Goal: Task Accomplishment & Management: Complete application form

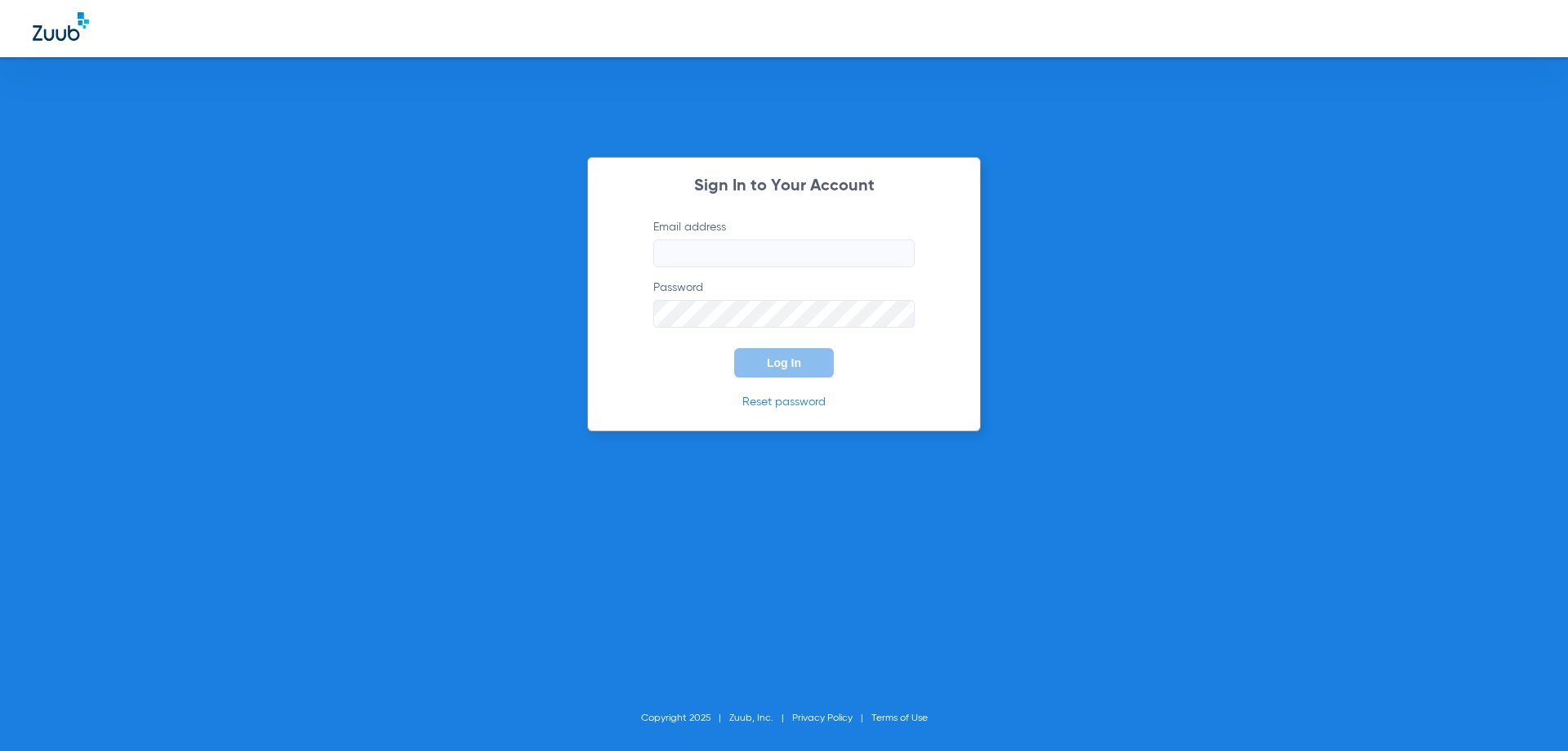
type input "[EMAIL_ADDRESS][DOMAIN_NAME]"
click at [797, 360] on span "Log In" at bounding box center [784, 363] width 35 height 13
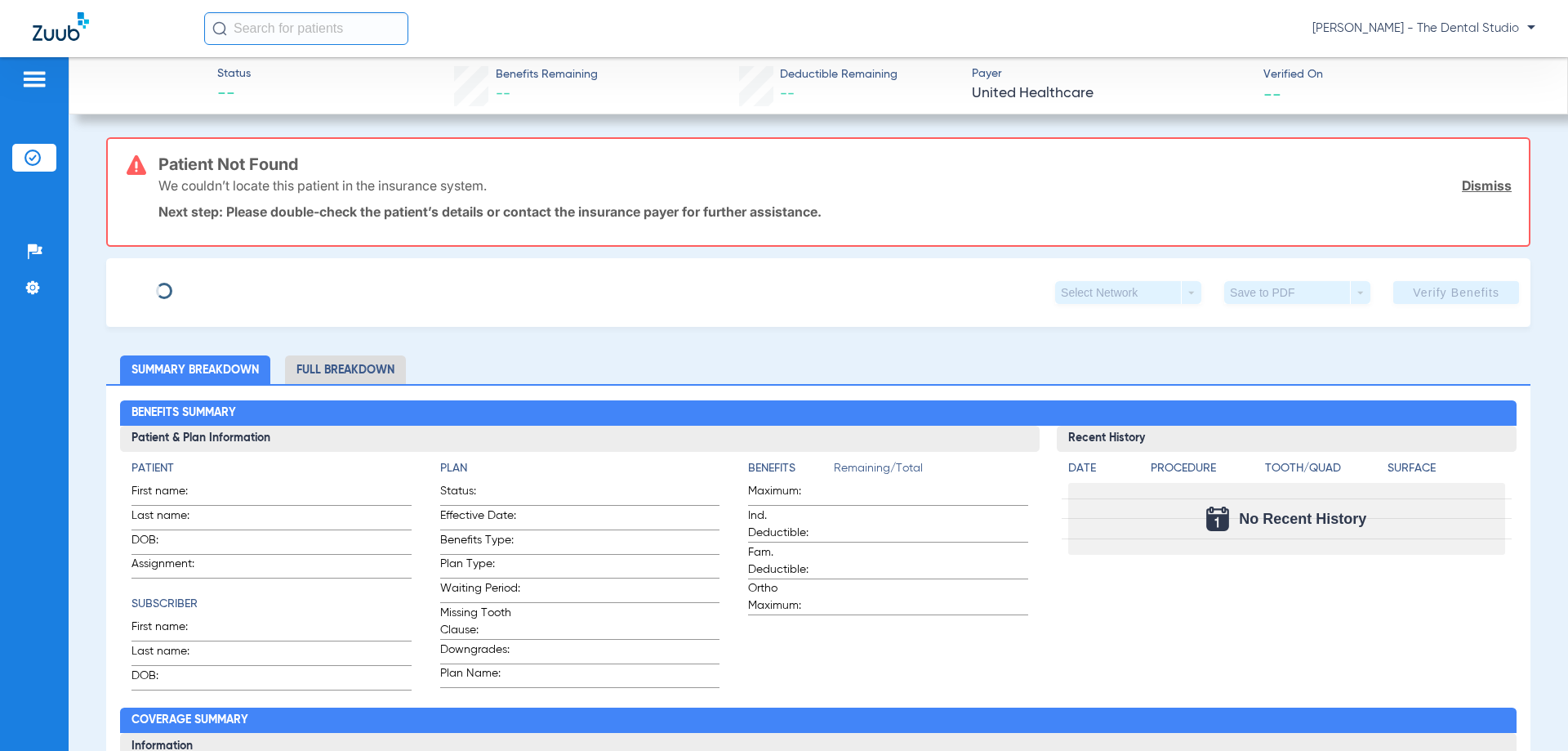
type input "Janelle"
type input "Walker"
type input "09/16/1996"
type input "928765685"
click at [261, 294] on span "(10875) DOB: 09/16/1996 - HoH" at bounding box center [228, 302] width 221 height 17
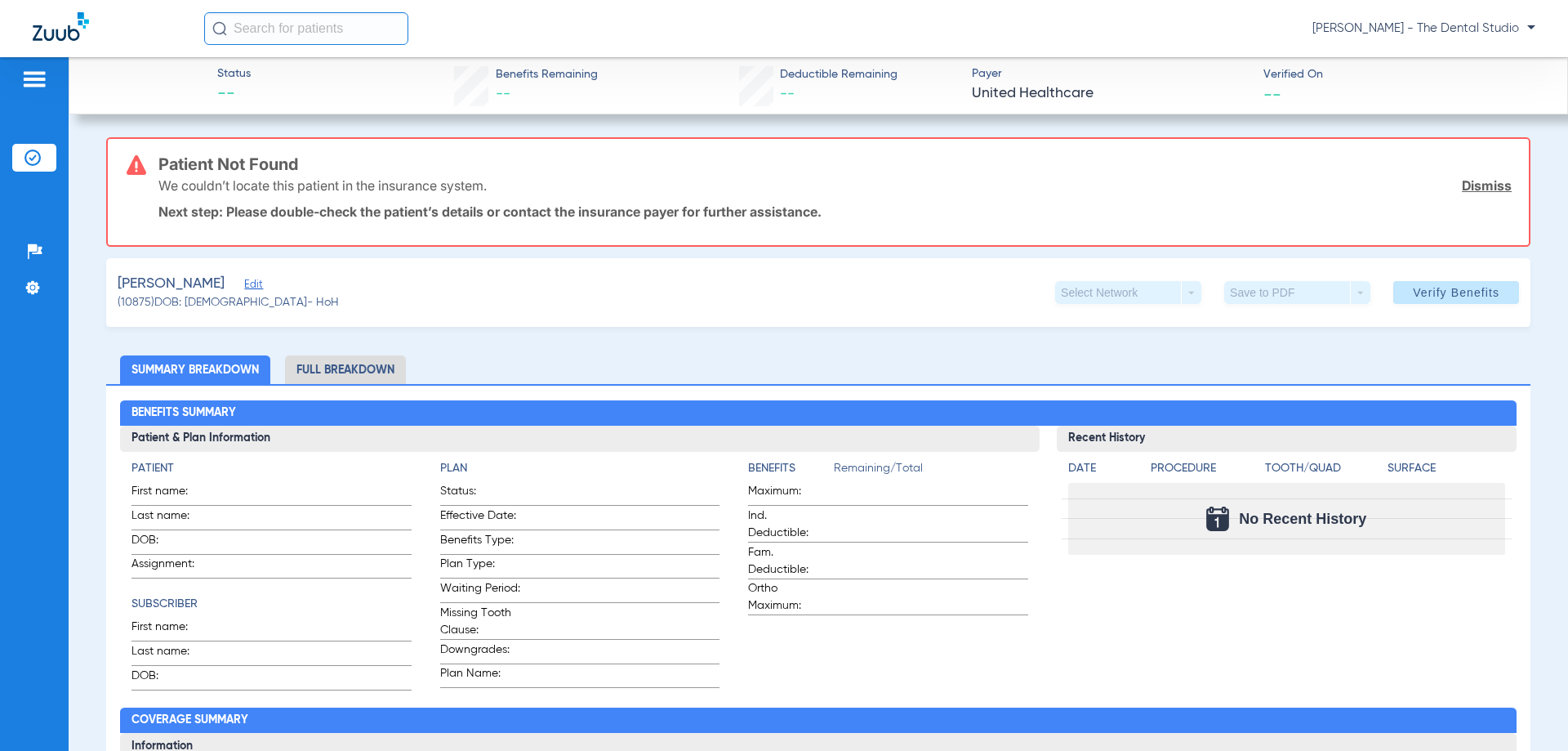
click at [250, 283] on span "Edit" at bounding box center [251, 286] width 15 height 16
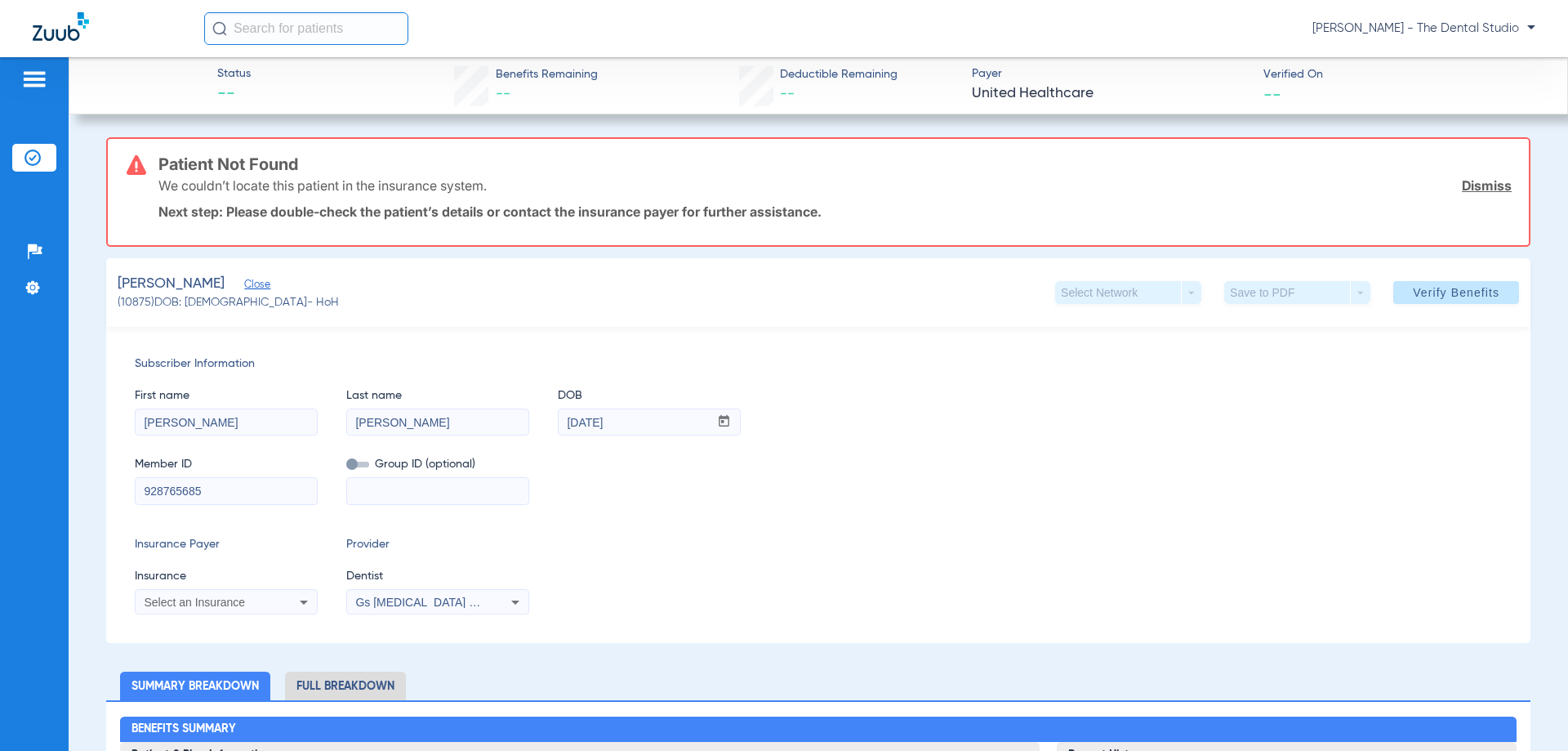
click at [192, 608] on div "Select an Insurance" at bounding box center [226, 601] width 182 height 19
click at [226, 632] on input "dropdown search" at bounding box center [272, 629] width 275 height 34
drag, startPoint x: 242, startPoint y: 627, endPoint x: 240, endPoint y: 617, distance: 10.2
click at [240, 628] on input "dropdown search" at bounding box center [272, 629] width 275 height 34
click at [232, 484] on div at bounding box center [784, 376] width 1568 height 751
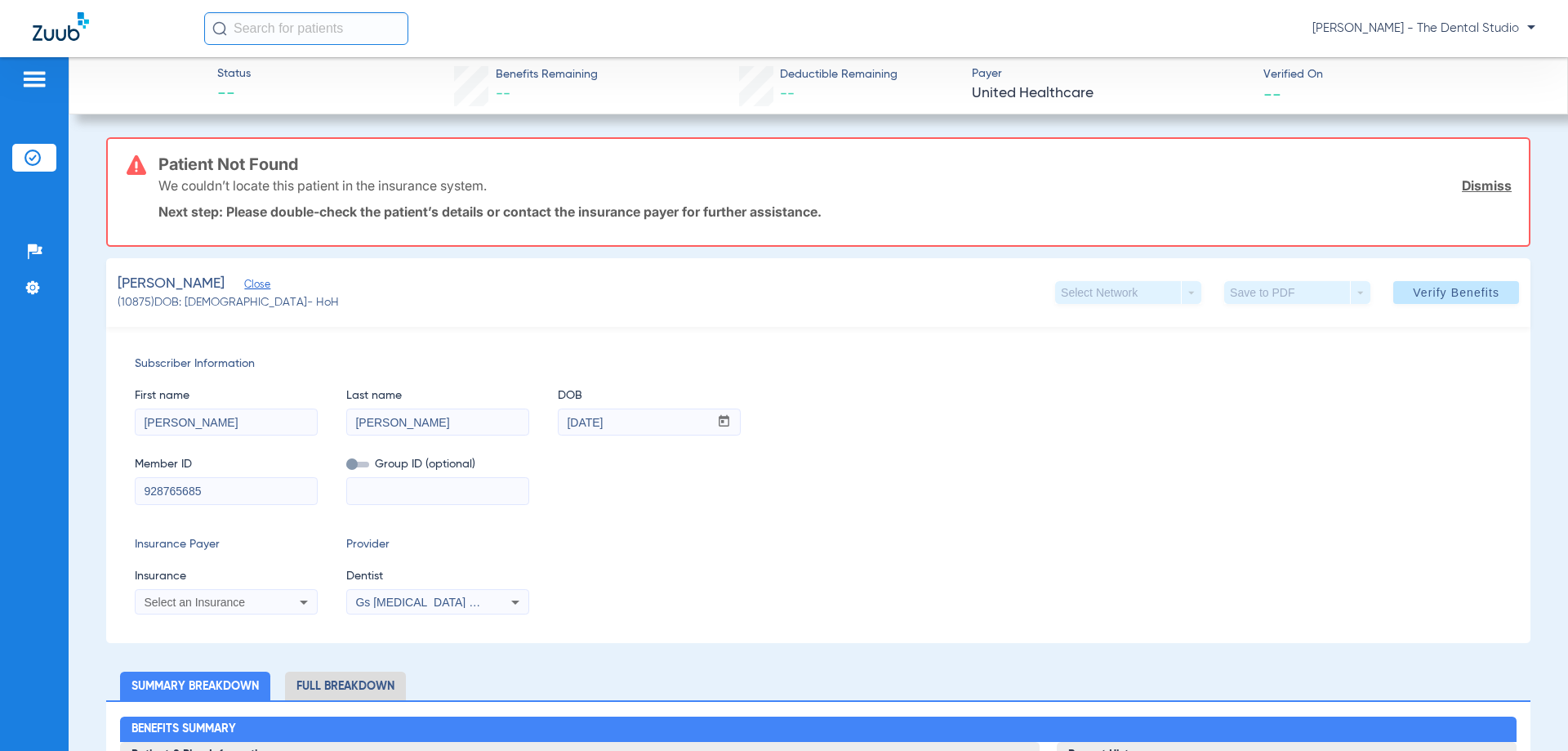
drag, startPoint x: 254, startPoint y: 509, endPoint x: 232, endPoint y: 490, distance: 29.1
click at [239, 504] on div "Subscriber Information First name Janelle Last name Walker DOB mm / dd / yyyy 0…" at bounding box center [818, 485] width 1425 height 316
drag, startPoint x: 216, startPoint y: 492, endPoint x: 0, endPoint y: 493, distance: 216.0
click at [0, 503] on div "Patients Insurance Verification Setup Help Center Settings Status -- Benefits R…" at bounding box center [784, 433] width 1568 height 751
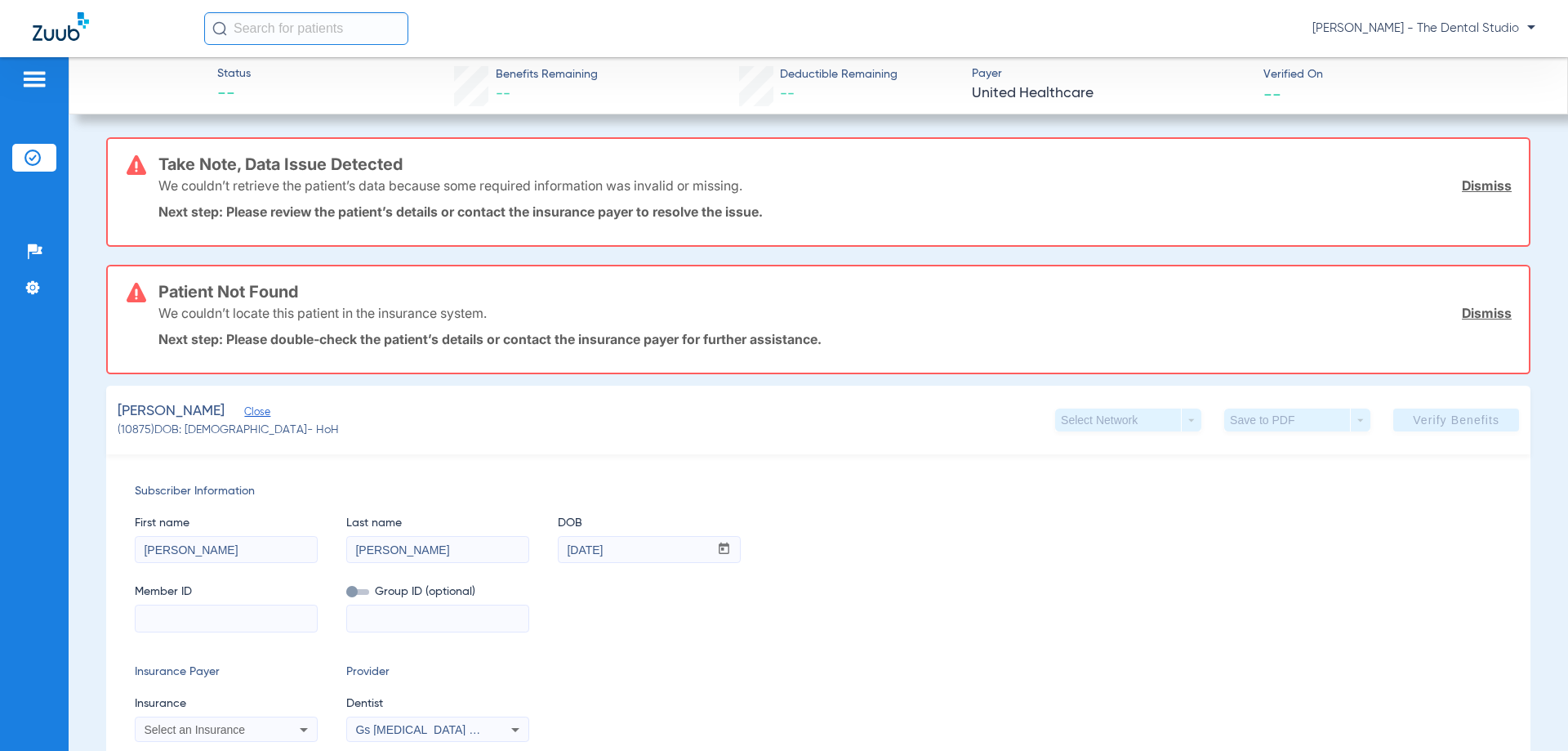
paste input "3215512"
type input "3215512"
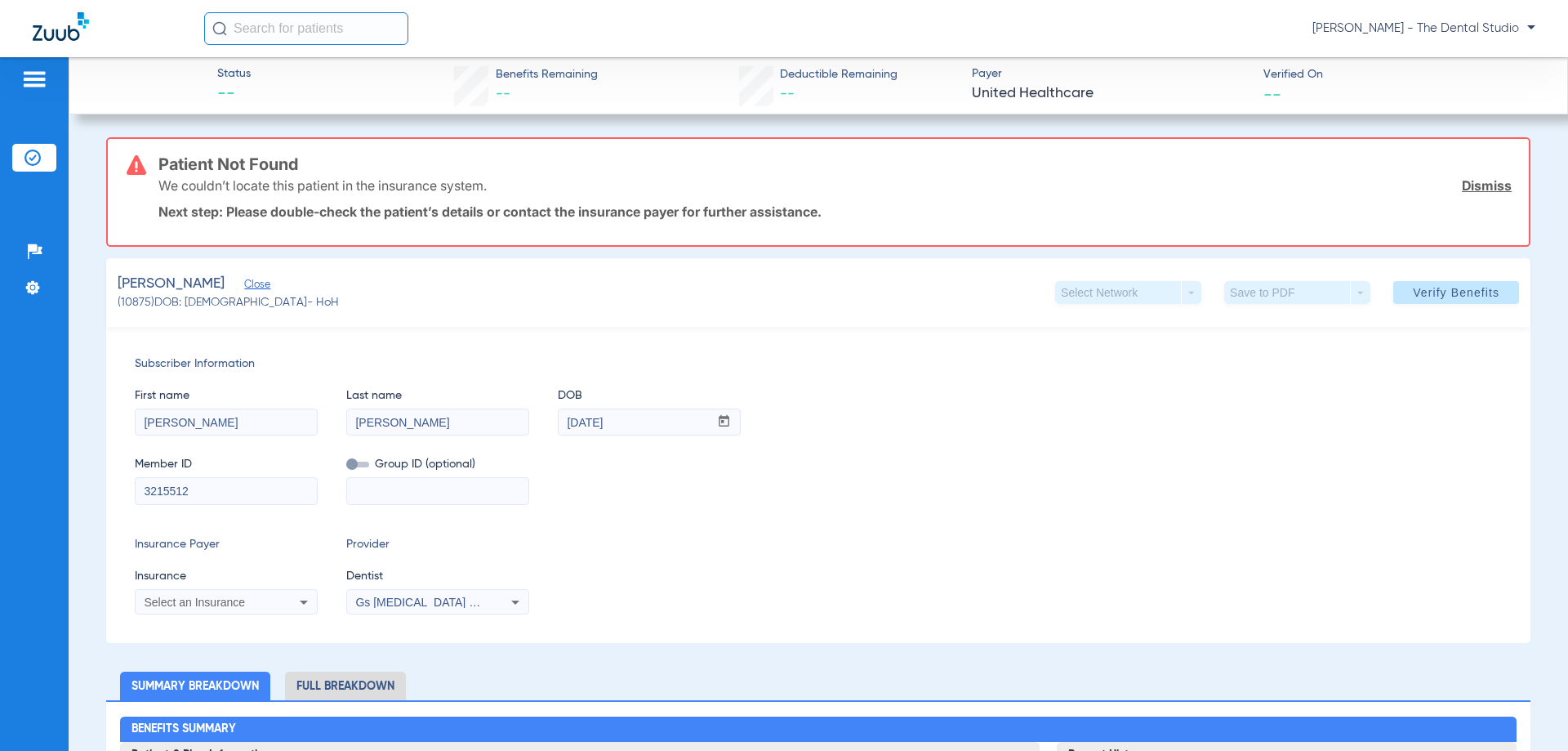
drag, startPoint x: 233, startPoint y: 488, endPoint x: 0, endPoint y: 492, distance: 233.0
click at [0, 492] on div "Patients Insurance Verification Setup Help Center Settings Status -- Benefits R…" at bounding box center [784, 433] width 1568 height 751
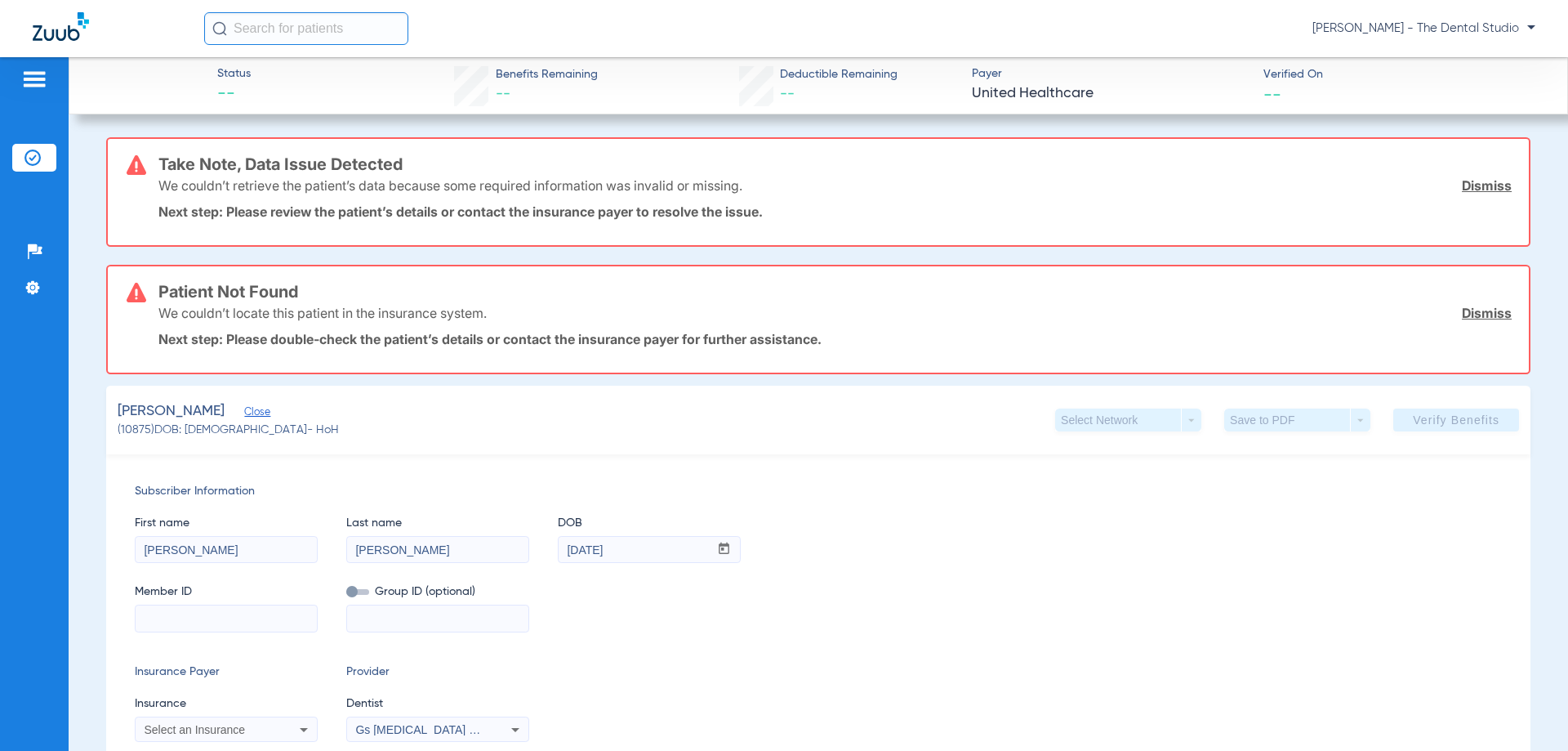
click at [247, 607] on input at bounding box center [226, 619] width 182 height 26
paste input "U7008743402"
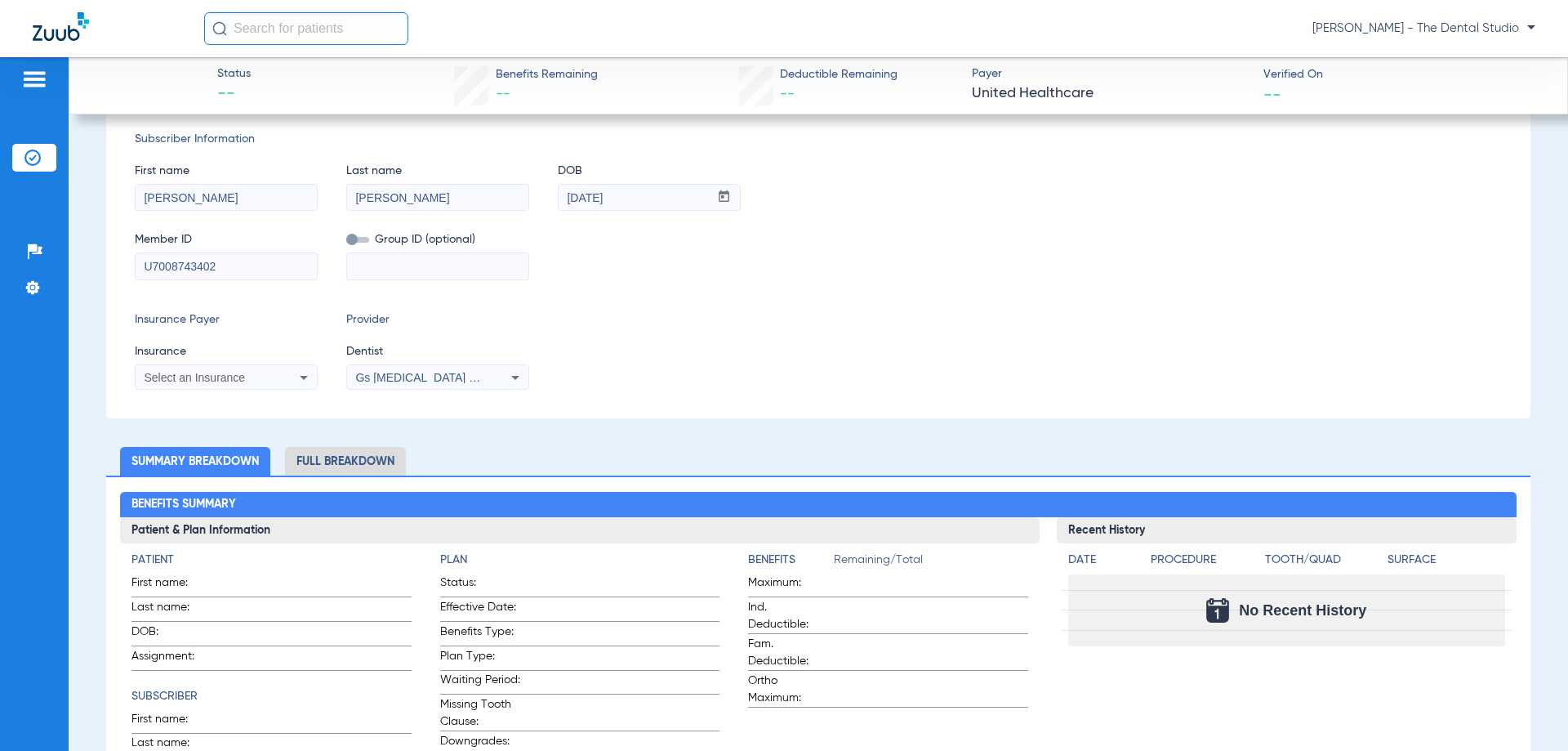
scroll to position [245, 0]
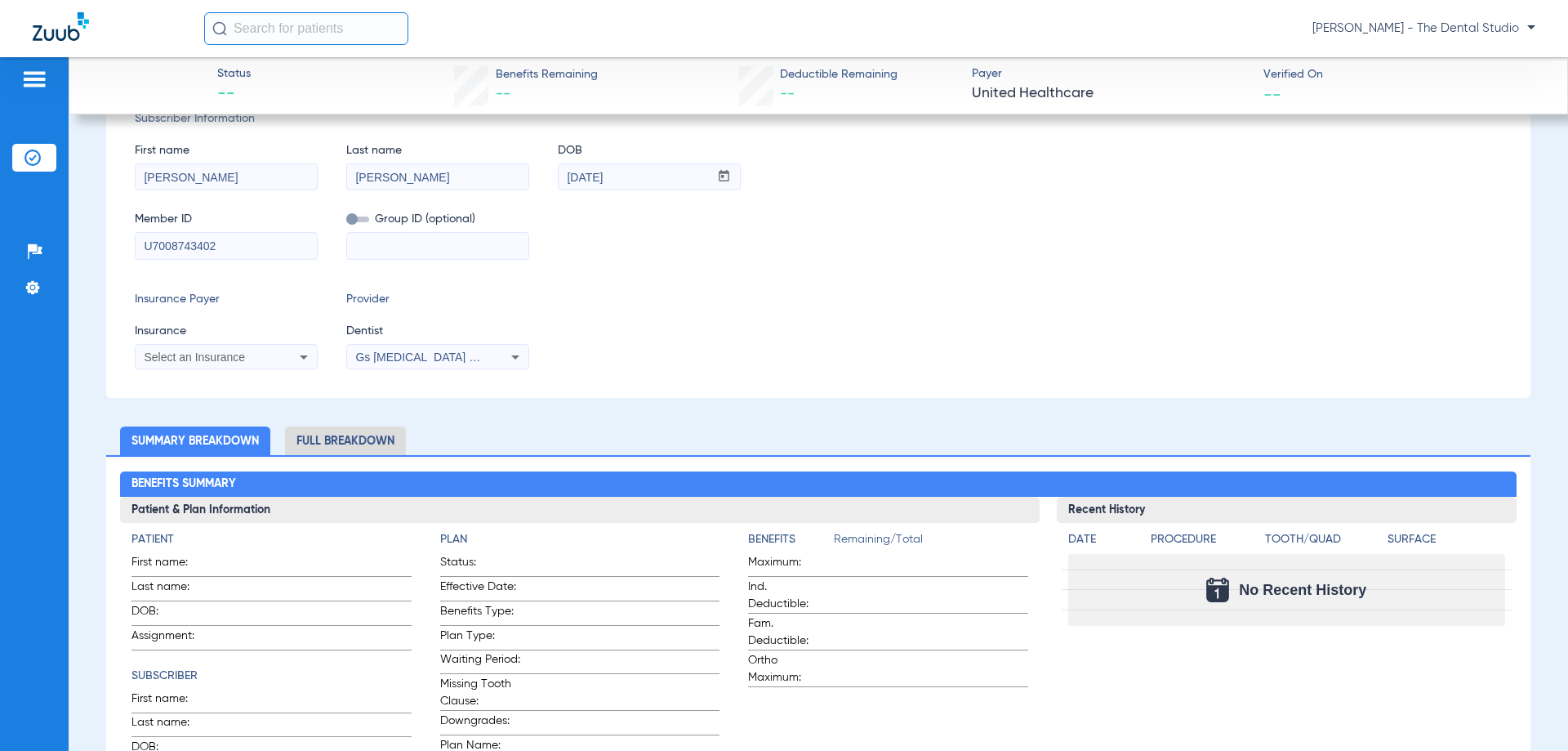
type input "U7008743402"
click at [240, 349] on div "Select an Insurance" at bounding box center [226, 356] width 182 height 19
type input "cigna"
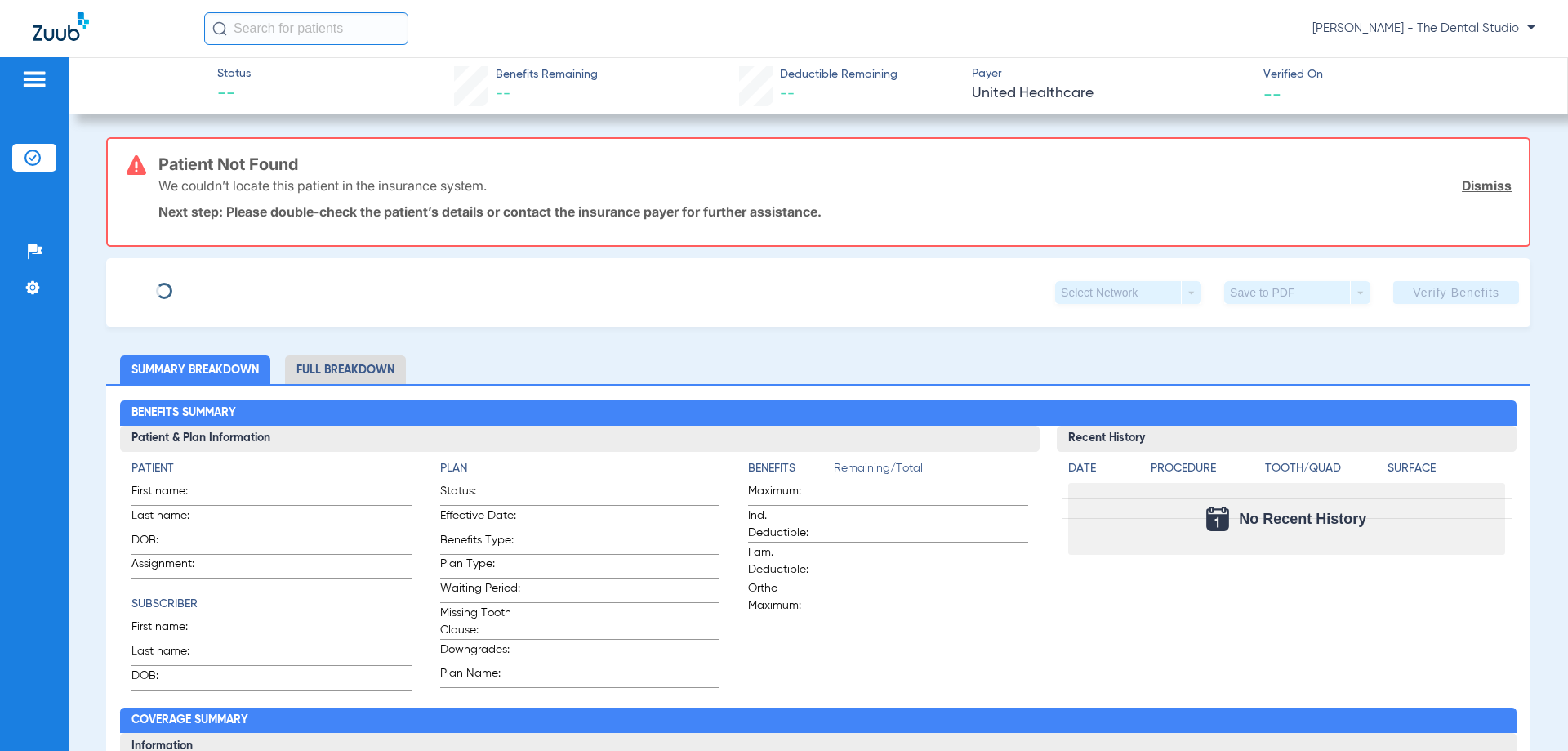
type input "Janelle"
type input "Walker"
type input "09/16/1996"
type input "928765685"
click at [244, 286] on span "Edit" at bounding box center [251, 286] width 15 height 16
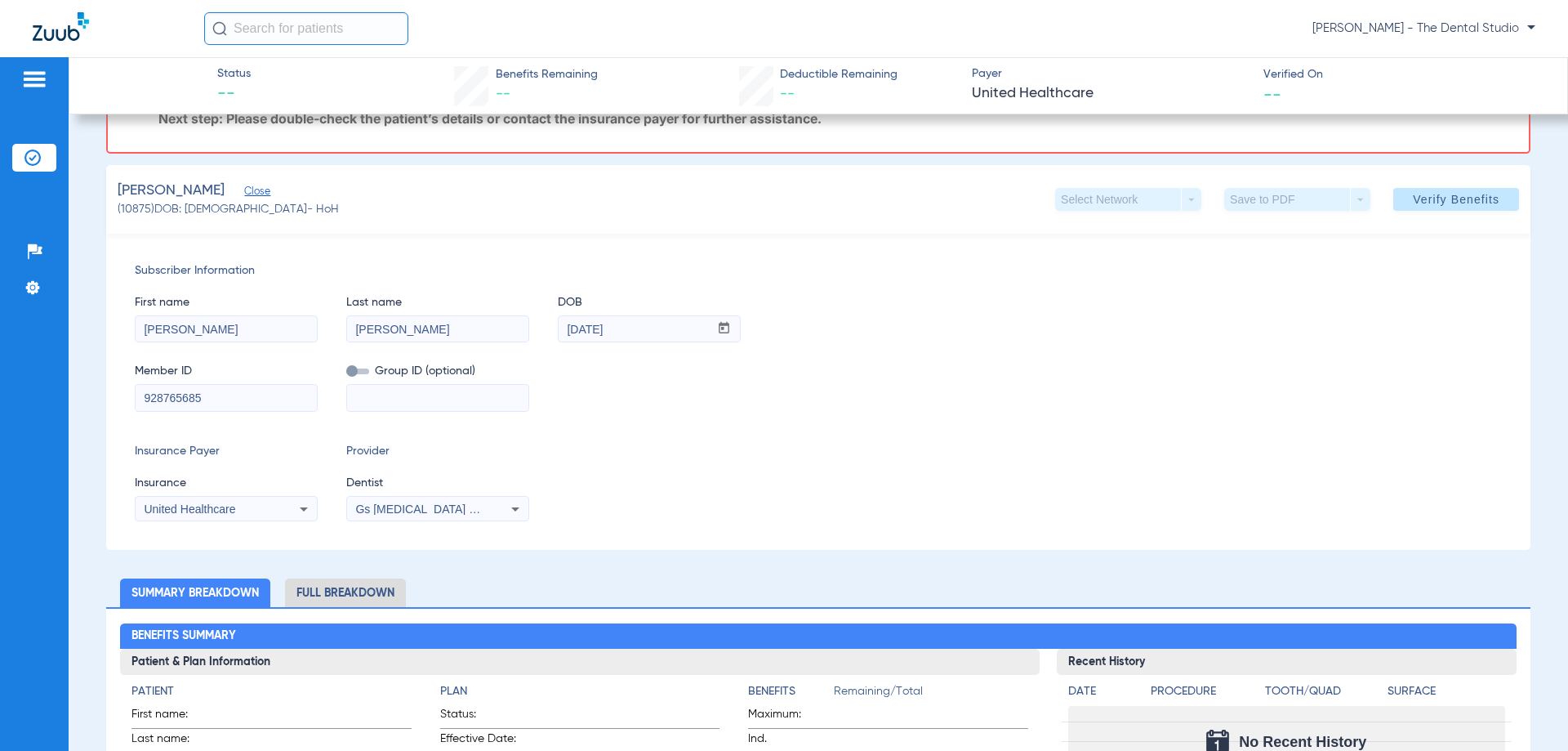
scroll to position [327, 0]
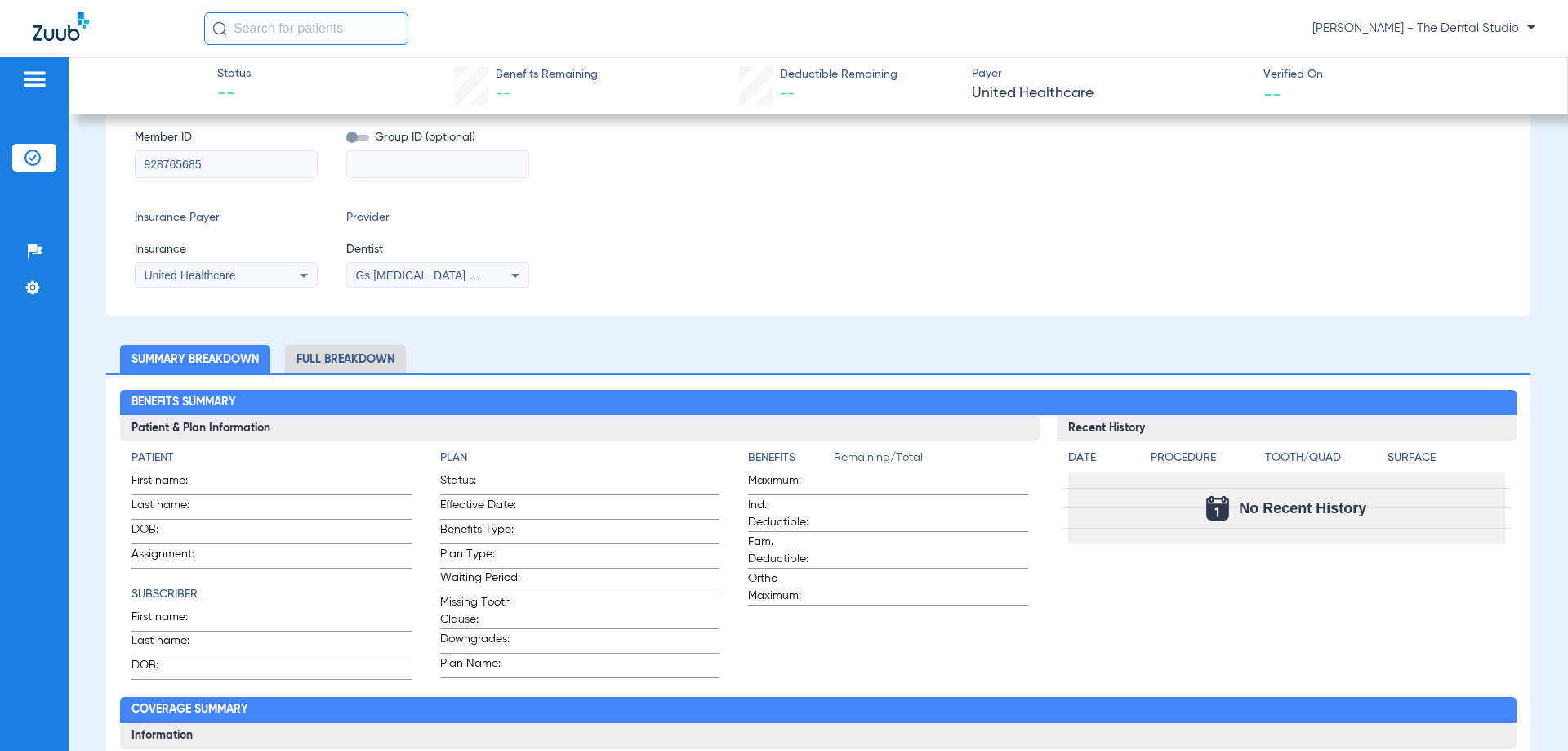
click at [257, 268] on div "United Healthcare" at bounding box center [226, 275] width 182 height 19
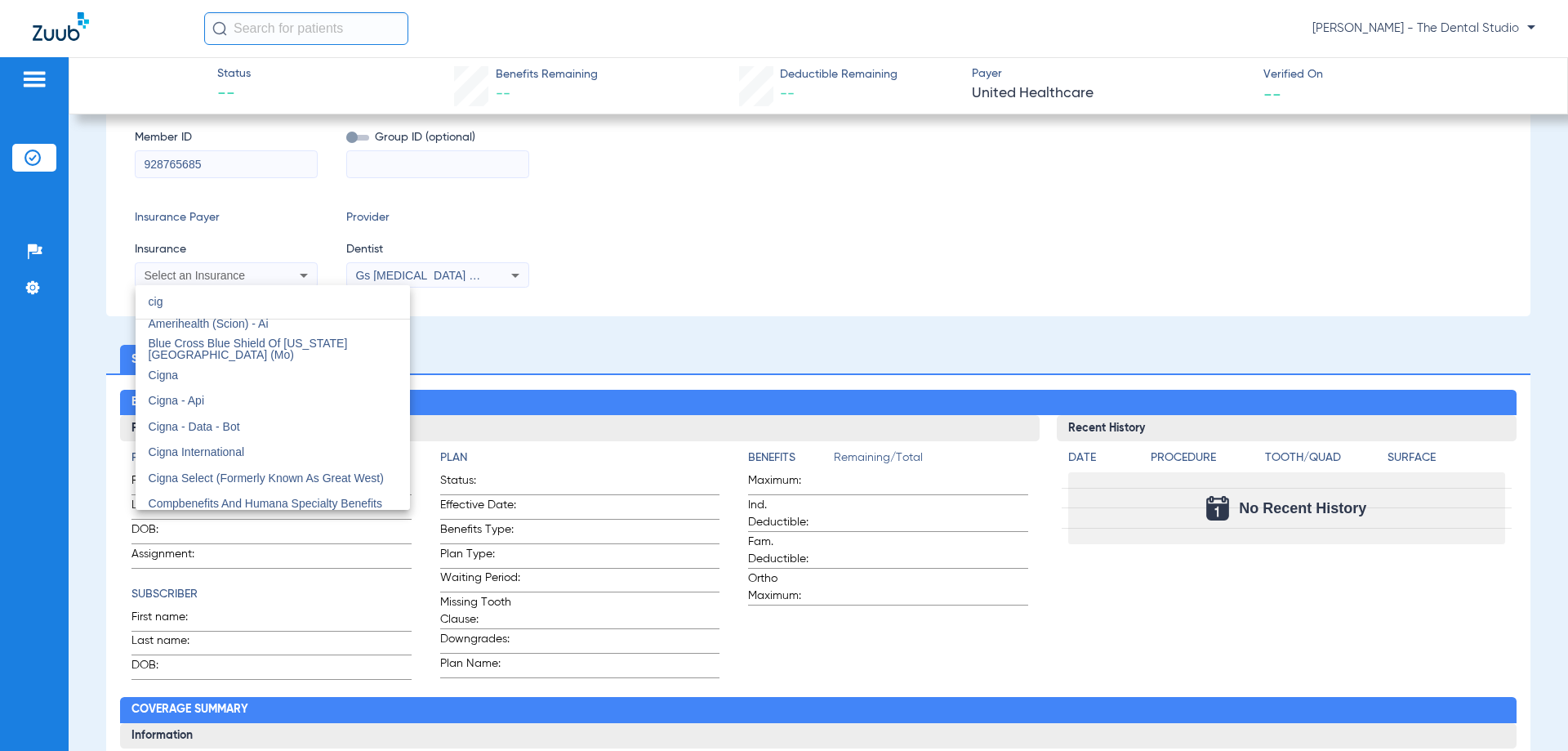
scroll to position [0, 0]
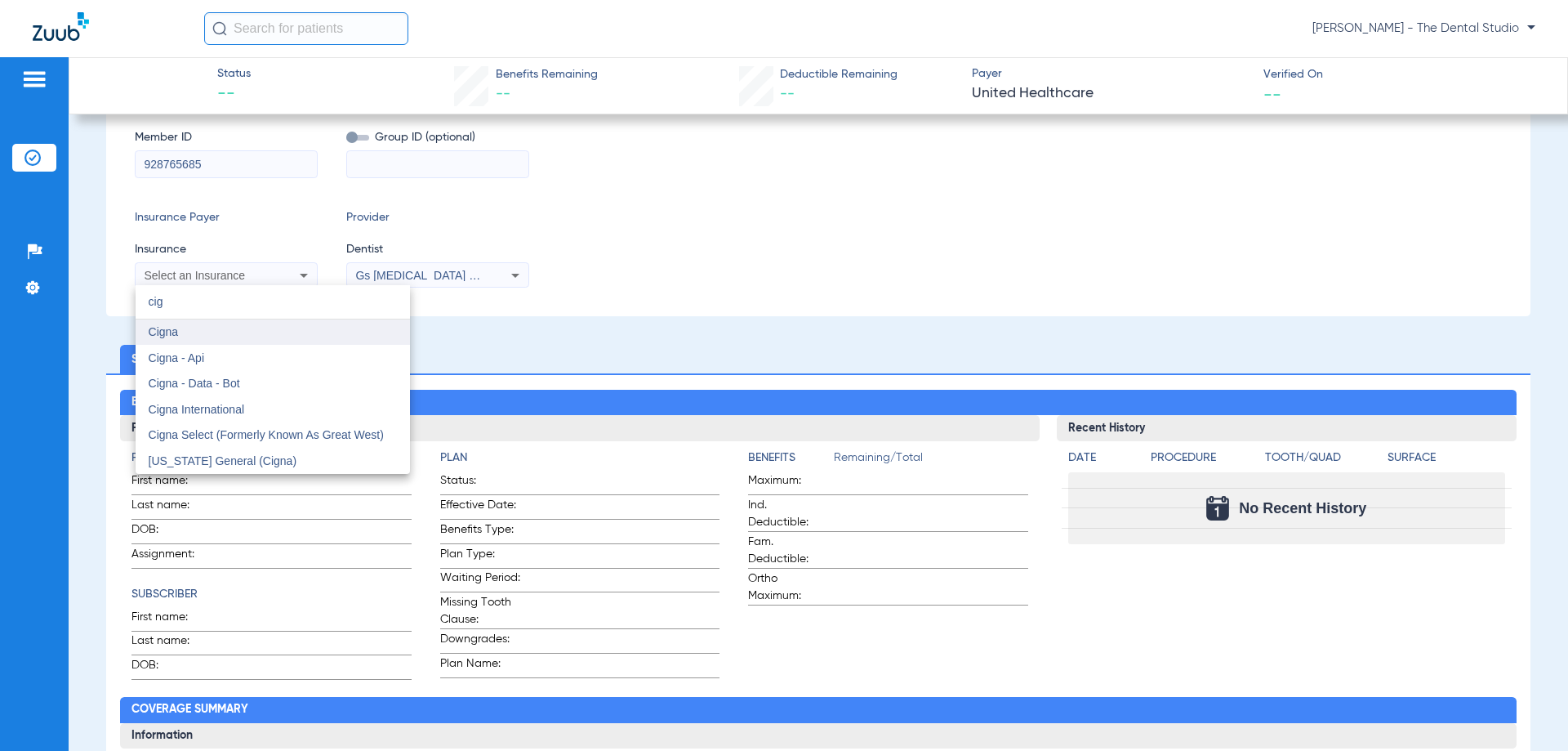
type input "cig"
click at [205, 323] on mat-option "Cigna" at bounding box center [272, 333] width 275 height 26
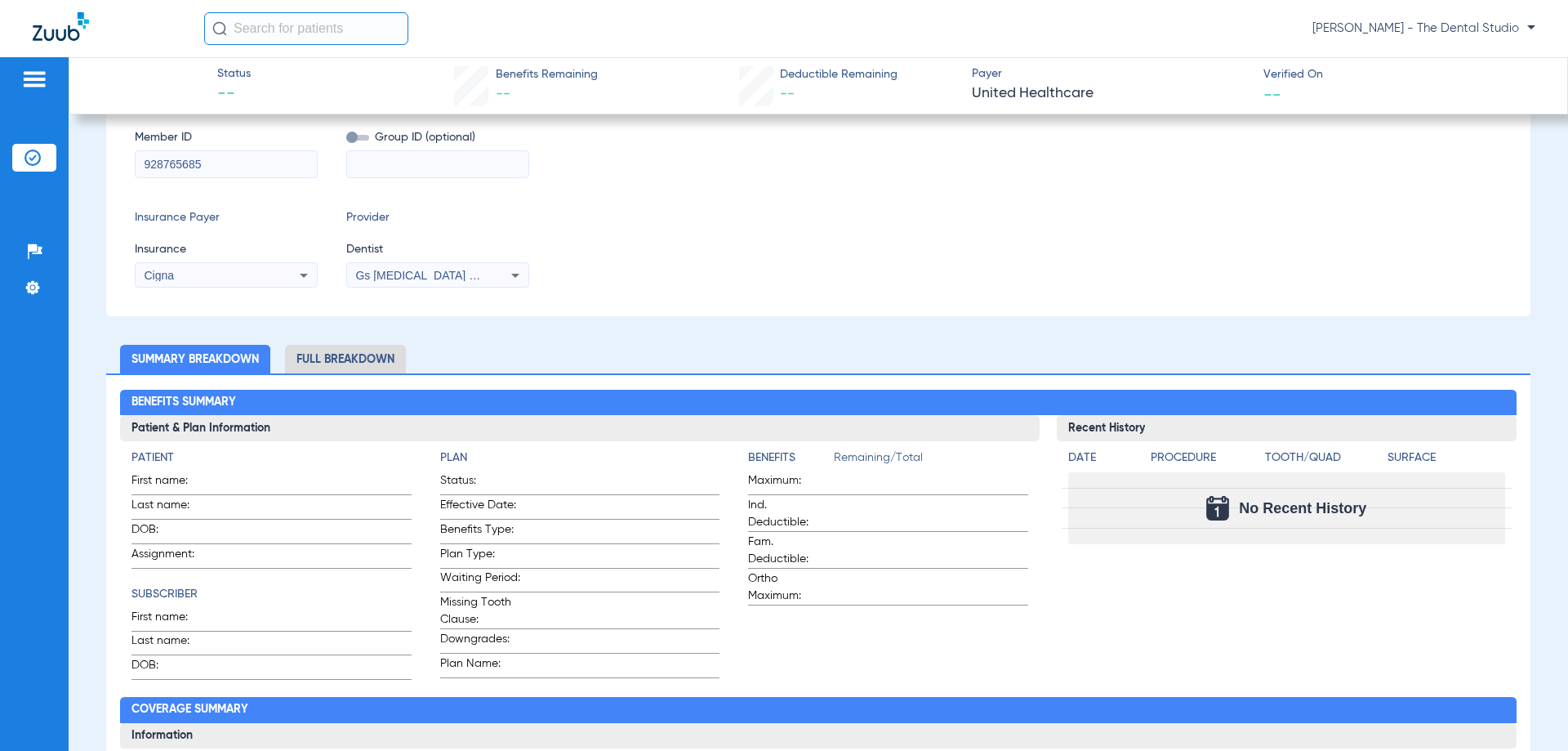
click at [370, 273] on span "Gs [MEDICAL_DATA] Pllc 1972170603" at bounding box center [454, 275] width 198 height 13
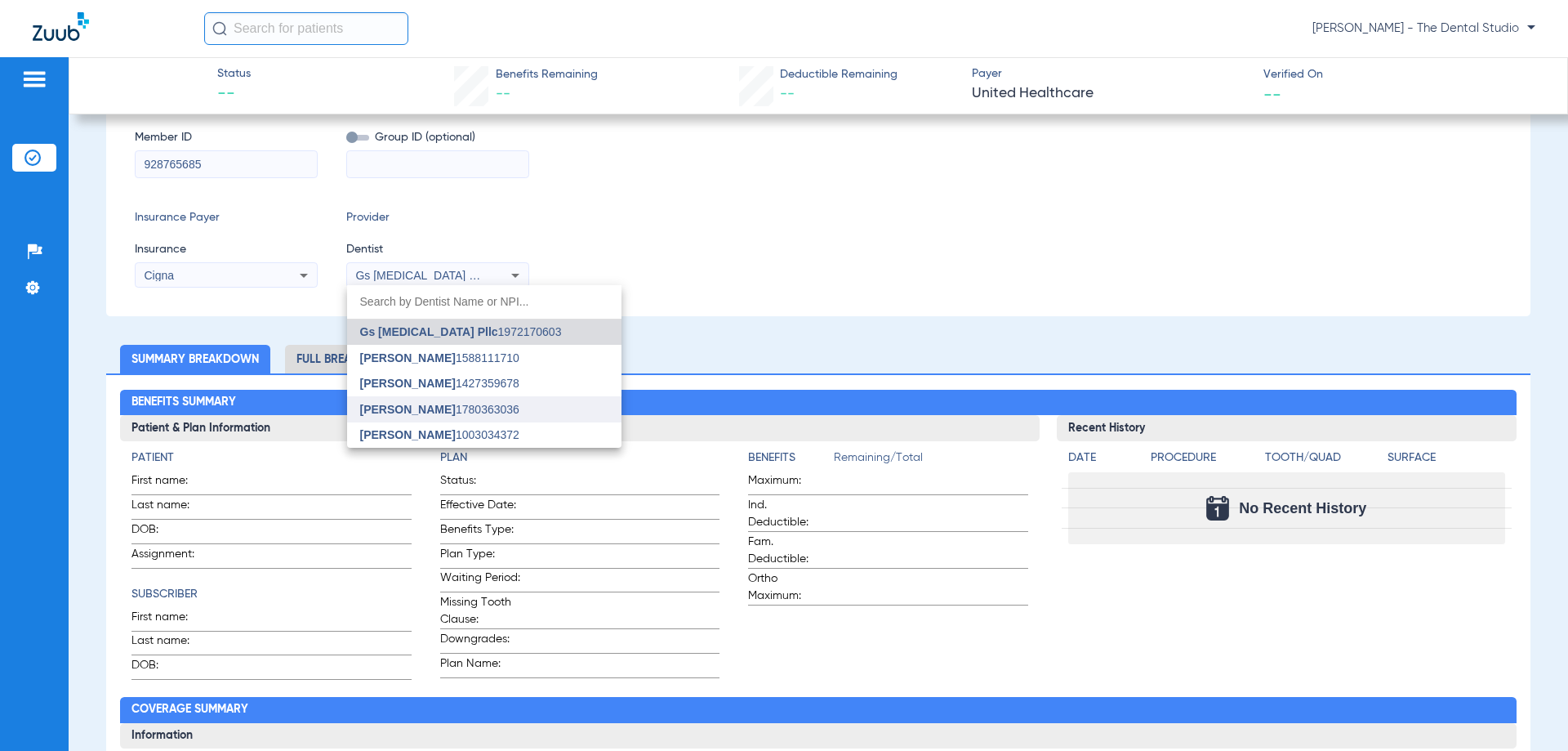
click at [375, 413] on span "[PERSON_NAME]" at bounding box center [407, 409] width 96 height 13
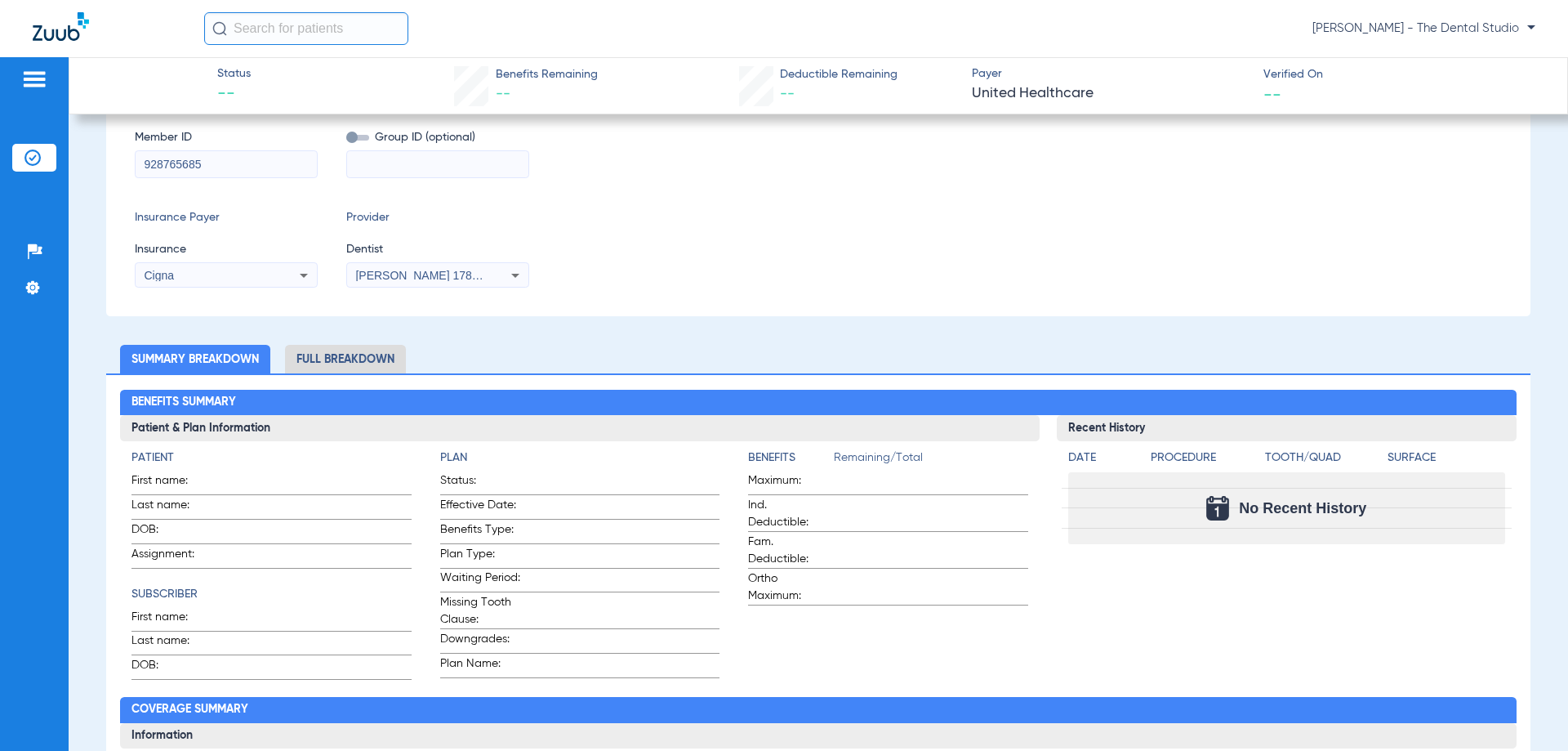
drag, startPoint x: 214, startPoint y: 163, endPoint x: 56, endPoint y: 178, distance: 158.7
click at [58, 179] on div "Patients Insurance Verification Setup Help Center Settings Status -- Benefits R…" at bounding box center [784, 433] width 1568 height 751
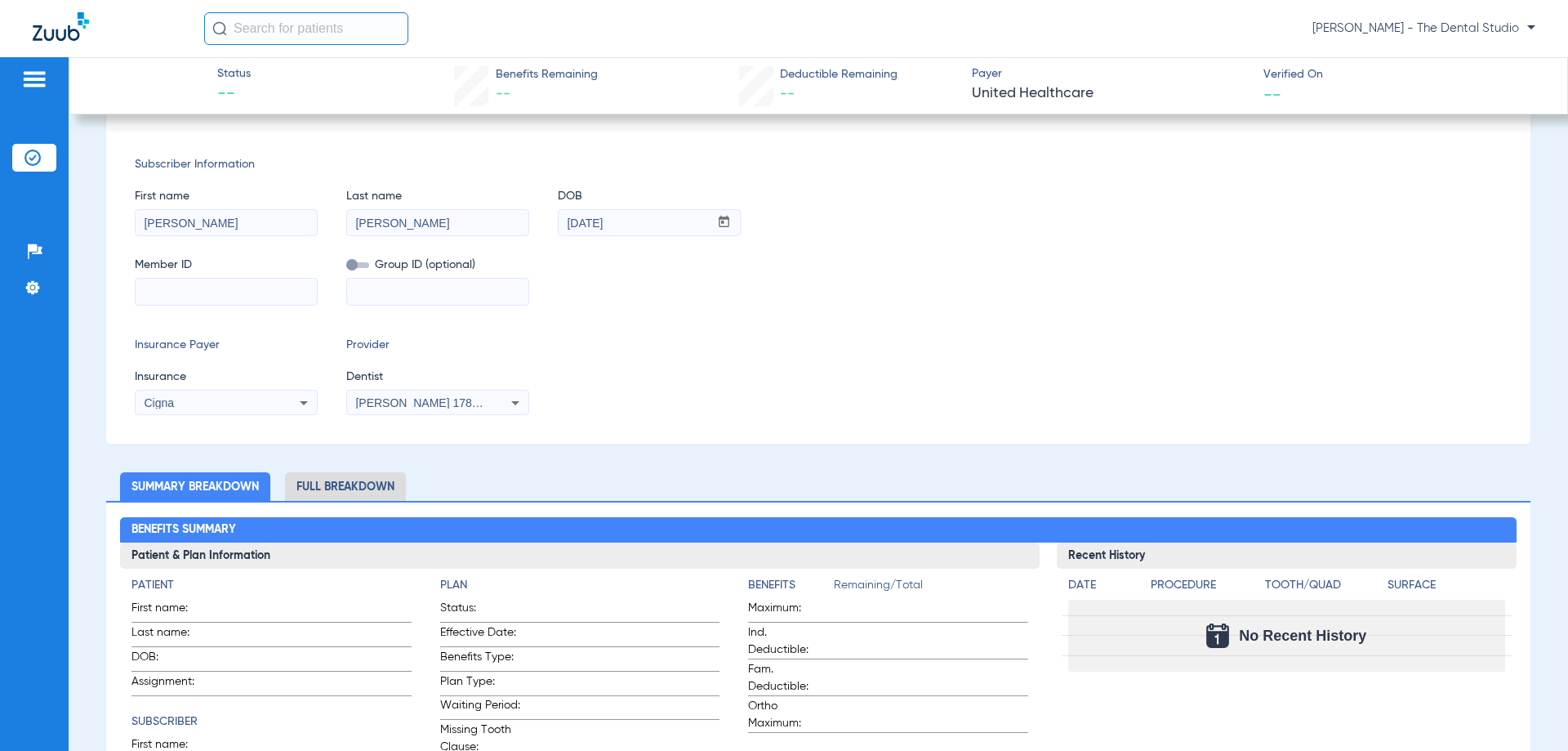
scroll to position [454, 0]
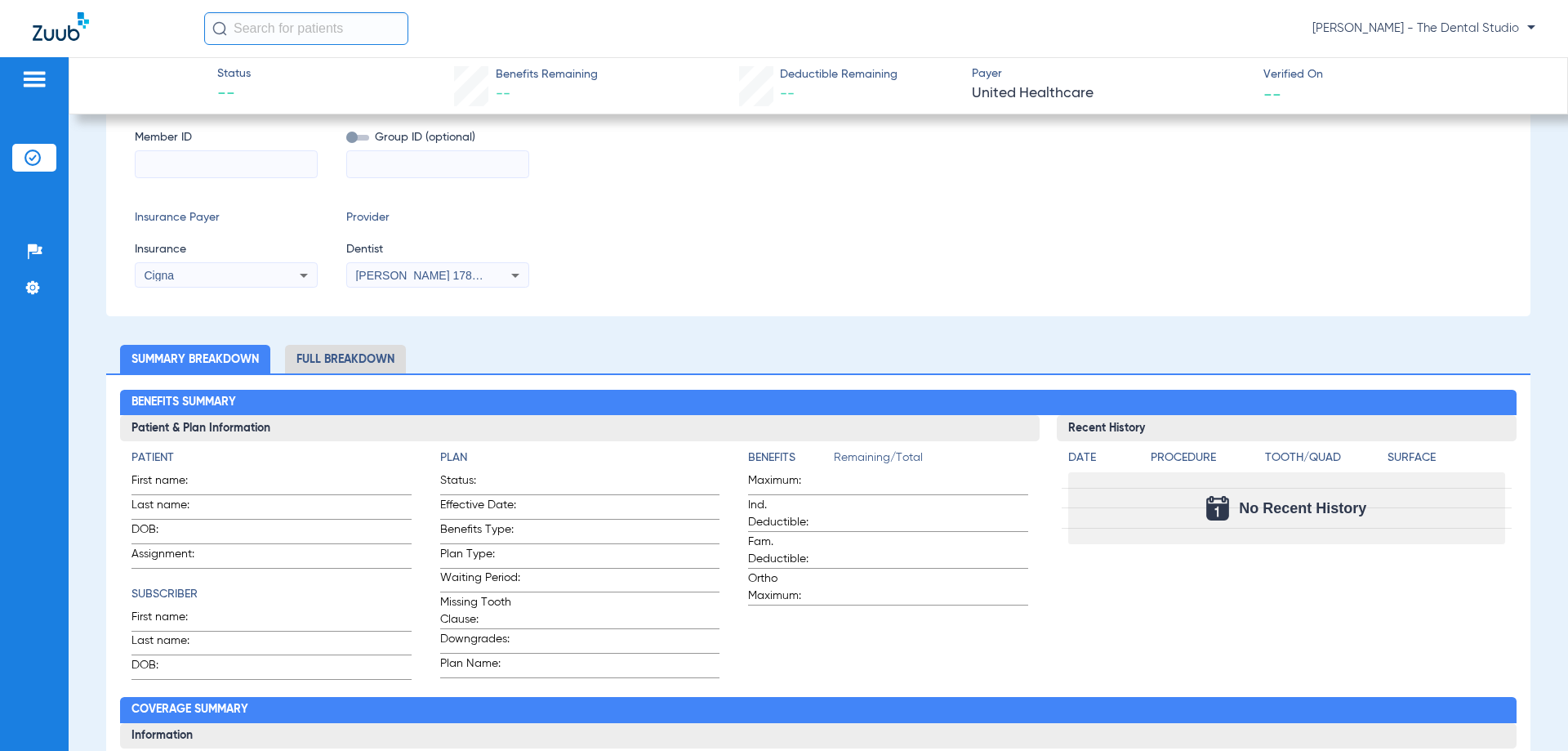
paste input "U7008743402"
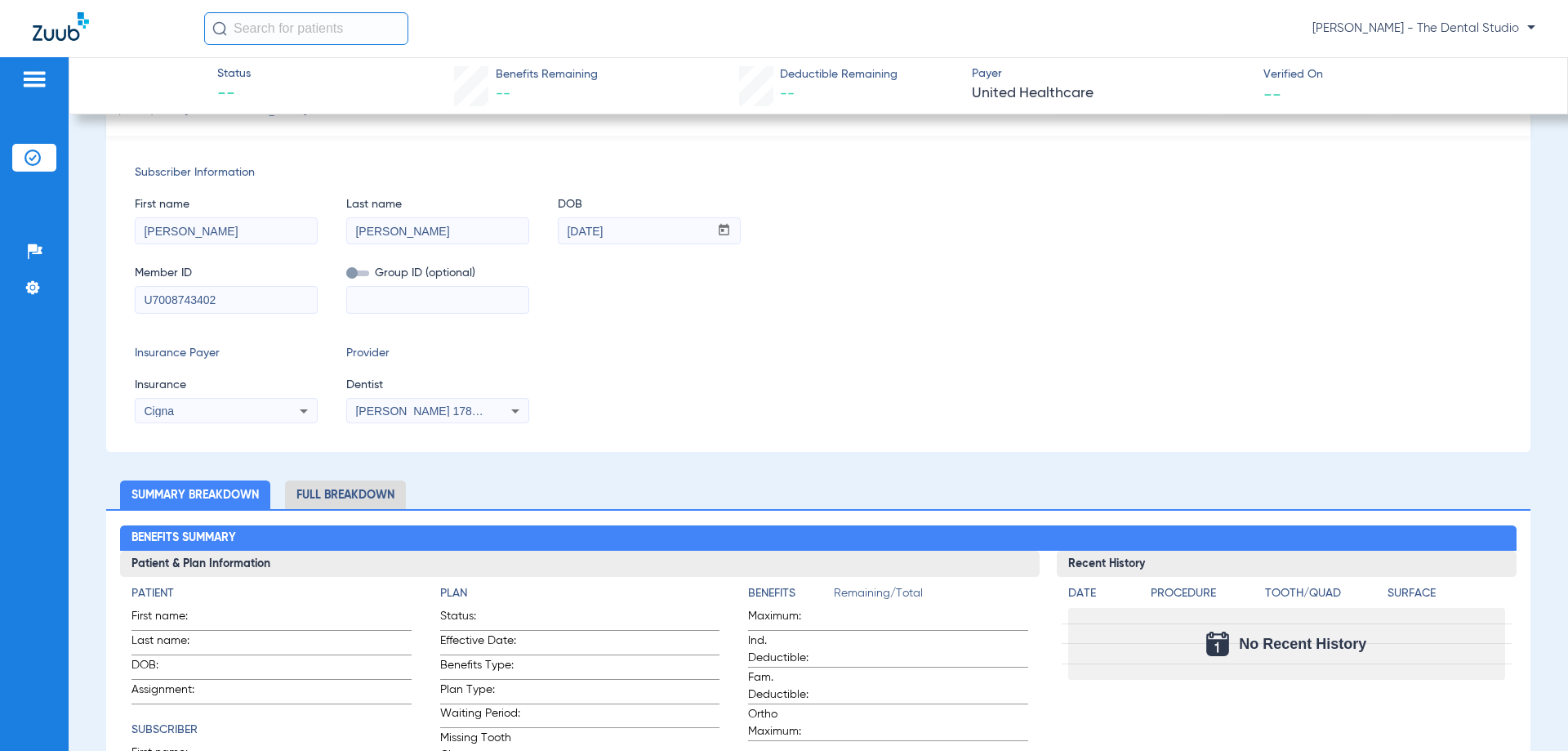
scroll to position [0, 0]
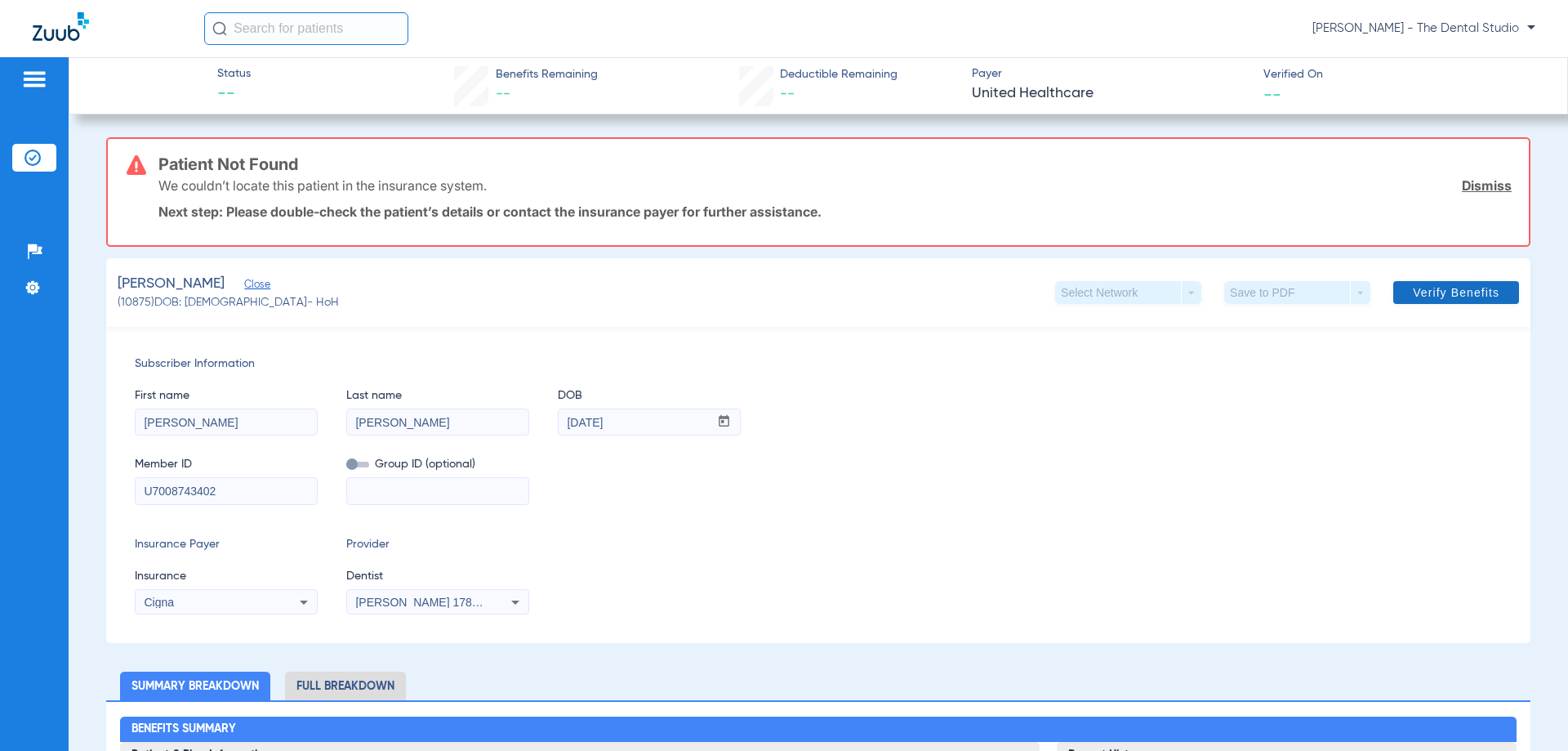
type input "U7008743402"
click at [1439, 291] on span "Verify Benefits" at bounding box center [1456, 292] width 87 height 13
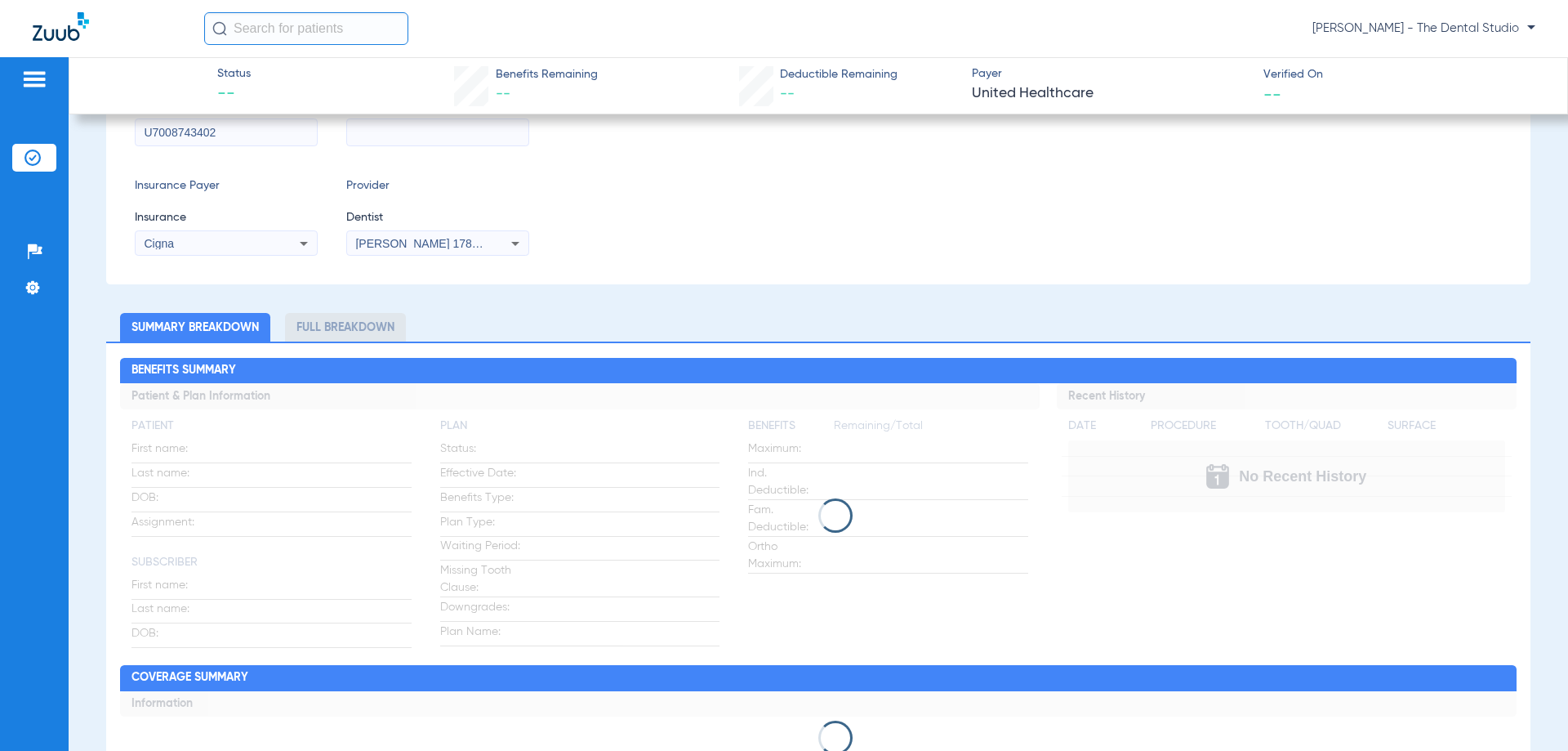
scroll to position [245, 0]
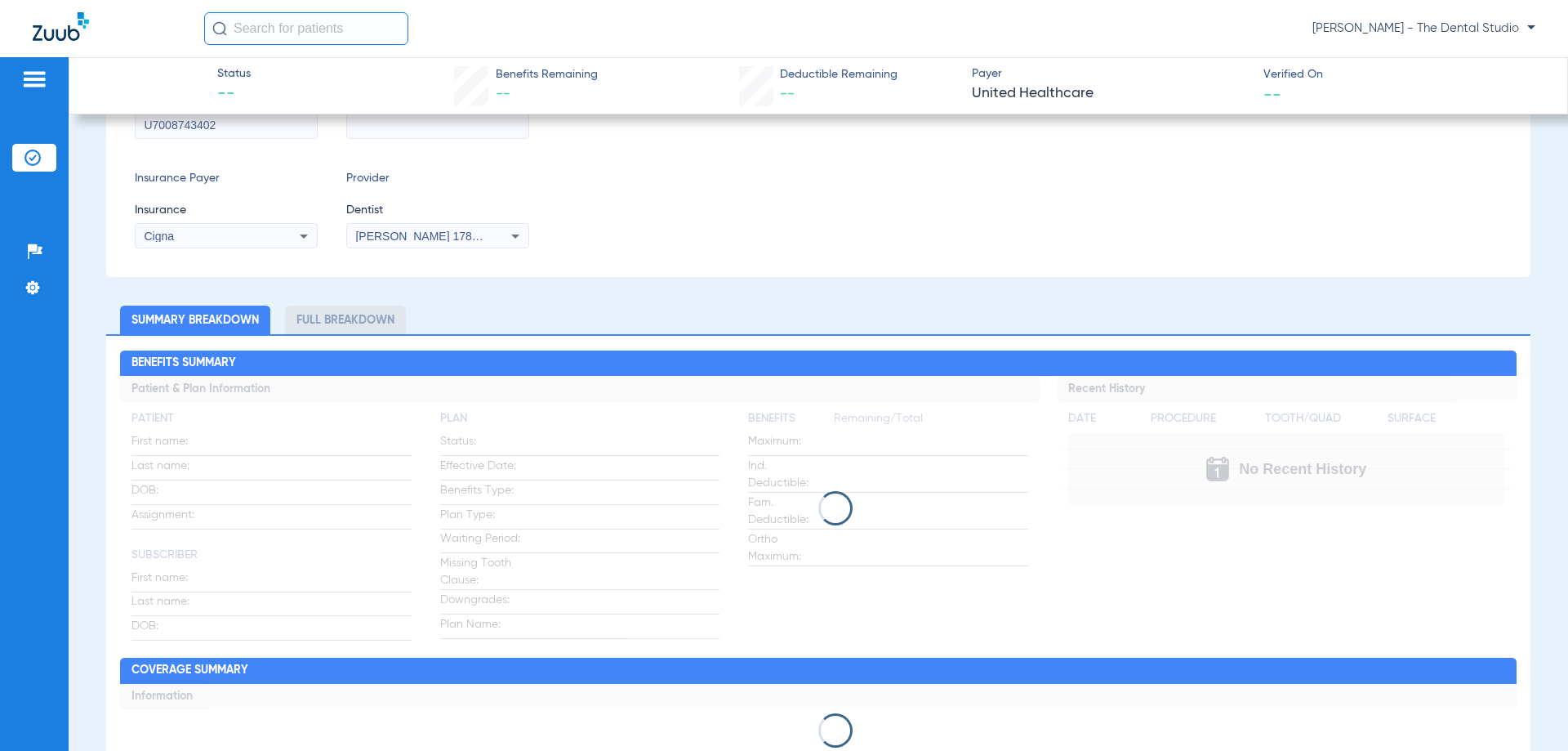
click at [966, 325] on ul "Summary Breakdown Full Breakdown" at bounding box center [818, 320] width 1425 height 28
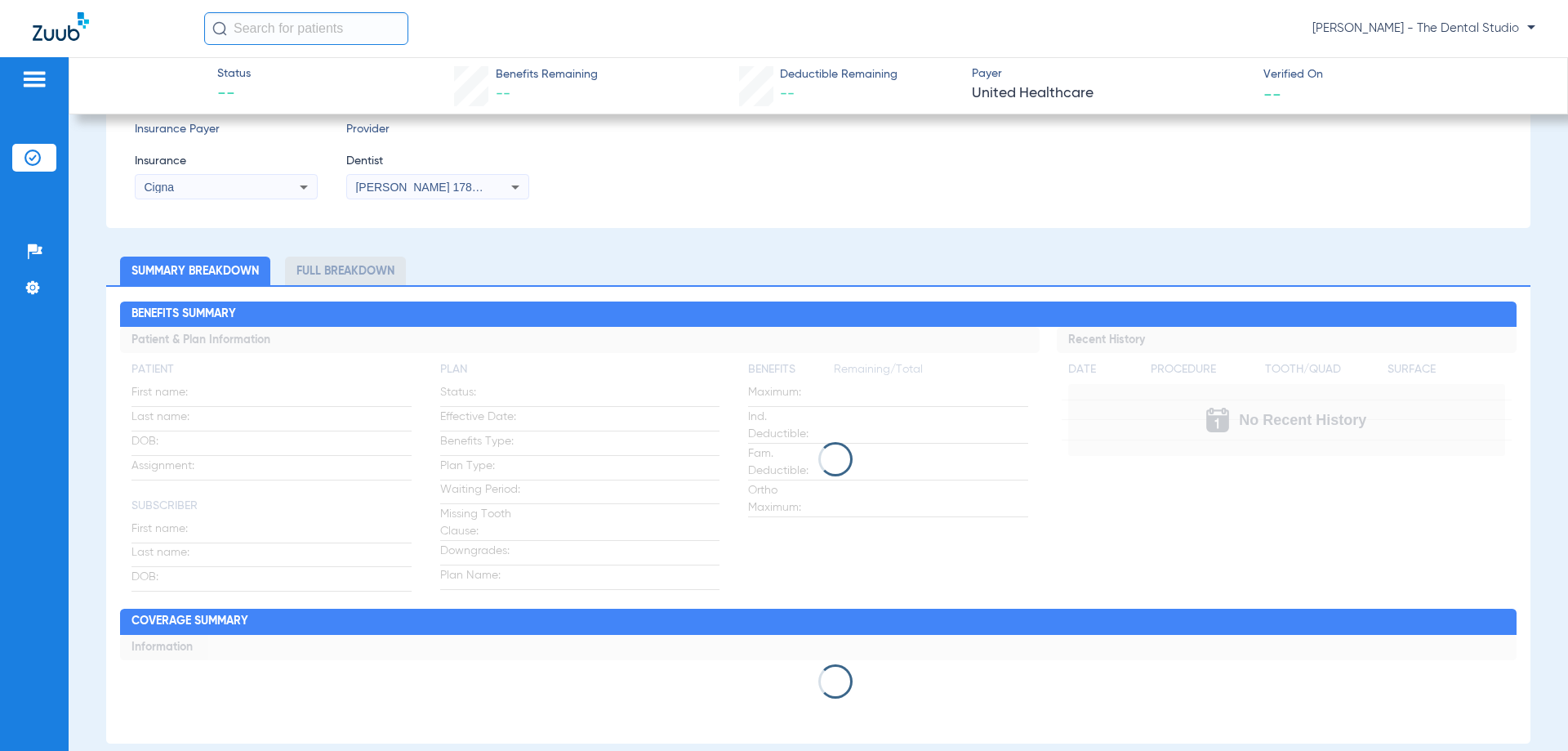
scroll to position [541, 0]
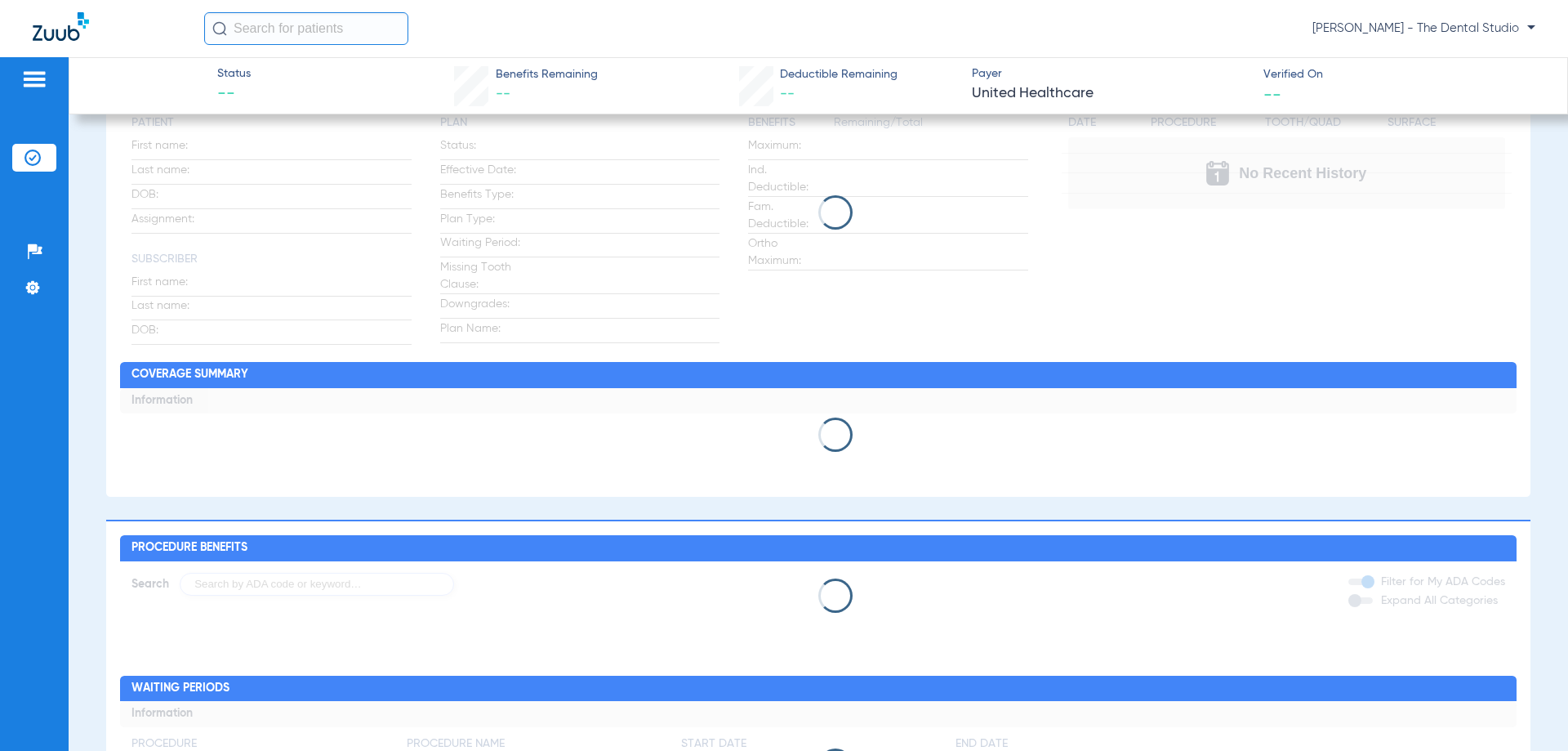
click at [799, 358] on div "Benefits Summary Patient & Plan Information Patient First name: Last name: DOB:…" at bounding box center [818, 267] width 1425 height 458
click at [803, 358] on div "Benefits Summary Patient & Plan Information Patient First name: Last name: DOB:…" at bounding box center [818, 267] width 1425 height 458
click at [804, 358] on div "Benefits Summary Patient & Plan Information Patient First name: Last name: DOB:…" at bounding box center [818, 267] width 1425 height 458
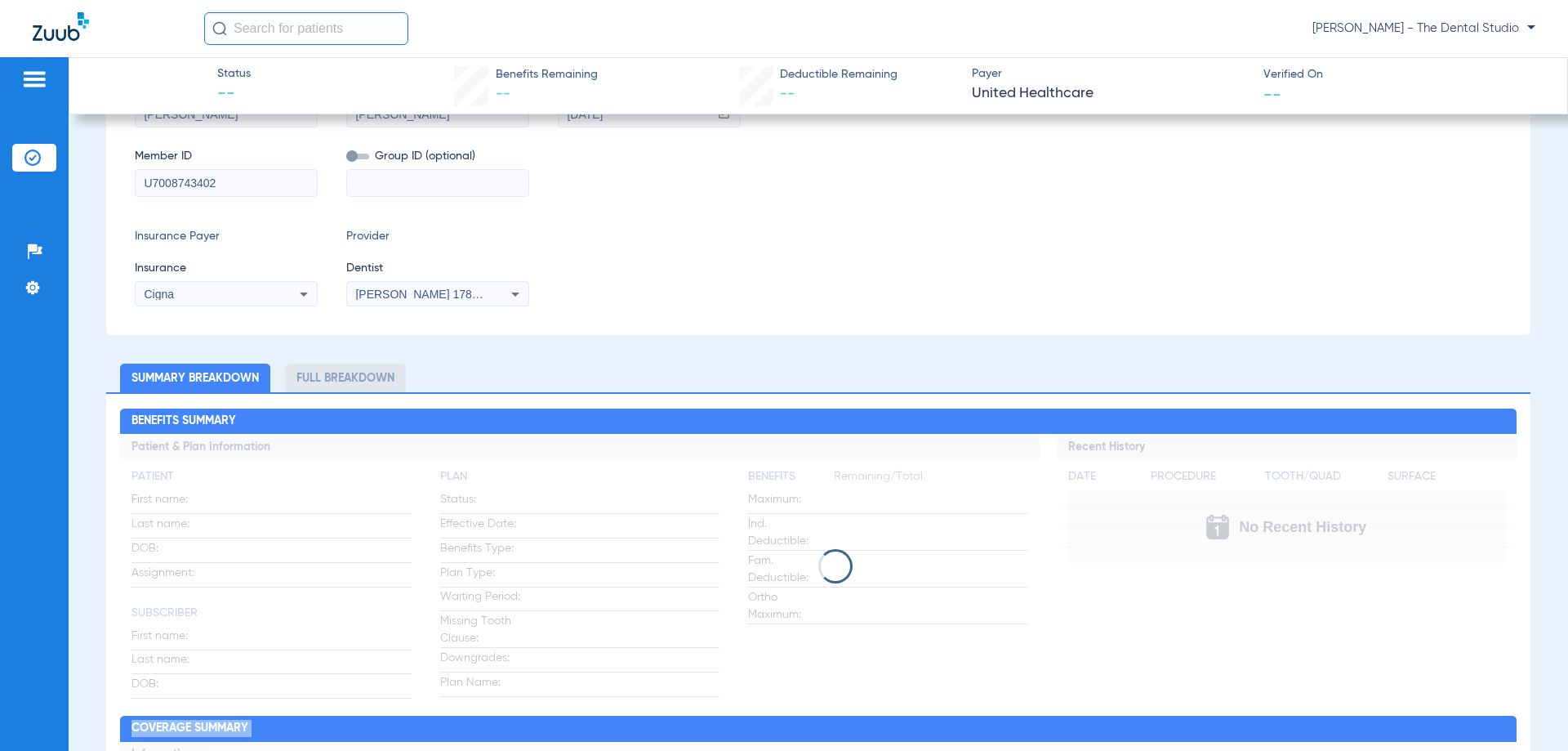
scroll to position [327, 0]
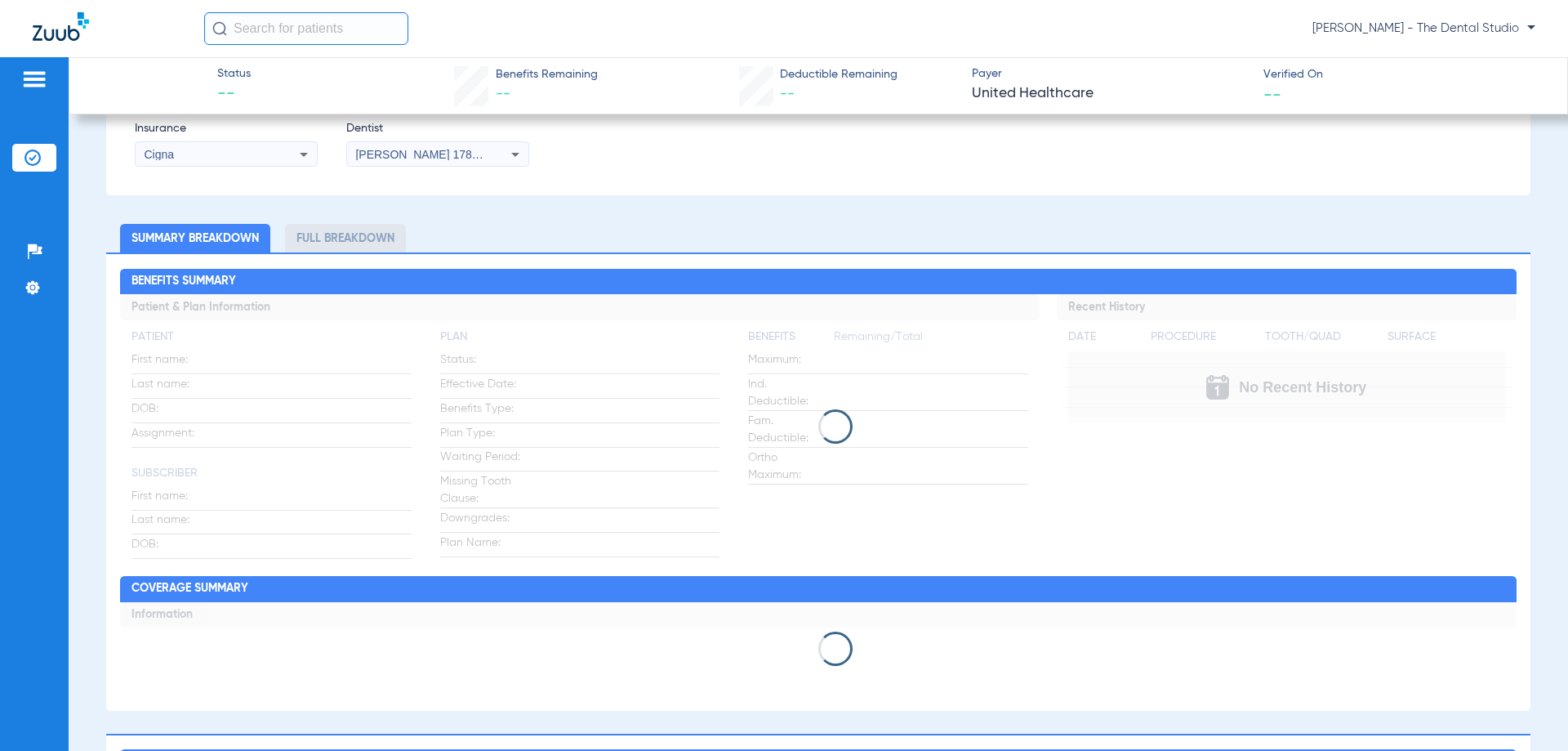
click at [863, 421] on div at bounding box center [817, 427] width 1396 height 35
click at [857, 421] on div at bounding box center [817, 427] width 1396 height 35
click at [850, 422] on div at bounding box center [817, 427] width 1396 height 35
click at [849, 428] on div at bounding box center [817, 427] width 1396 height 35
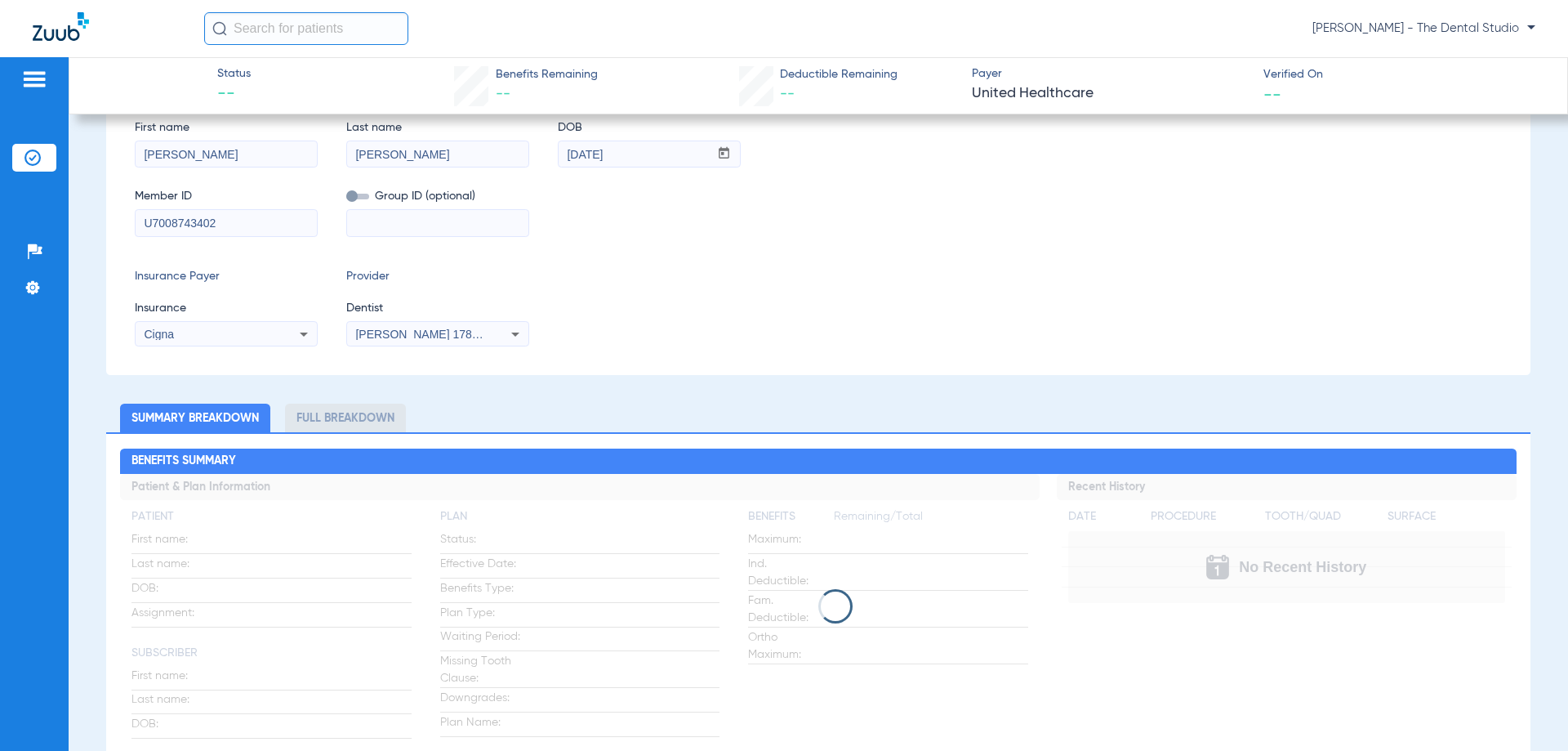
scroll to position [408, 0]
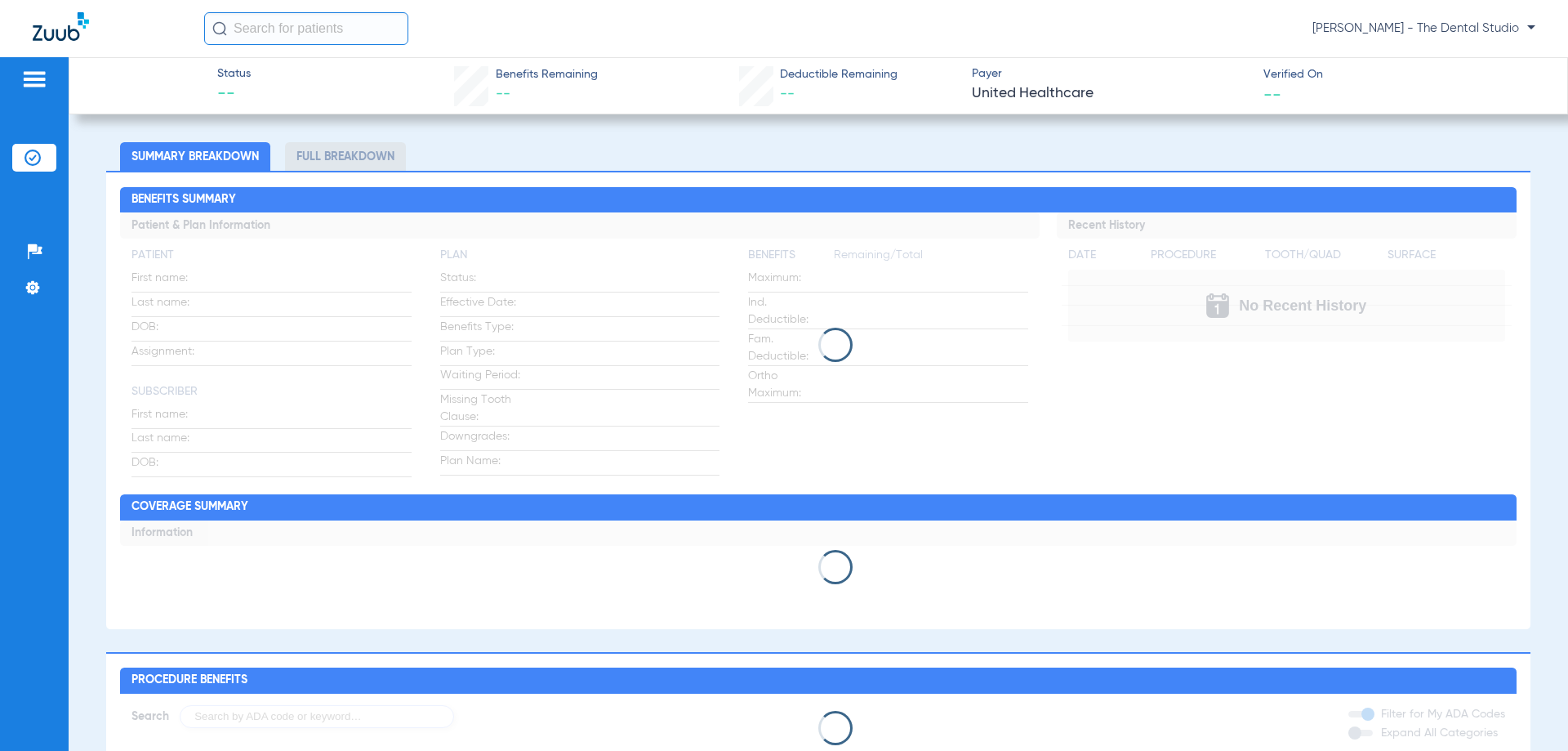
click at [803, 343] on div at bounding box center [817, 345] width 1396 height 35
click at [806, 343] on div at bounding box center [817, 345] width 1396 height 35
click at [806, 345] on div at bounding box center [817, 345] width 1396 height 35
click at [806, 344] on div at bounding box center [817, 345] width 1396 height 35
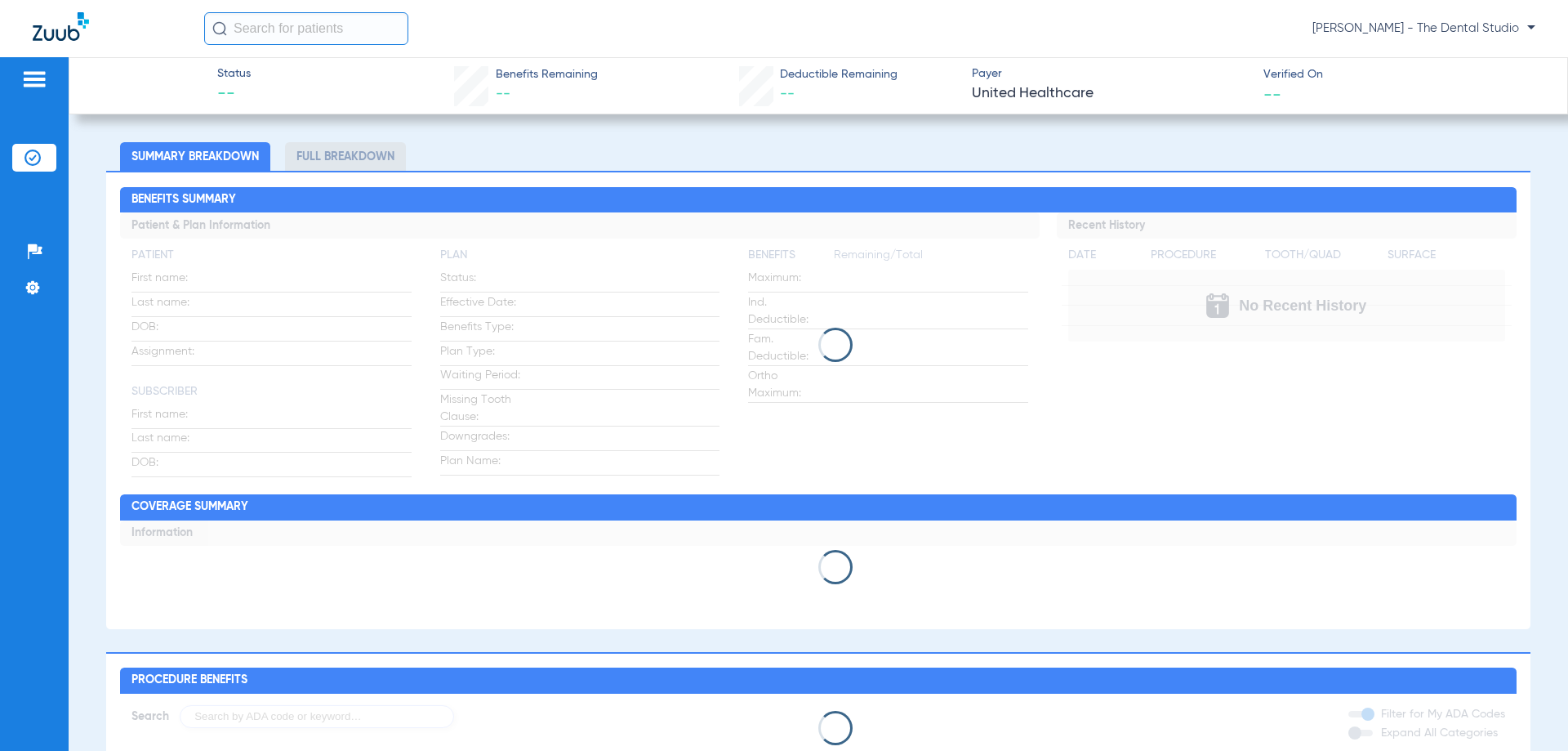
click at [810, 344] on div at bounding box center [817, 345] width 1396 height 35
click at [840, 341] on span at bounding box center [836, 345] width 38 height 38
click at [839, 343] on span at bounding box center [836, 344] width 45 height 45
click at [838, 344] on span at bounding box center [835, 344] width 47 height 47
drag, startPoint x: 838, startPoint y: 344, endPoint x: 847, endPoint y: 368, distance: 25.6
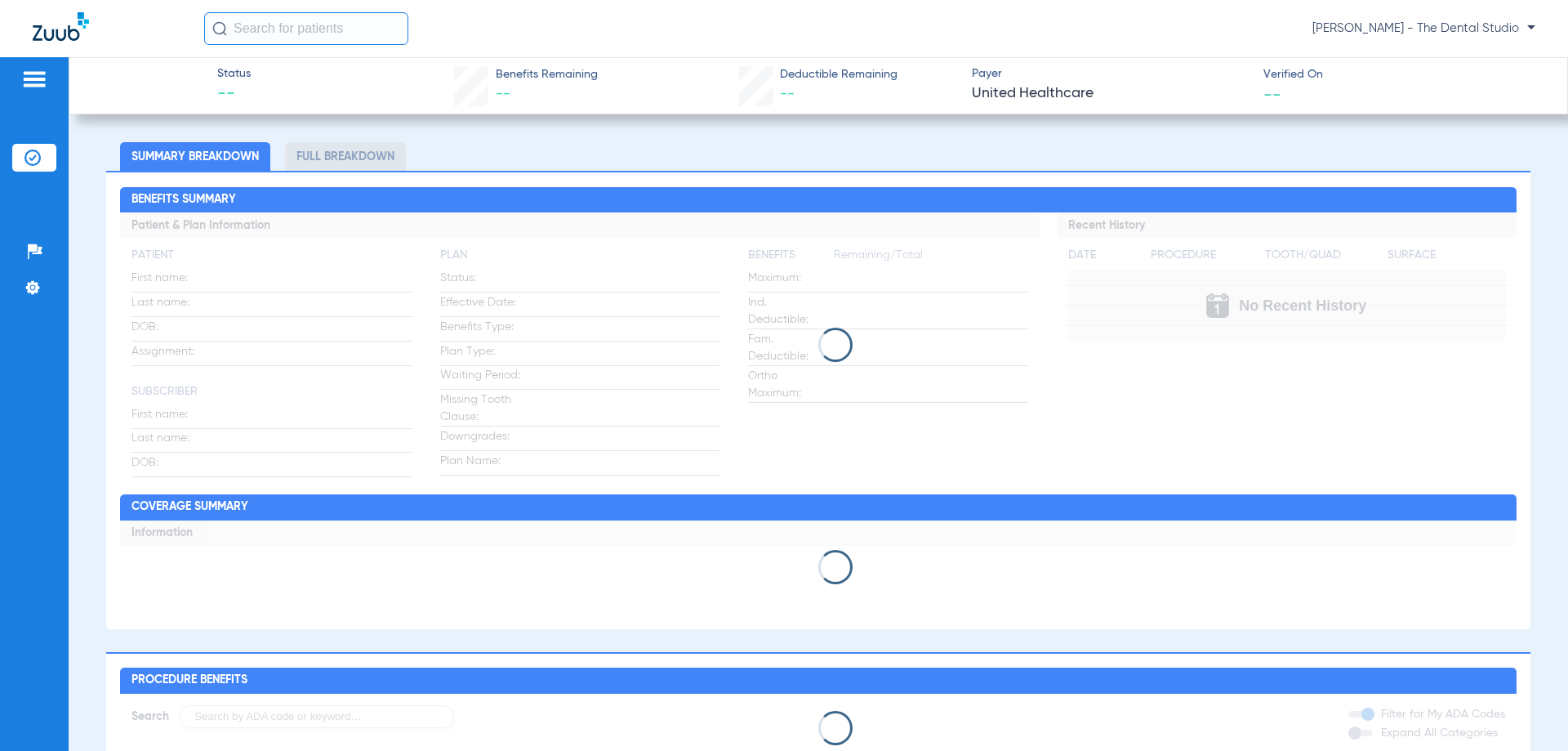
click at [844, 371] on app-loading-indicator at bounding box center [817, 345] width 1396 height 265
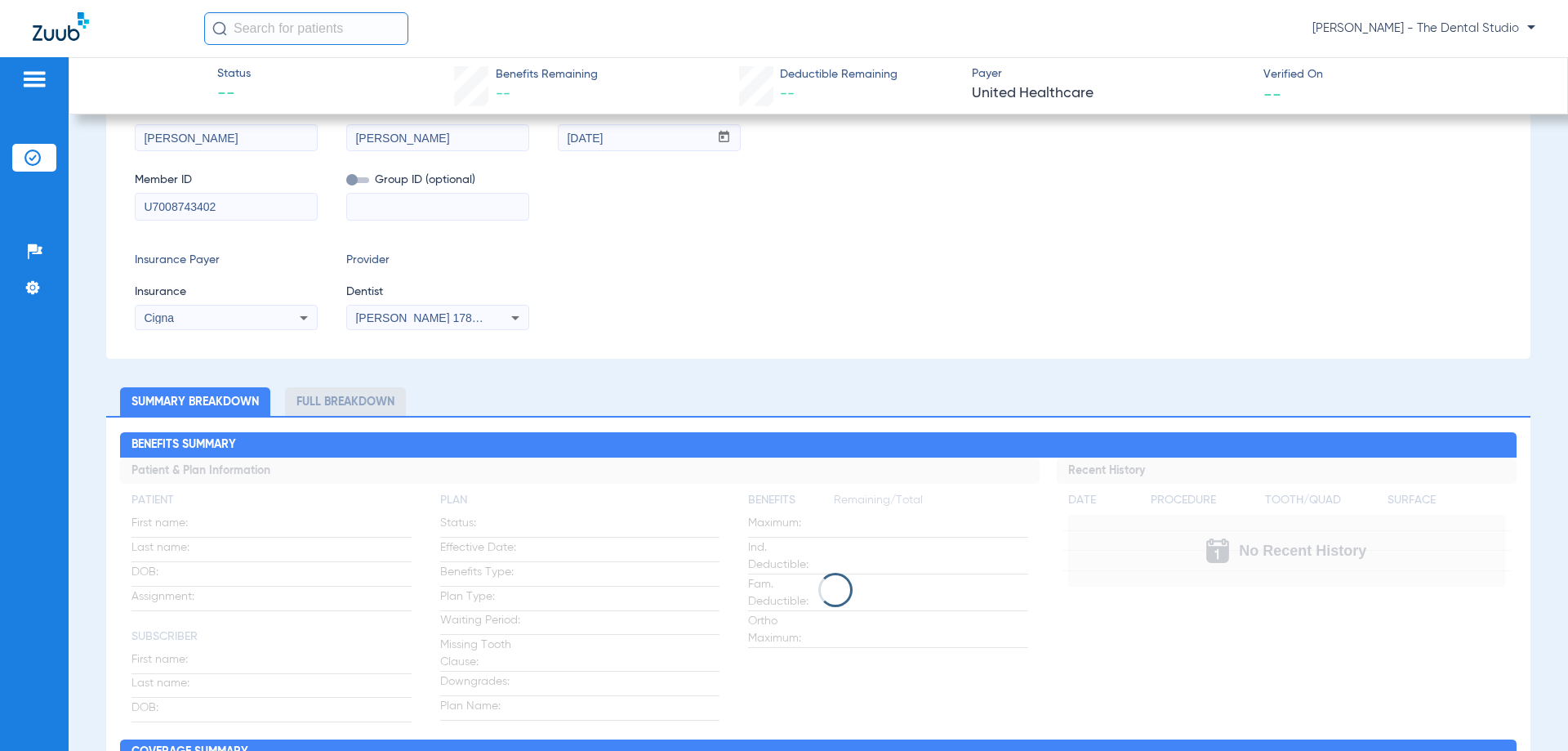
click at [899, 392] on div "Walker, Janelle Close (10875) DOB: 09/16/1996 - HoH Select Network arrow_drop_d…" at bounding box center [818, 732] width 1425 height 1518
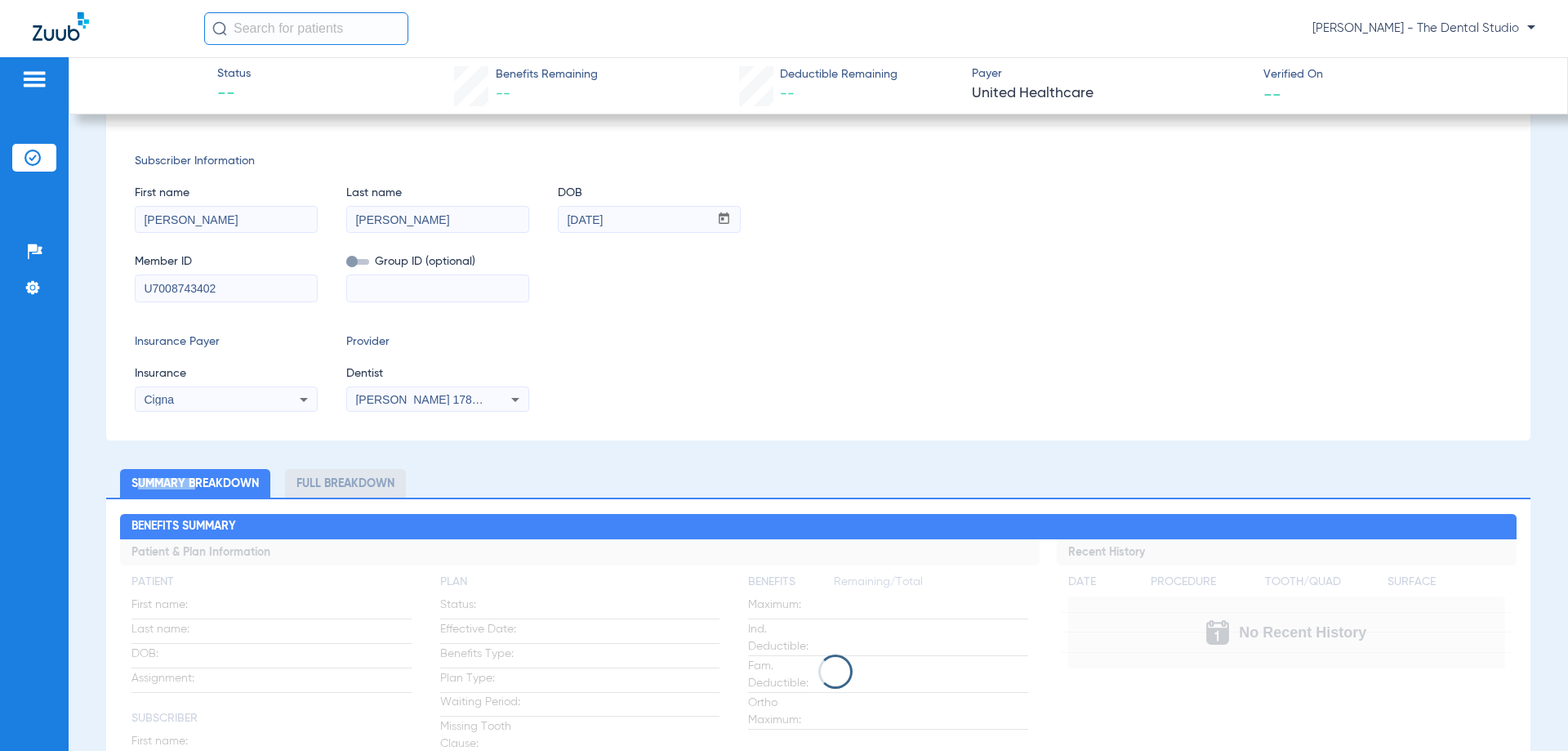
click at [899, 392] on div "Insurance Payer Insurance Cigna Provider Dentist Yahiled Garza 1780363036" at bounding box center [818, 373] width 1367 height 79
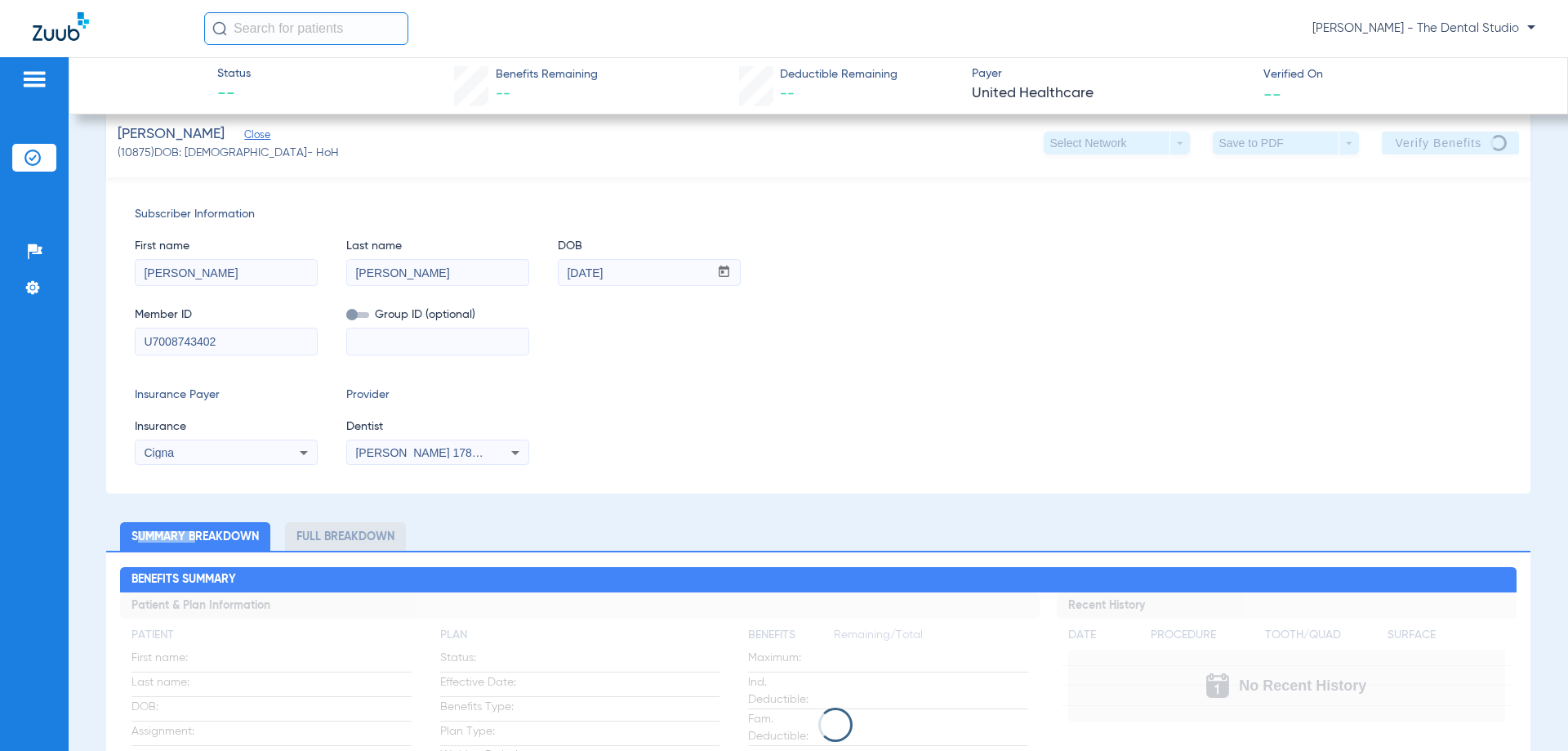
scroll to position [0, 0]
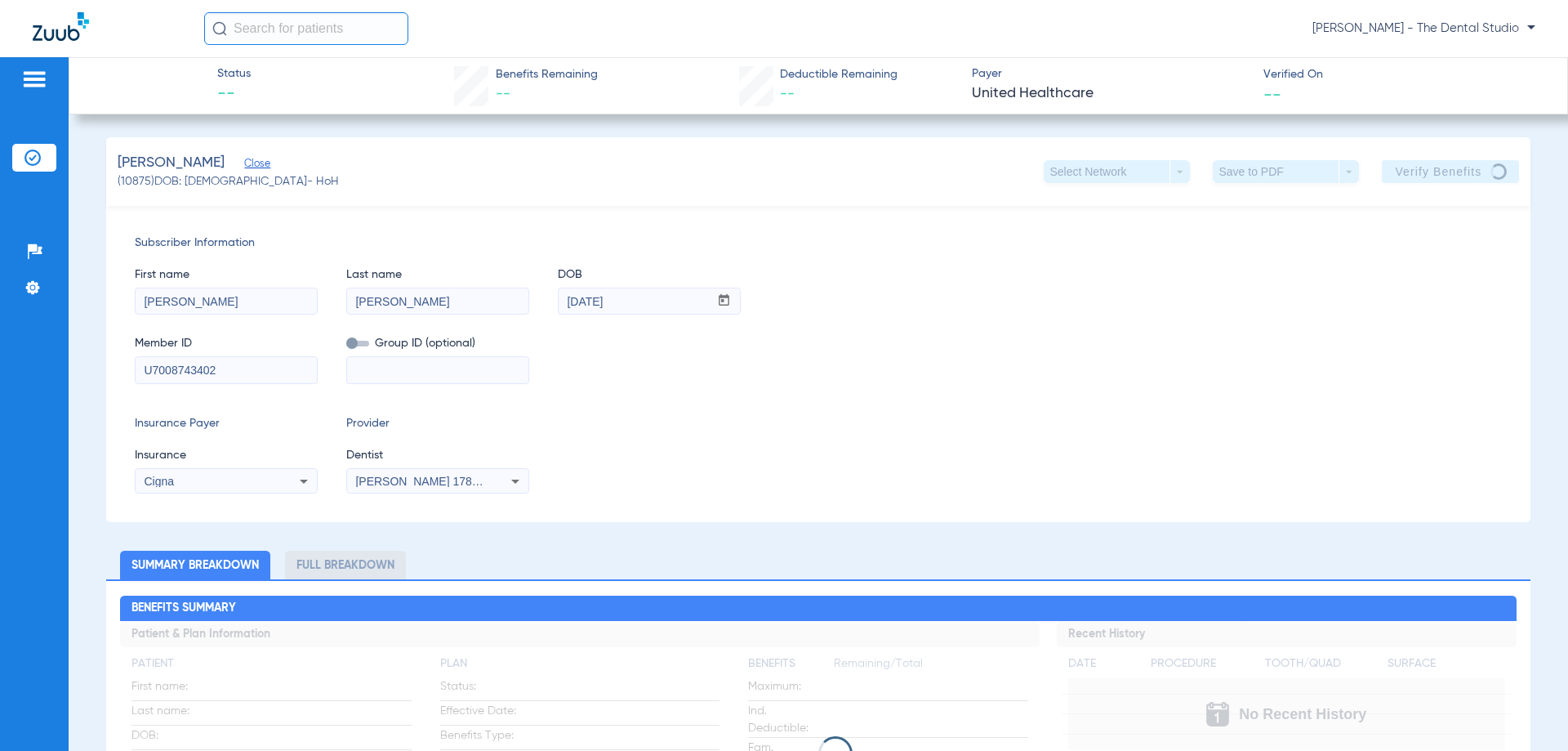
click at [730, 737] on app-loading-indicator at bounding box center [817, 754] width 1396 height 265
click at [729, 728] on app-loading-indicator at bounding box center [817, 754] width 1396 height 265
click at [726, 727] on app-loading-indicator at bounding box center [817, 754] width 1396 height 265
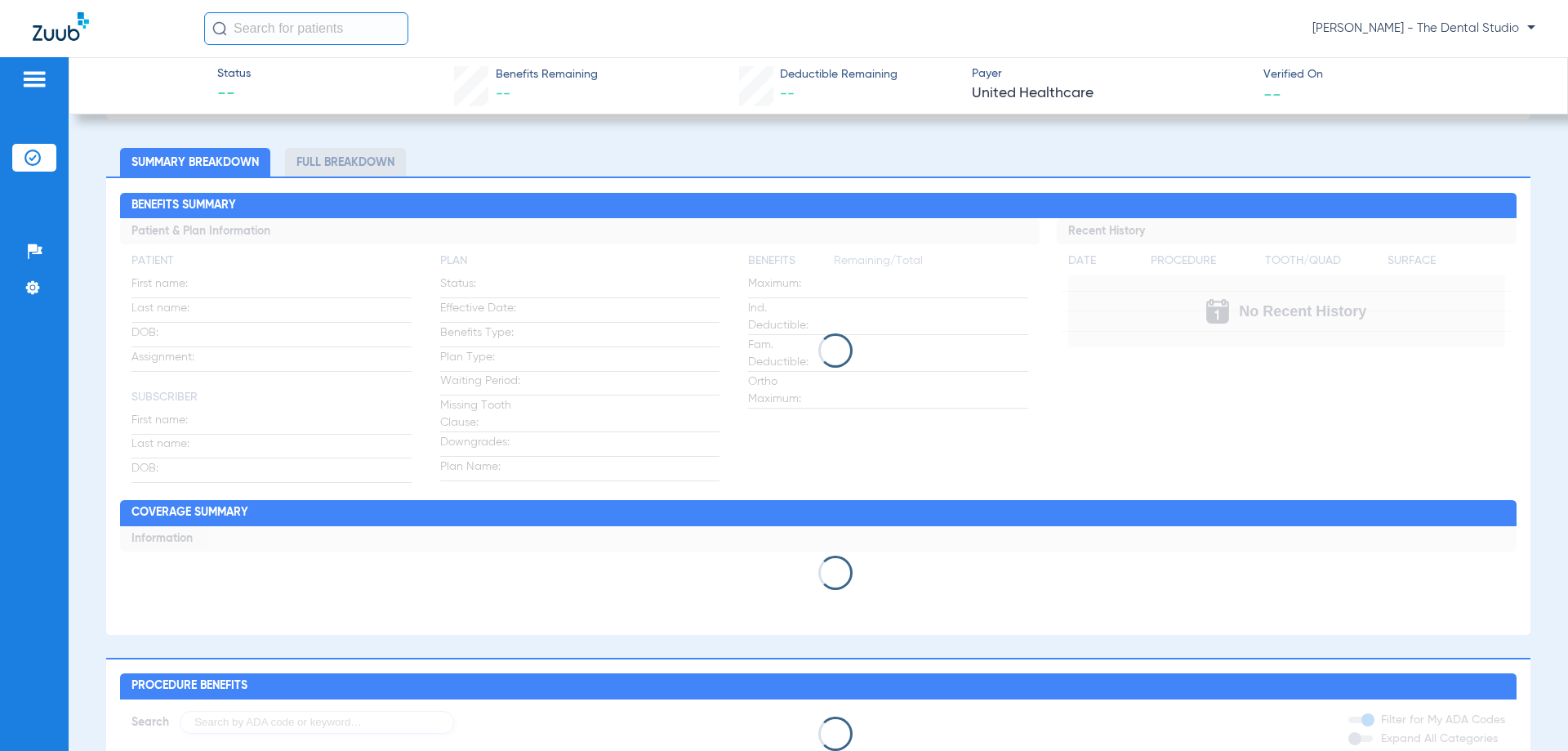
scroll to position [491, 0]
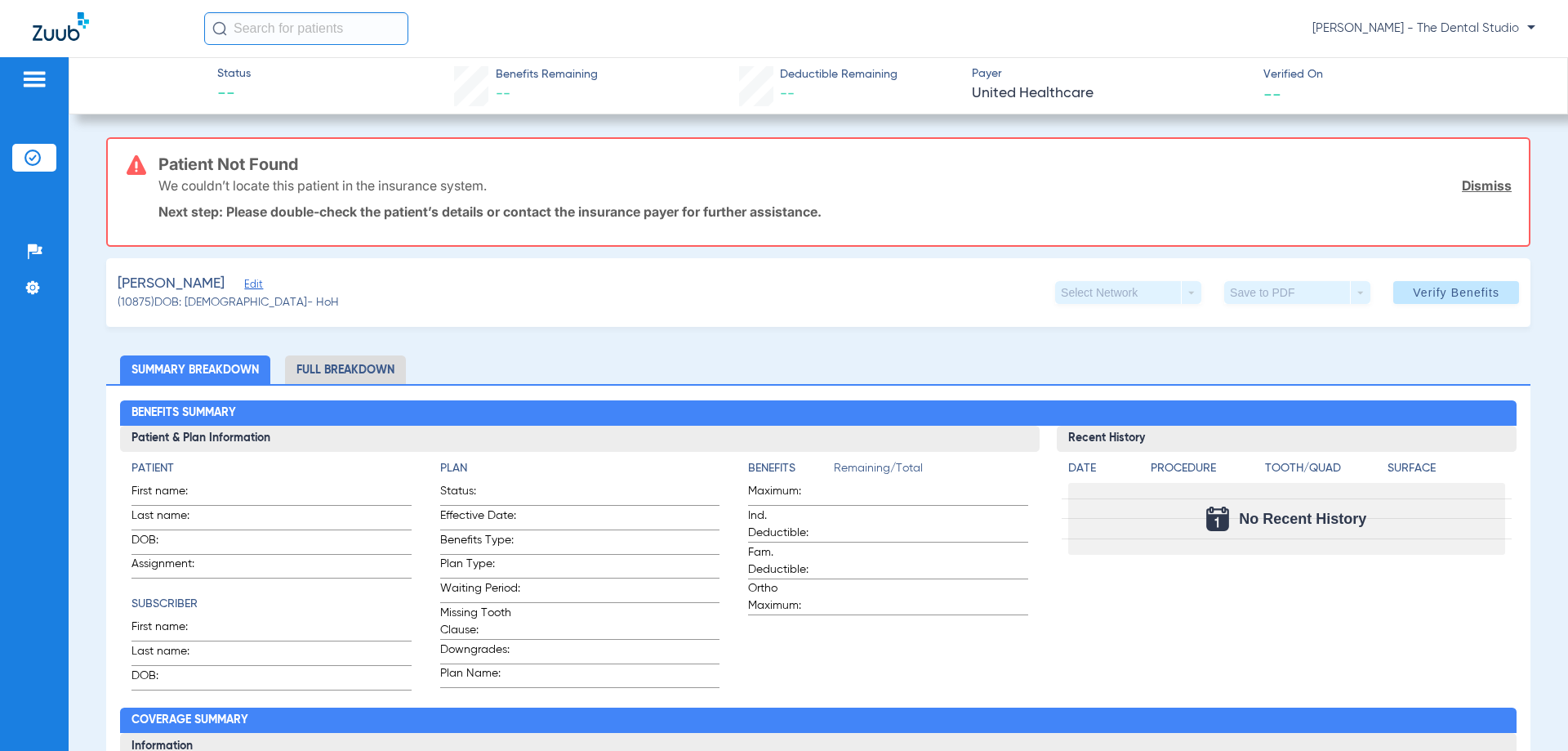
click at [247, 285] on span "Edit" at bounding box center [251, 286] width 15 height 16
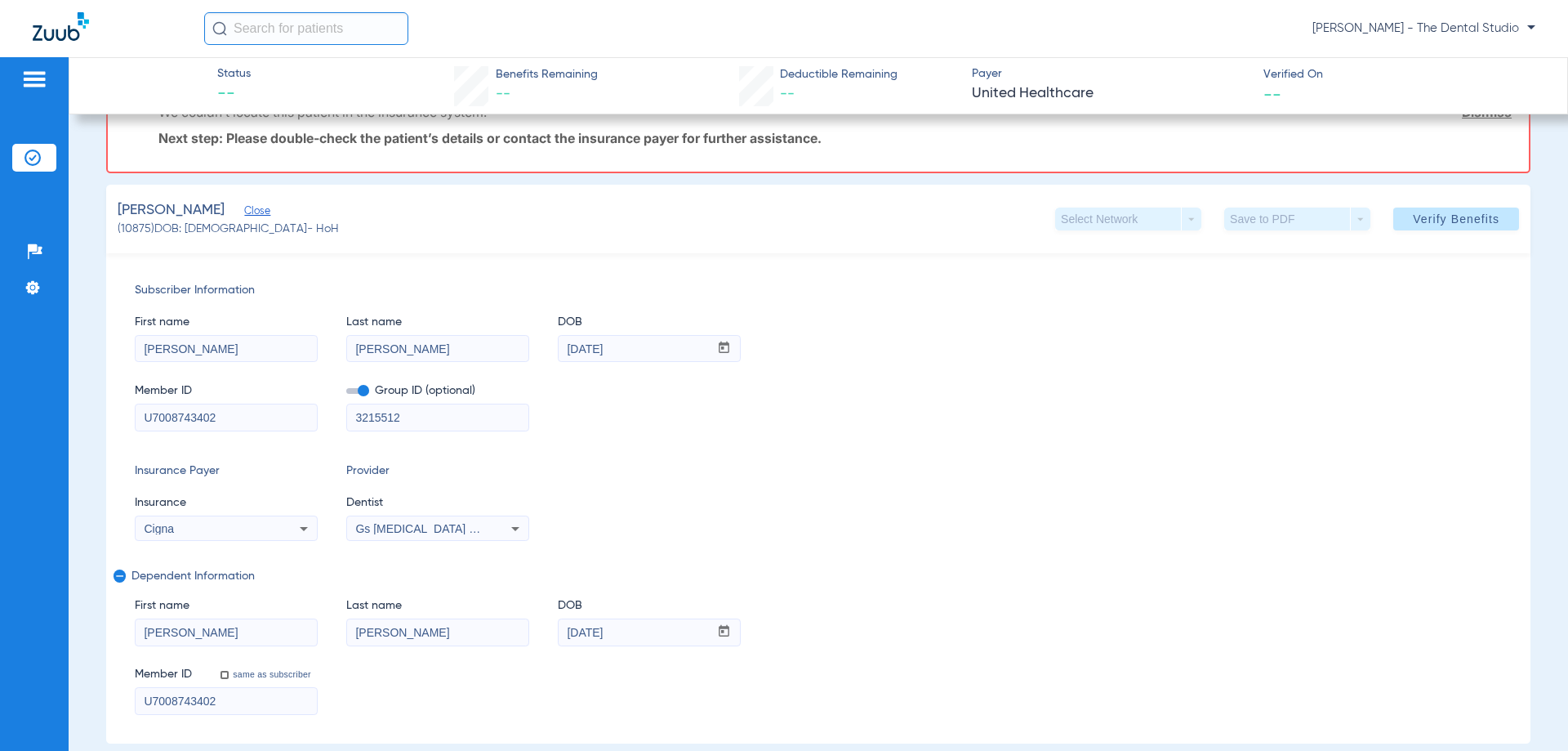
scroll to position [164, 0]
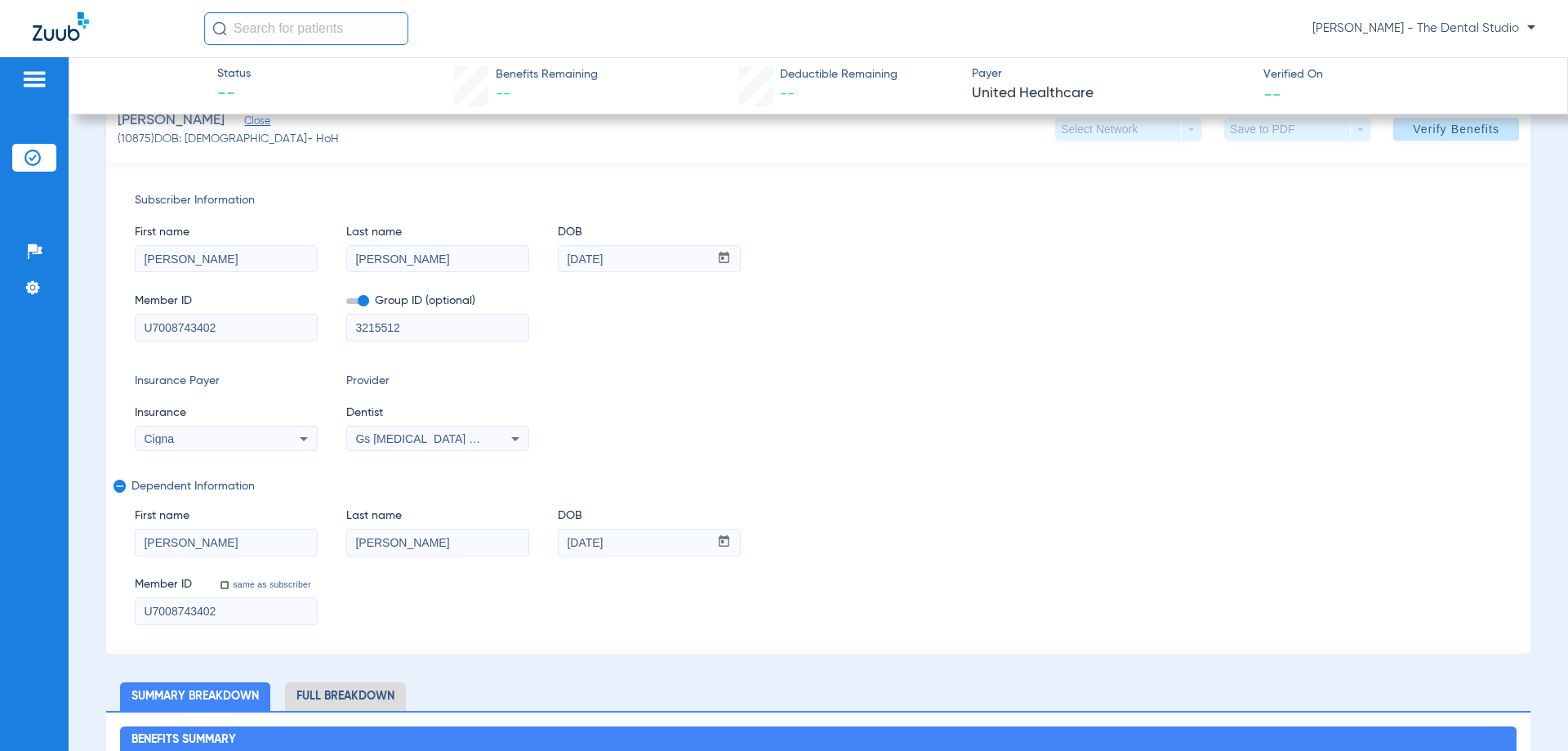
click at [378, 428] on mat-select "Gs [MEDICAL_DATA] Pllc 1972170603" at bounding box center [437, 439] width 183 height 26
click at [385, 442] on span "Gs [MEDICAL_DATA] Pllc 1972170603" at bounding box center [454, 439] width 198 height 13
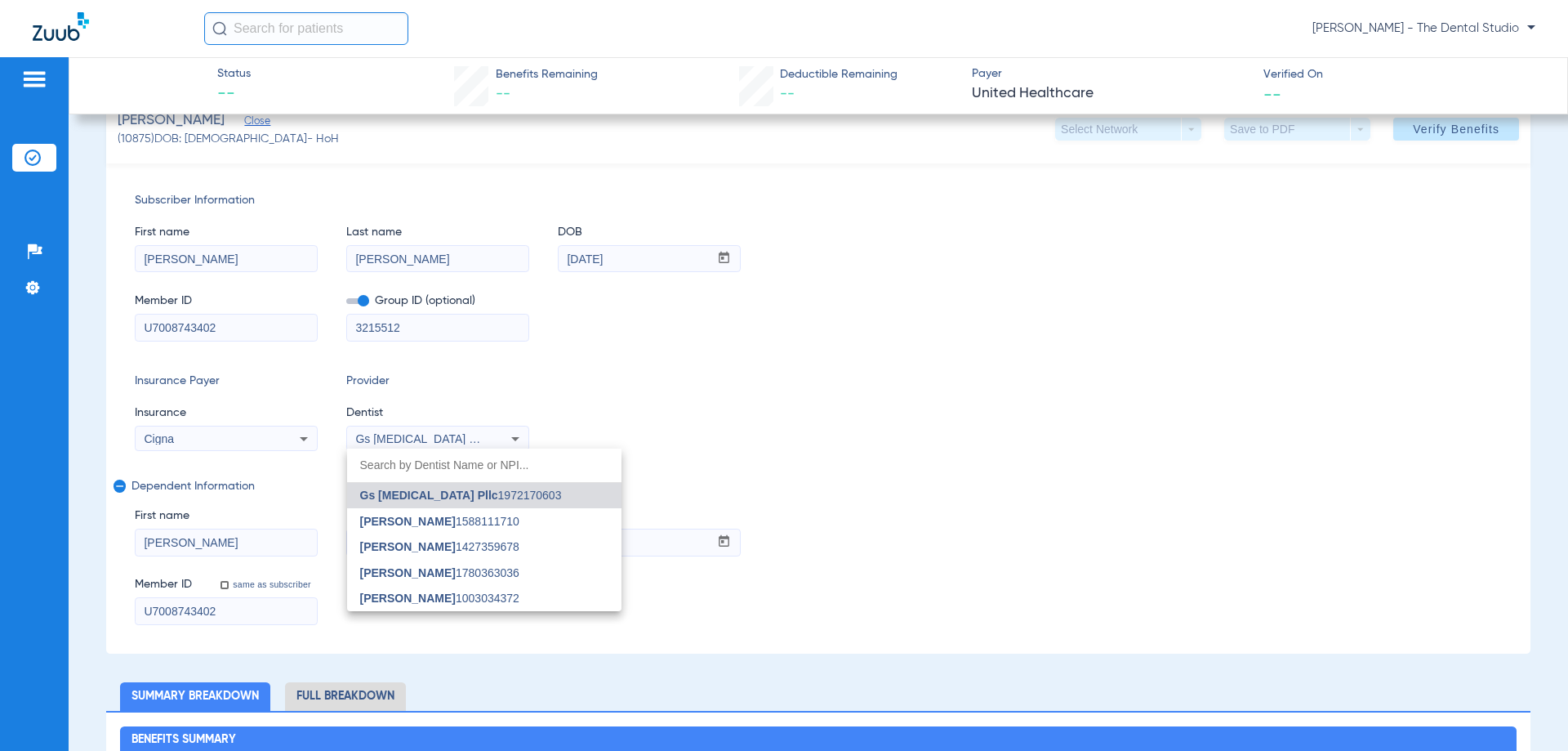
click at [419, 566] on span "Yahiled Garza" at bounding box center [407, 573] width 96 height 13
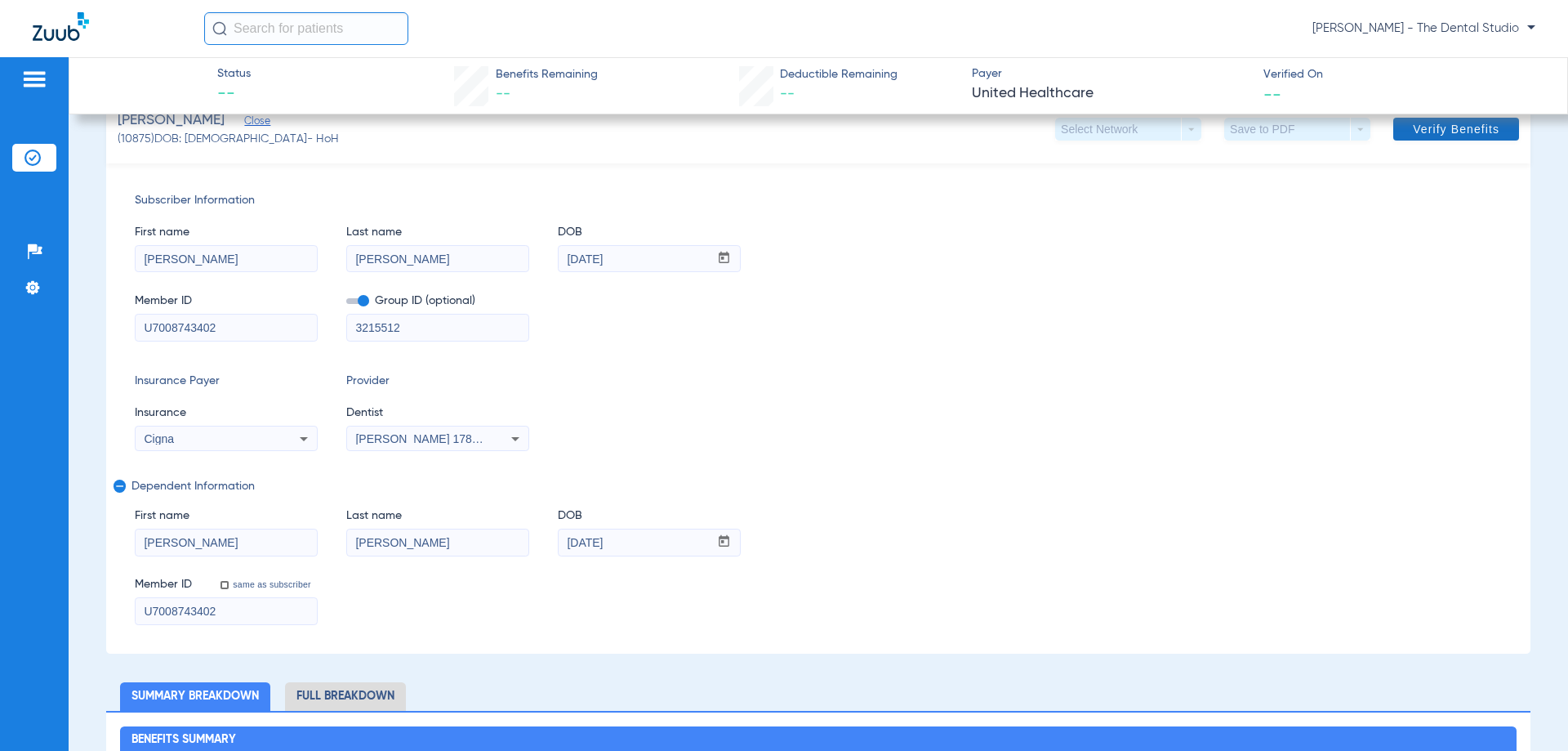
click at [1434, 136] on span at bounding box center [1457, 129] width 126 height 39
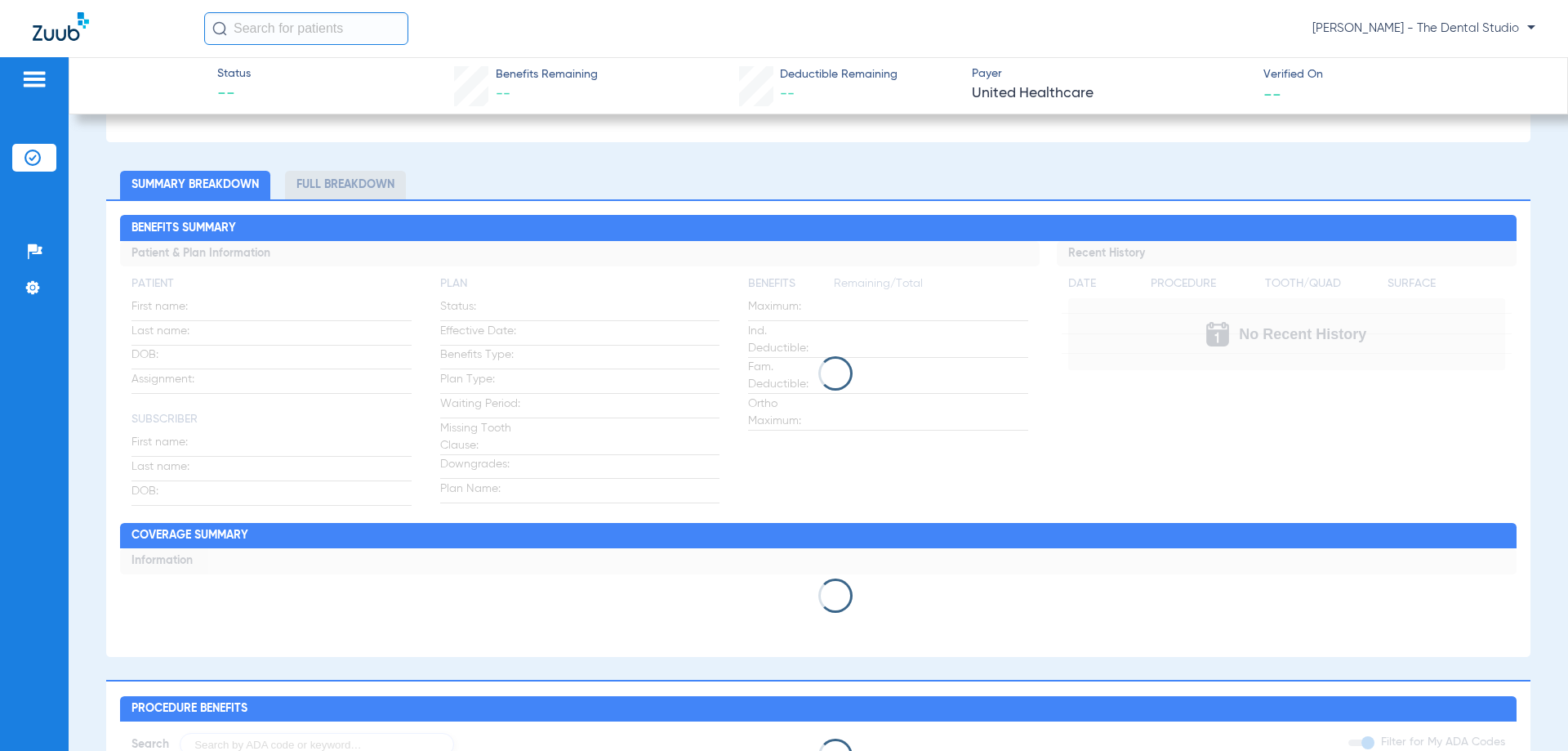
scroll to position [572, 0]
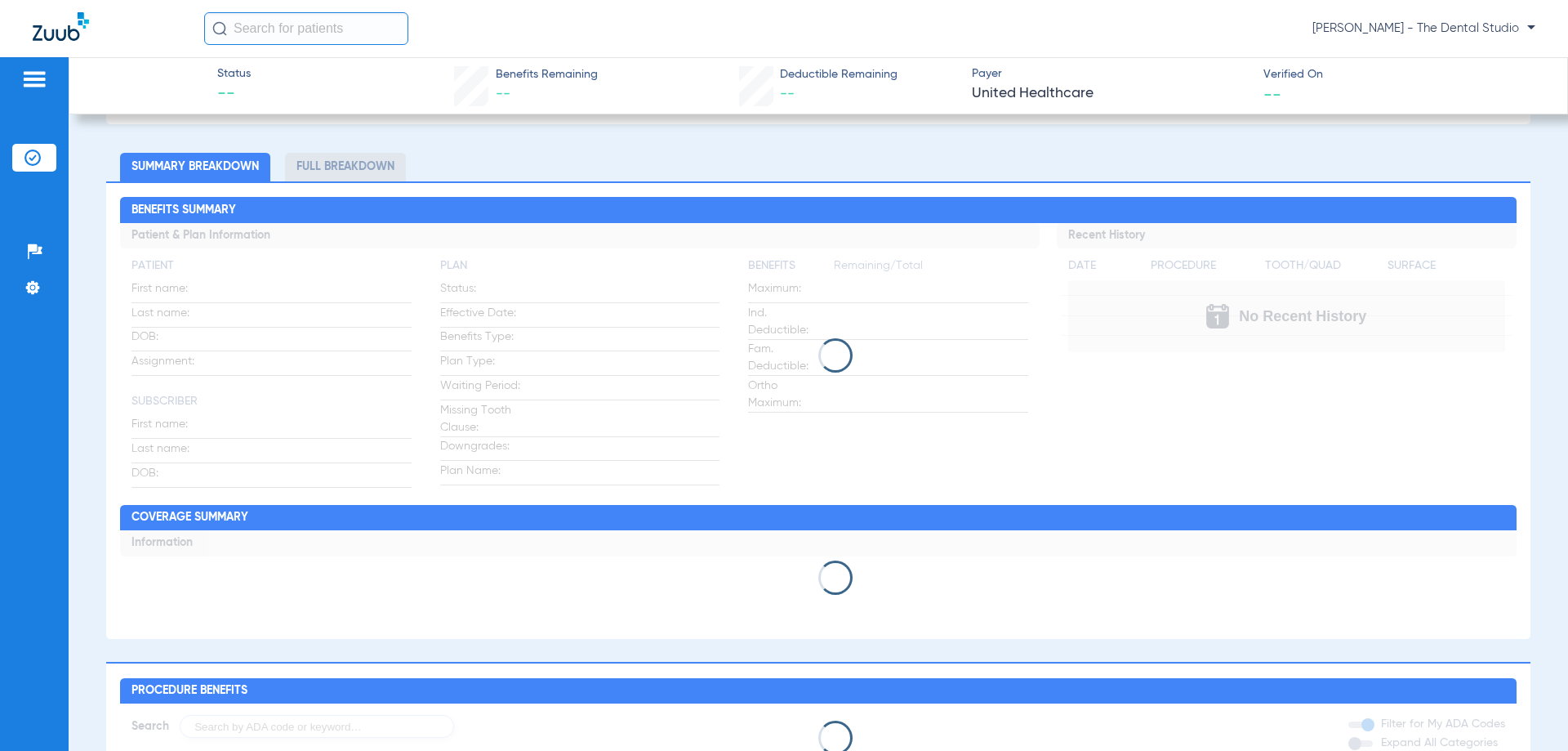
click at [828, 366] on span at bounding box center [836, 355] width 42 height 42
click at [827, 366] on span at bounding box center [836, 355] width 42 height 42
drag, startPoint x: 809, startPoint y: 333, endPoint x: 912, endPoint y: 409, distance: 128.0
click at [879, 425] on app-loading-indicator at bounding box center [817, 355] width 1396 height 265
drag, startPoint x: 1016, startPoint y: 439, endPoint x: 1352, endPoint y: 722, distance: 439.3
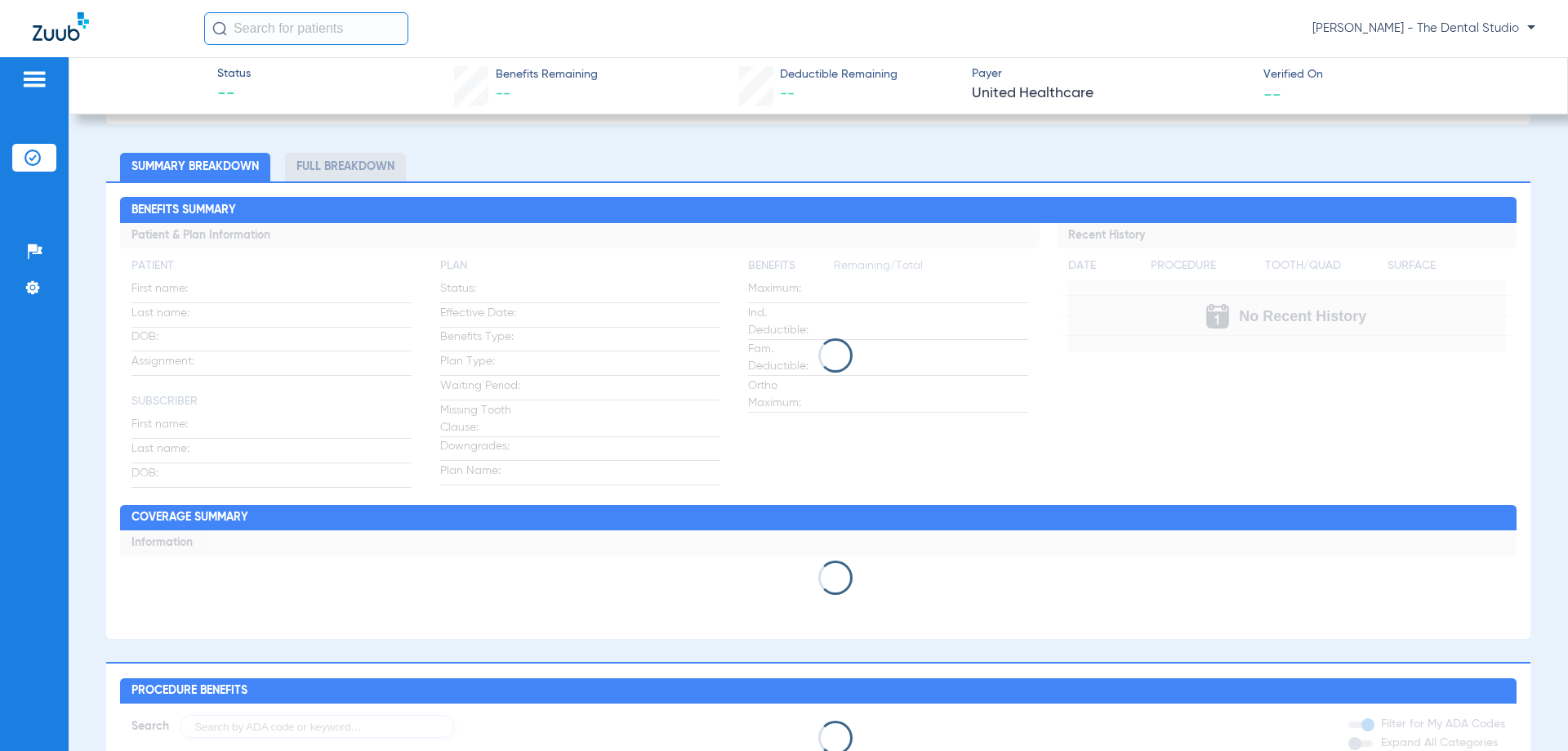
click at [1302, 639] on div "Benefits Summary Patient & Plan Information Patient First name: Last name: DOB:…" at bounding box center [818, 410] width 1425 height 458
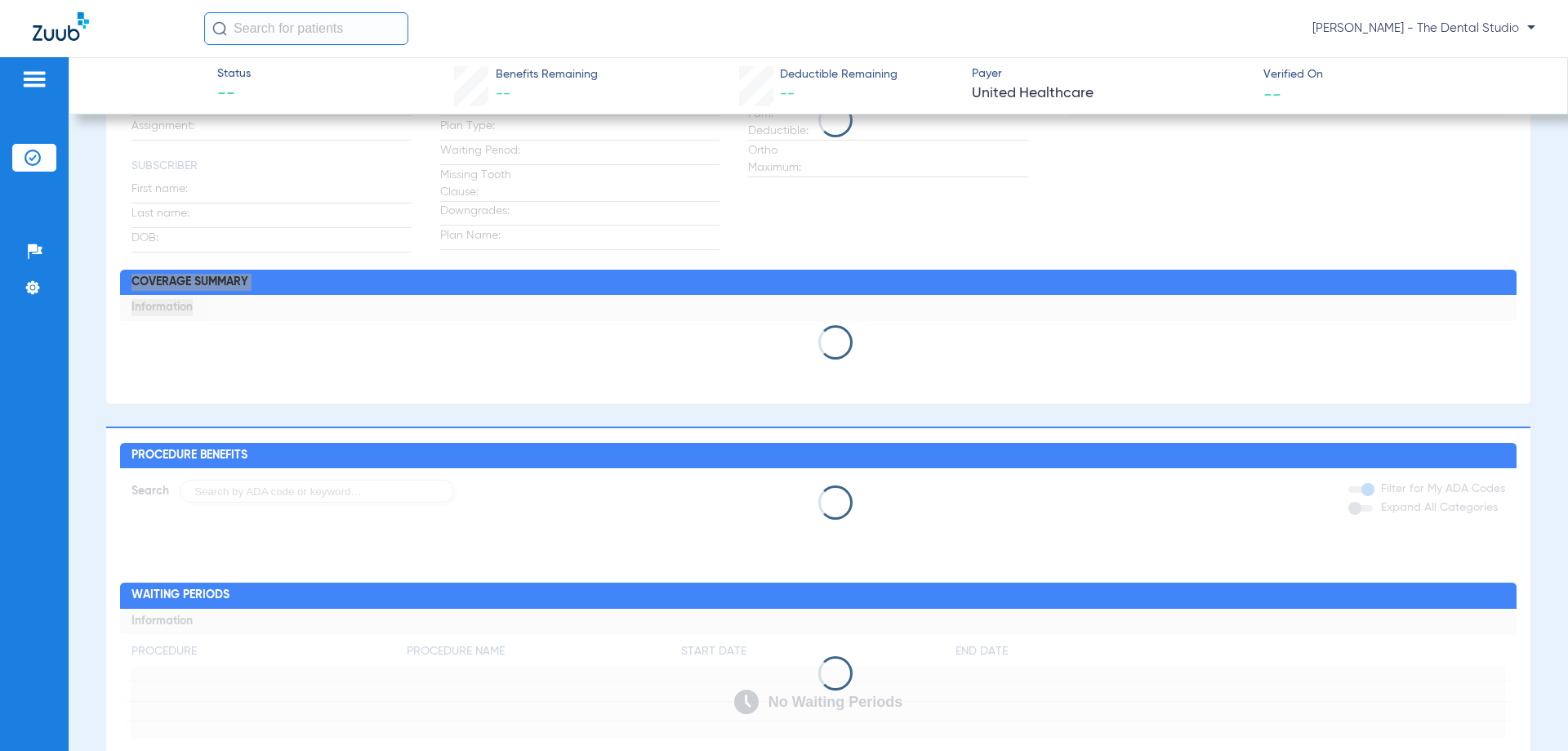
scroll to position [817, 0]
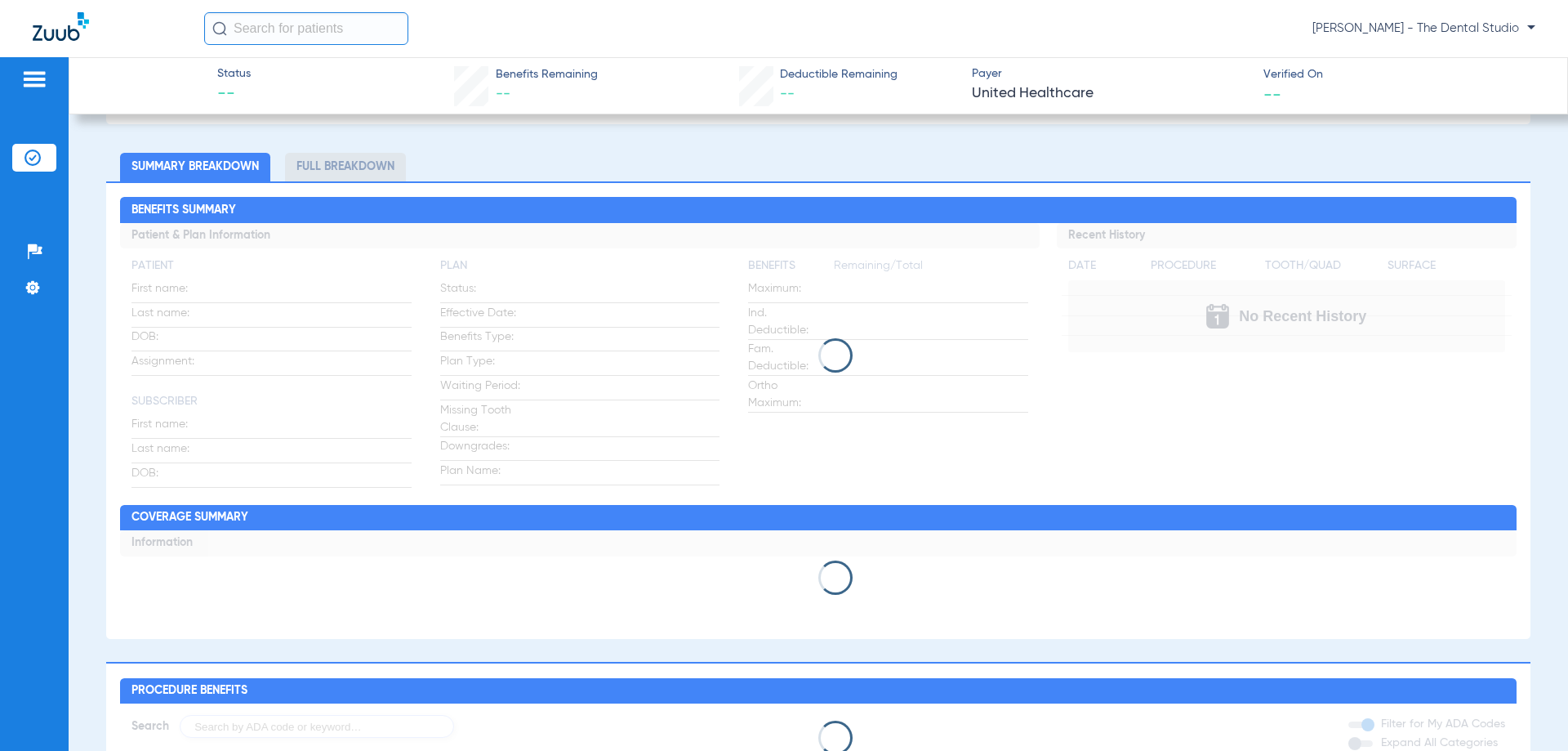
click at [465, 369] on div at bounding box center [817, 355] width 1396 height 35
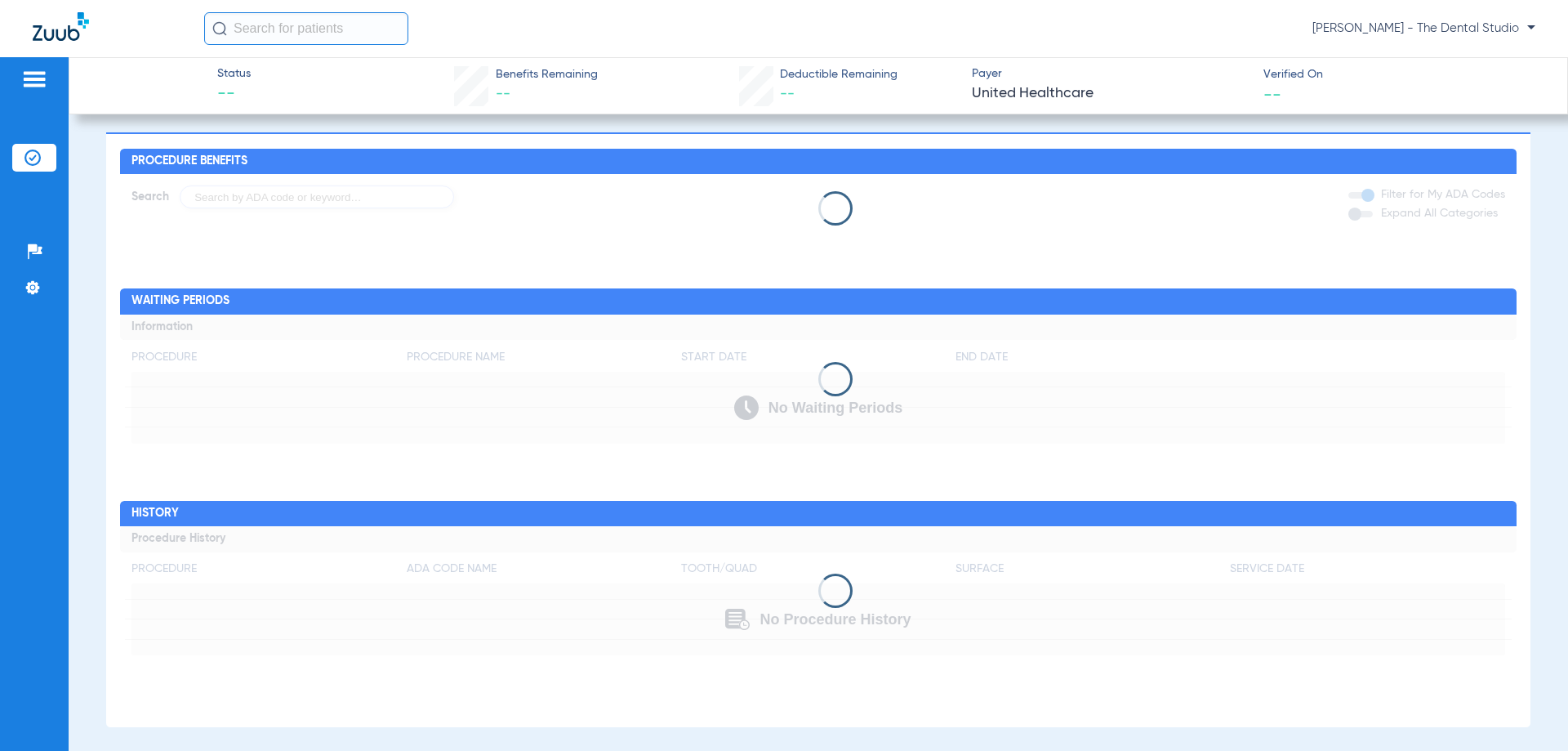
scroll to position [1123, 0]
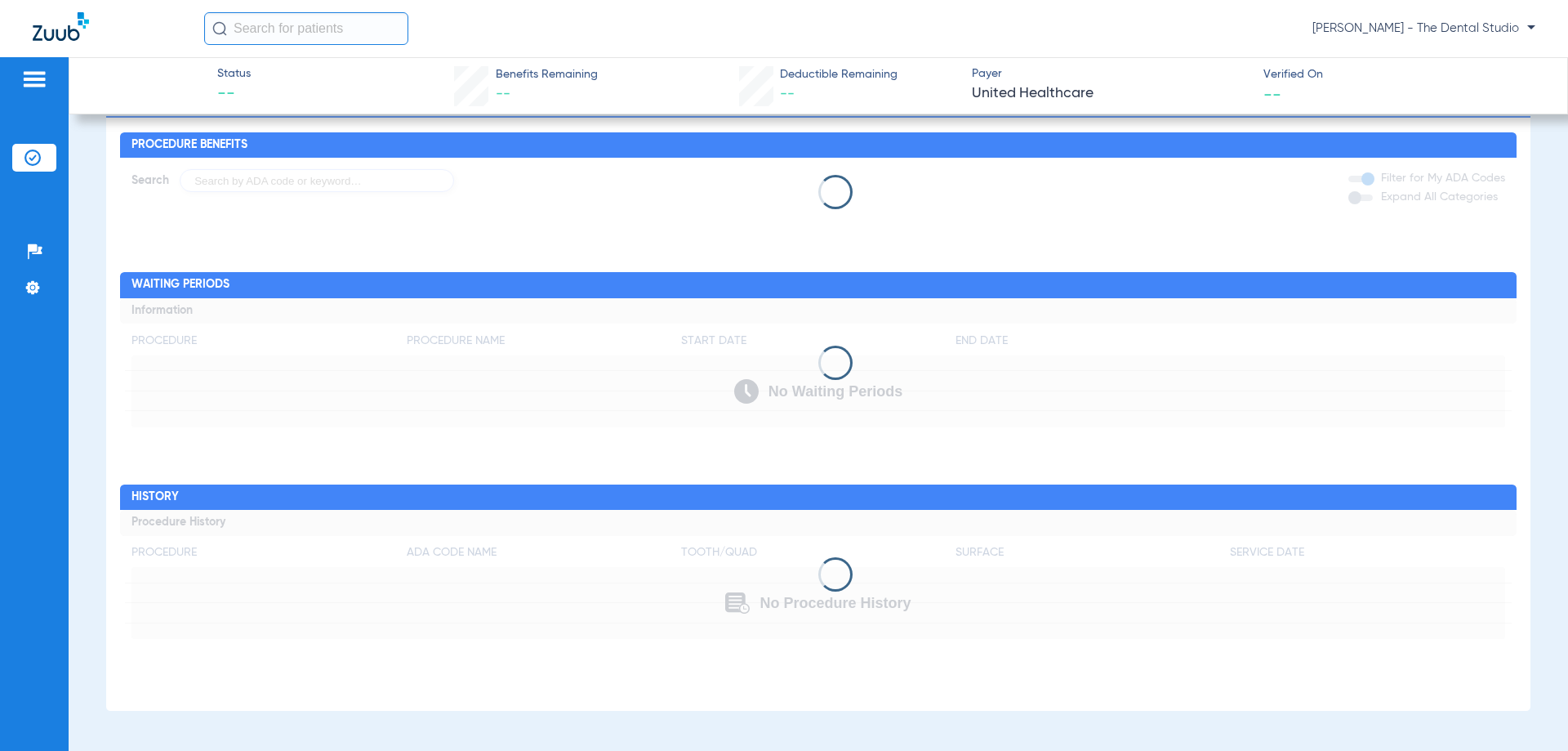
click at [801, 569] on div at bounding box center [817, 575] width 1396 height 35
drag, startPoint x: 801, startPoint y: 569, endPoint x: 784, endPoint y: 534, distance: 38.9
click at [767, 544] on app-loading-indicator at bounding box center [817, 574] width 1396 height 129
click at [912, 296] on h2 "Waiting Periods" at bounding box center [817, 285] width 1396 height 26
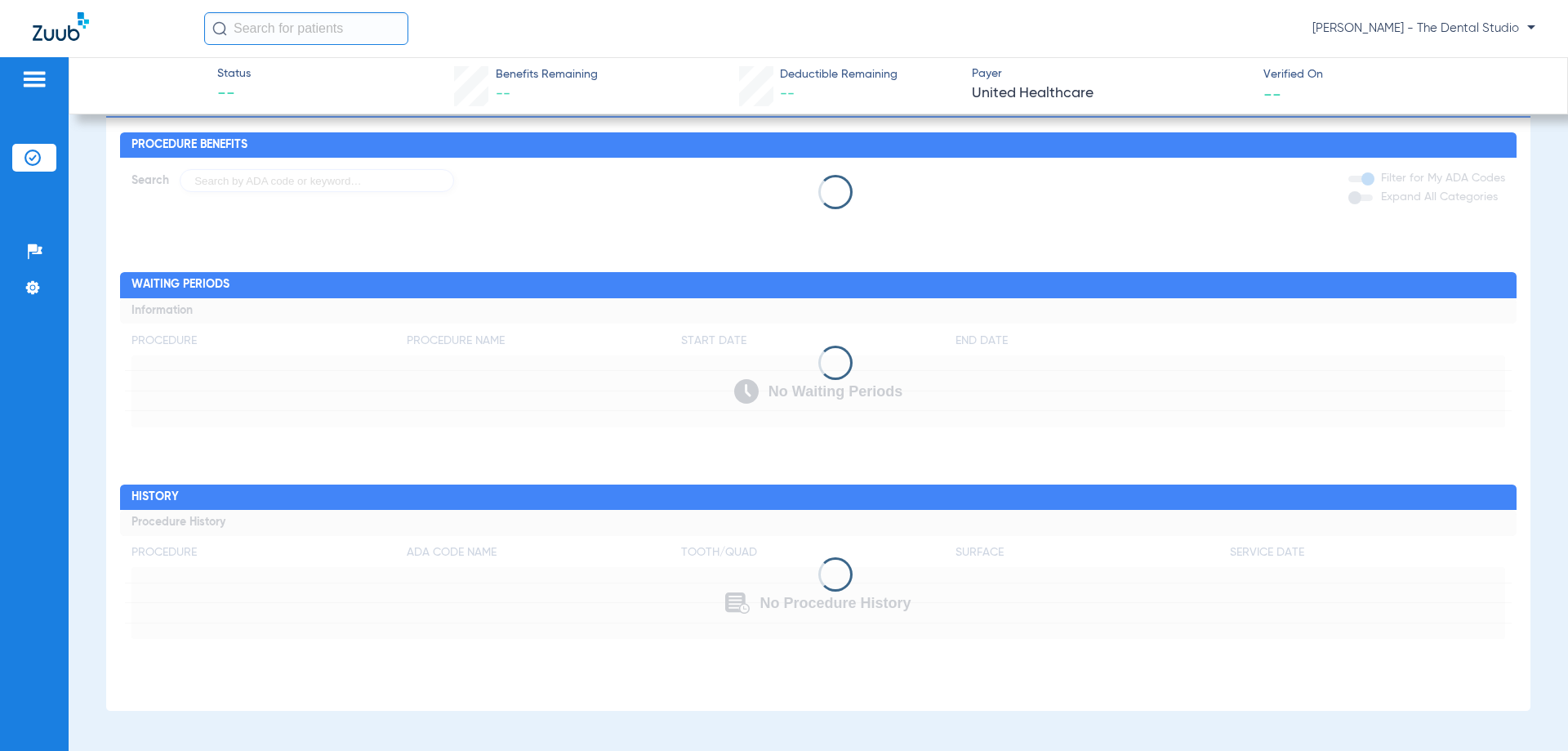
drag, startPoint x: 810, startPoint y: 319, endPoint x: 815, endPoint y: 290, distance: 29.4
click at [811, 319] on app-loading-indicator at bounding box center [817, 362] width 1396 height 129
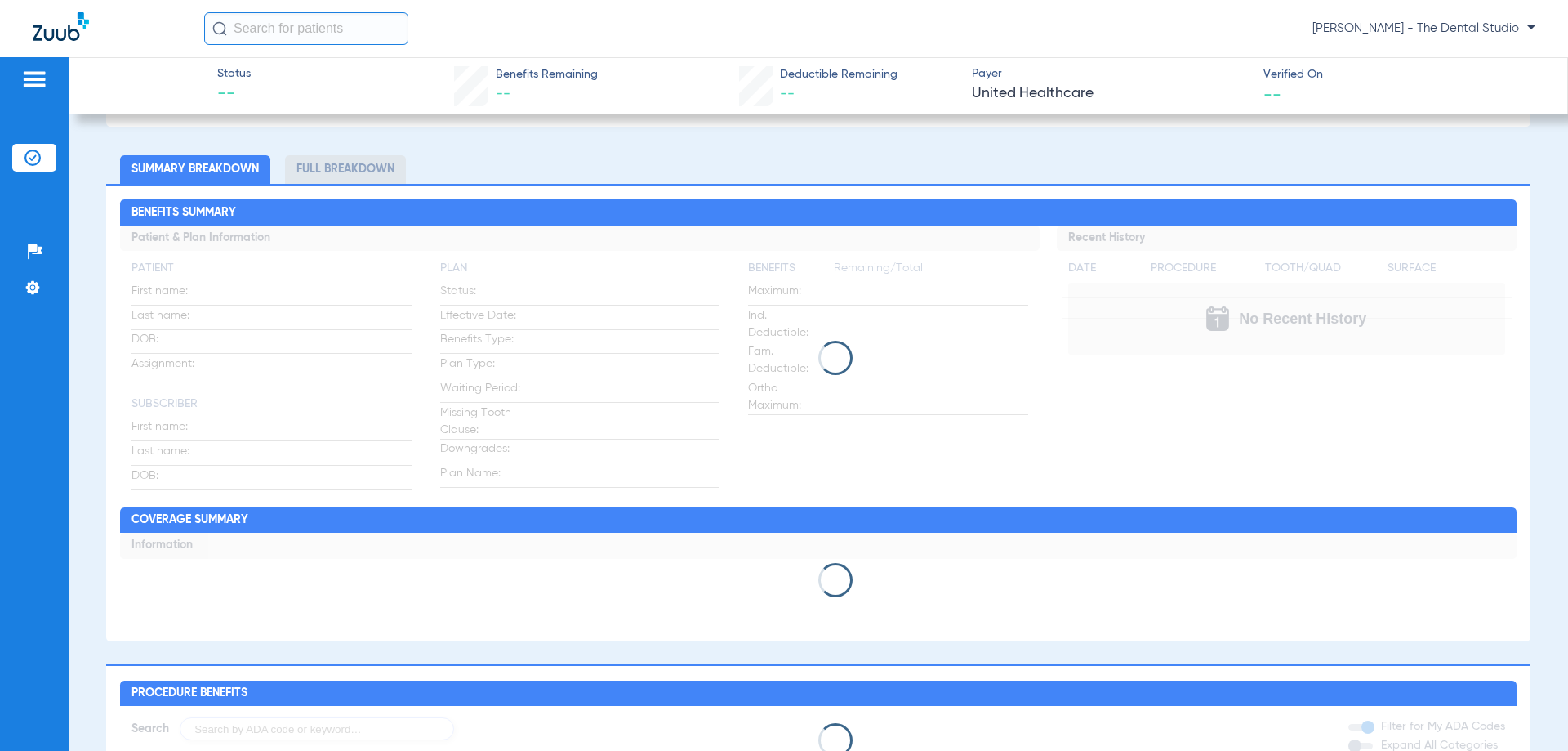
scroll to position [408, 0]
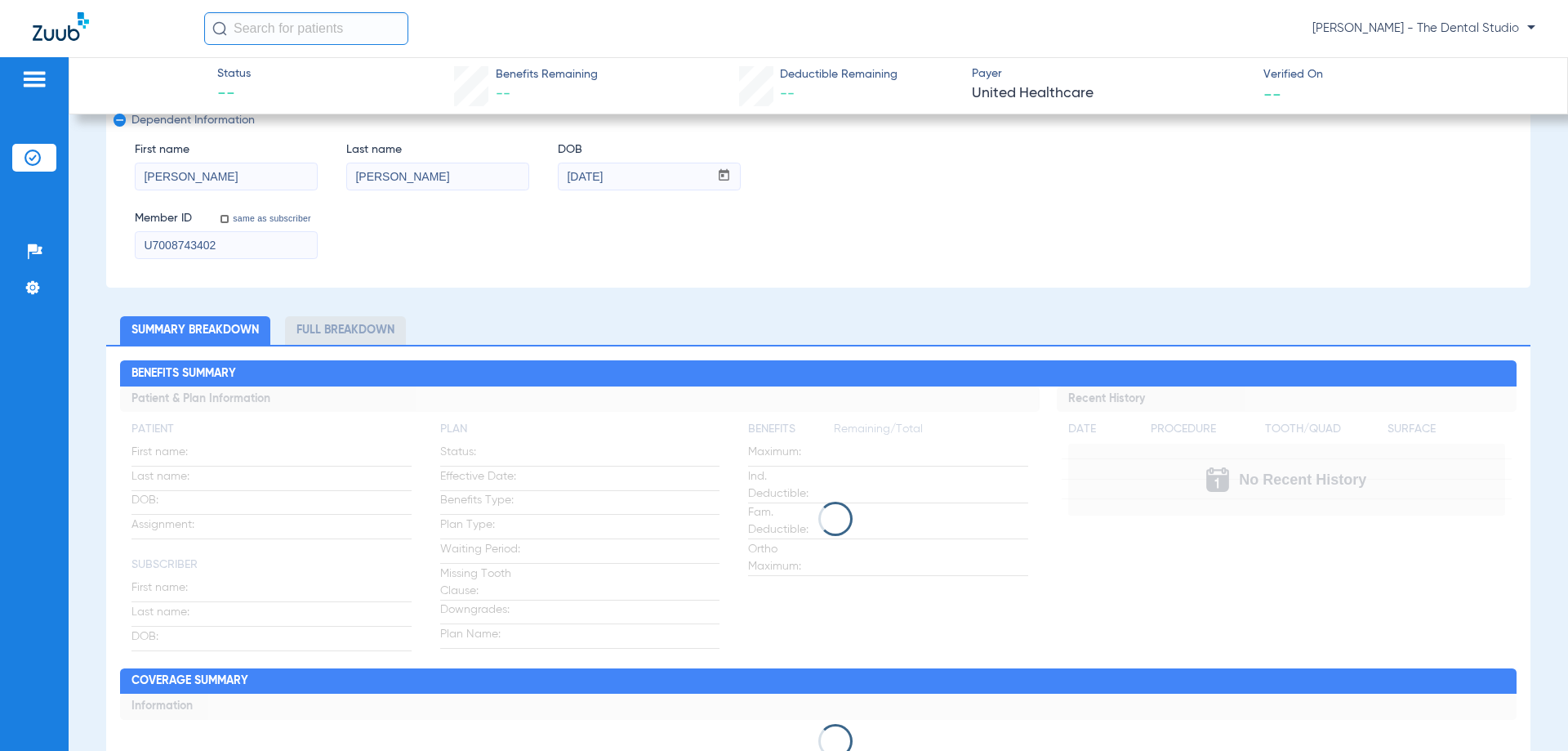
drag, startPoint x: 816, startPoint y: 343, endPoint x: 801, endPoint y: 388, distance: 47.4
click at [757, 520] on div at bounding box center [817, 519] width 1396 height 35
drag, startPoint x: 795, startPoint y: 511, endPoint x: 803, endPoint y: 509, distance: 8.2
click at [795, 511] on div at bounding box center [817, 519] width 1396 height 35
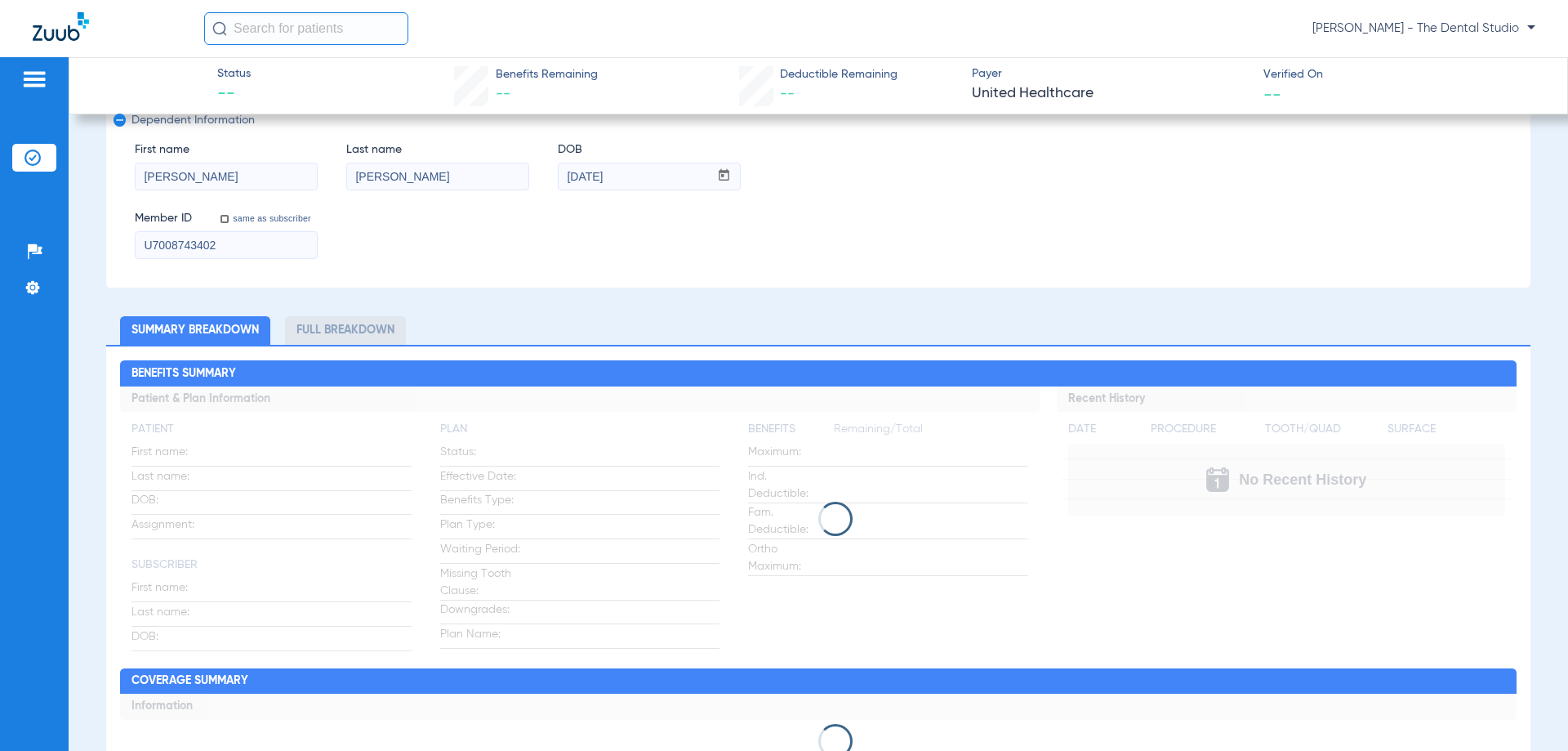
drag, startPoint x: 803, startPoint y: 509, endPoint x: 895, endPoint y: 513, distance: 92.1
click at [804, 509] on div at bounding box center [817, 519] width 1396 height 35
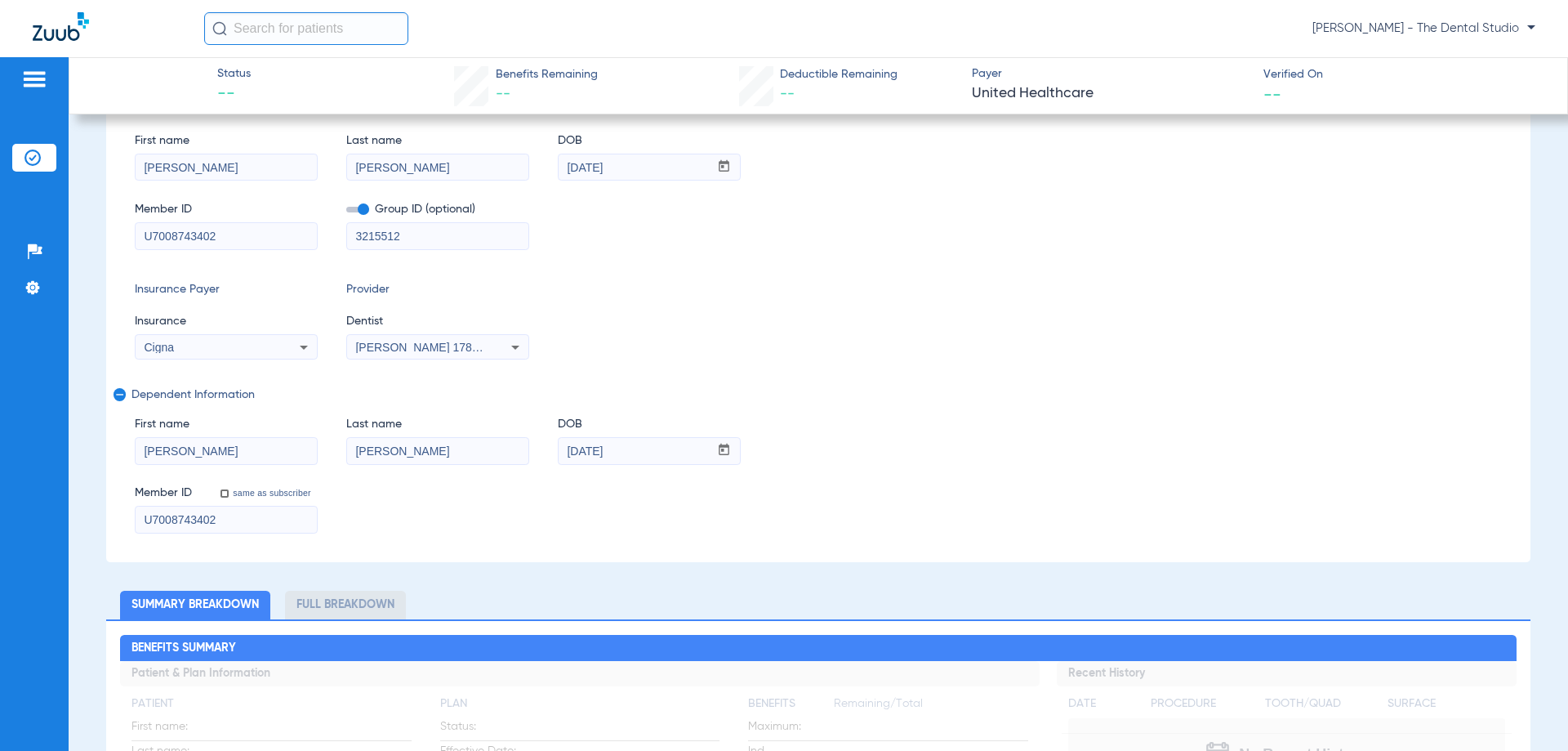
scroll to position [0, 0]
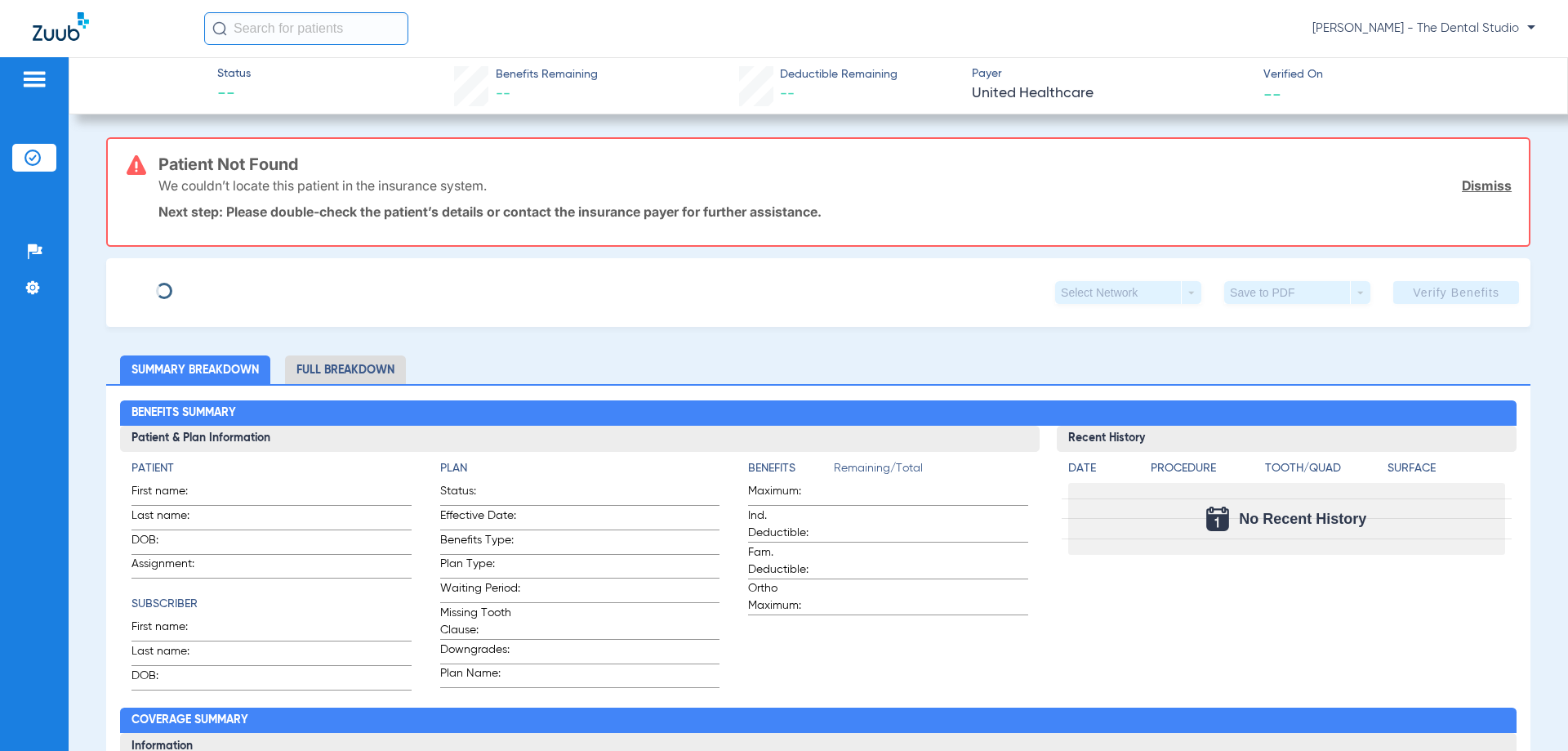
type input "[PERSON_NAME]"
type input "[DATE]"
type input "U7008743402"
type input "3215512"
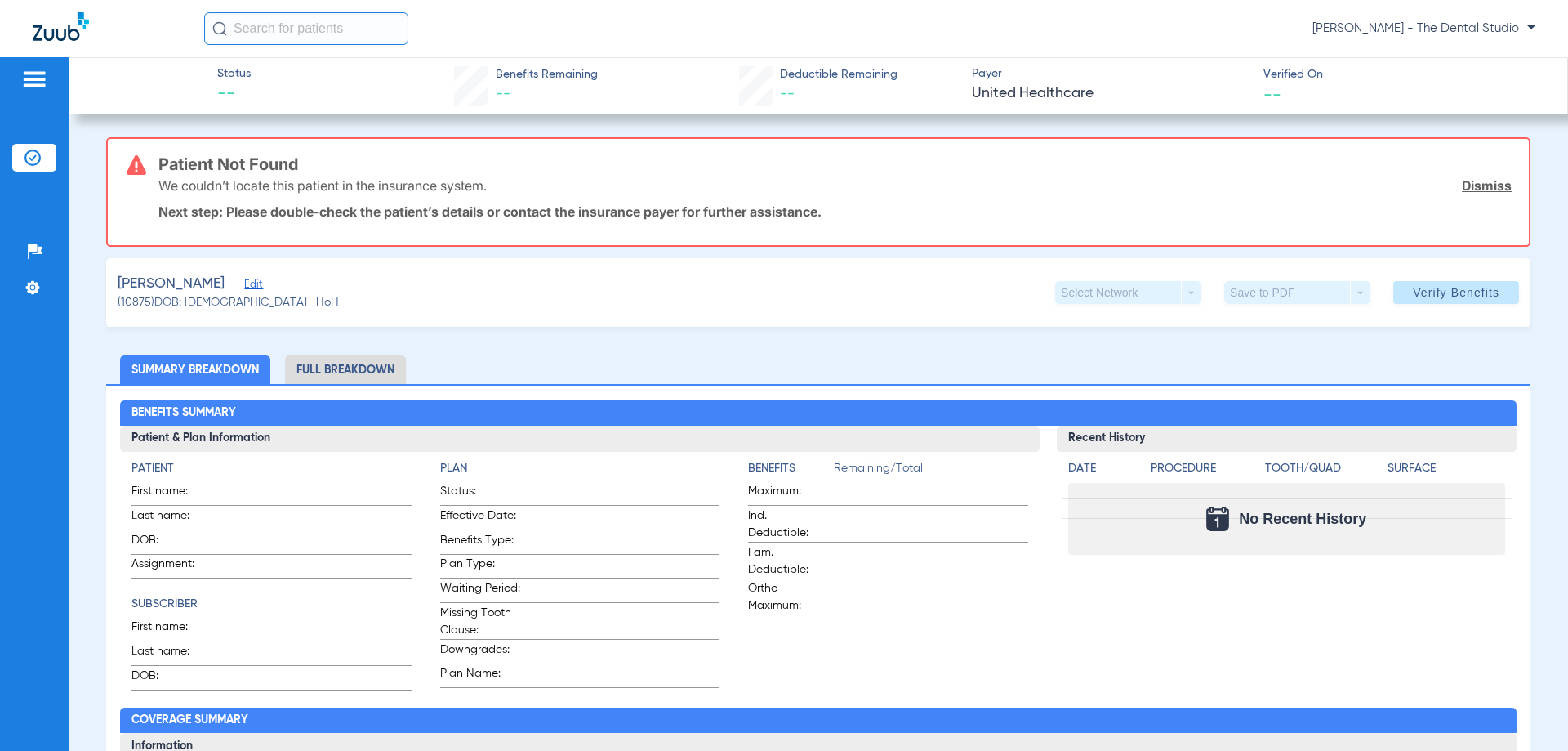
click at [244, 292] on span "Edit" at bounding box center [251, 286] width 15 height 16
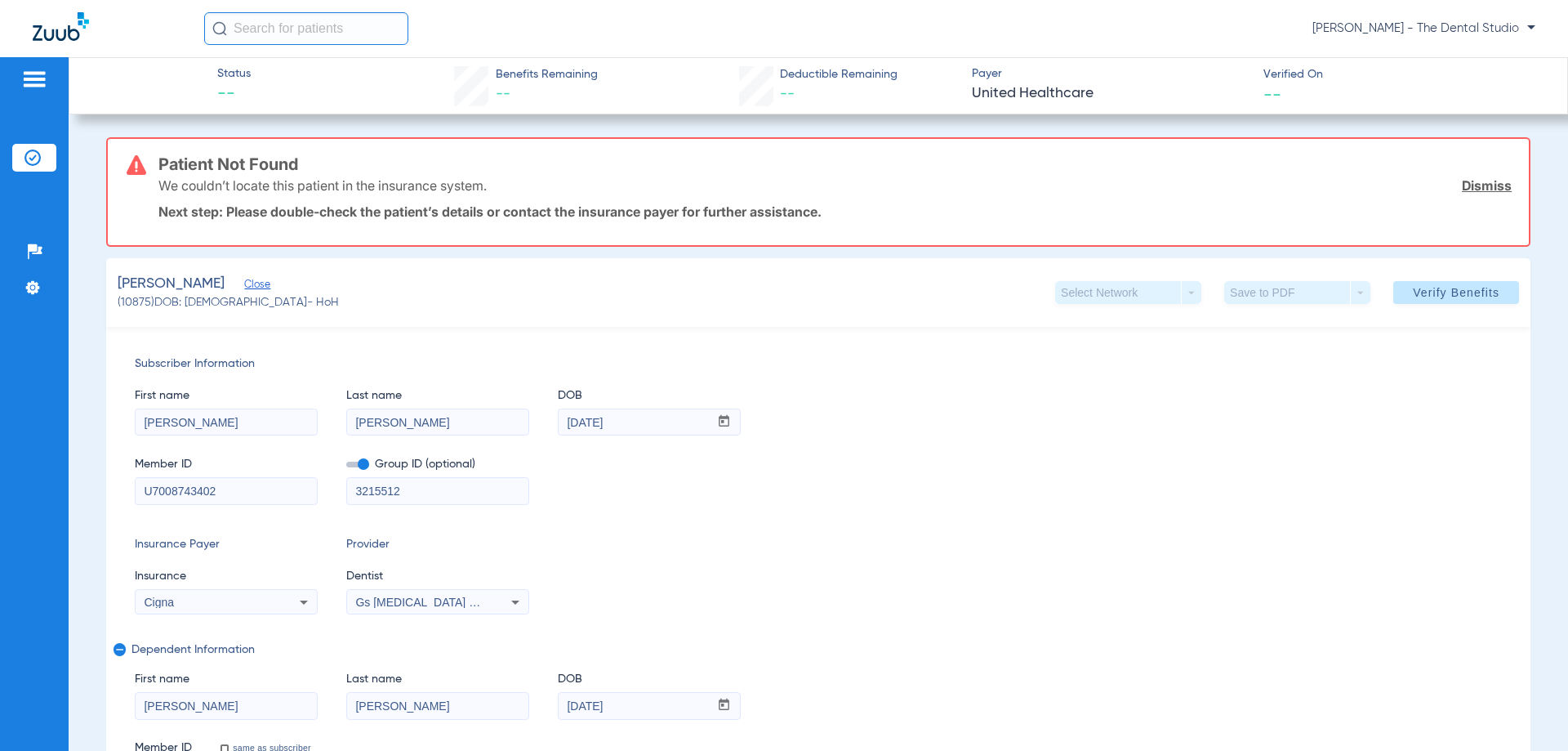
click at [437, 592] on div "Gs [MEDICAL_DATA] Pllc 1972170603" at bounding box center [437, 601] width 182 height 19
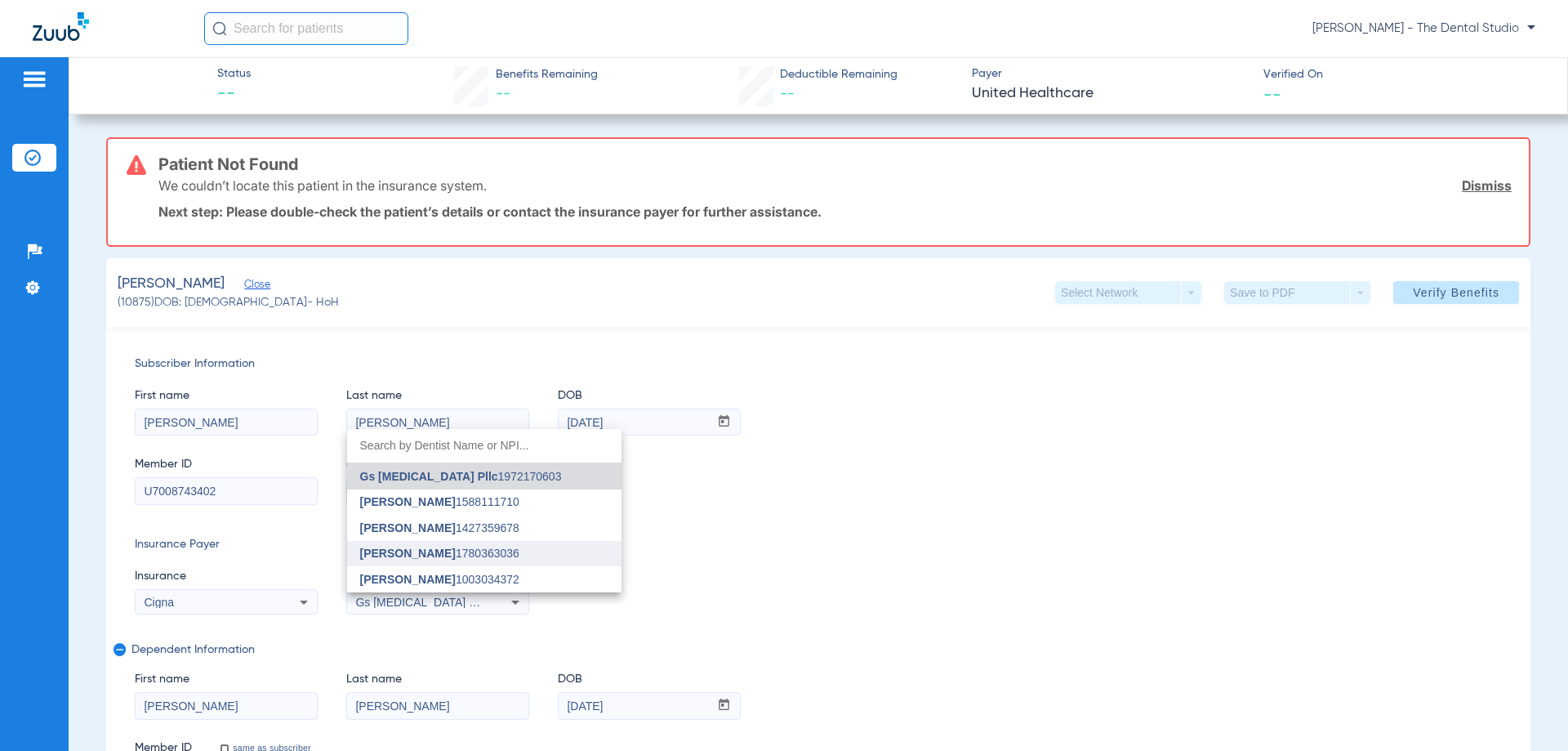
click at [407, 553] on span "[PERSON_NAME]" at bounding box center [407, 553] width 96 height 13
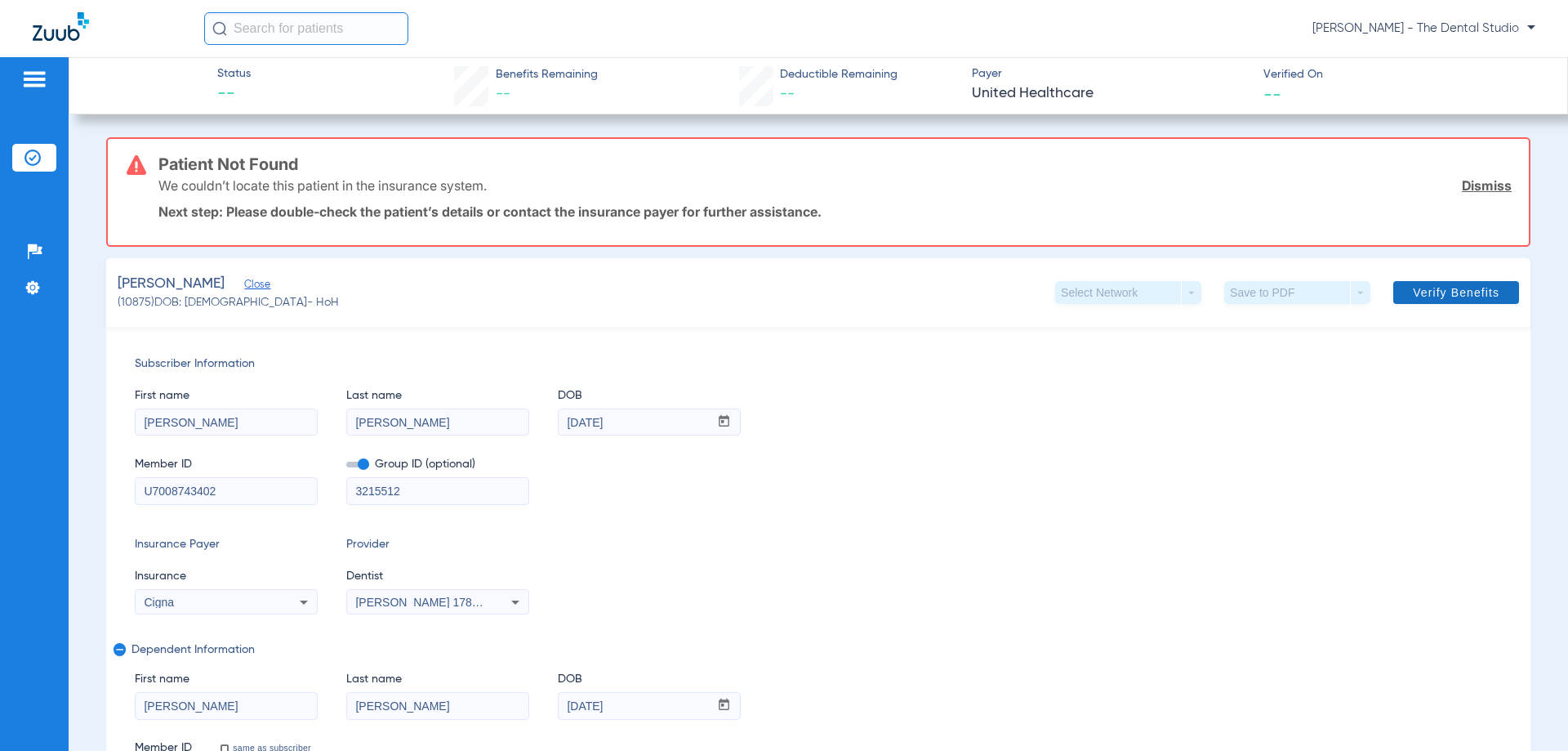
click at [1462, 280] on span at bounding box center [1457, 292] width 126 height 39
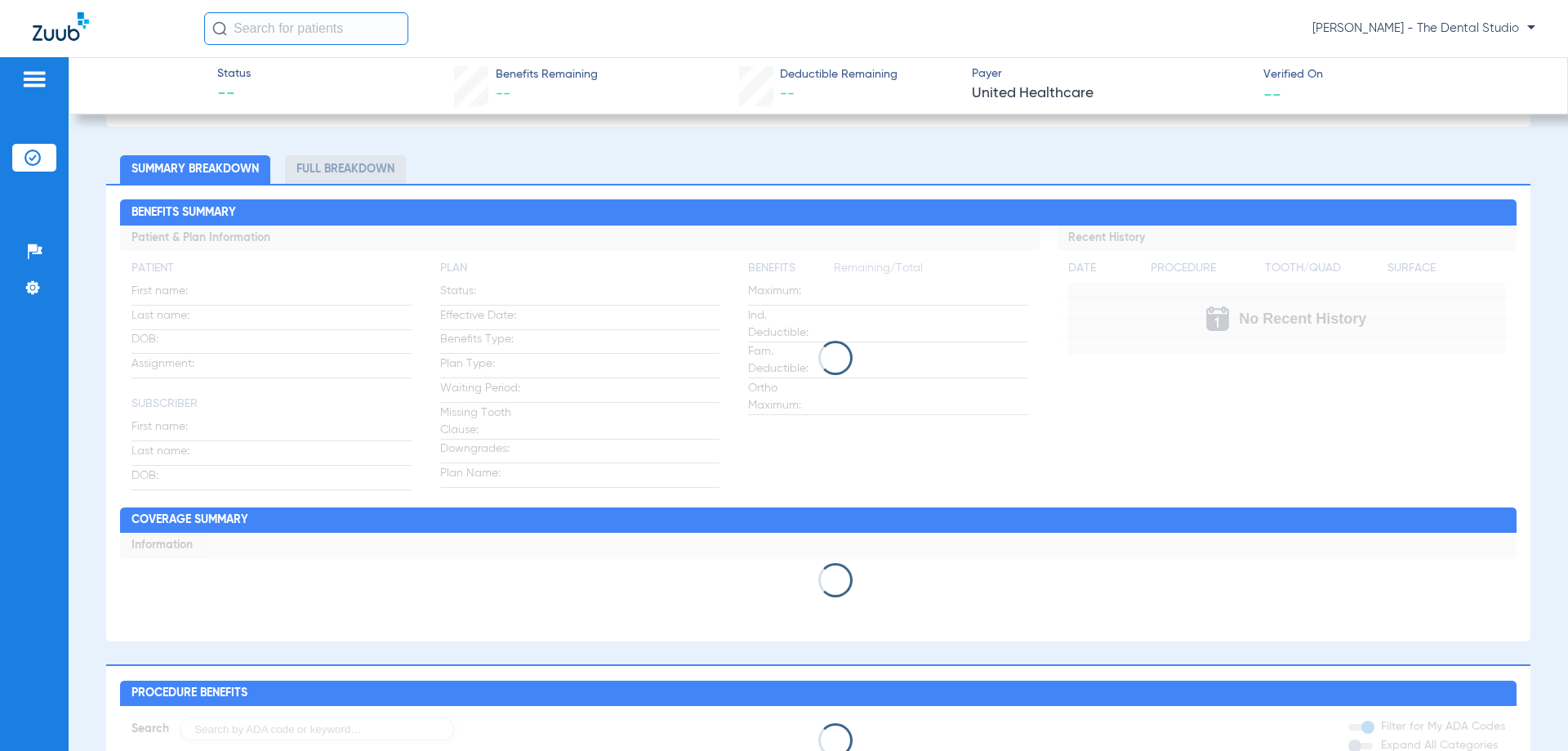
scroll to position [735, 0]
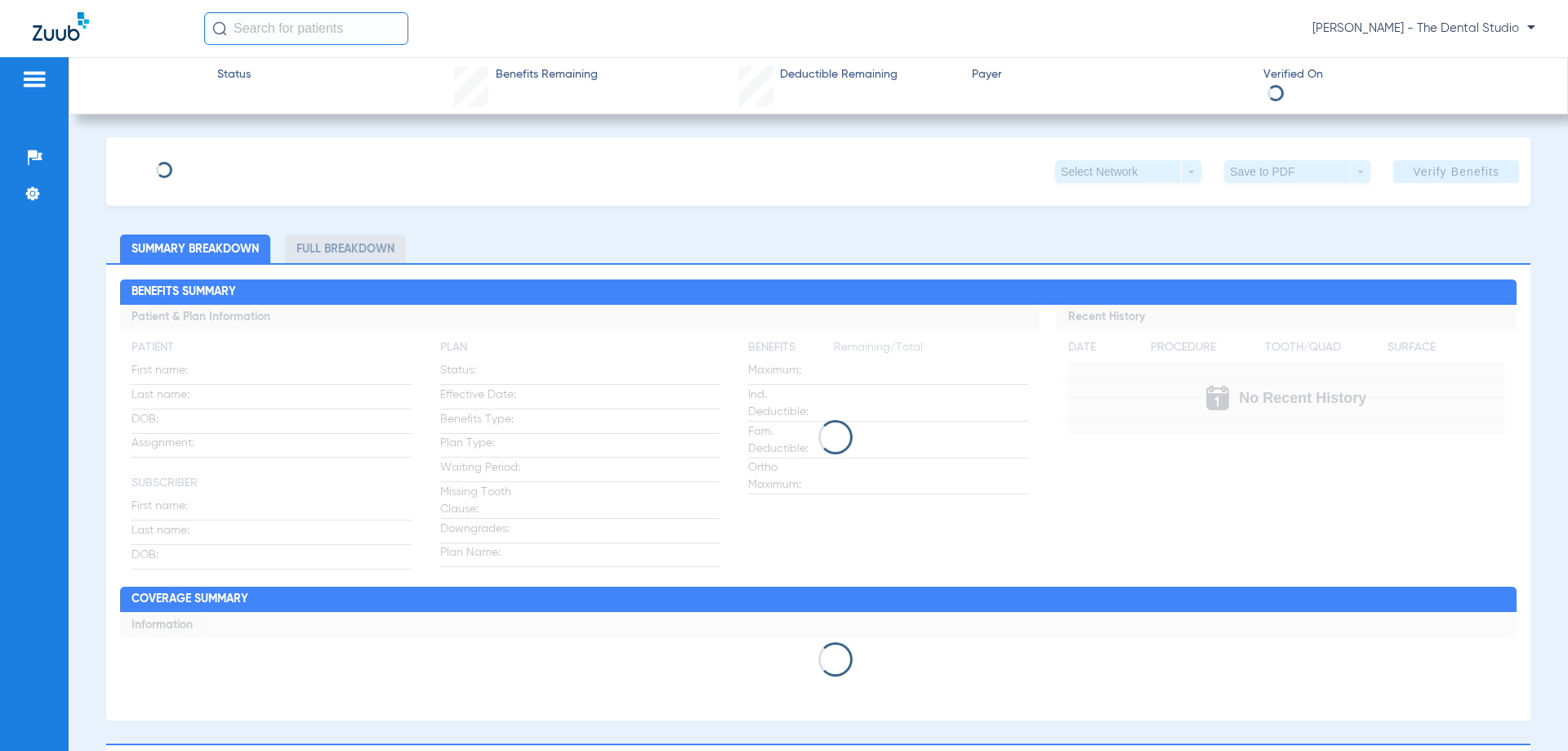
type input "[PERSON_NAME]"
type input "Otuemhobe"
type input "[DATE]"
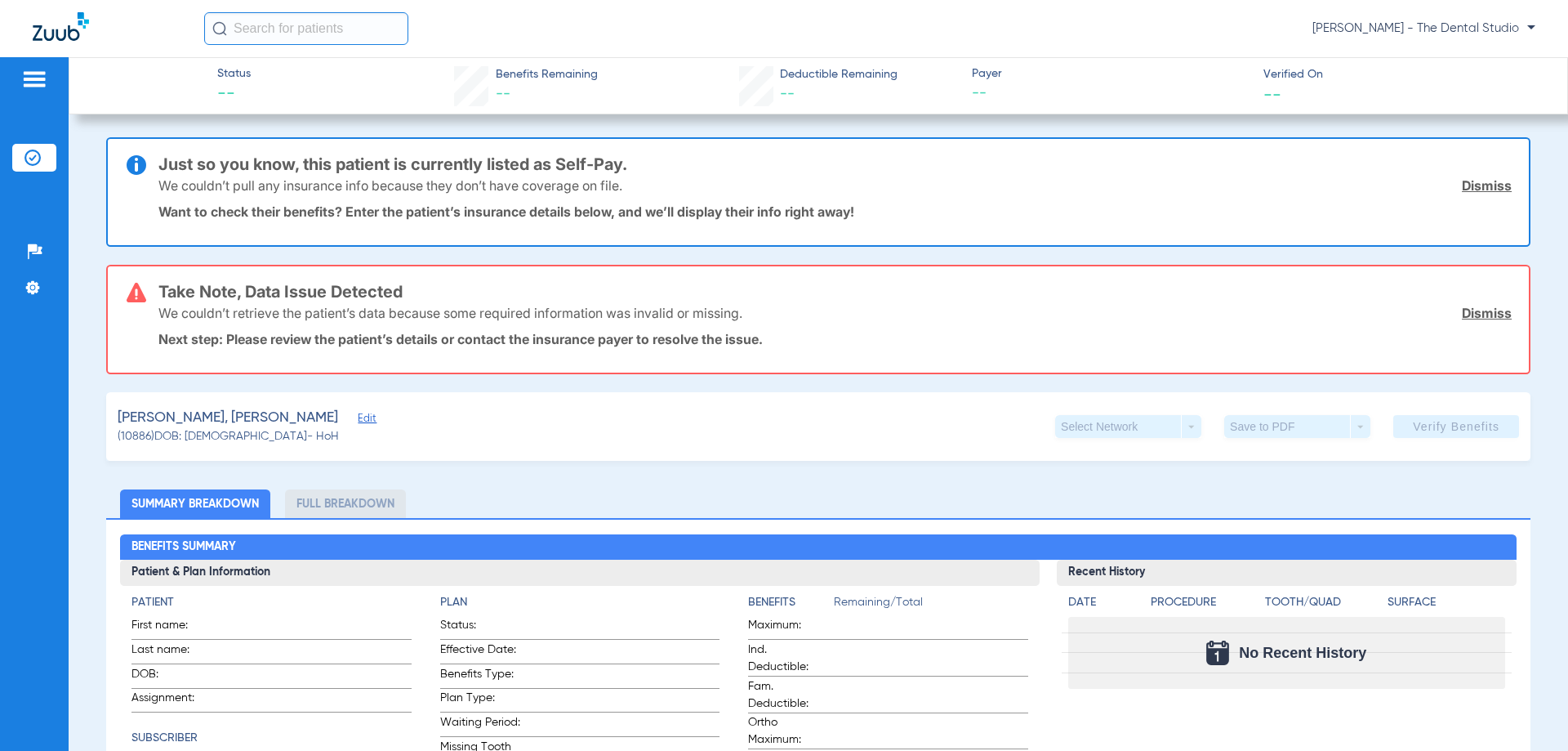
click at [358, 419] on span "Edit" at bounding box center [365, 420] width 15 height 16
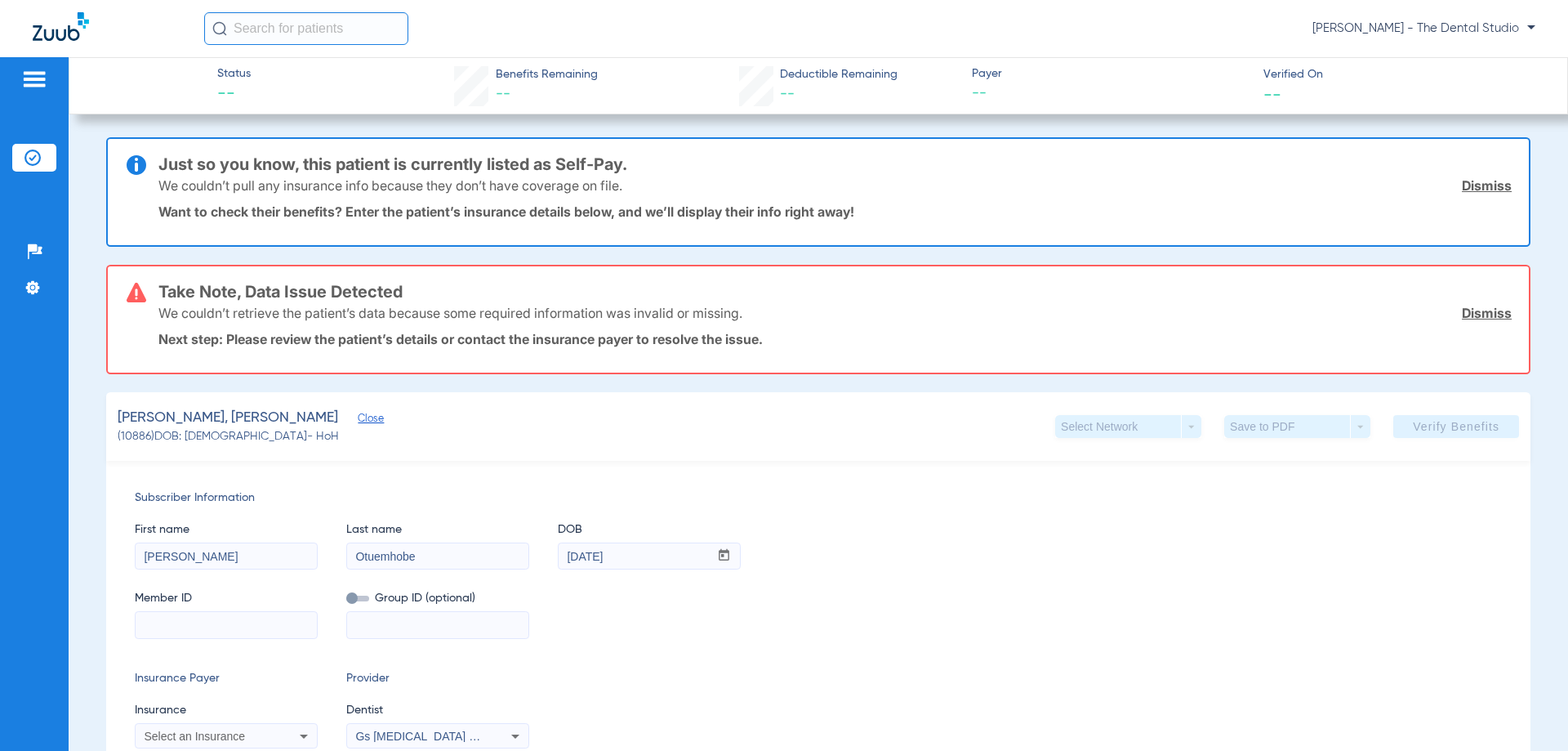
click at [204, 640] on div "Subscriber Information First name [PERSON_NAME] Last name Otuemhobe DOB mm / dd…" at bounding box center [818, 619] width 1425 height 316
drag, startPoint x: 205, startPoint y: 621, endPoint x: 206, endPoint y: 608, distance: 13.0
click at [205, 620] on input at bounding box center [226, 625] width 182 height 26
paste input "121890598201"
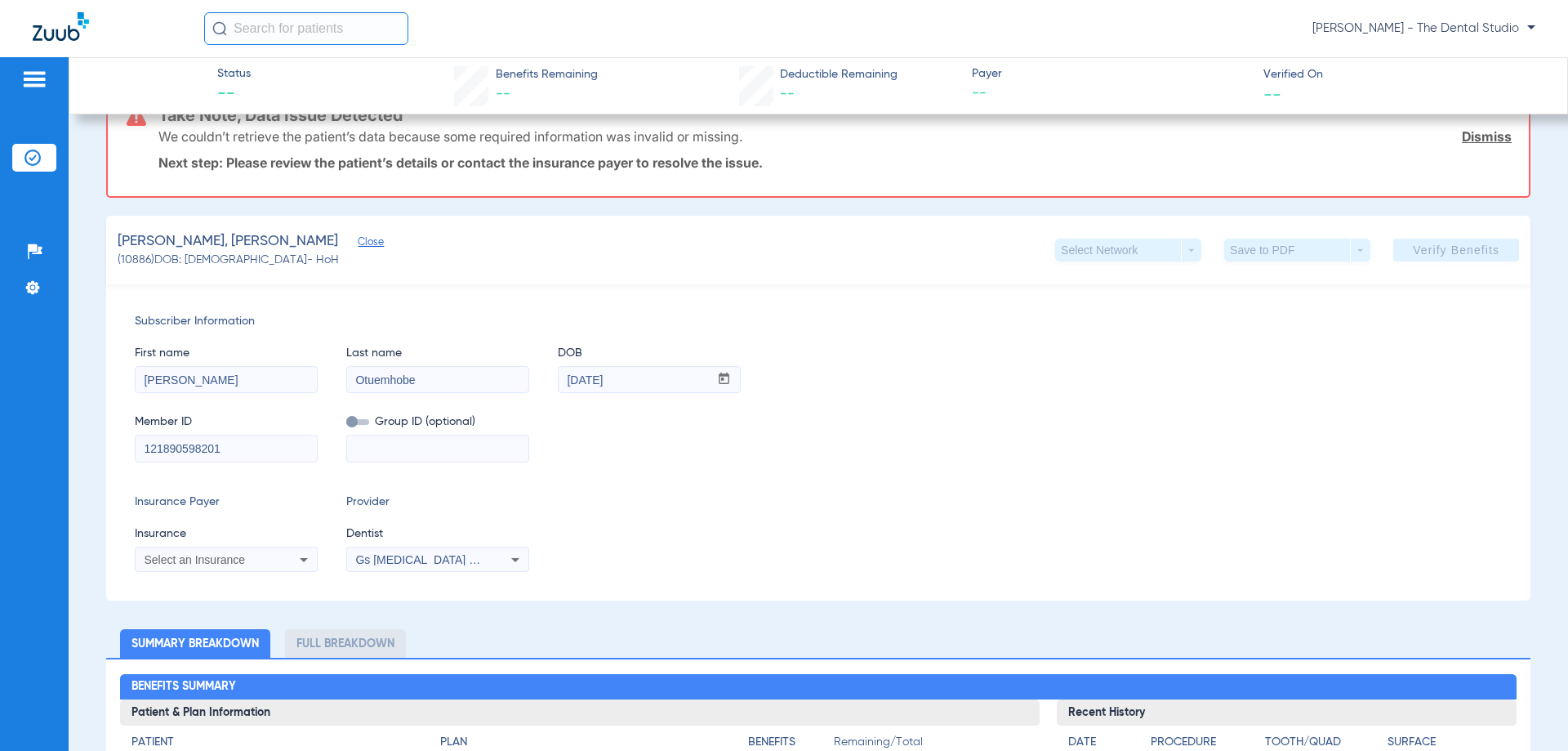
scroll to position [245, 0]
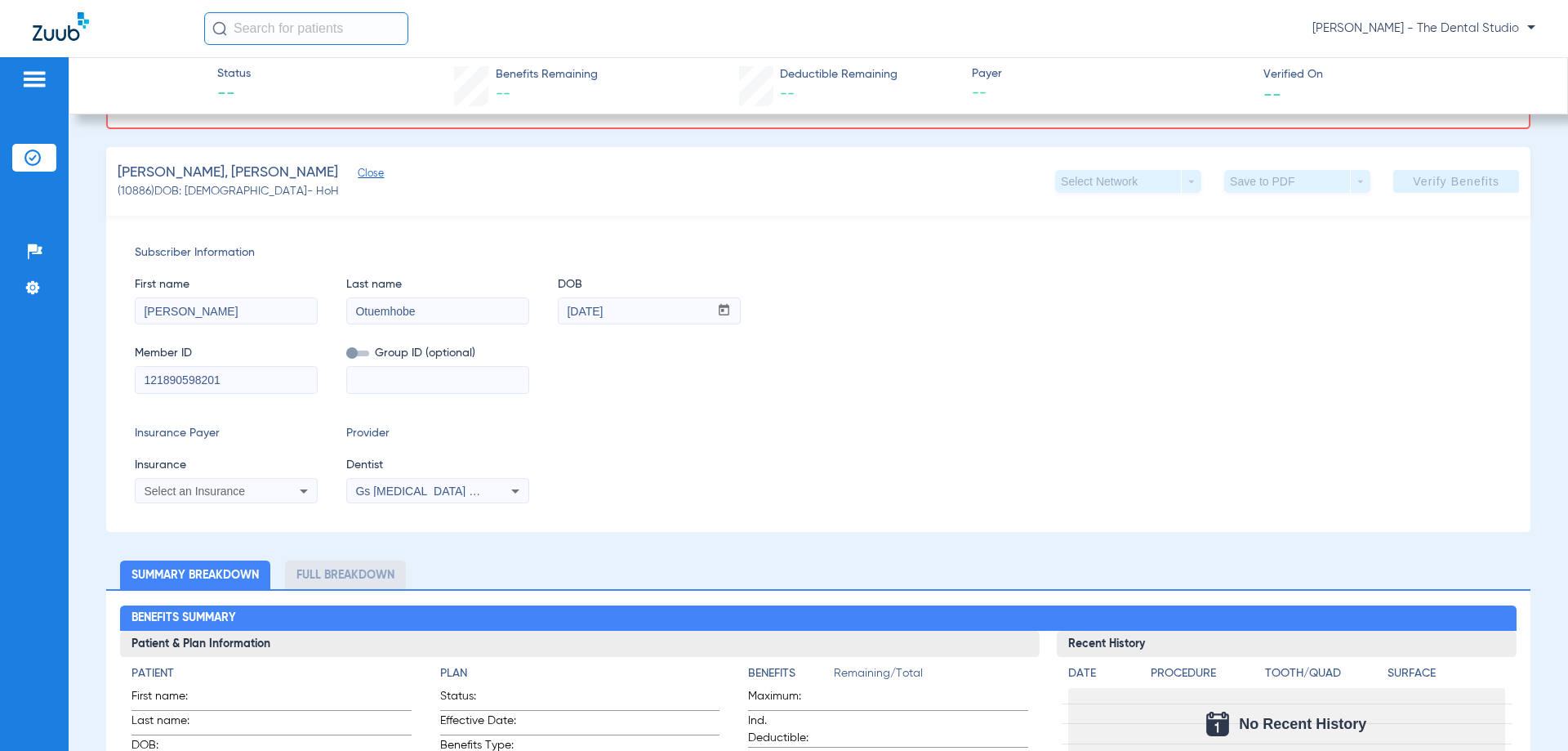
type input "121890598201"
click at [258, 489] on div "Select an Insurance" at bounding box center [209, 491] width 132 height 12
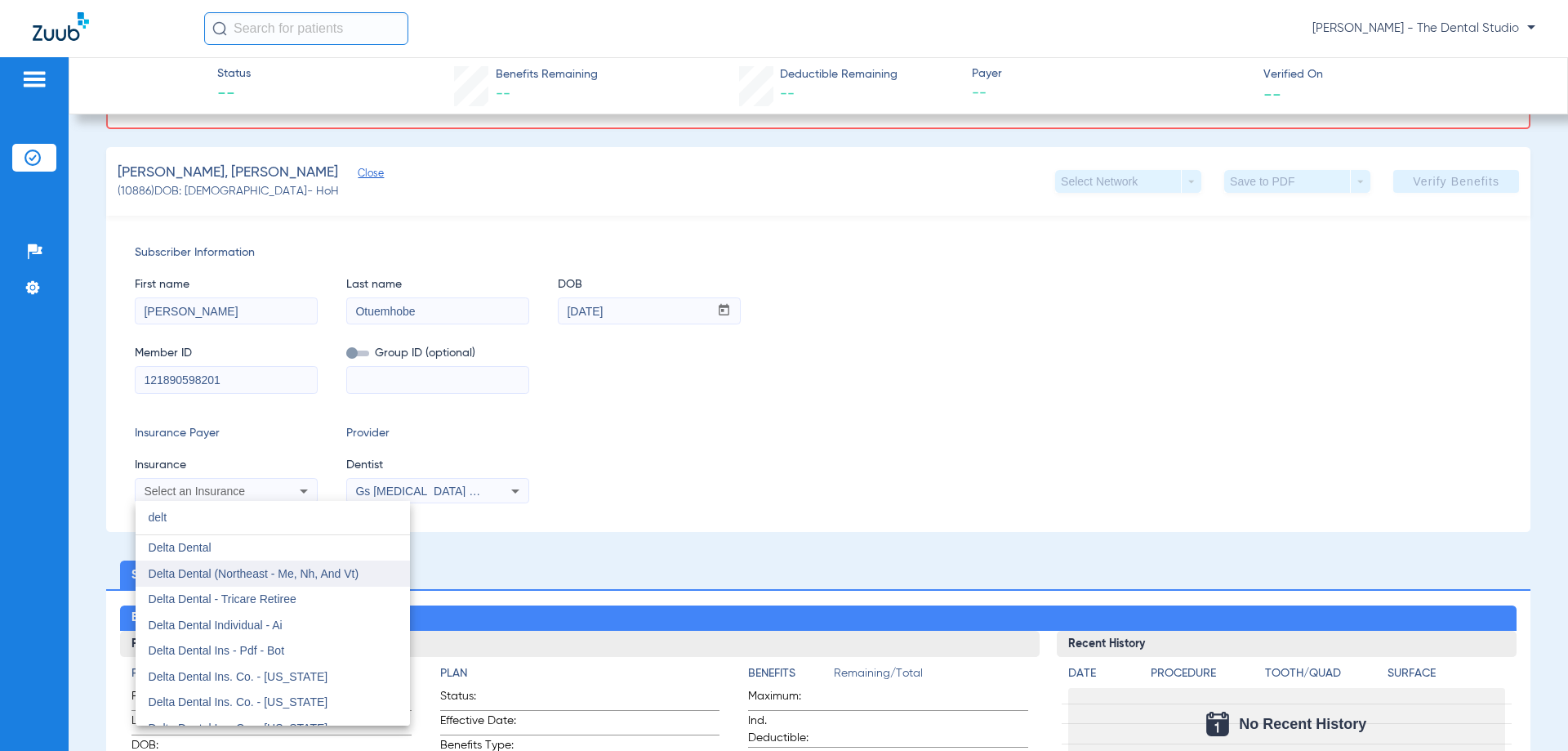
type input "delt"
click at [215, 546] on mat-option "Delta Dental" at bounding box center [272, 548] width 275 height 26
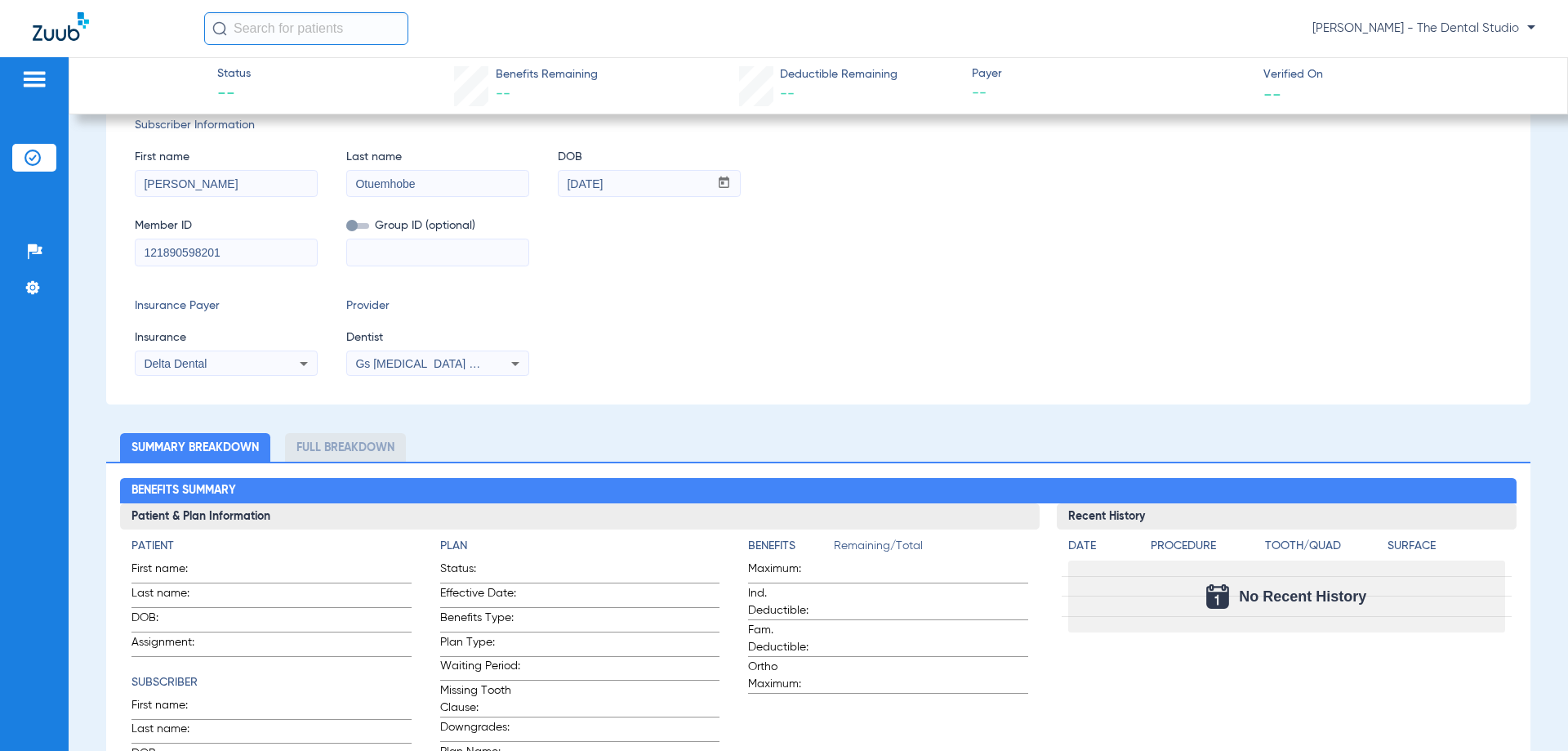
scroll to position [118, 0]
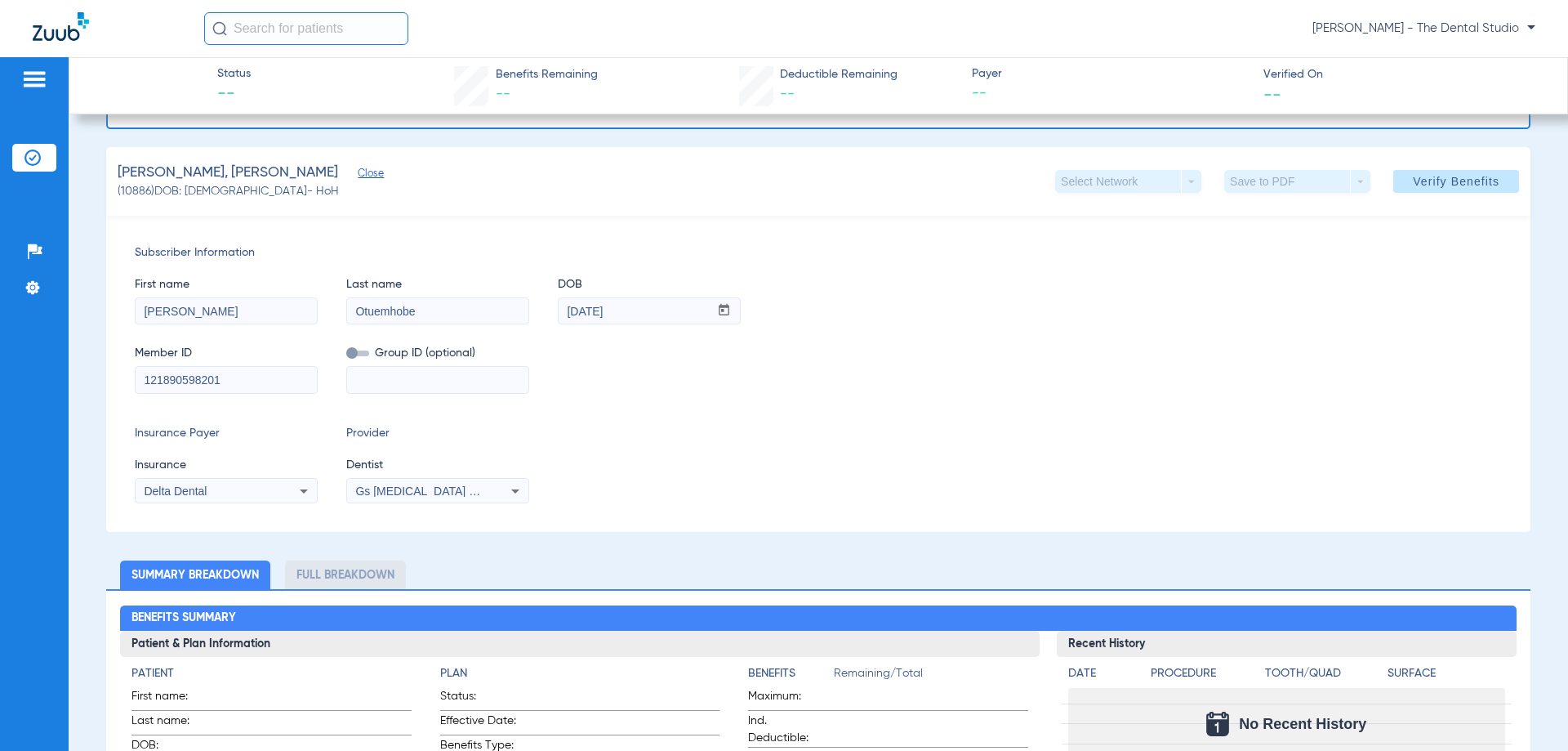
click at [456, 497] on div "Gs [MEDICAL_DATA] Pllc 1972170603" at bounding box center [437, 491] width 182 height 19
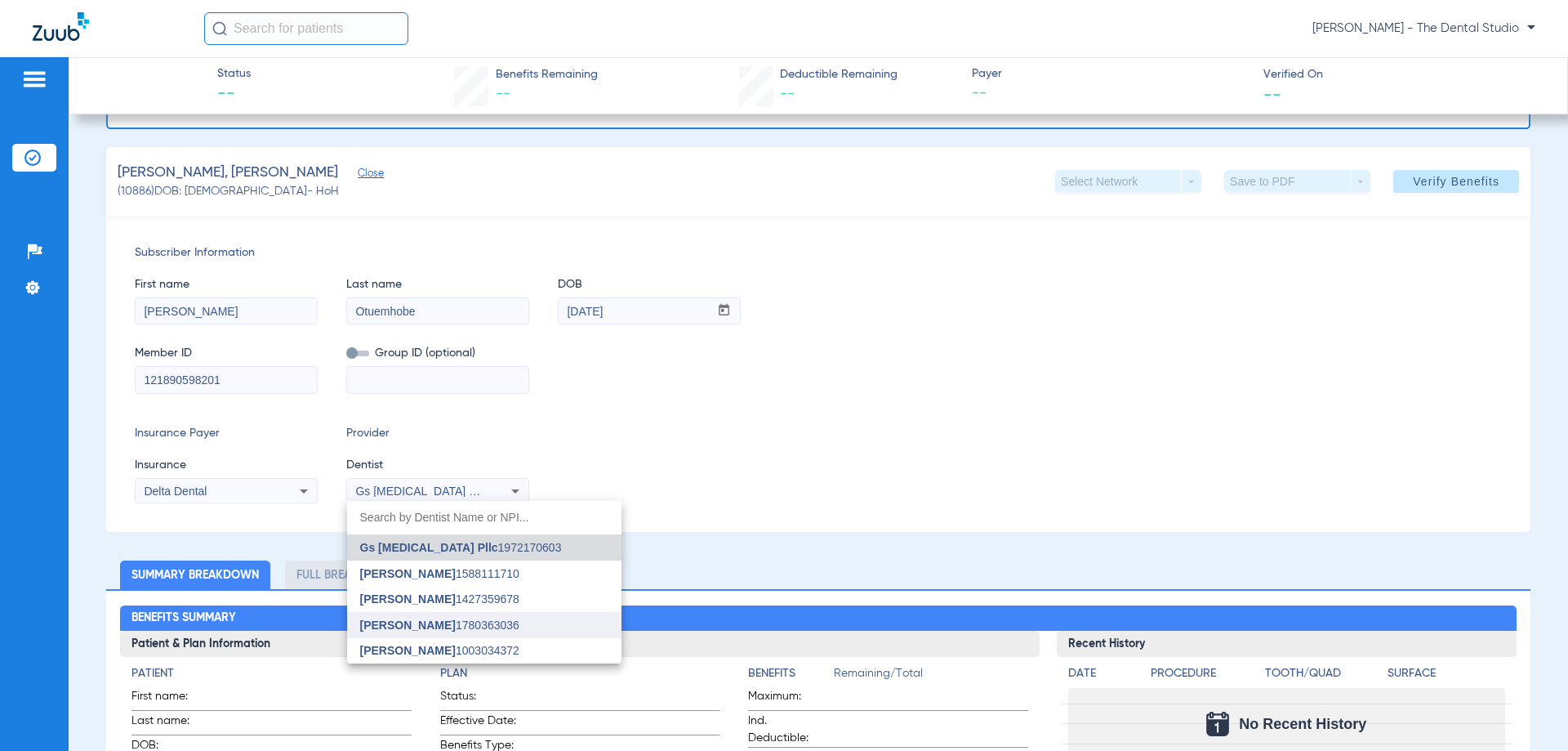
click at [399, 634] on mat-option "Yahiled Garza 1780363036" at bounding box center [484, 625] width 275 height 26
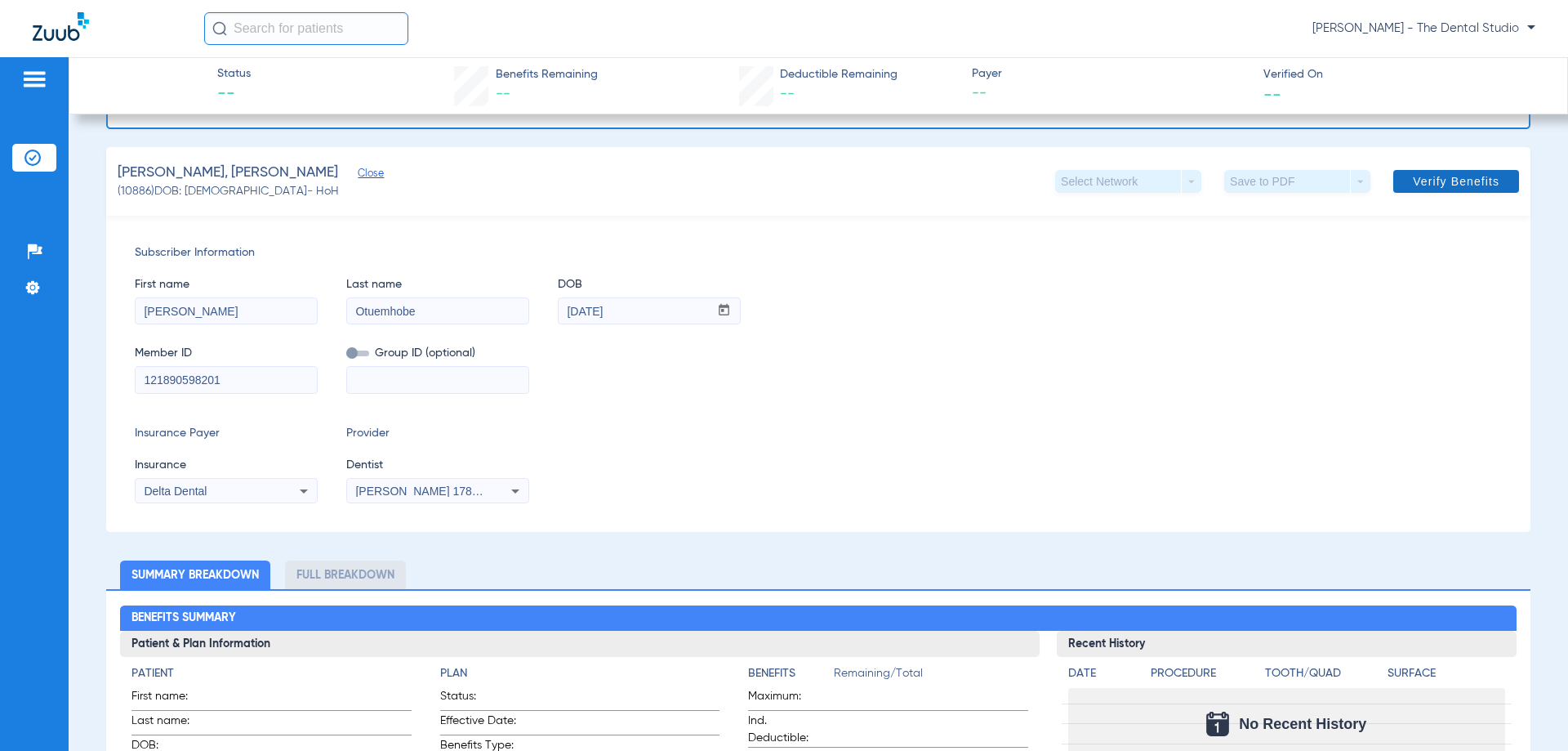
click at [1430, 185] on span "Verify Benefits" at bounding box center [1456, 181] width 87 height 13
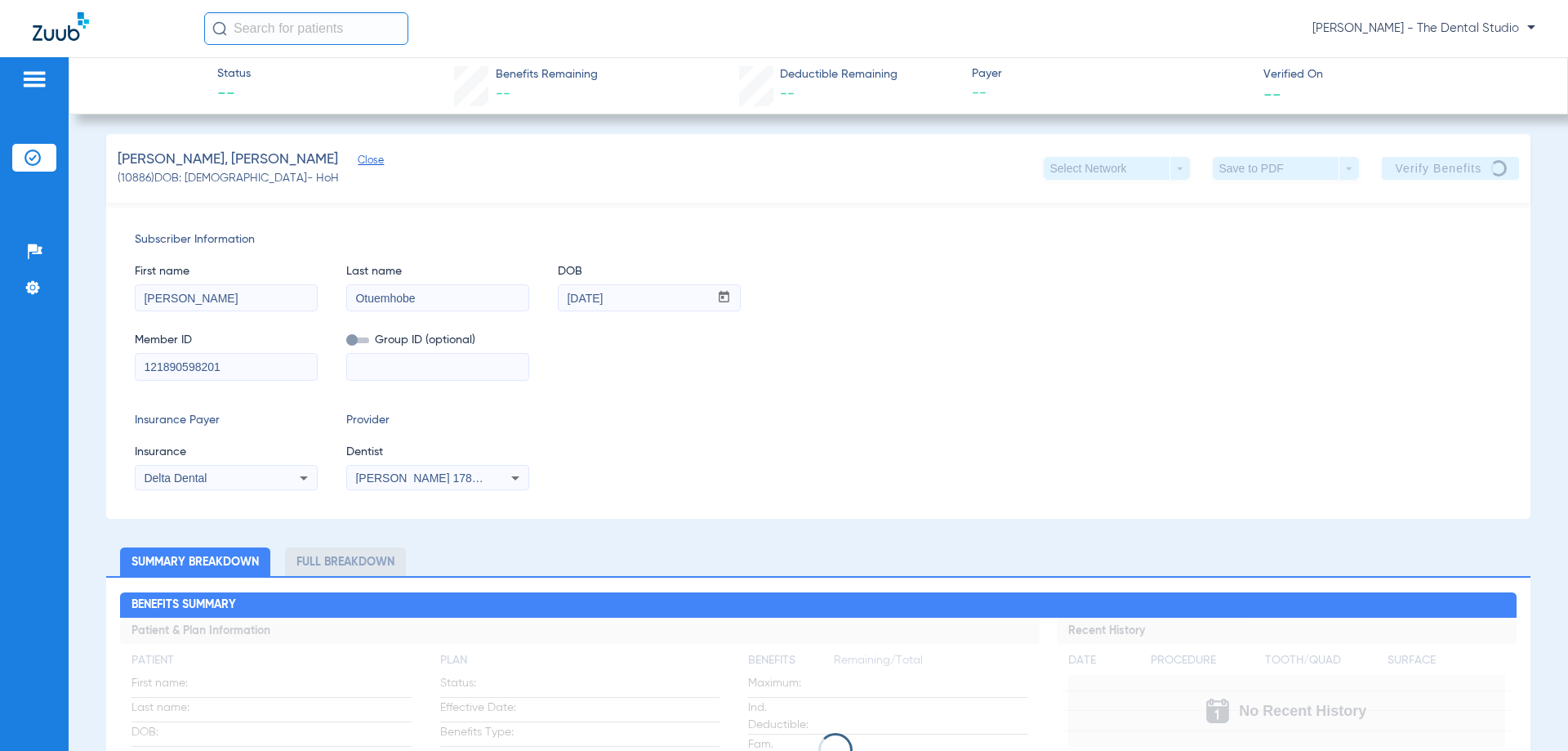
scroll to position [0, 0]
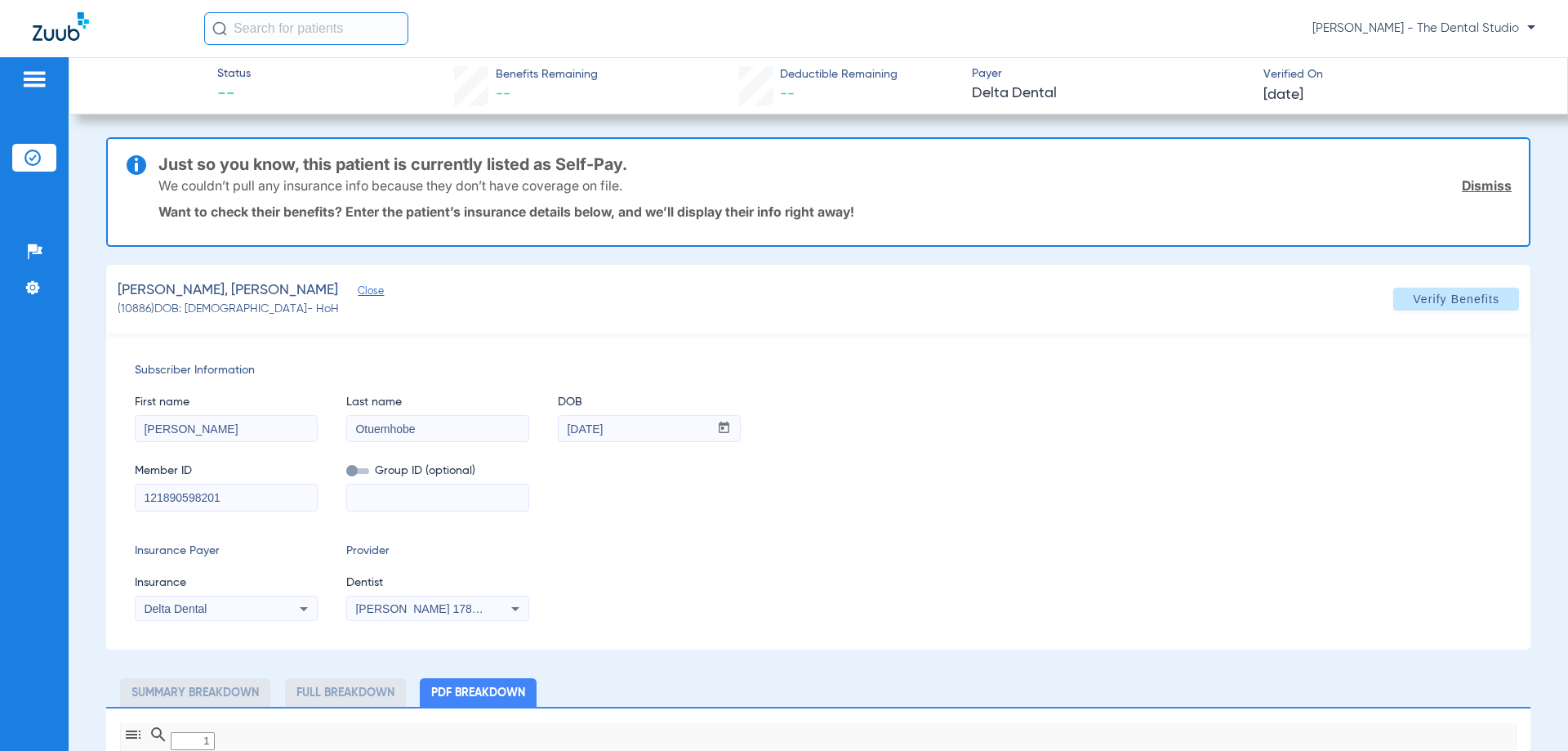
type input "0"
select select "page-width"
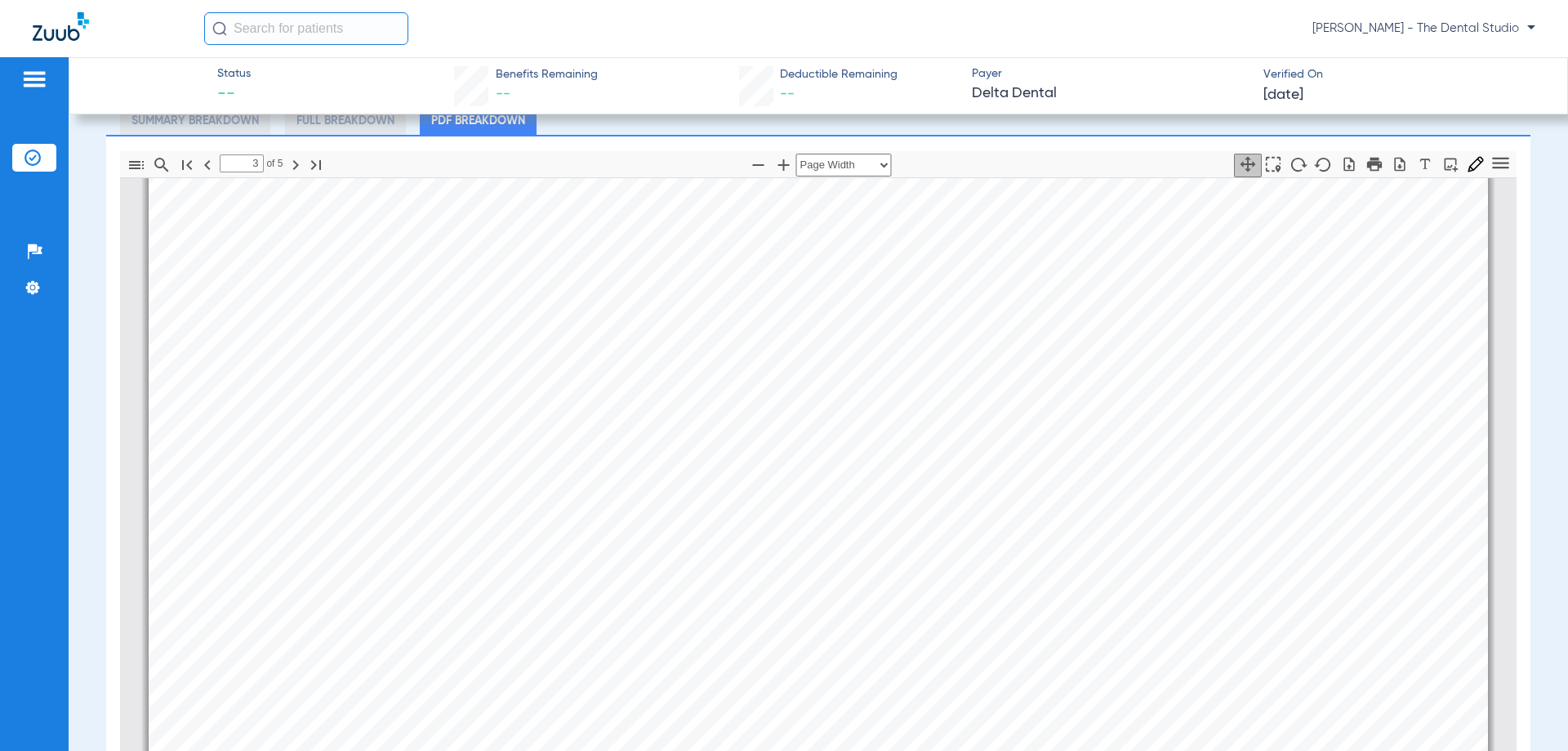
scroll to position [4666, 0]
click at [1017, 156] on div "3 of ⁨5⁩ Automatic Zoom Actual Size Page Fit Page Width ⁨50⁩% ⁨100⁩% ⁨125⁩% ⁨15…" at bounding box center [817, 164] width 1396 height 26
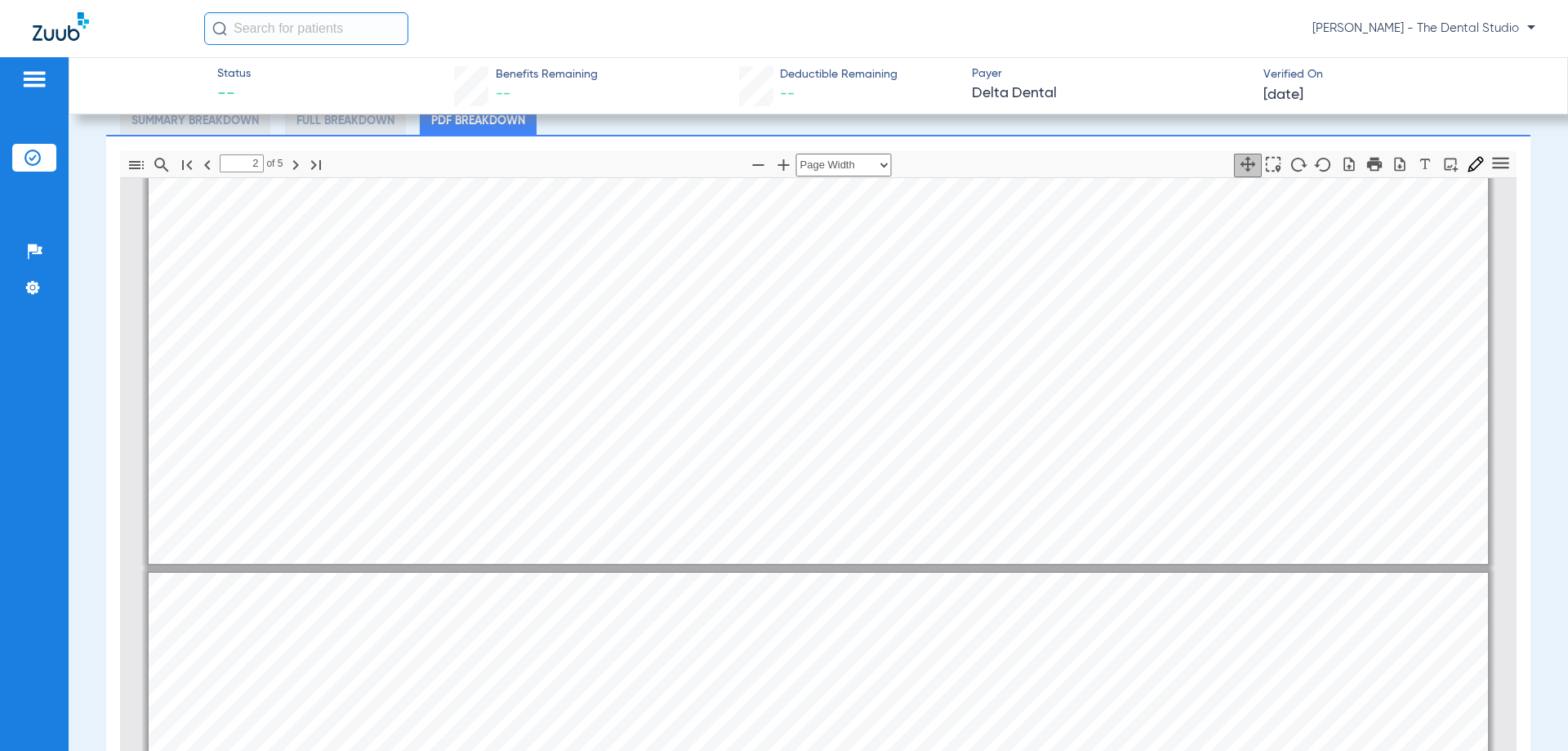
type input "1"
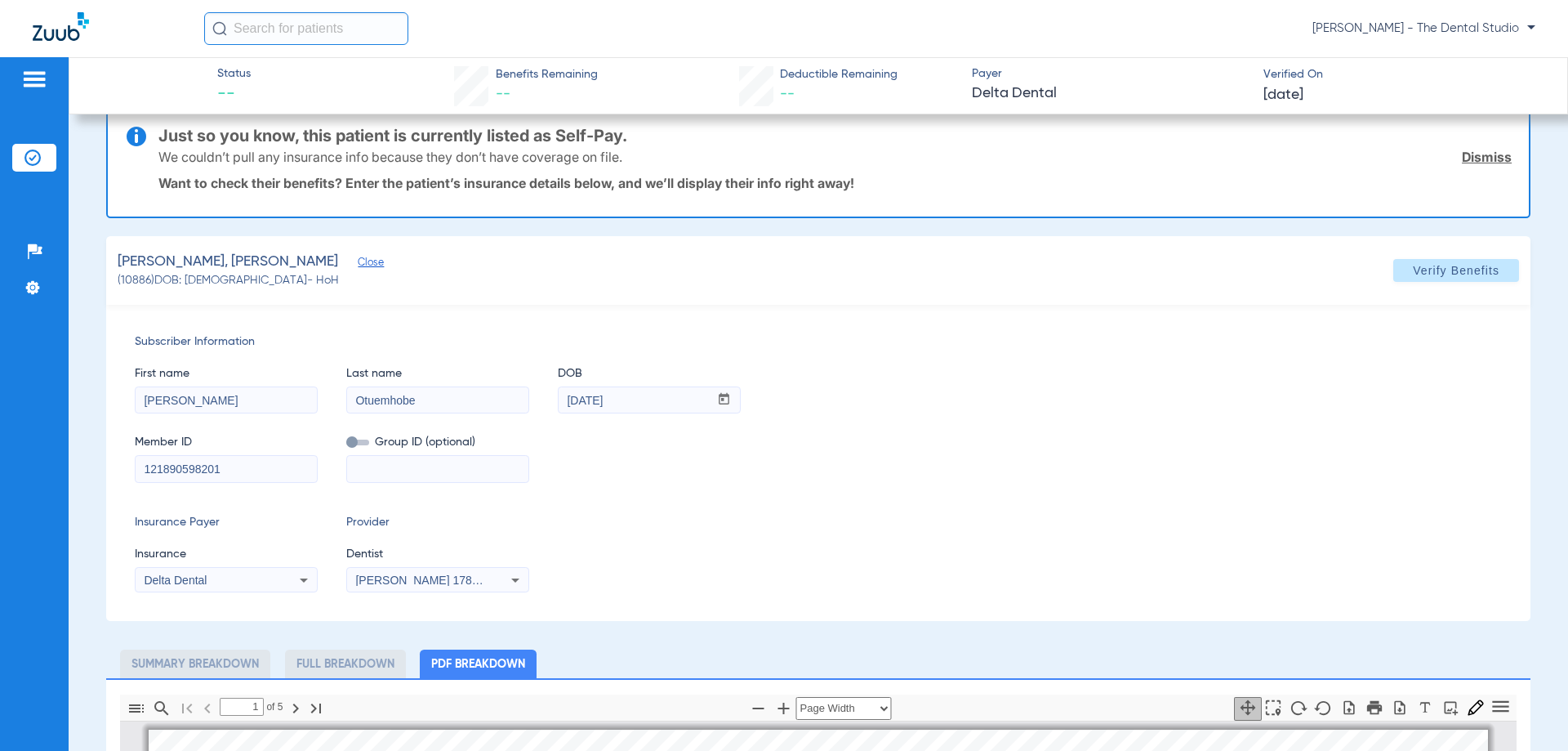
scroll to position [0, 0]
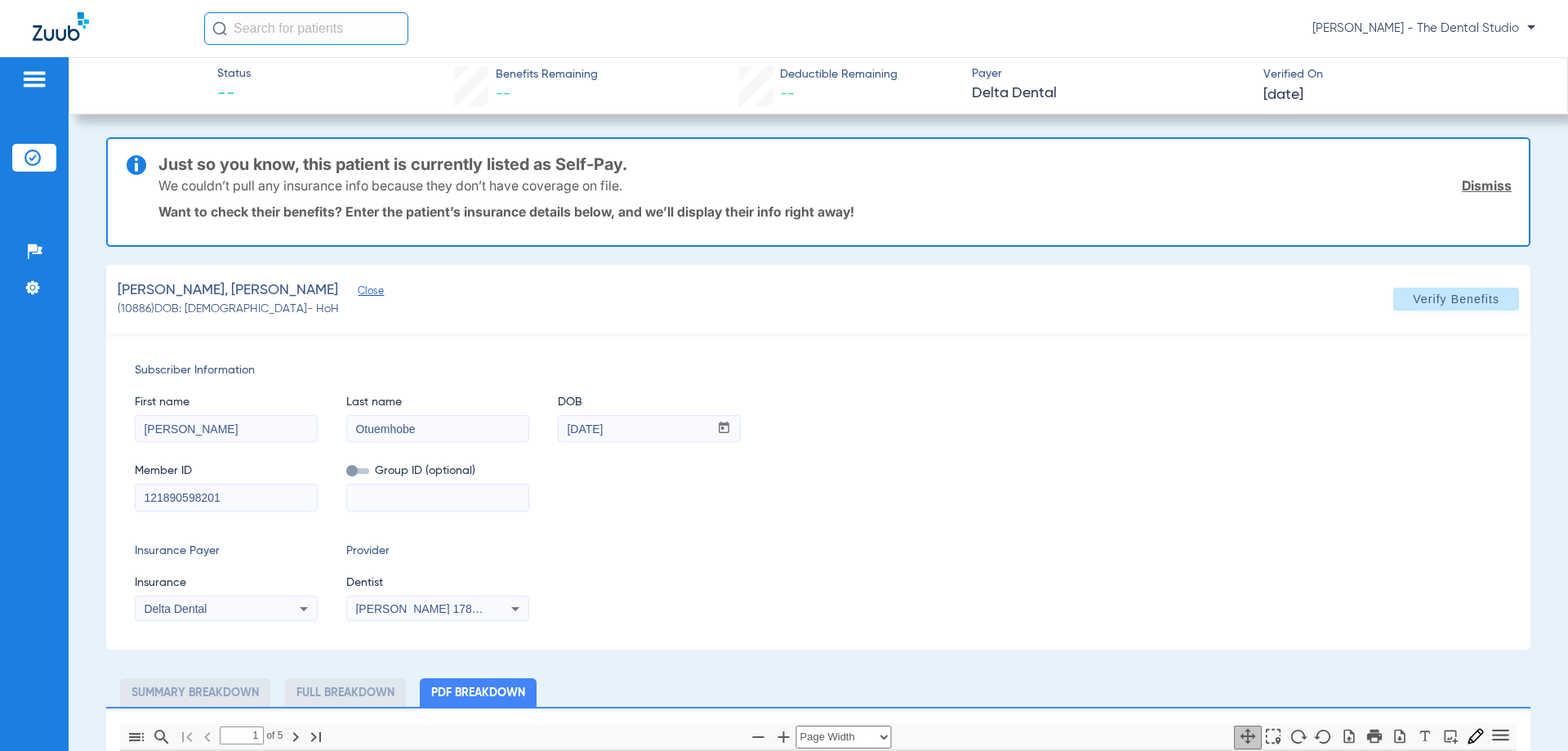
click at [346, 691] on li "Full Breakdown" at bounding box center [345, 692] width 121 height 28
click at [489, 704] on li "PDF Breakdown" at bounding box center [479, 692] width 117 height 28
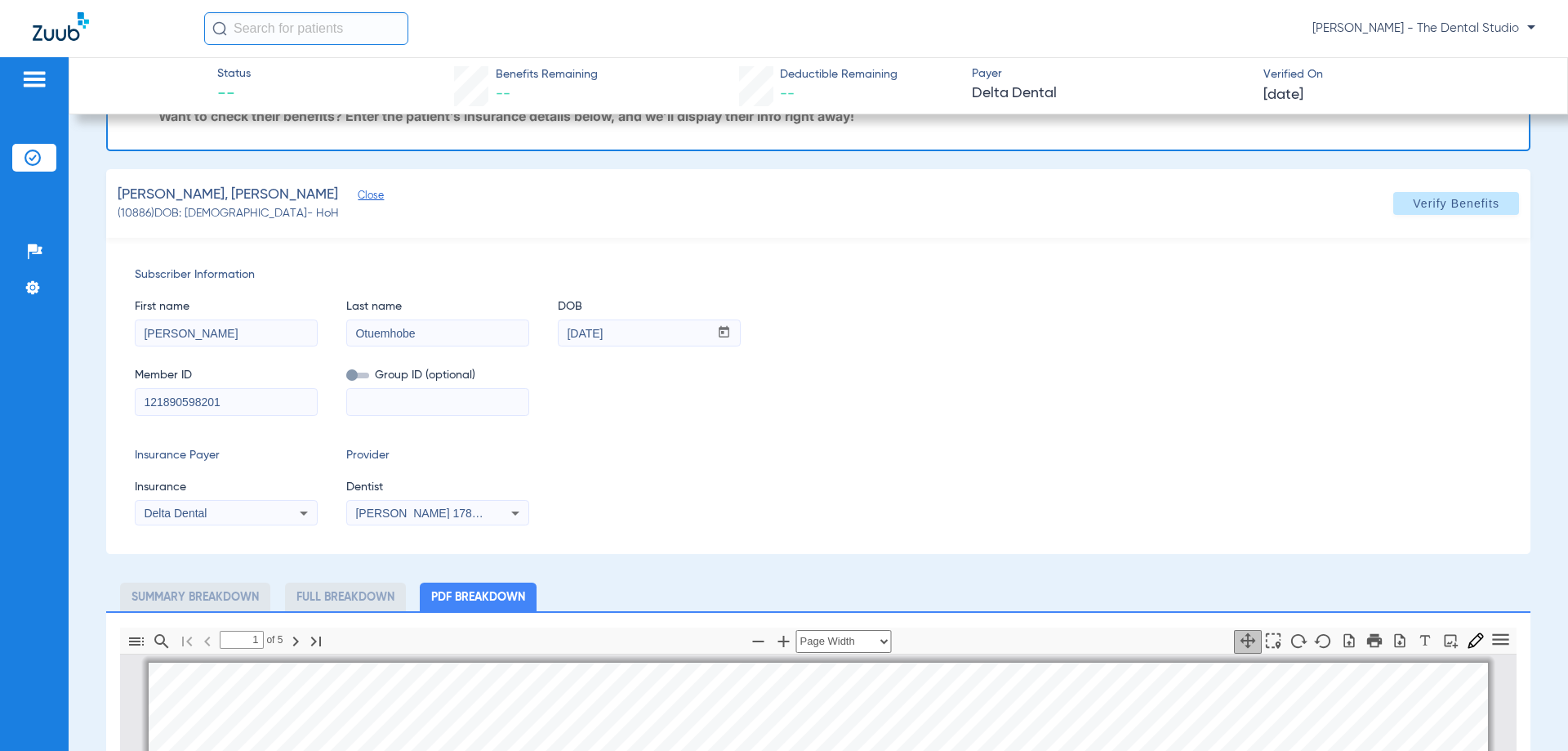
scroll to position [245, 0]
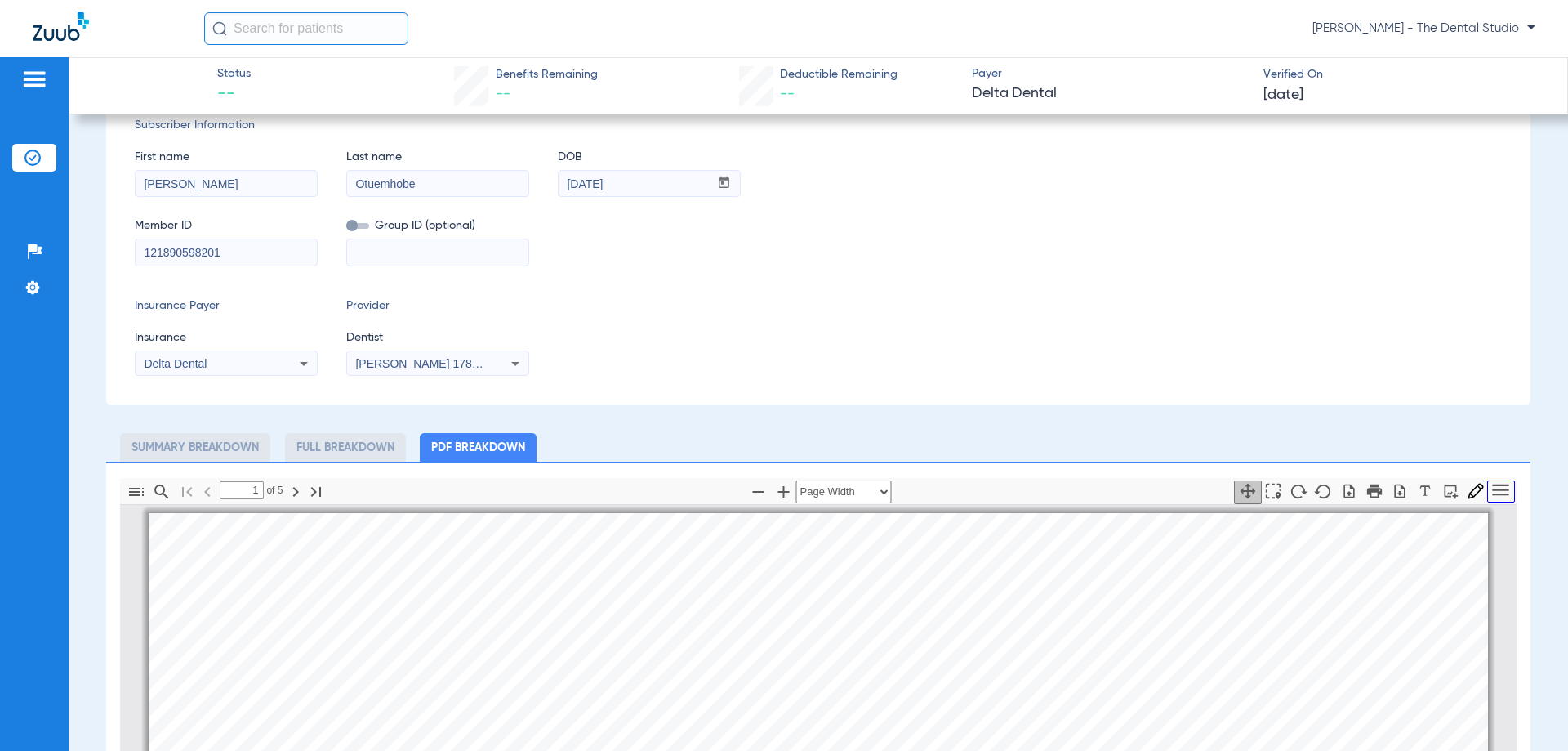
click at [1490, 483] on icon "Tools" at bounding box center [1501, 490] width 22 height 22
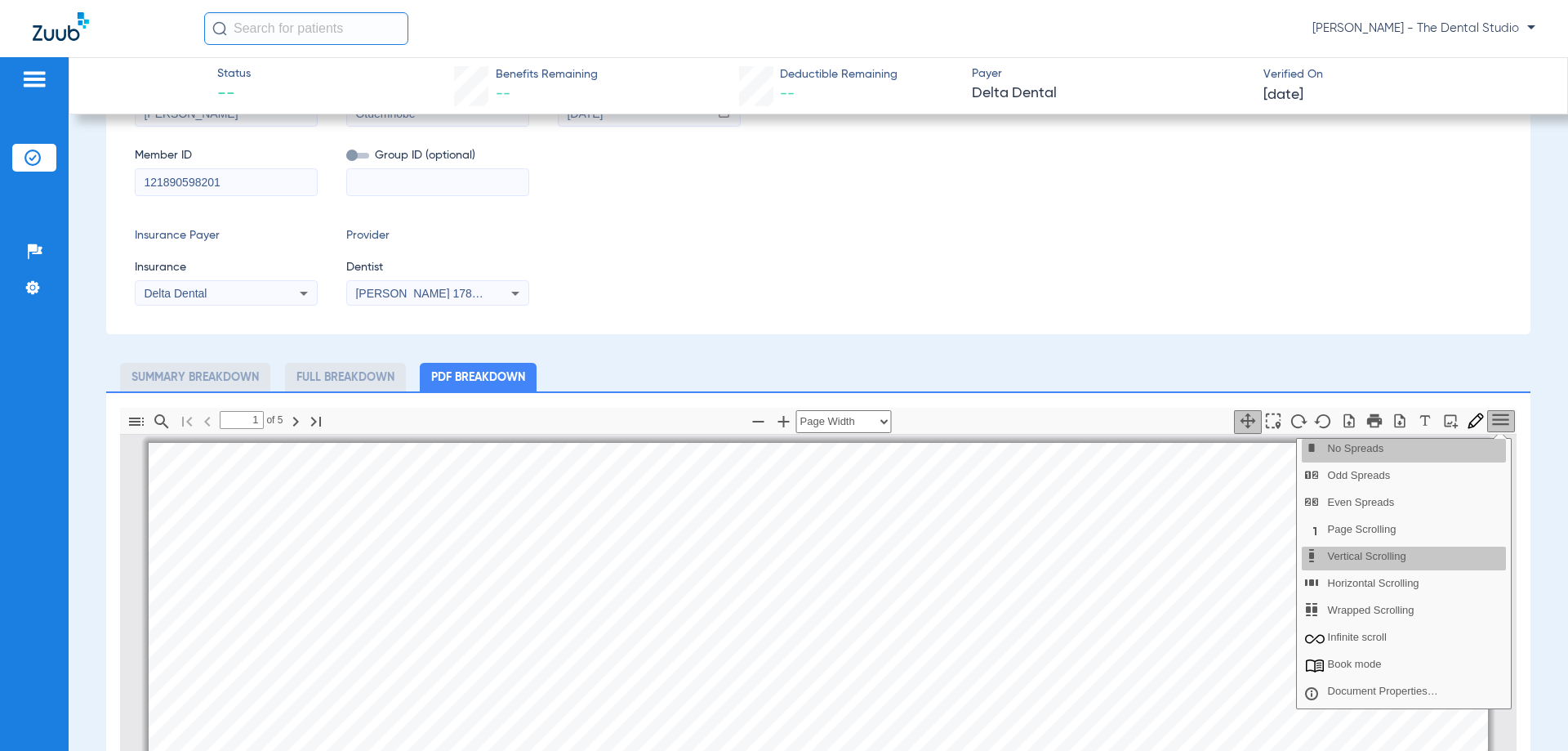
scroll to position [408, 0]
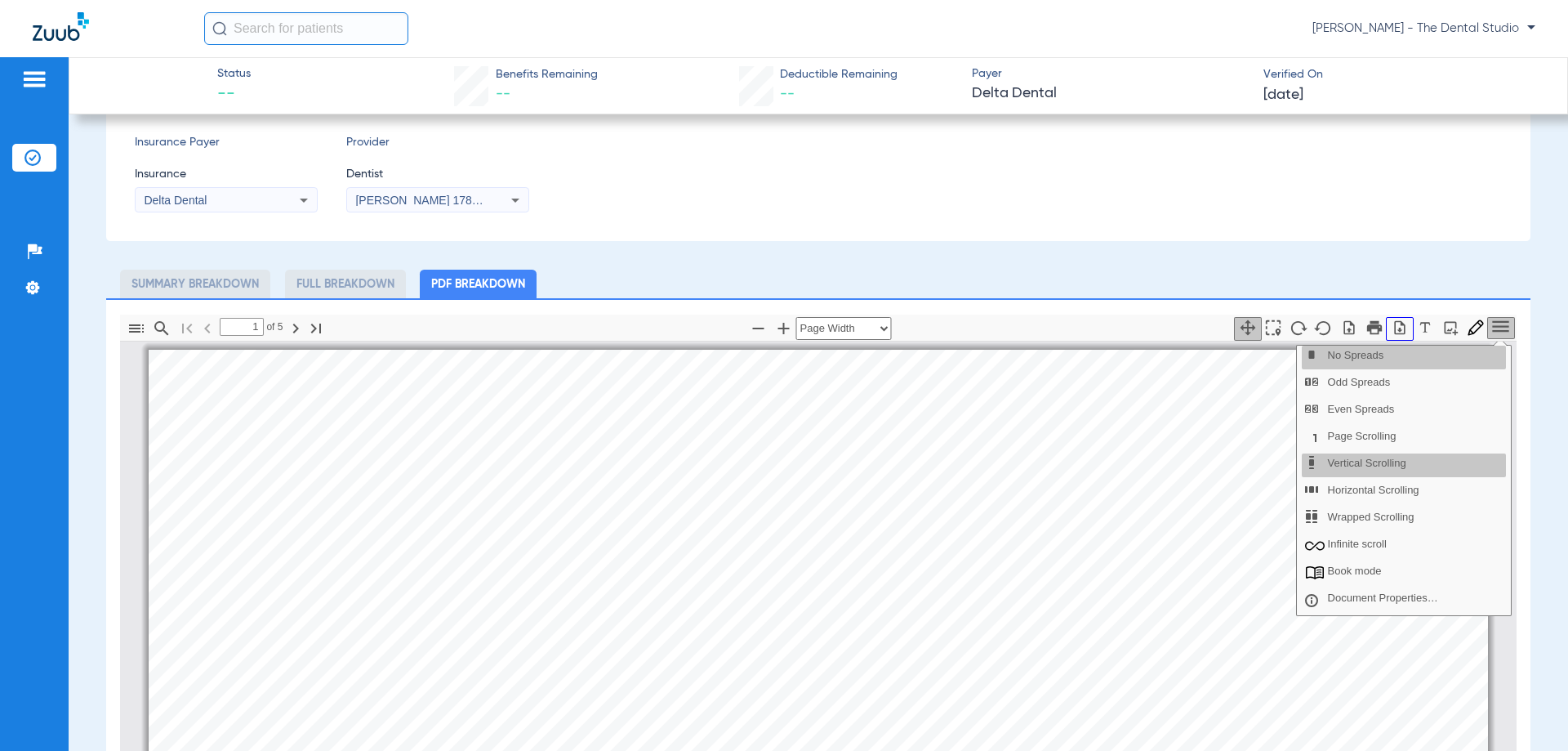
click at [1386, 322] on button "button" at bounding box center [1400, 329] width 27 height 24
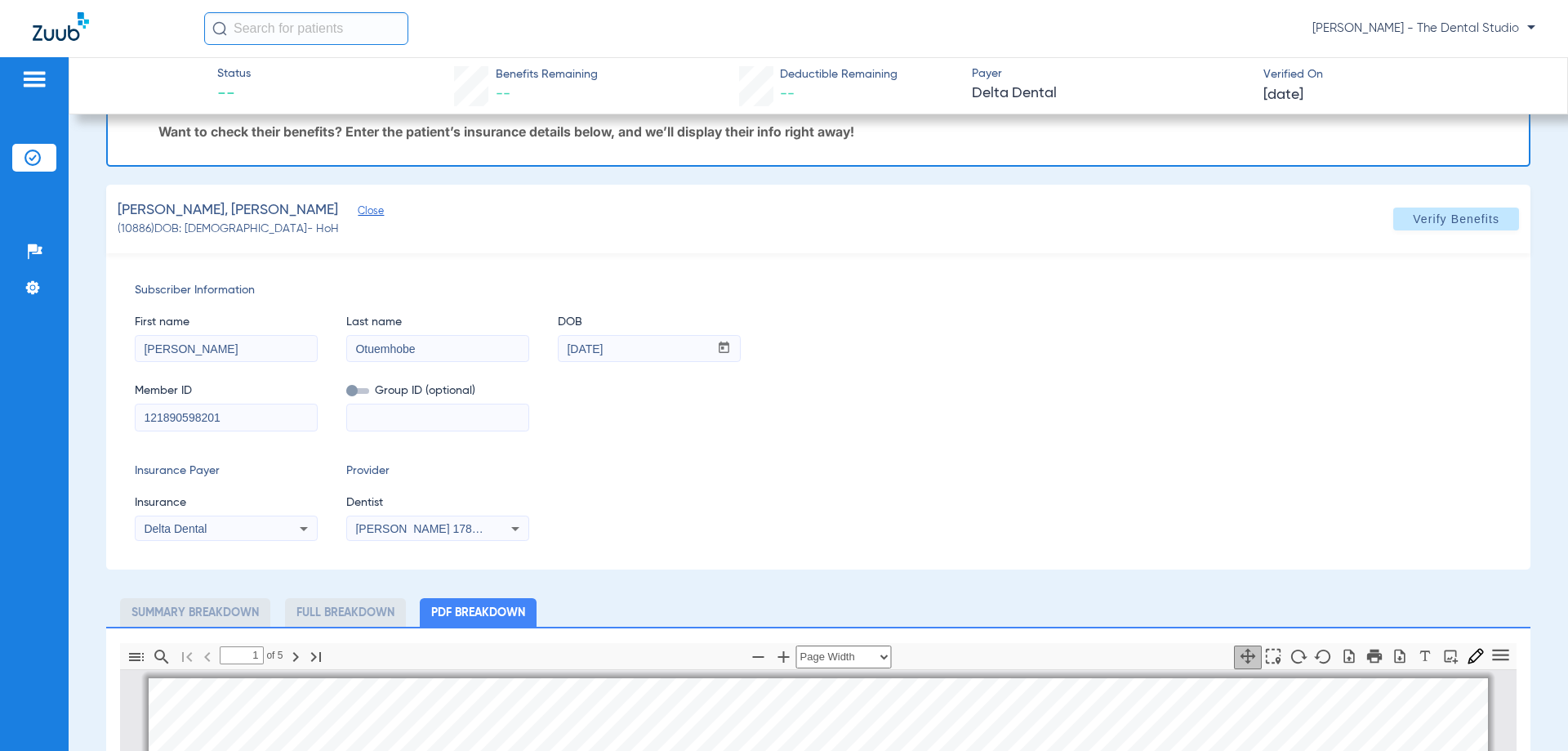
scroll to position [0, 0]
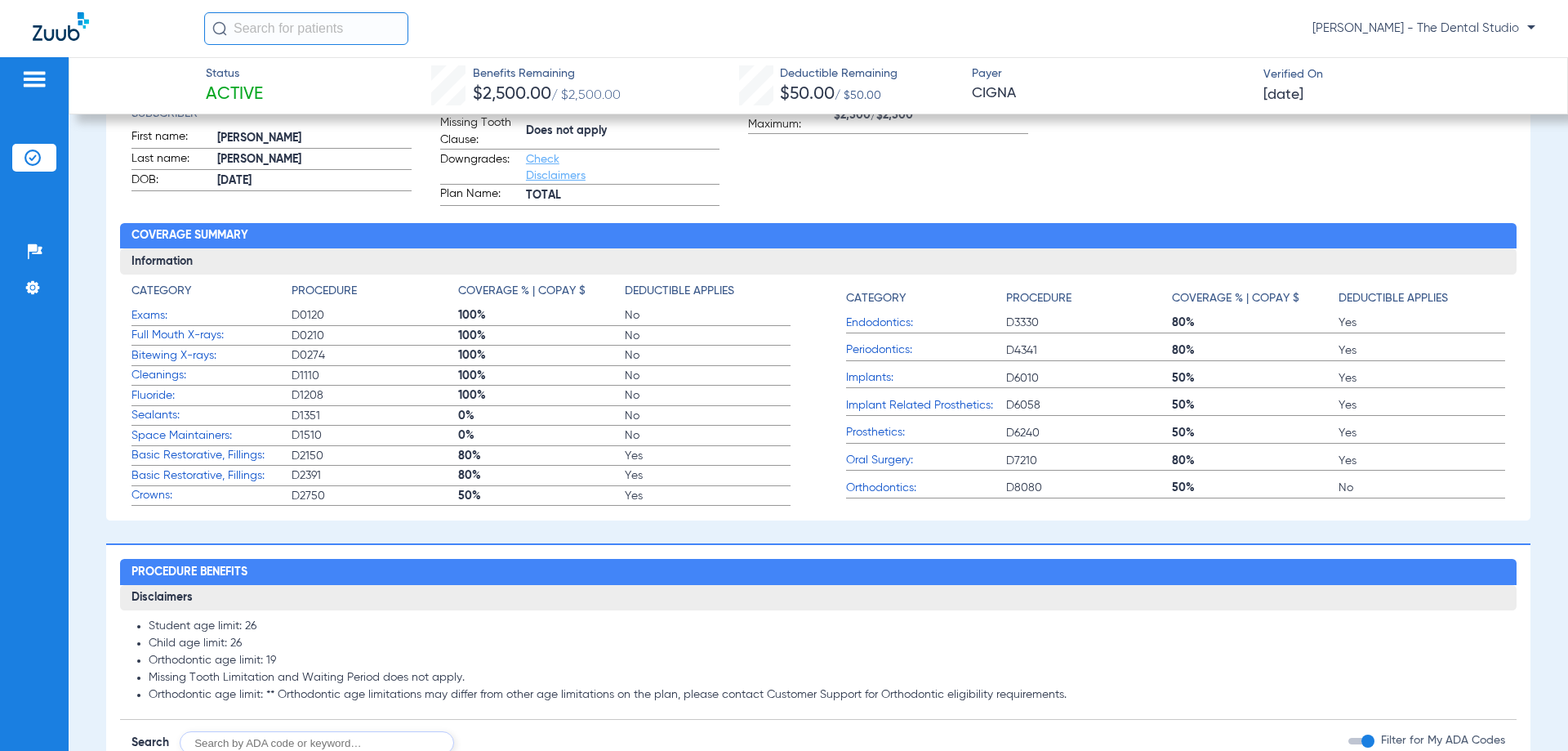
scroll to position [164, 0]
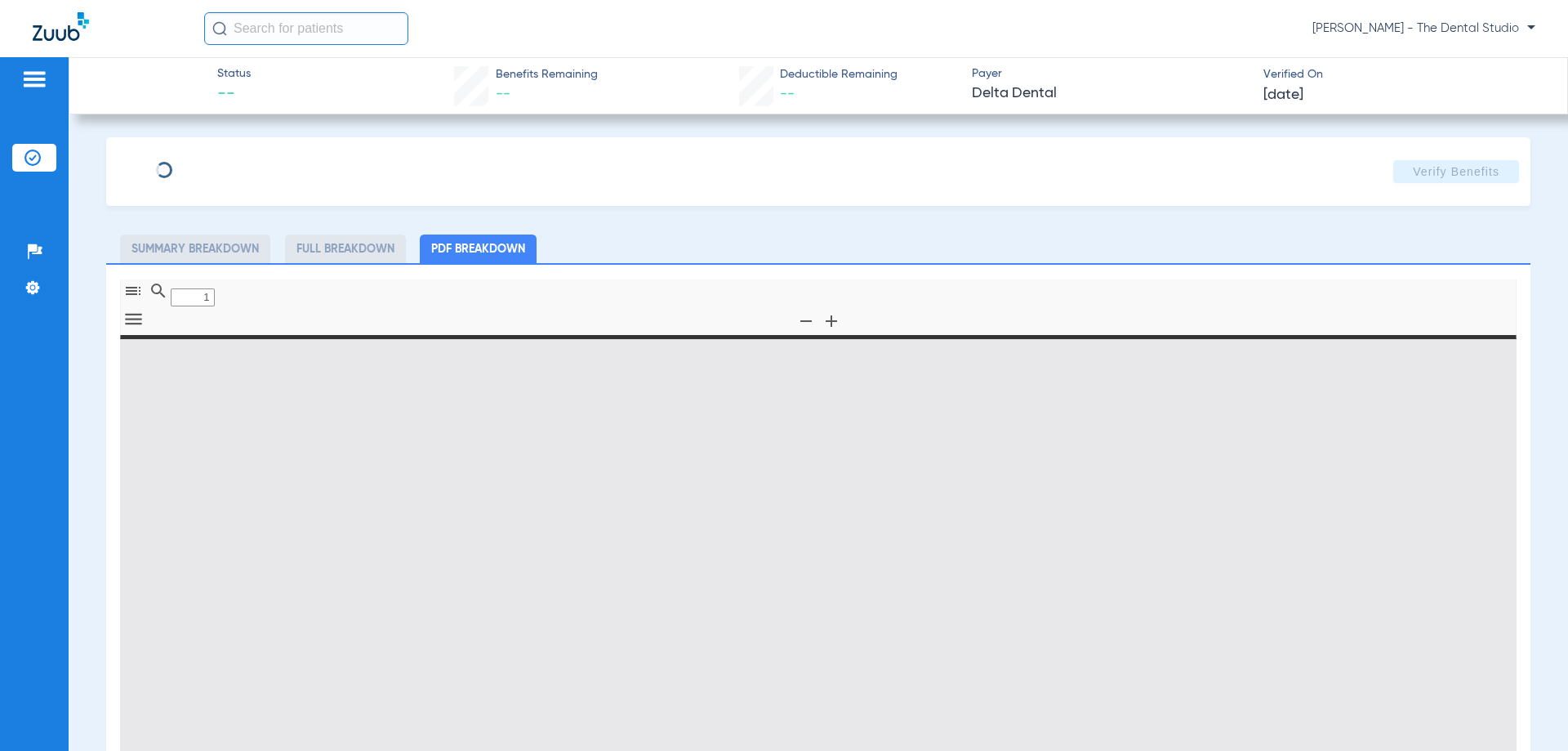
type input "0"
select select "page-width"
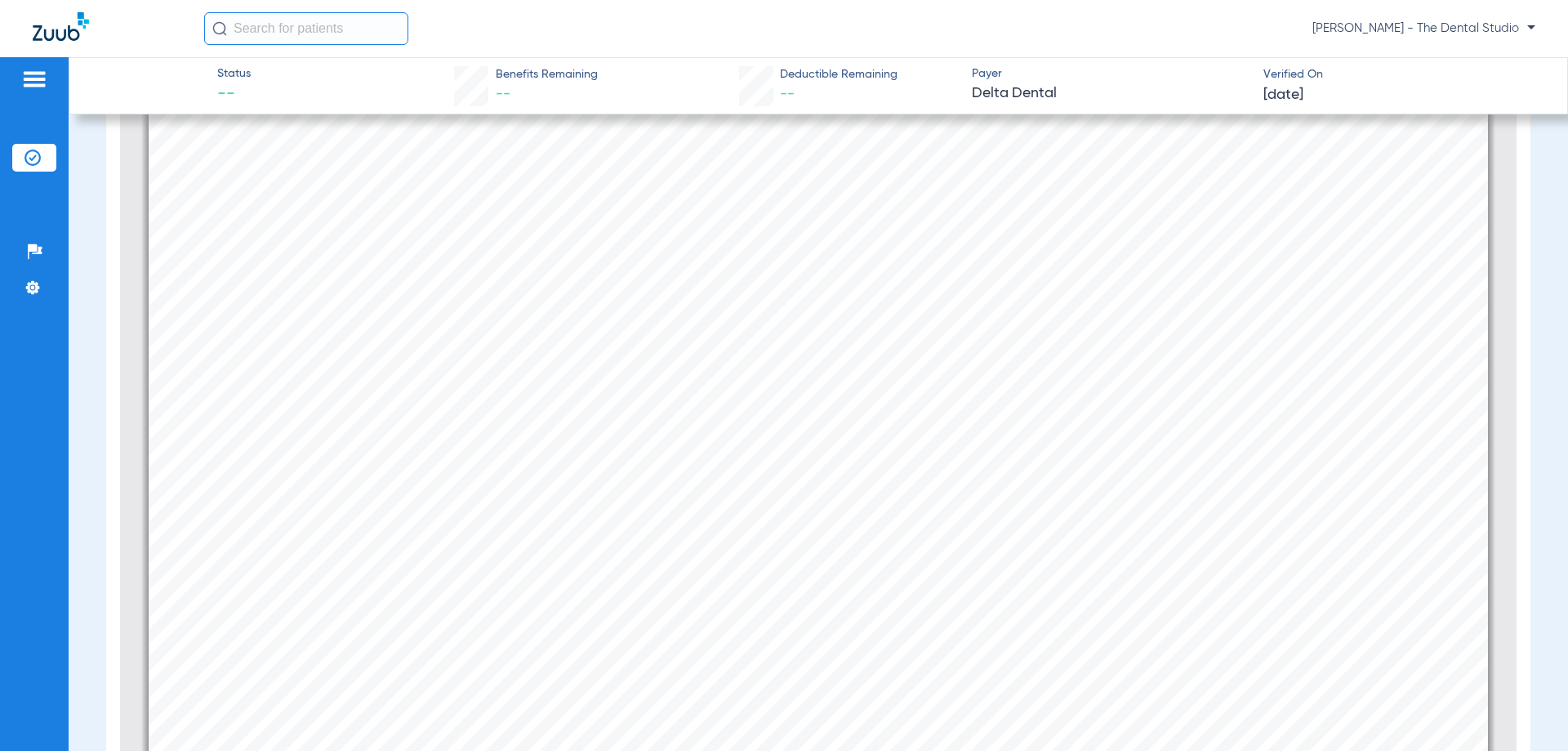
scroll to position [335, 0]
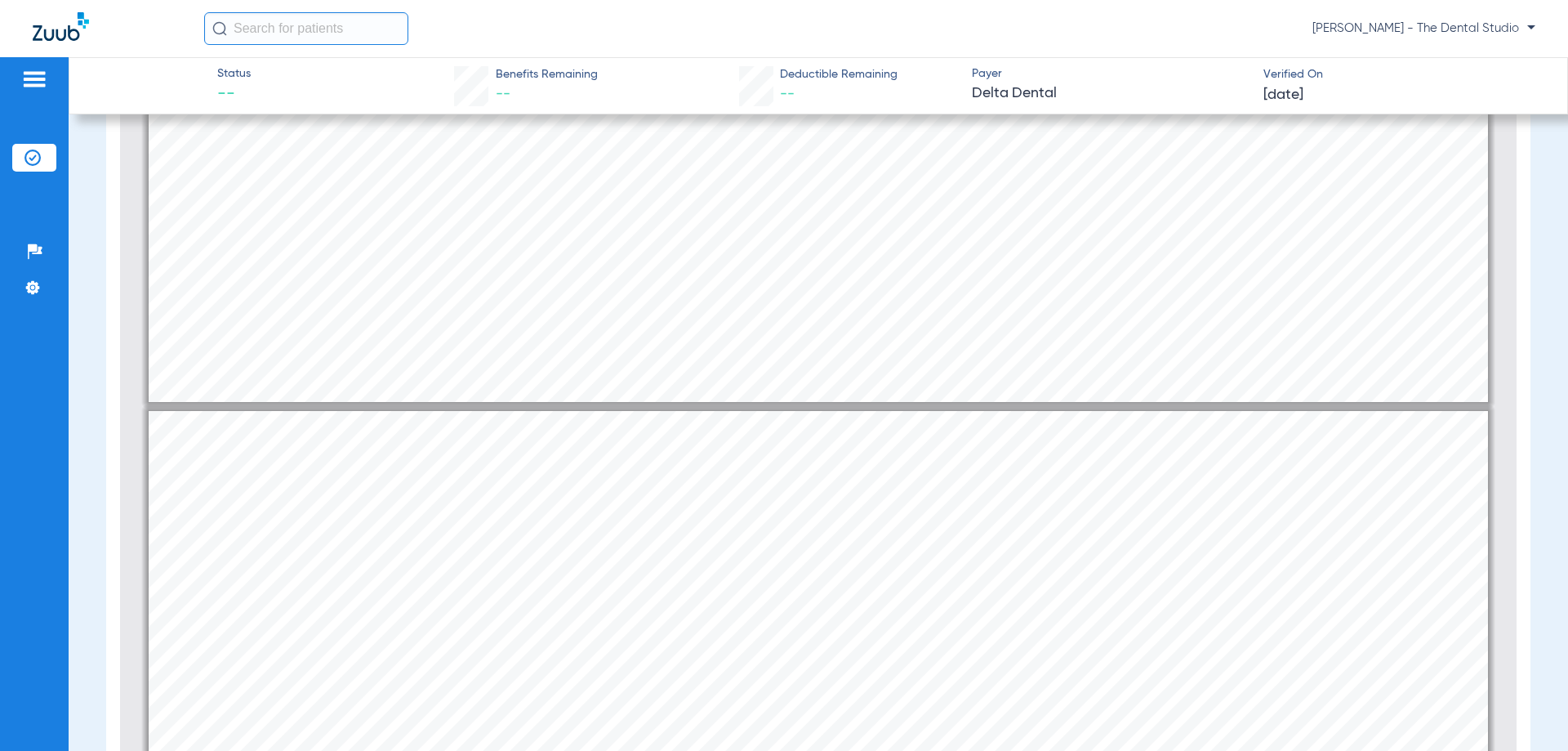
type input "2"
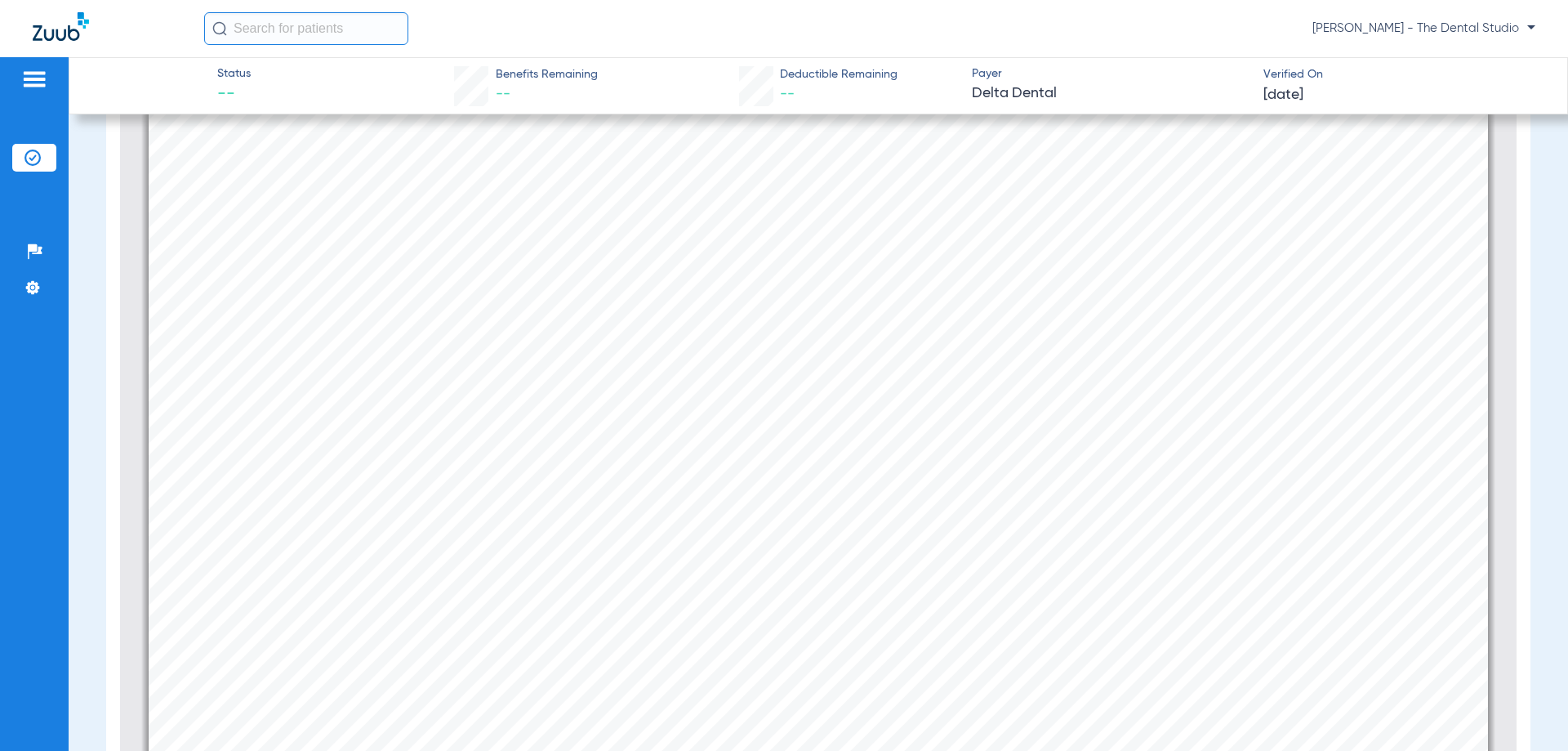
scroll to position [1888, 0]
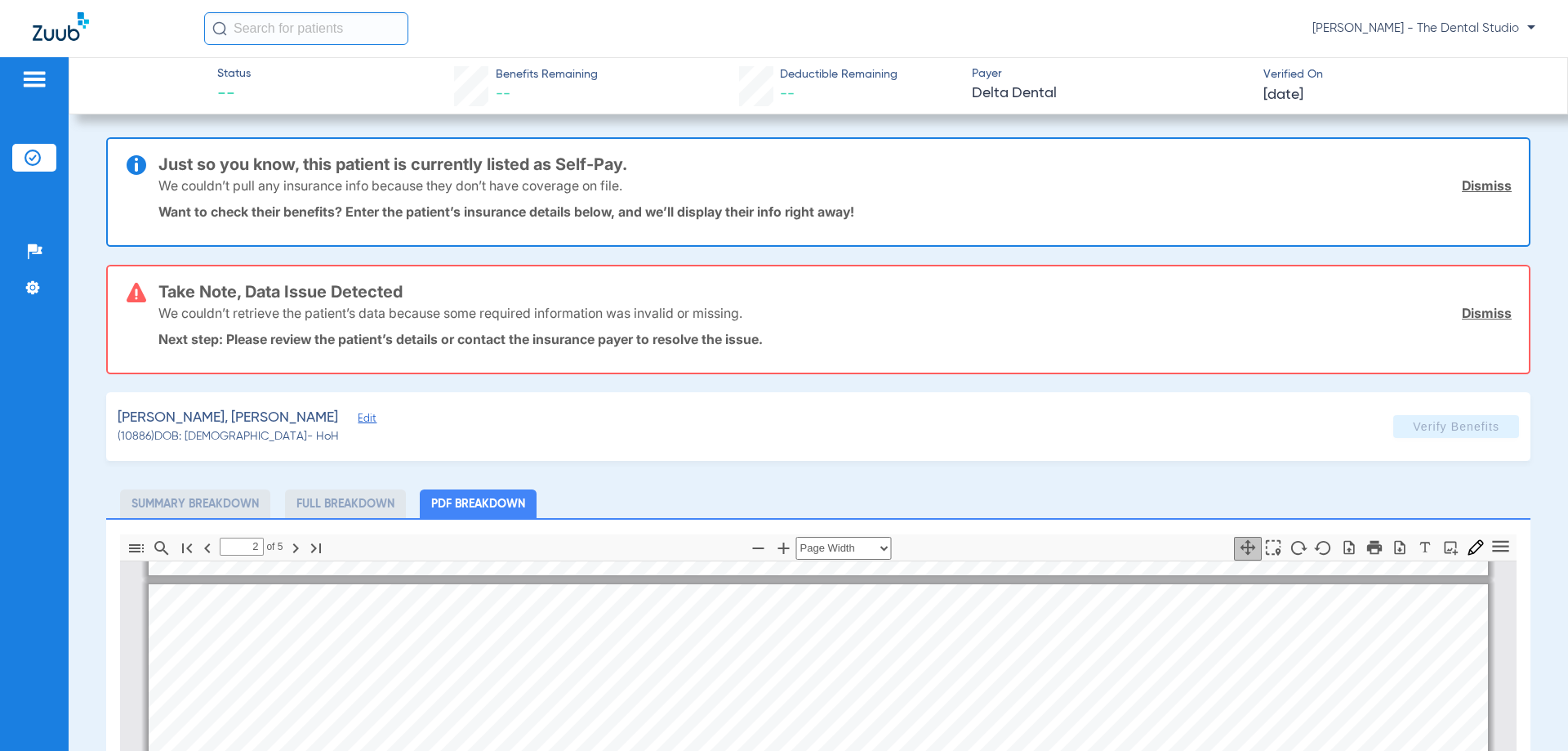
click at [358, 419] on span "Edit" at bounding box center [365, 420] width 15 height 16
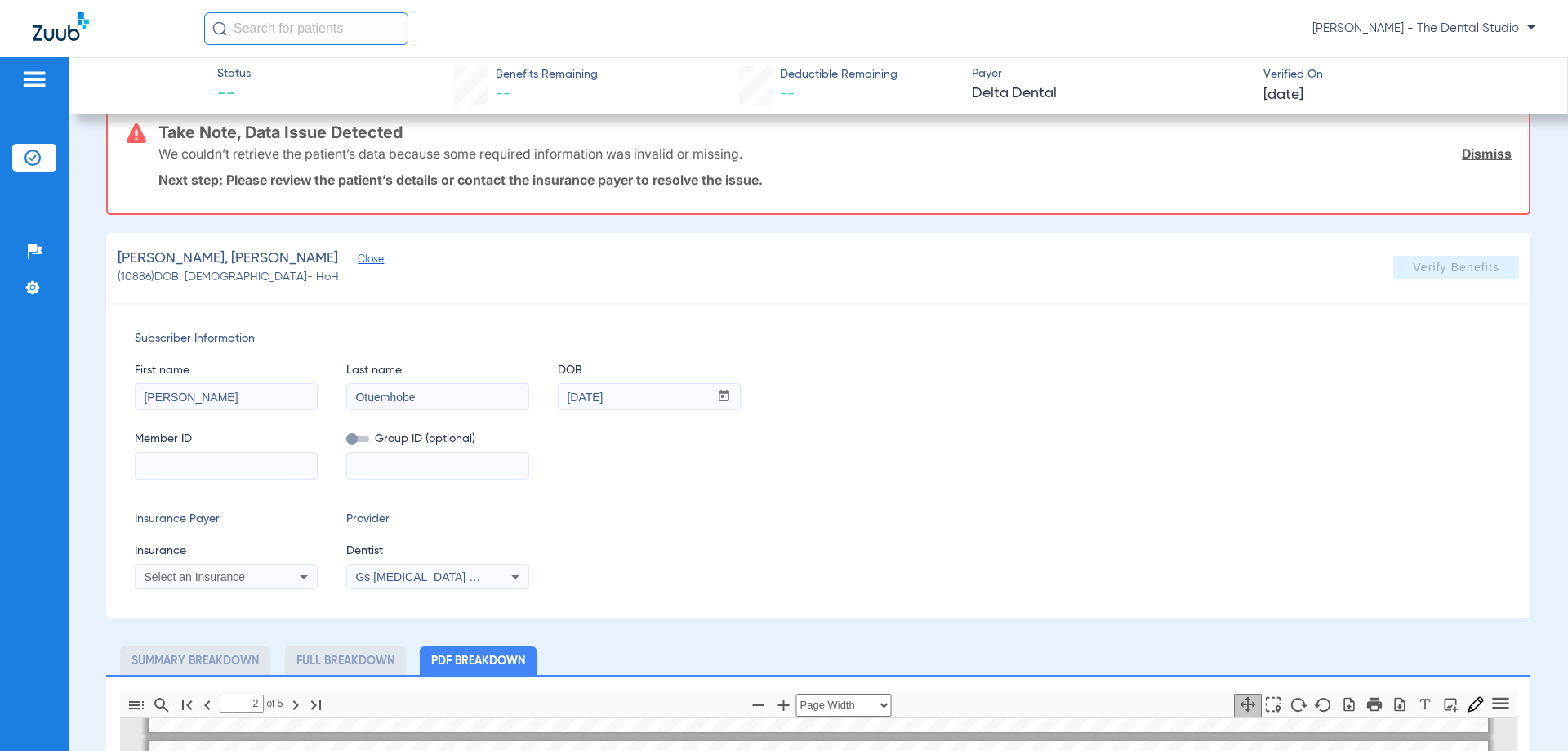
scroll to position [164, 0]
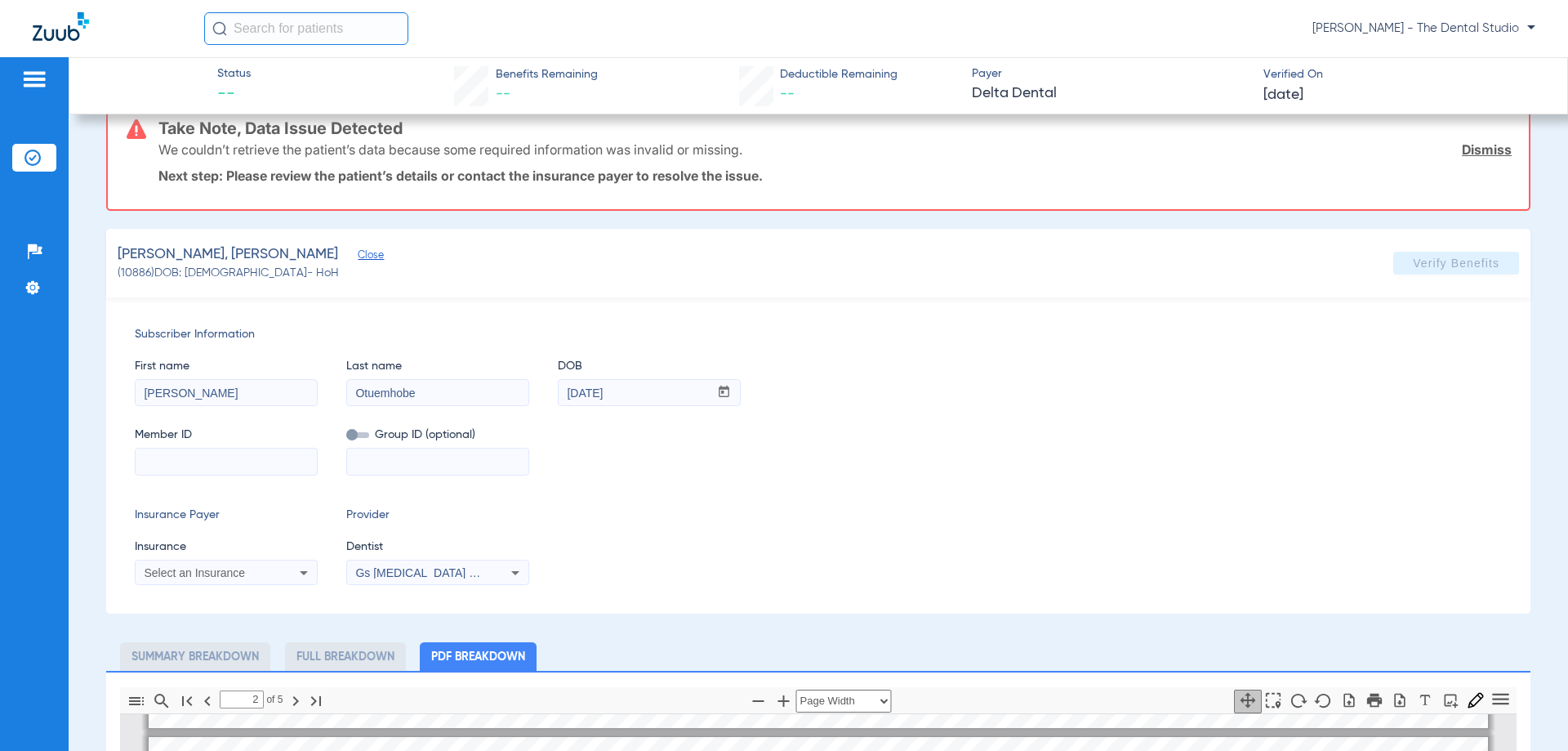
click at [253, 573] on div "Select an Insurance" at bounding box center [209, 573] width 132 height 12
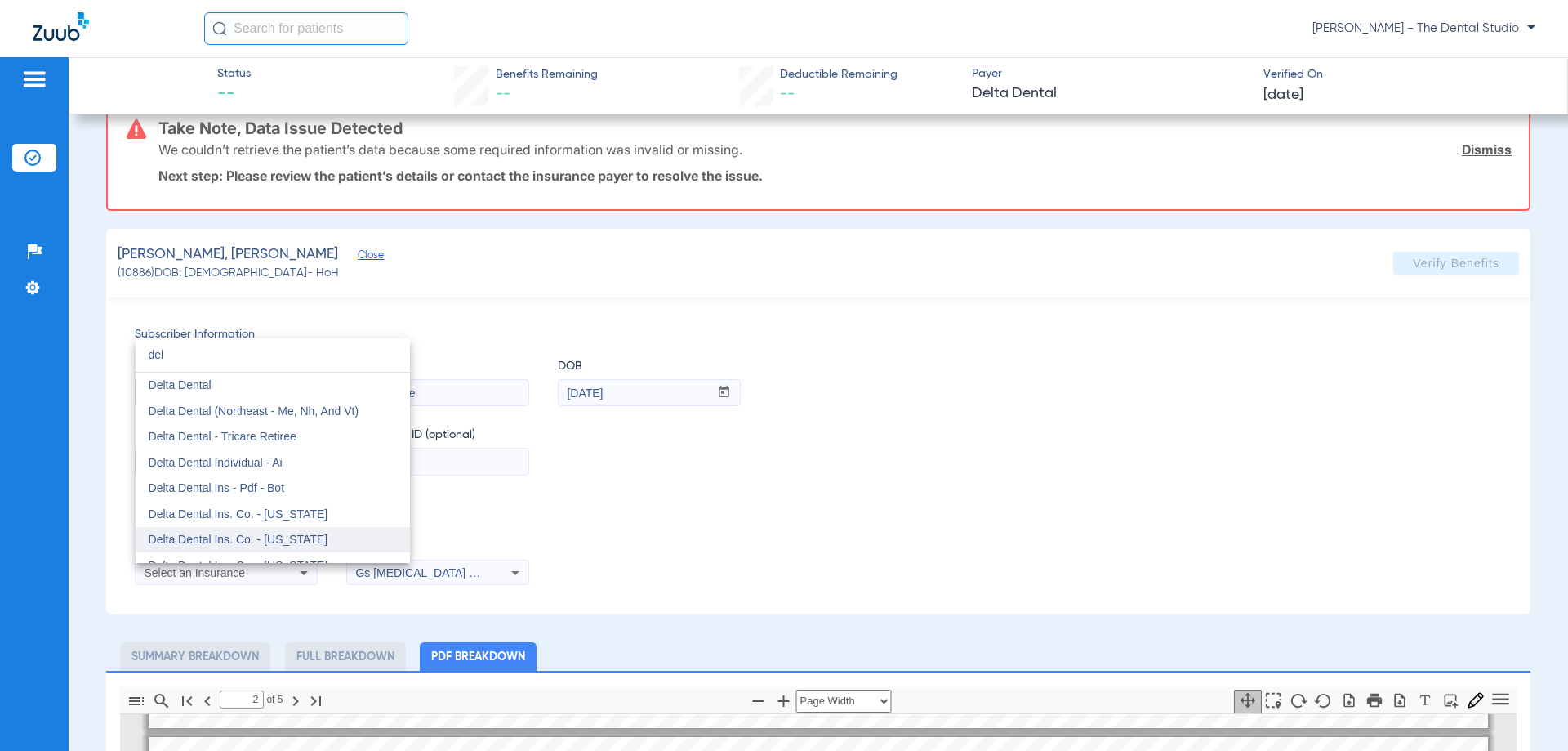
type input "del"
click at [293, 531] on mat-option "Delta Dental Ins. Co. - [US_STATE]" at bounding box center [272, 540] width 275 height 26
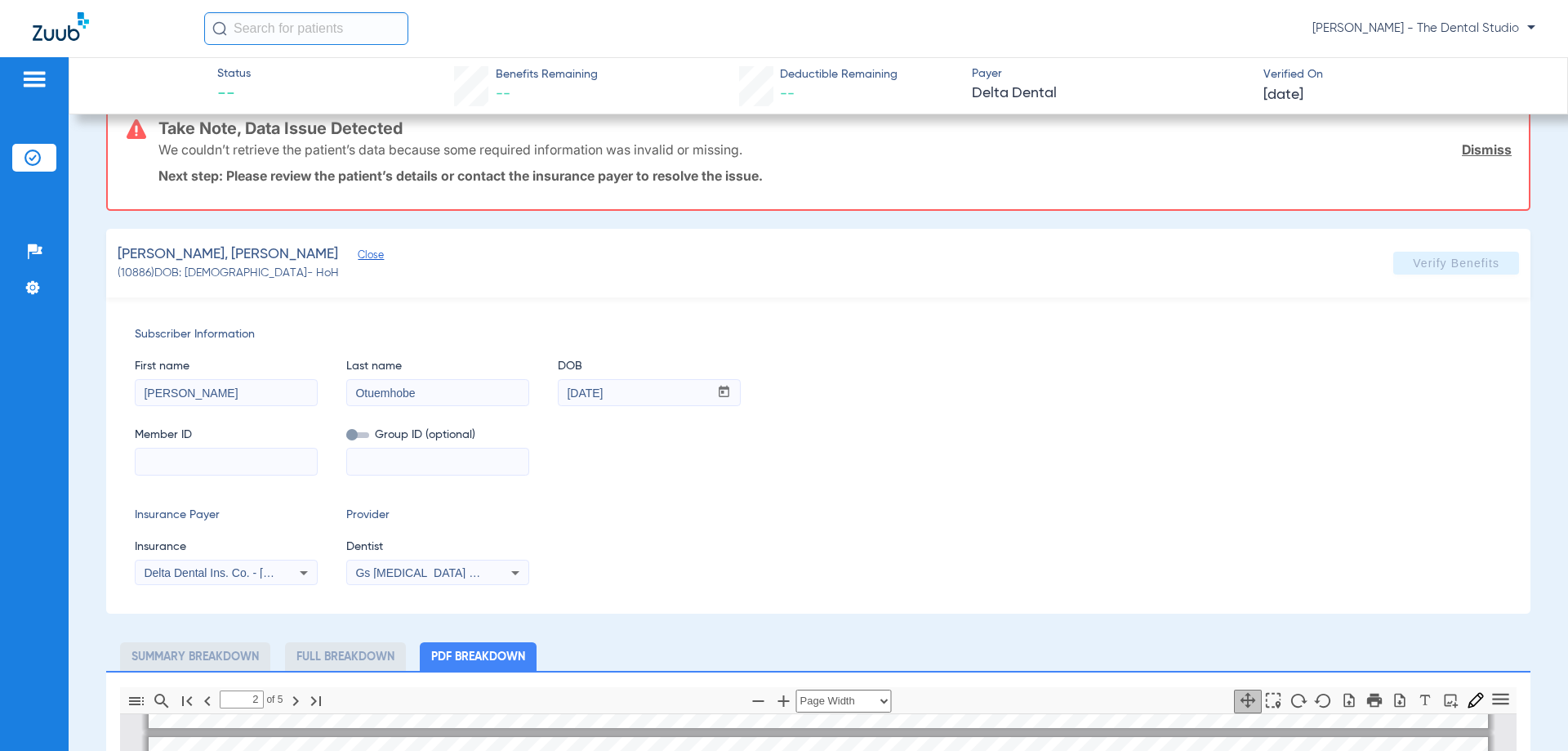
click at [209, 461] on input at bounding box center [226, 461] width 182 height 26
paste input "121890598201"
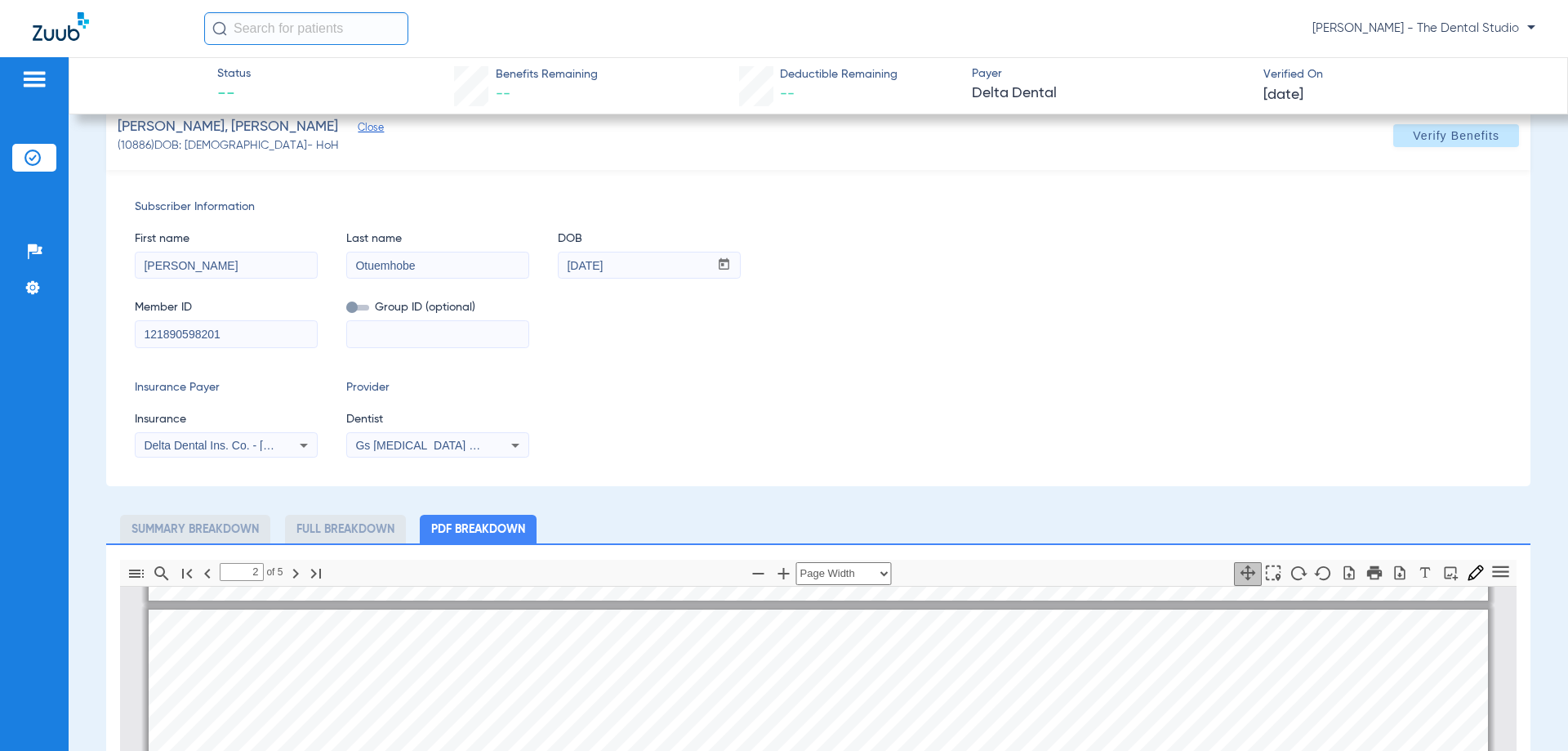
type input "121890598201"
click at [393, 441] on span "Gs [MEDICAL_DATA] Pllc 1972170603" at bounding box center [454, 445] width 198 height 13
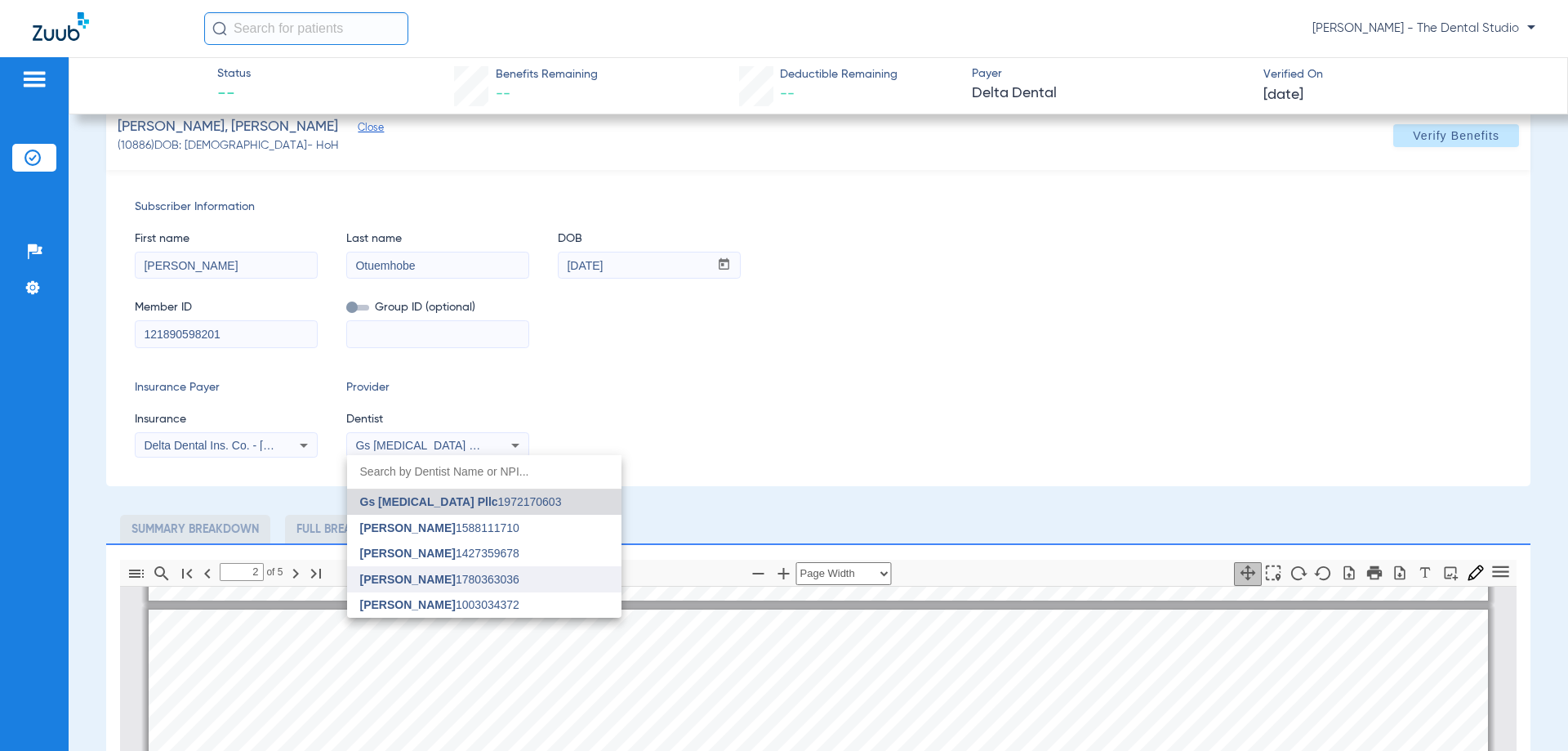
click at [403, 580] on span "[PERSON_NAME]" at bounding box center [407, 579] width 96 height 13
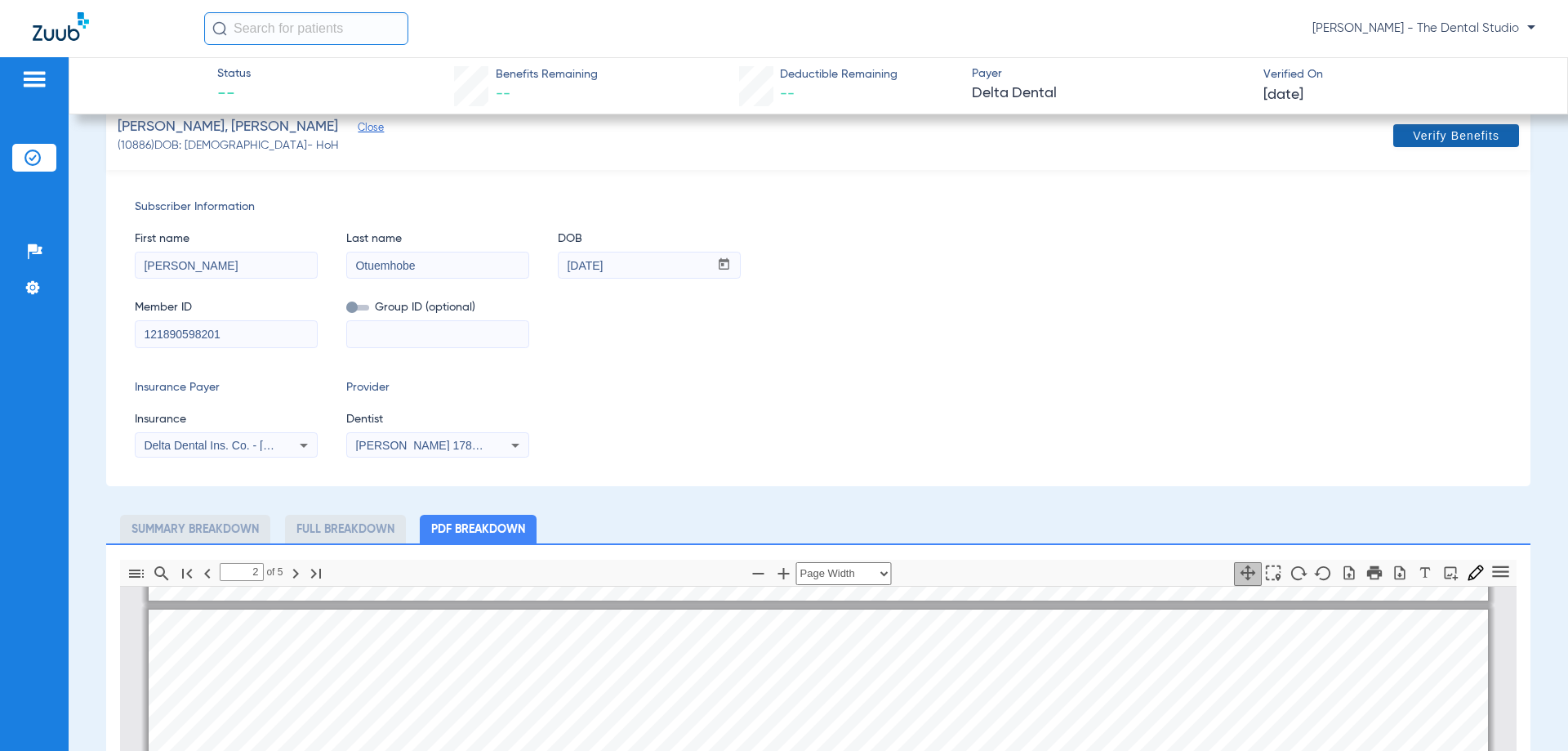
click at [1415, 140] on span "Verify Benefits" at bounding box center [1456, 135] width 87 height 13
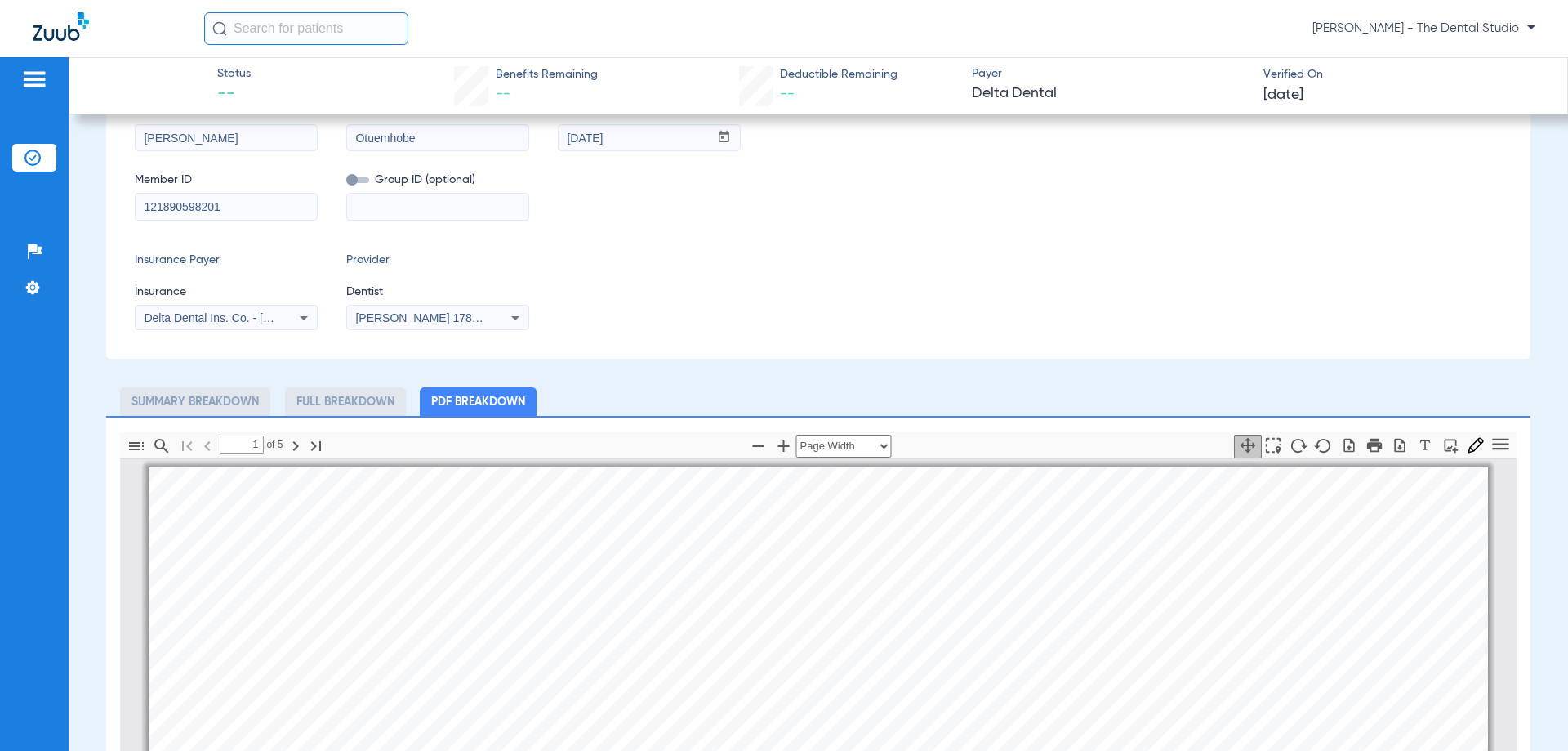
scroll to position [0, 0]
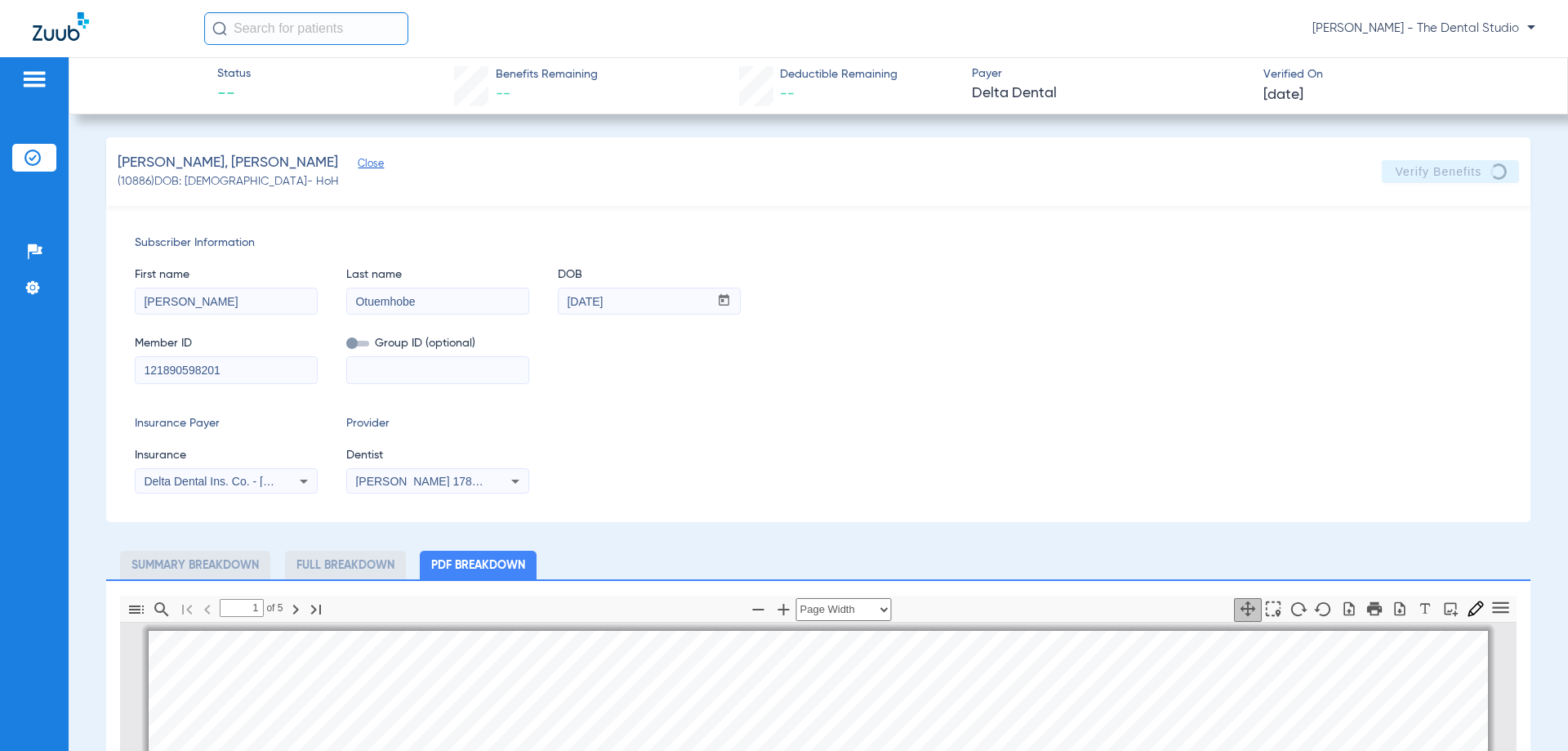
drag, startPoint x: 1494, startPoint y: 686, endPoint x: 1162, endPoint y: 523, distance: 369.9
click at [1162, 523] on div "Subscriber Information First name Malik Last name Otuemhobe DOB mm / dd / yyyy …" at bounding box center [818, 364] width 1425 height 316
drag, startPoint x: 1203, startPoint y: 523, endPoint x: 723, endPoint y: 370, distance: 503.8
click at [722, 369] on div "Member ID 121890598201 Group ID (optional)" at bounding box center [818, 352] width 1367 height 63
click at [879, 444] on div "Insurance Payer Insurance Delta Dental Ins. Co. - Florida Provider Dentist Yahi…" at bounding box center [818, 454] width 1367 height 79
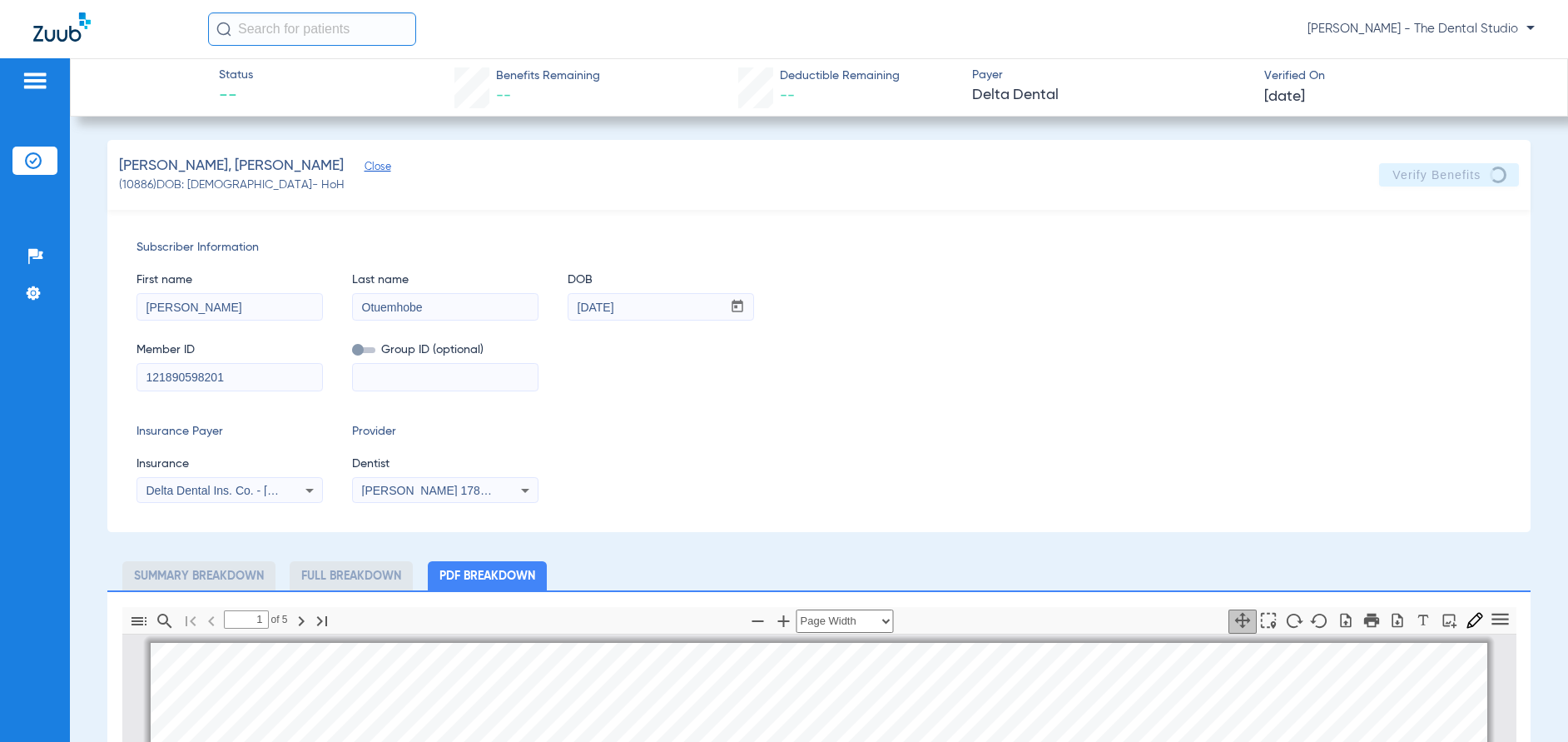
drag, startPoint x: 148, startPoint y: 32, endPoint x: -83, endPoint y: 49, distance: 231.6
click at [0, 49] on html "Kelly Houtmann - The Dental Studio Patients Insurance Verification Setup Help C…" at bounding box center [784, 371] width 1568 height 742
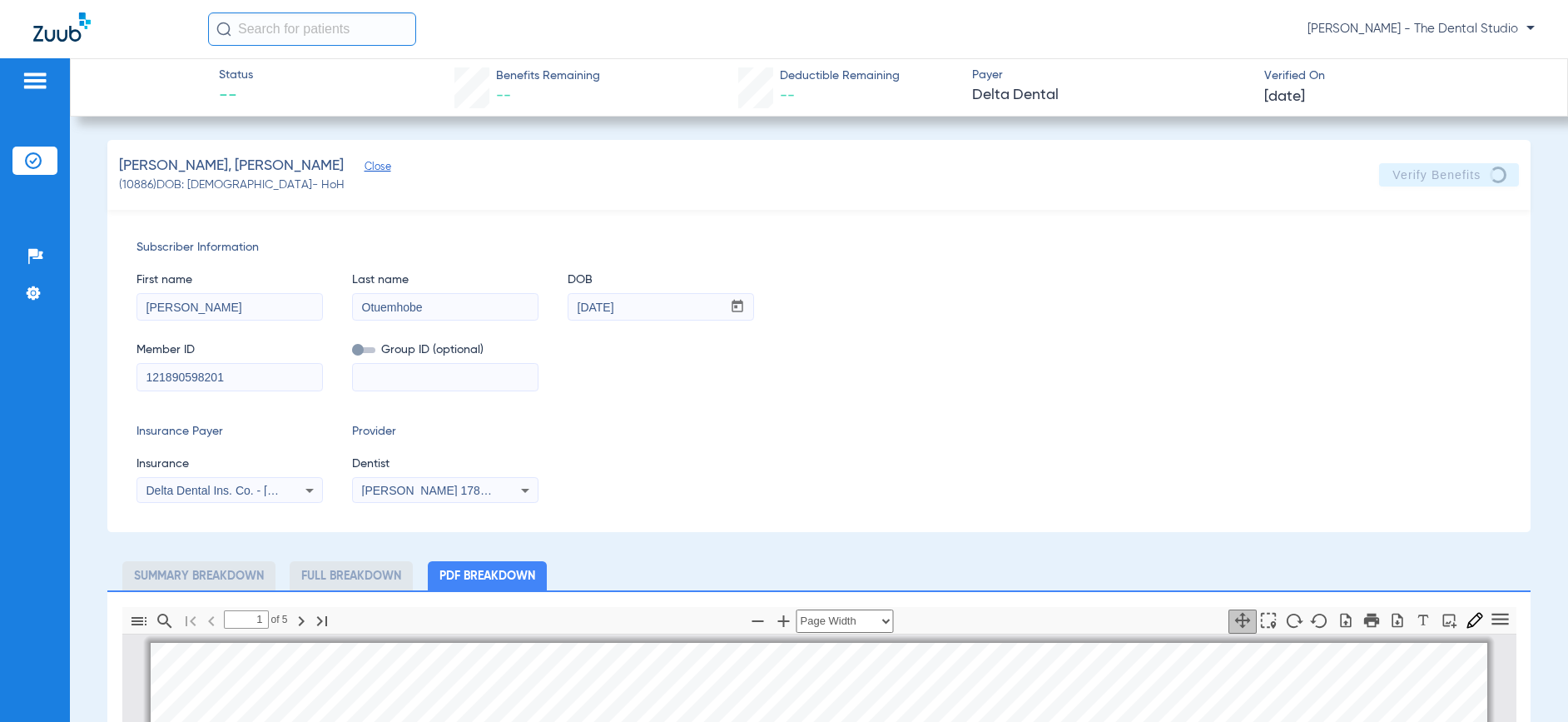
drag, startPoint x: -121, startPoint y: 407, endPoint x: -225, endPoint y: 391, distance: 105.2
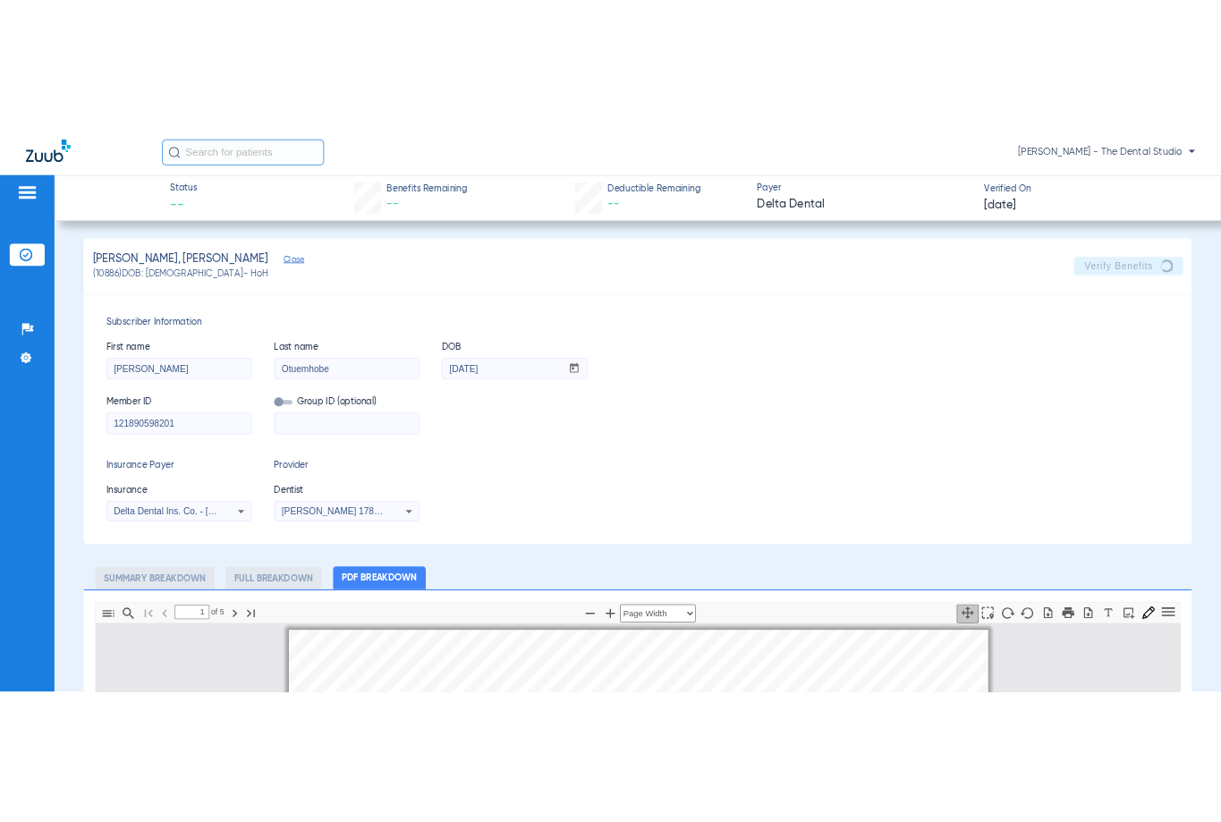
scroll to position [3, 0]
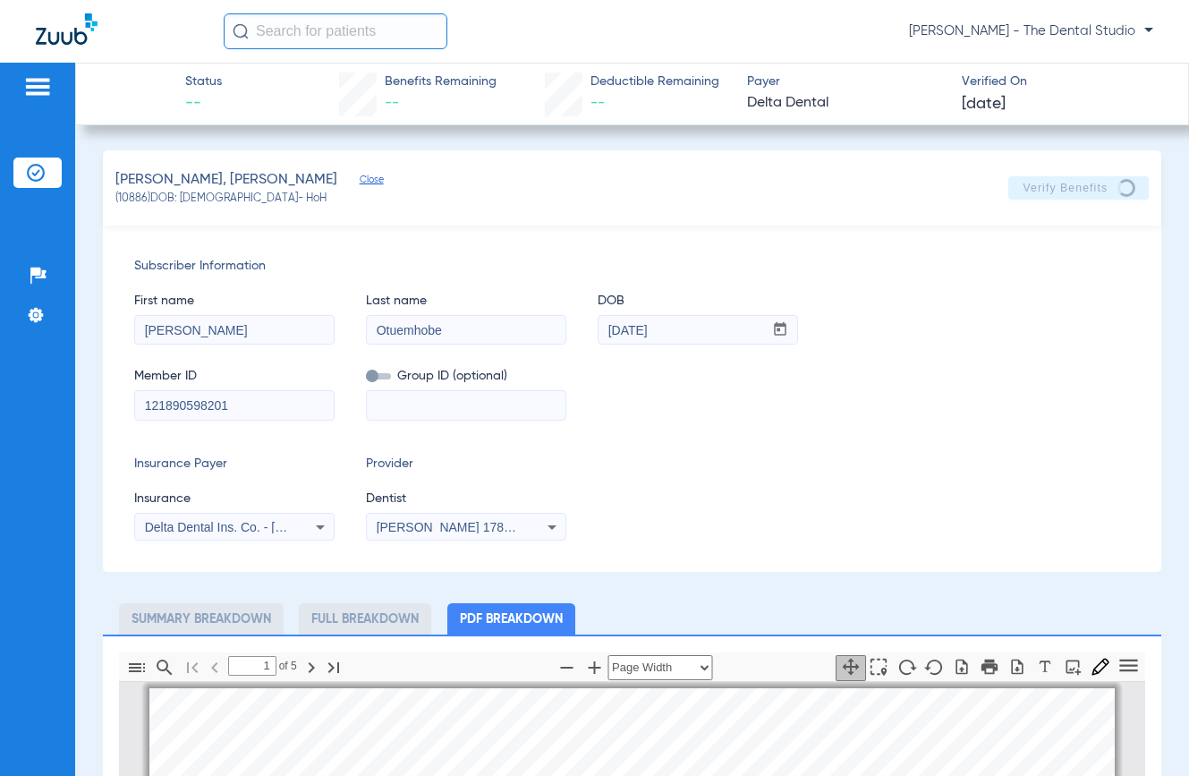
drag, startPoint x: 64, startPoint y: 663, endPoint x: 63, endPoint y: 689, distance: 26.0
click at [0, 654] on html "Kelly Houtmann - The Dental Studio Patients Insurance Verification Setup Help C…" at bounding box center [594, 388] width 1189 height 776
drag, startPoint x: 64, startPoint y: 691, endPoint x: 38, endPoint y: 648, distance: 49.7
click at [9, 665] on div "Patients Insurance Verification Setup Help Center Settings" at bounding box center [37, 451] width 75 height 776
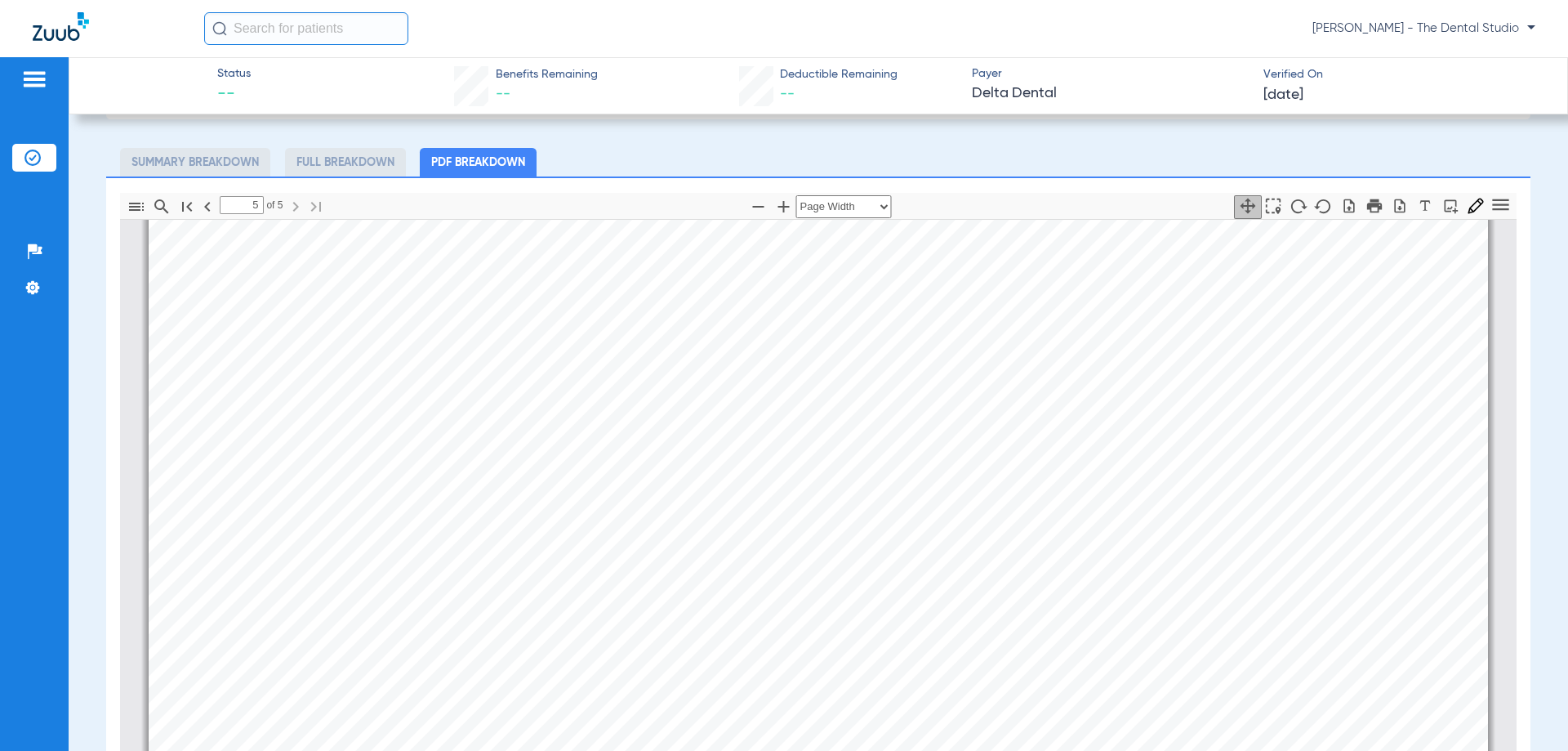
scroll to position [609, 0]
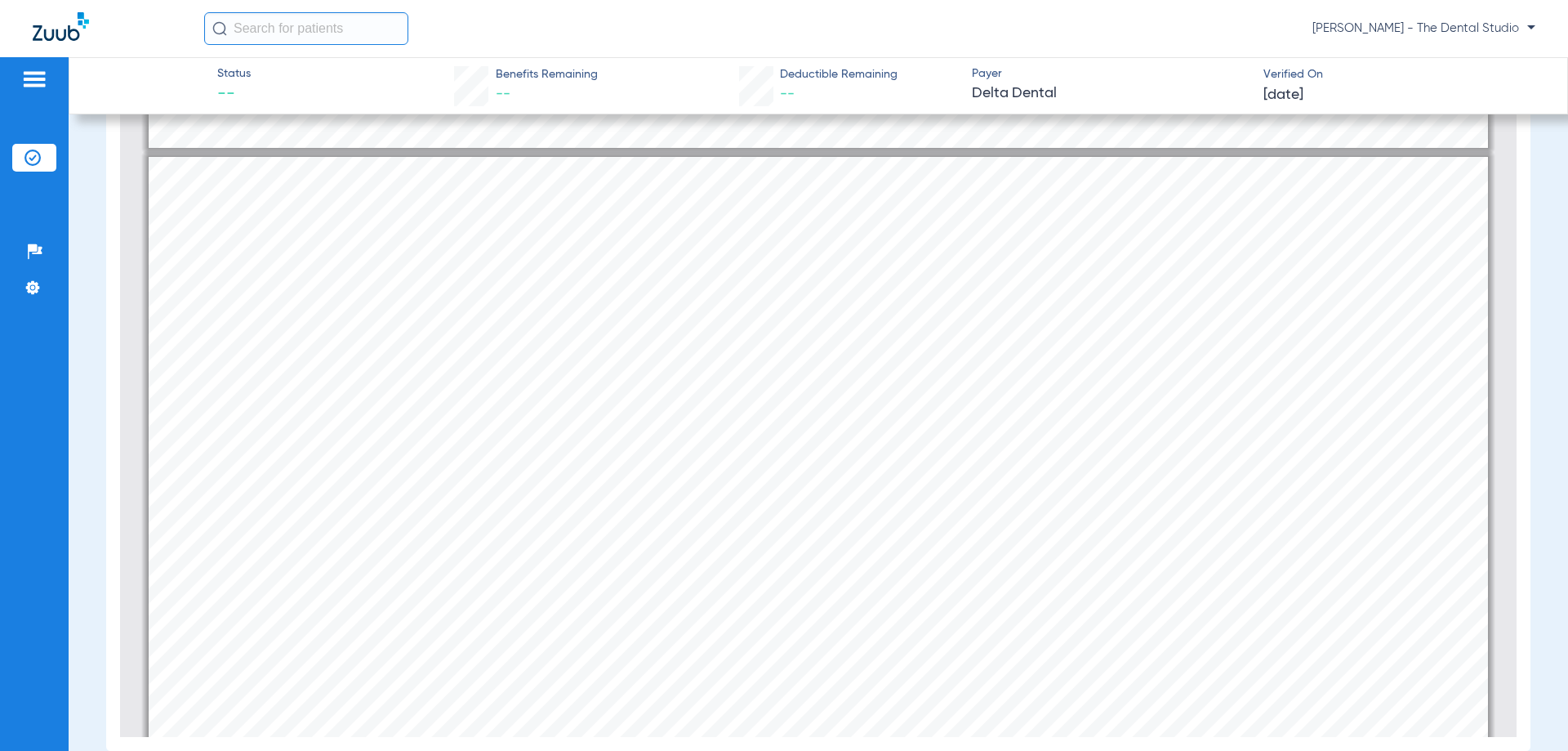
type input "1"
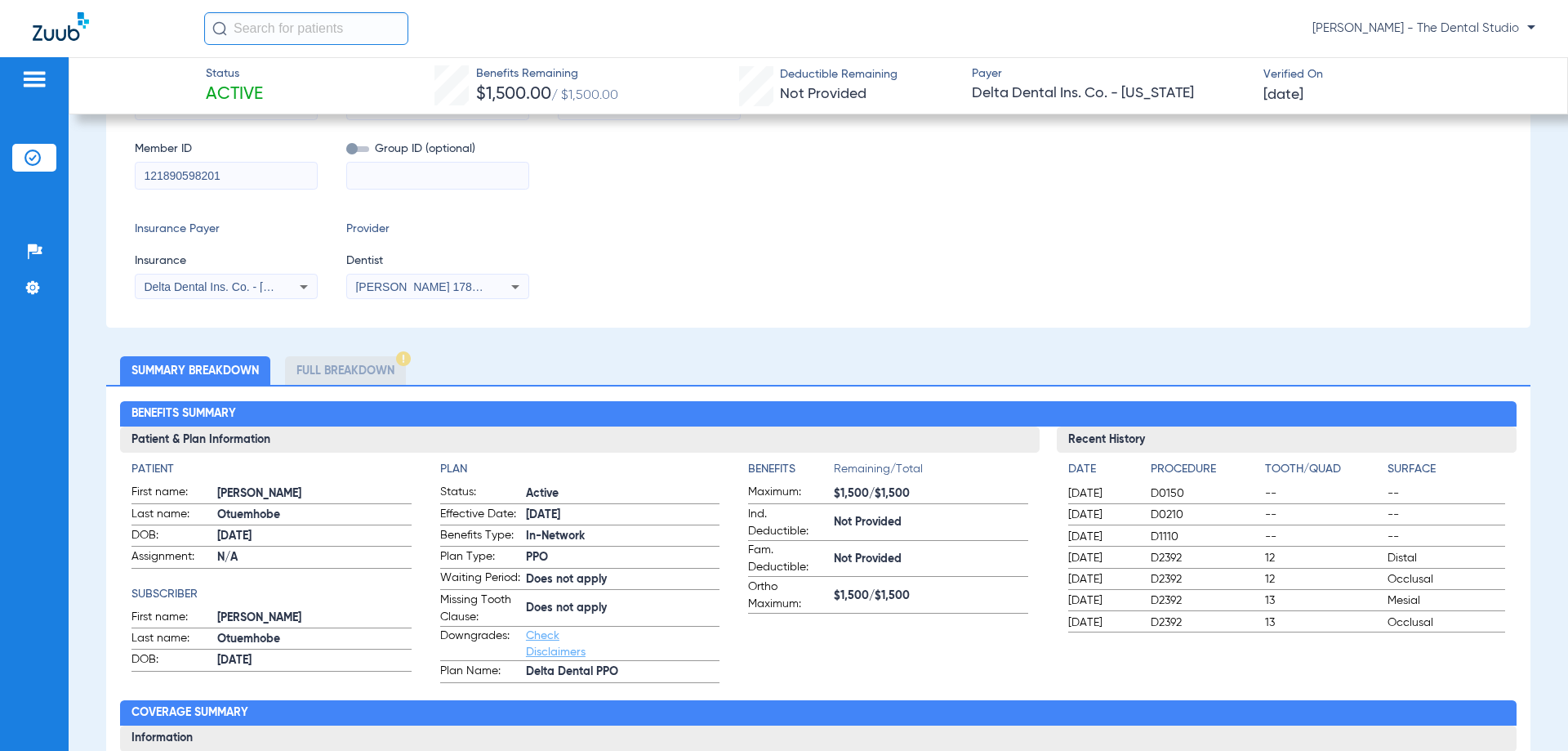
scroll to position [0, 0]
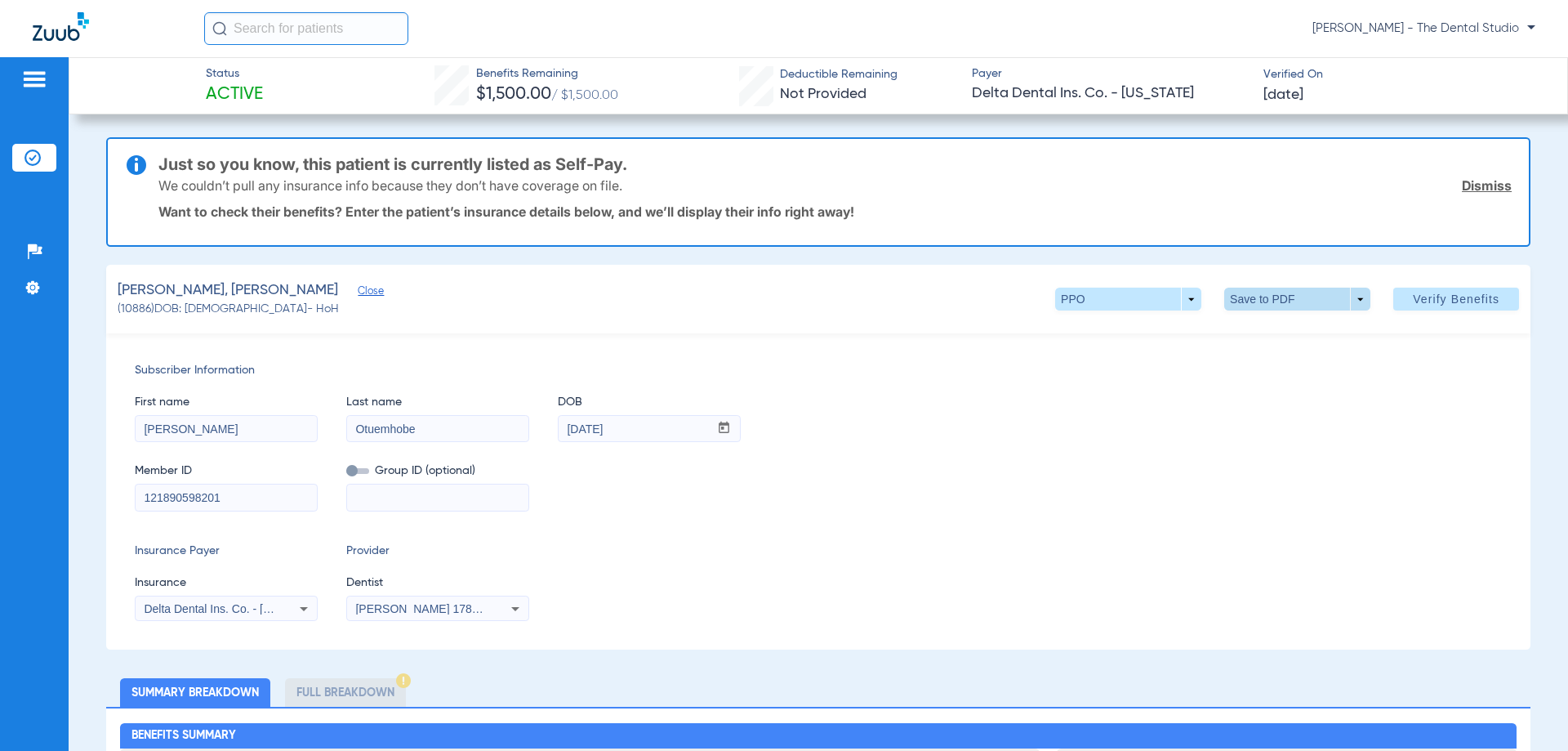
click at [1290, 298] on span at bounding box center [1298, 299] width 39 height 39
click at [1243, 335] on mat-icon "insert_drive_file" at bounding box center [1236, 331] width 19 height 19
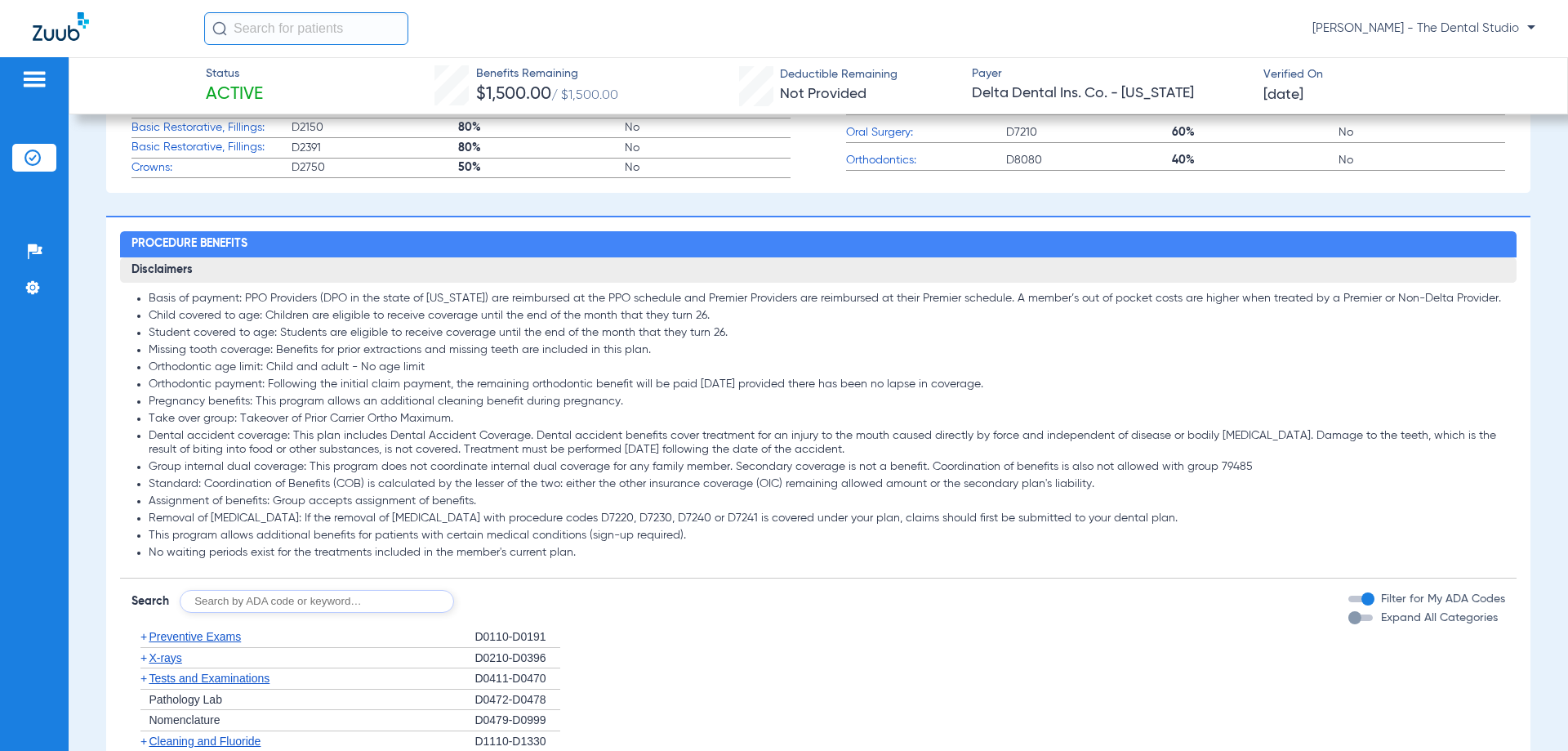
scroll to position [1553, 0]
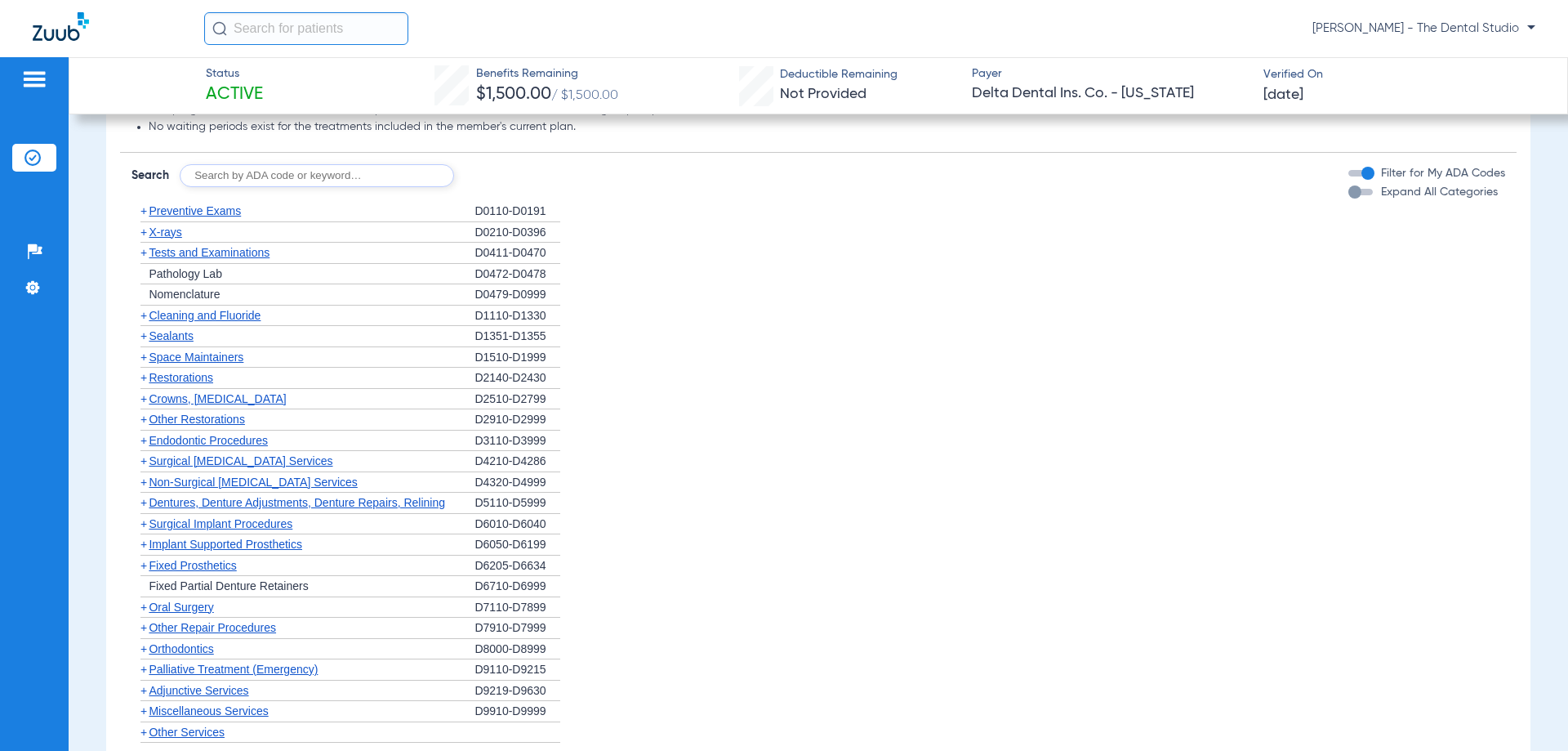
click at [291, 184] on input "text" at bounding box center [317, 175] width 275 height 23
type input "0120"
click button "Search" at bounding box center [515, 175] width 65 height 23
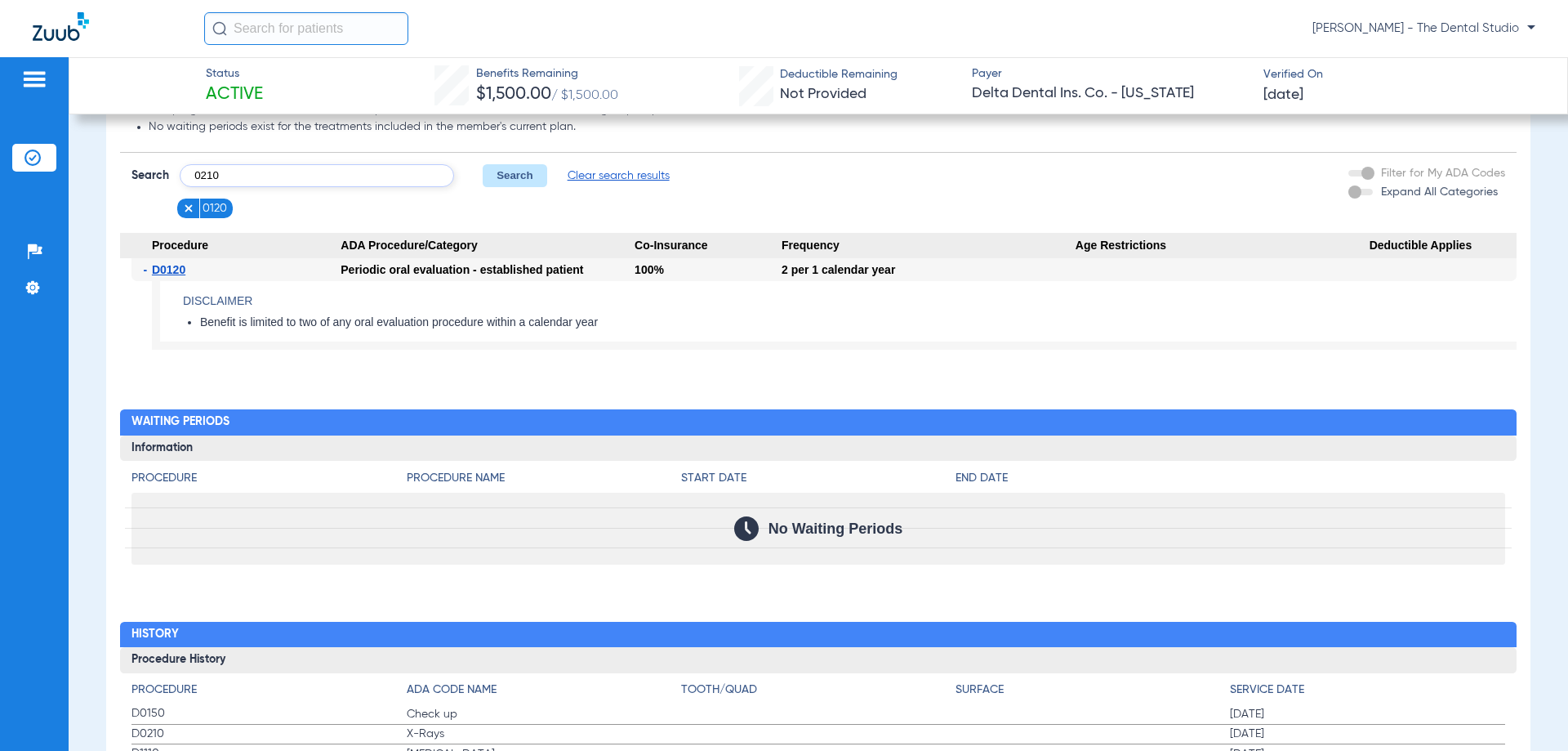
type input "0210"
click button "Search" at bounding box center [515, 175] width 65 height 23
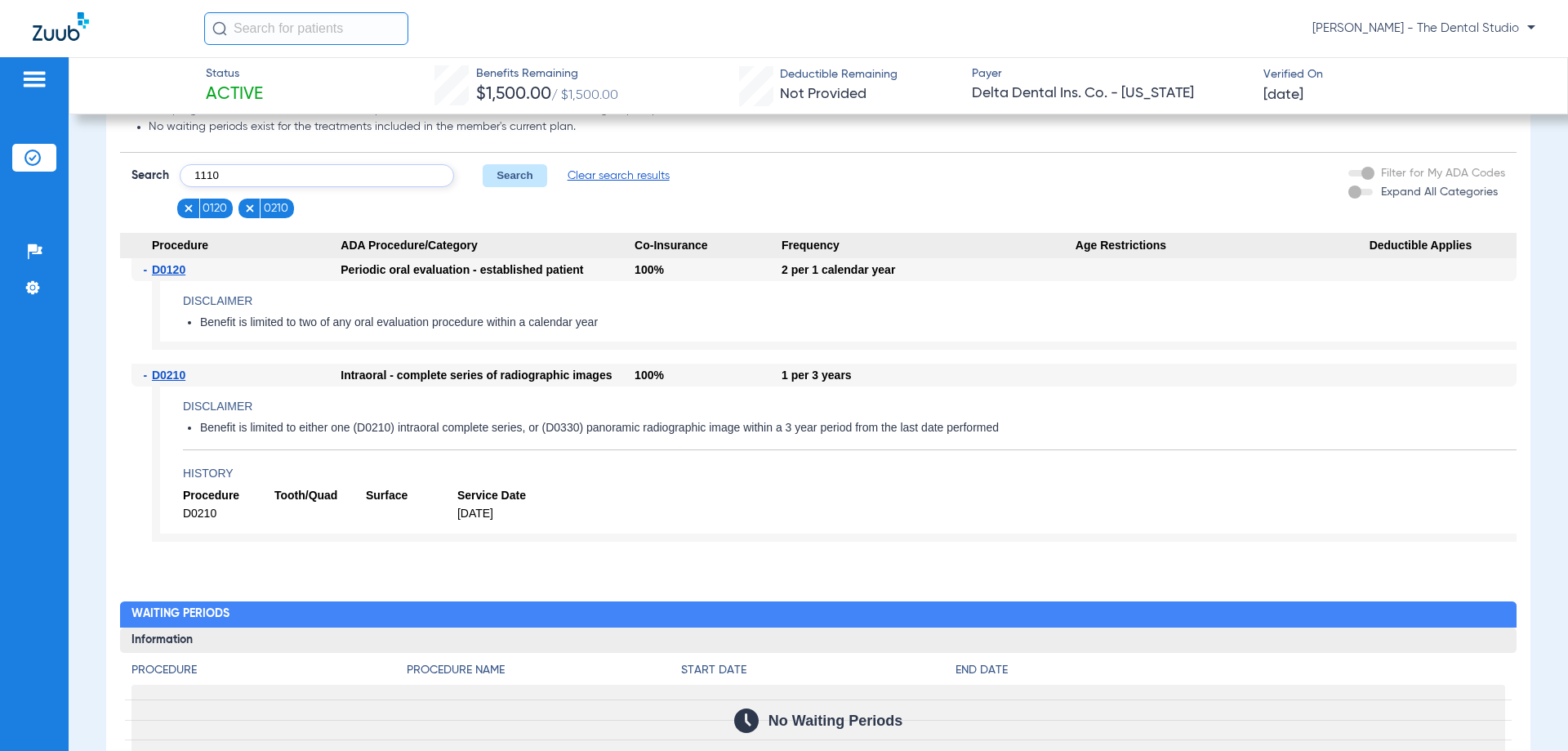
type input "1110"
click button "Search" at bounding box center [515, 175] width 65 height 23
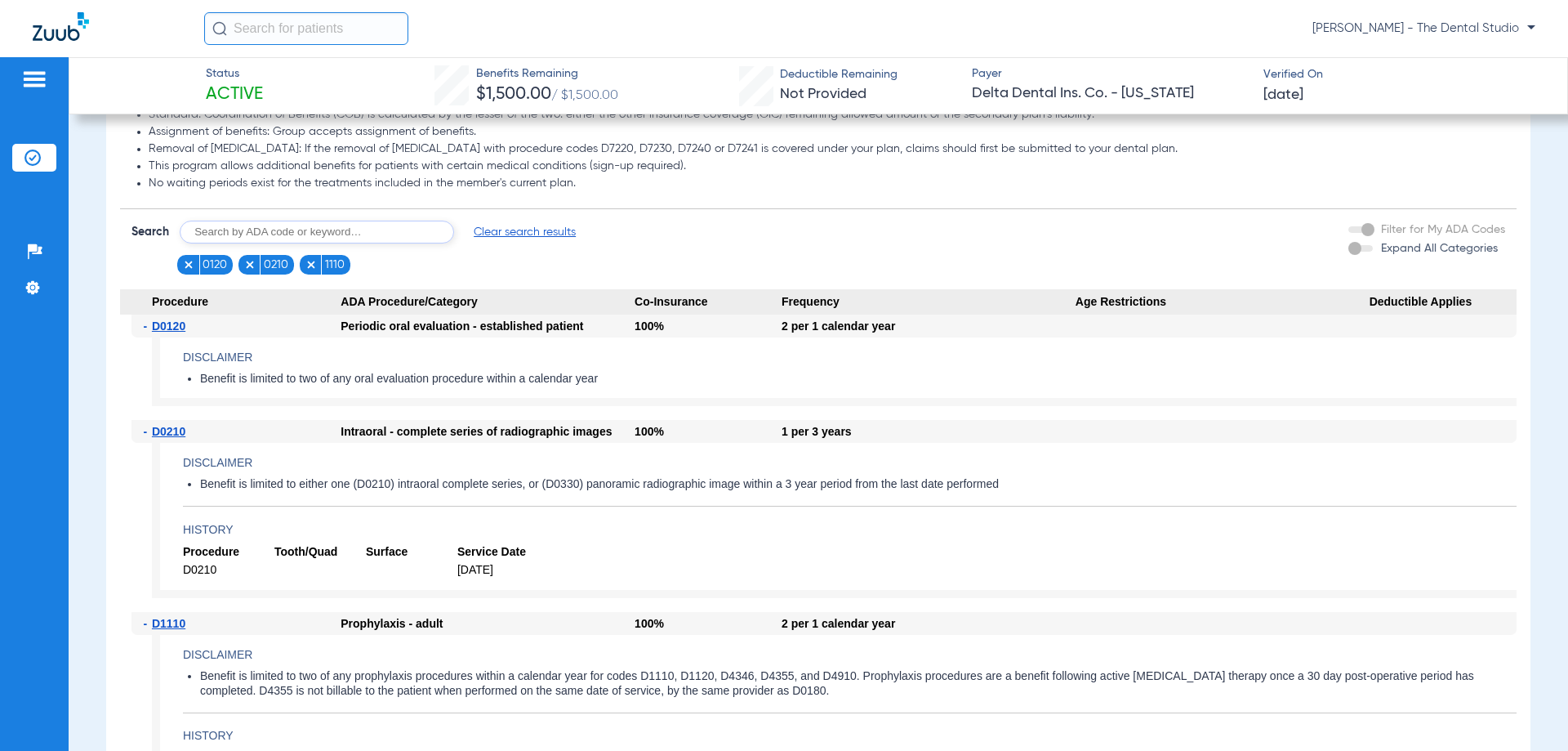
scroll to position [1471, 0]
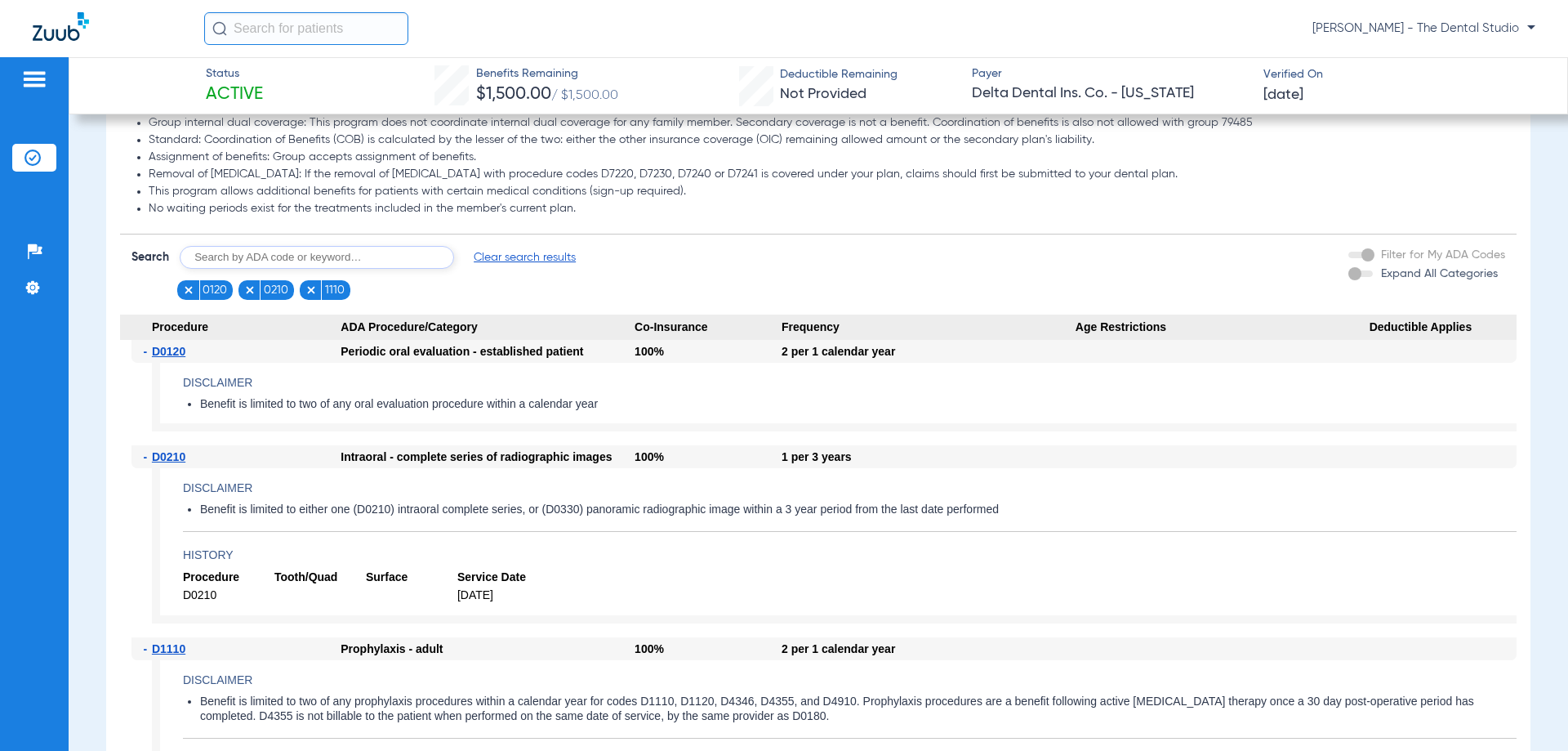
click at [241, 269] on input "text" at bounding box center [317, 257] width 275 height 23
type input "2393"
click button "Search" at bounding box center [515, 257] width 65 height 23
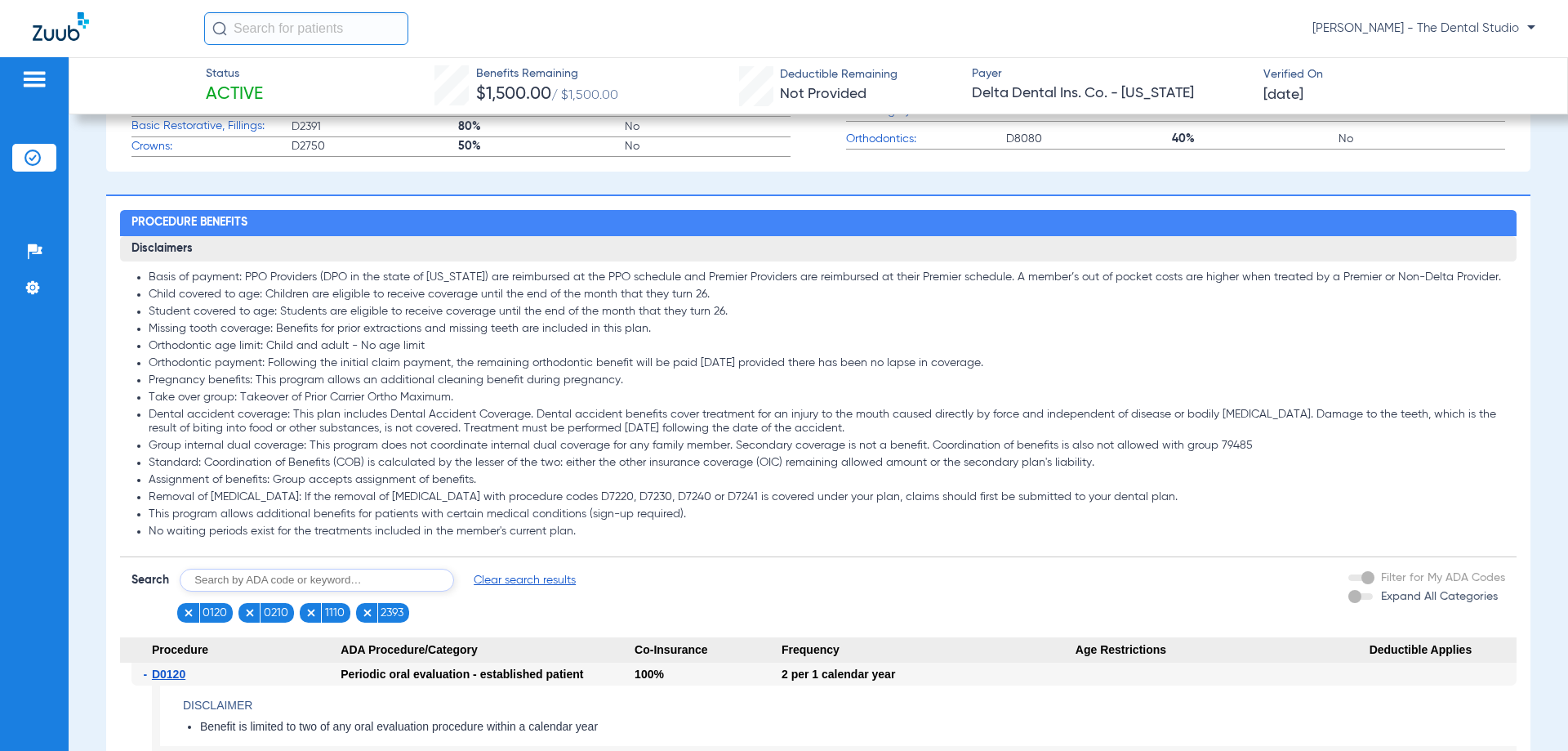
scroll to position [1144, 0]
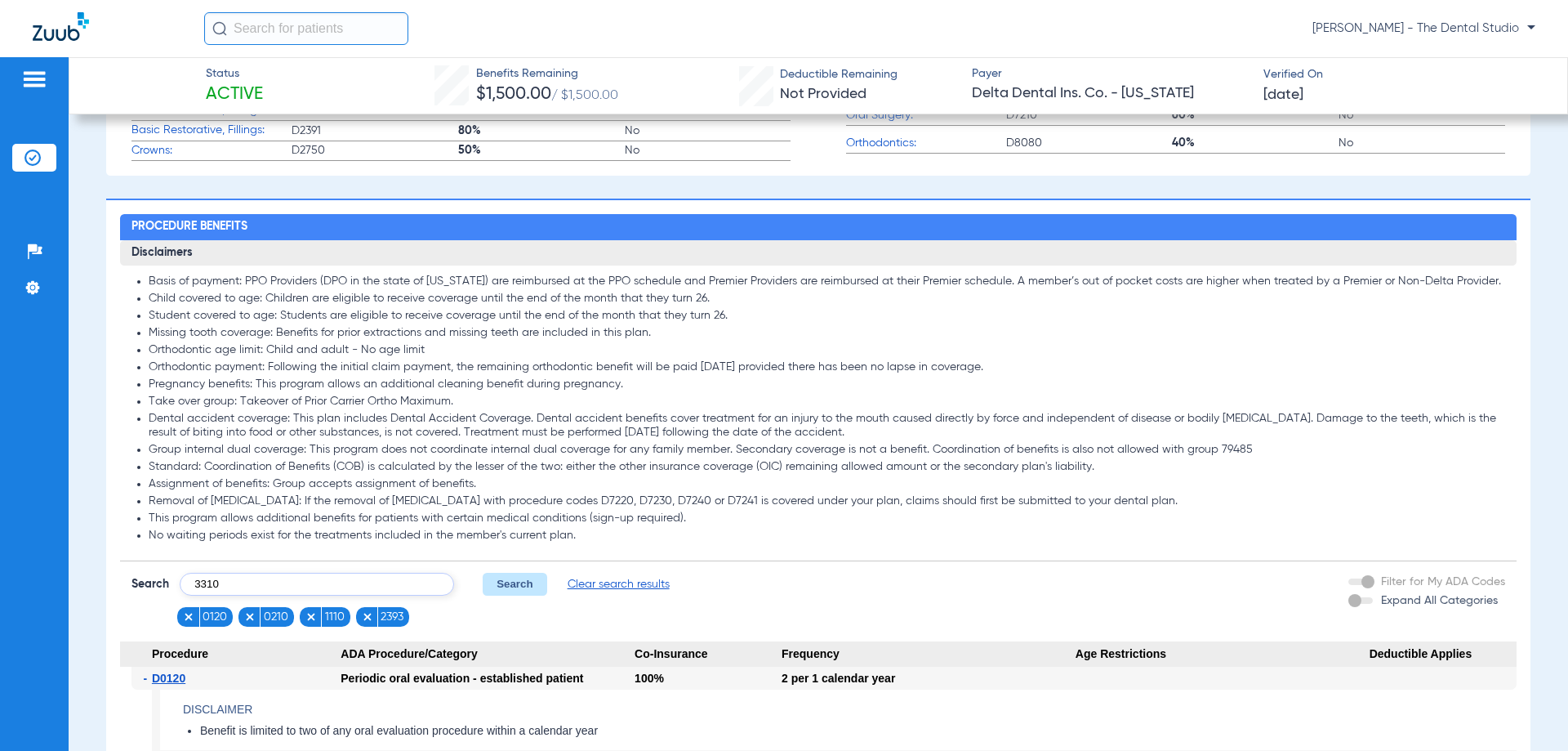
type input "3310"
click button "Search" at bounding box center [515, 584] width 65 height 23
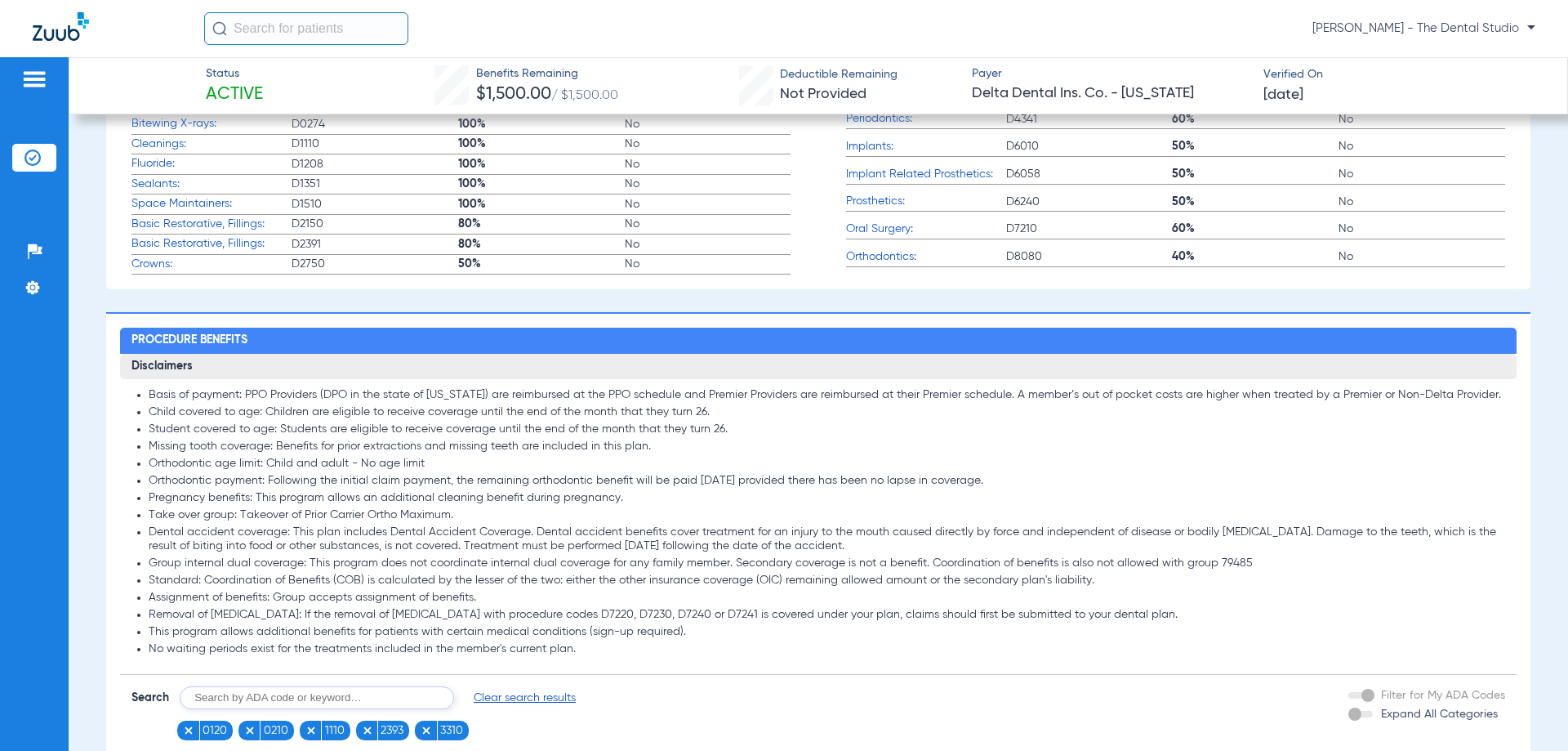
scroll to position [1307, 0]
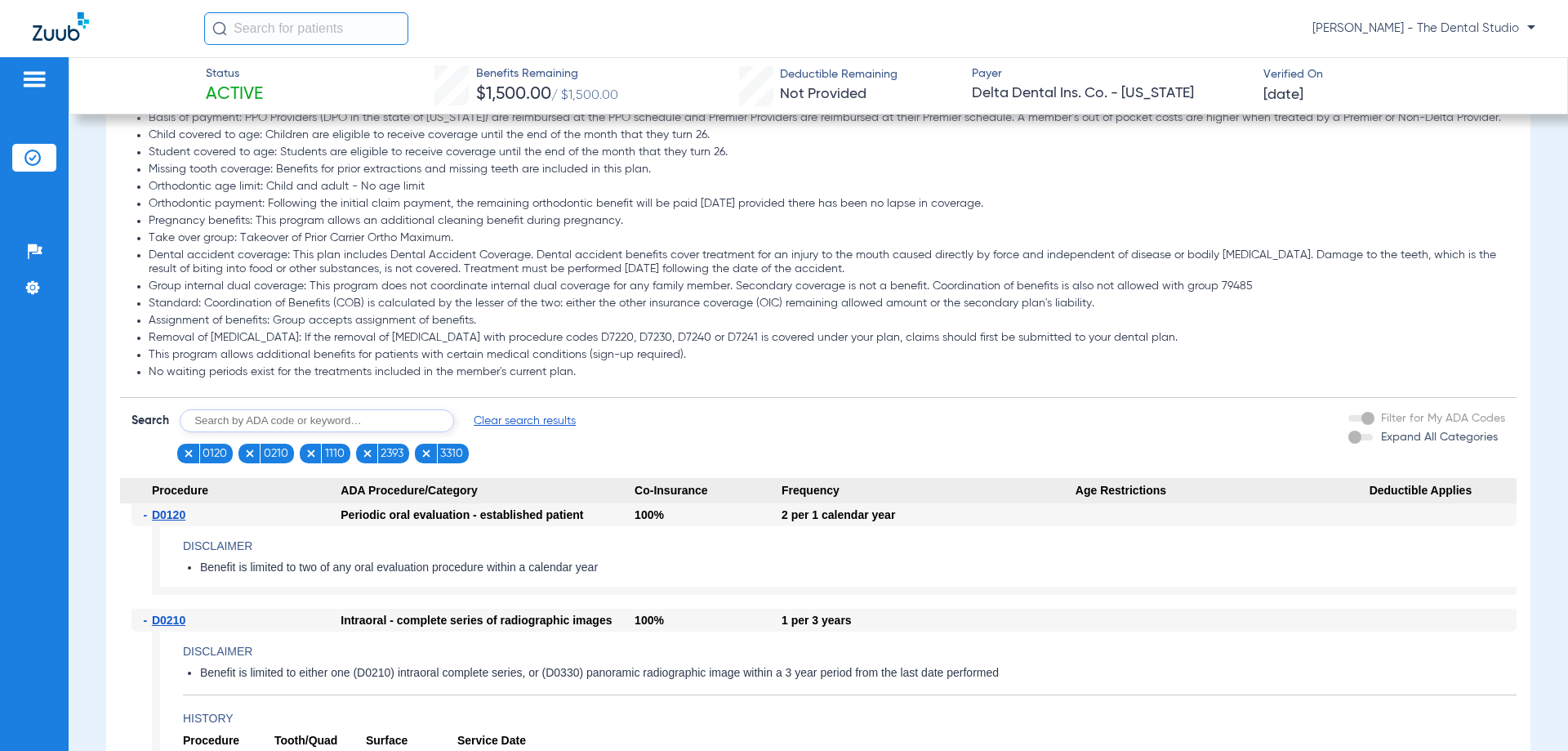
click at [323, 432] on input "text" at bounding box center [317, 420] width 275 height 23
type input "4341"
click button "Search" at bounding box center [515, 420] width 65 height 23
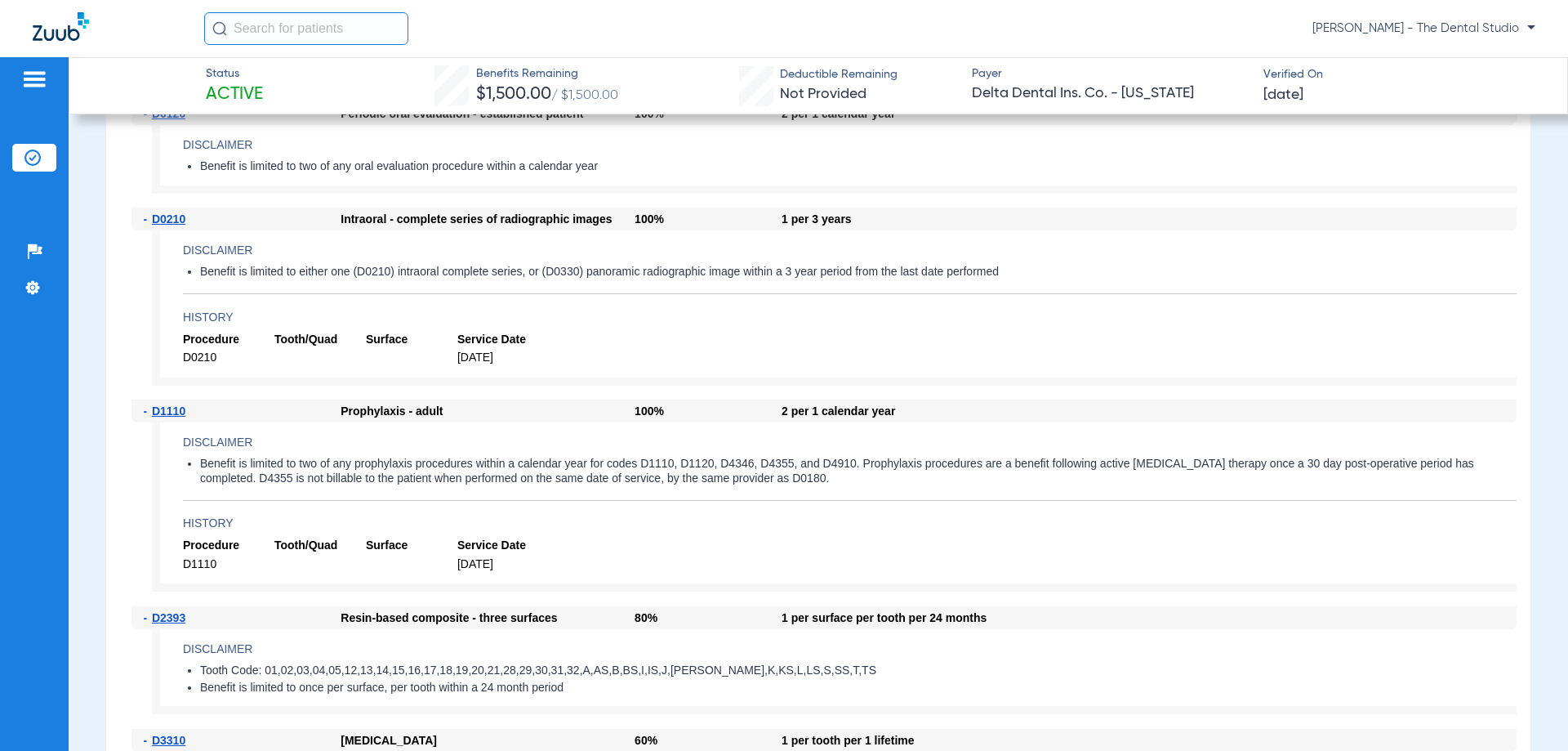
scroll to position [1465, 0]
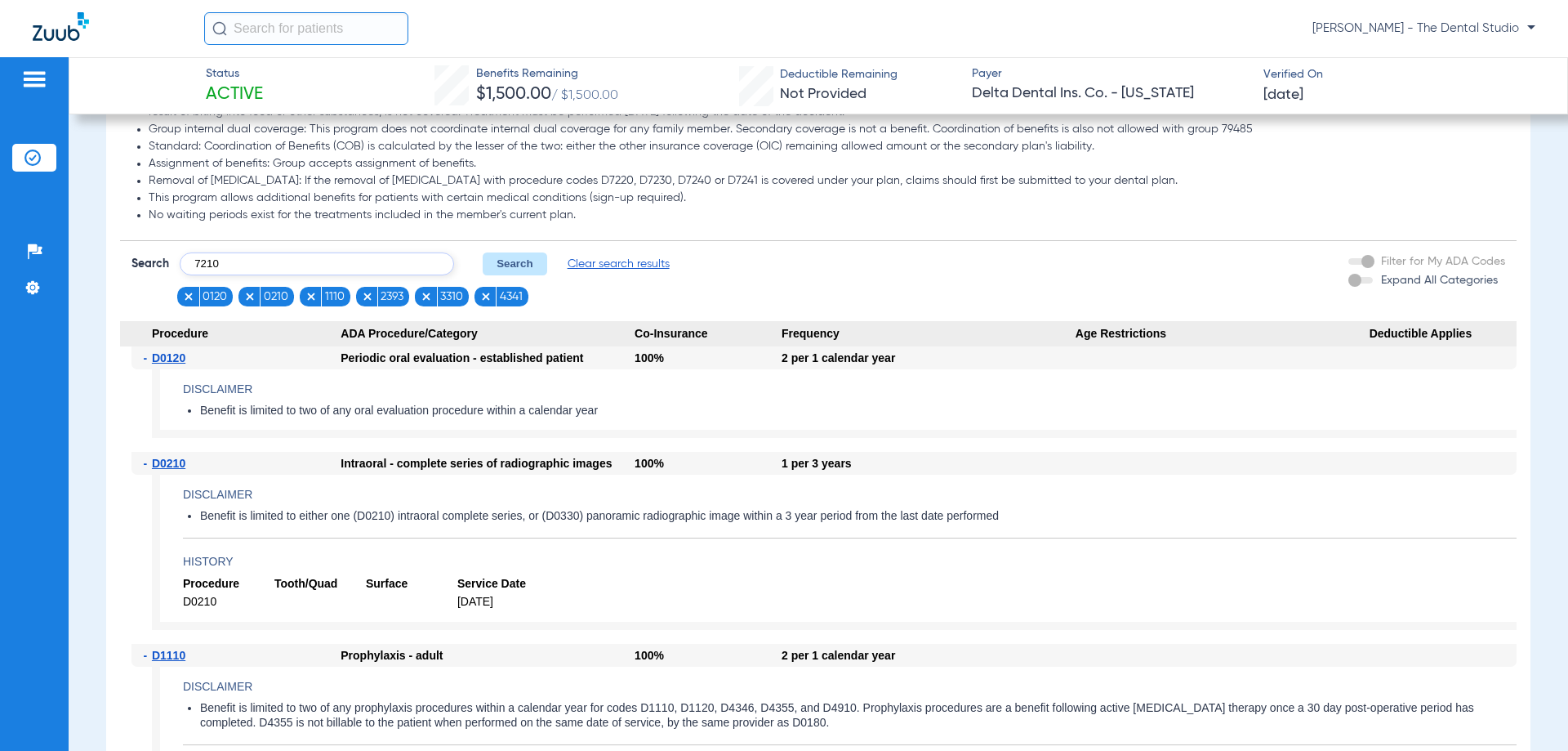
type input "7210"
click button "Search" at bounding box center [515, 263] width 65 height 23
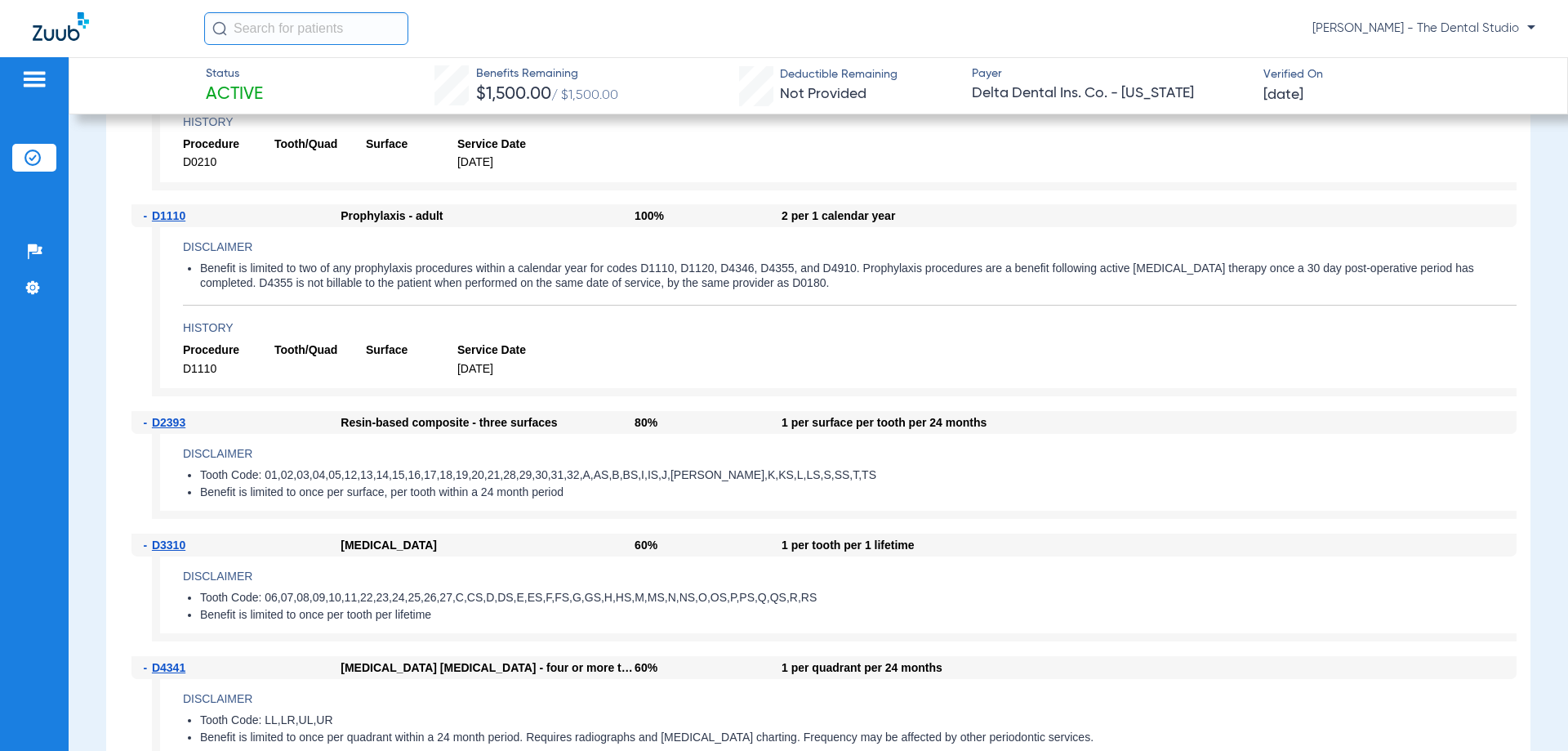
scroll to position [1599, 0]
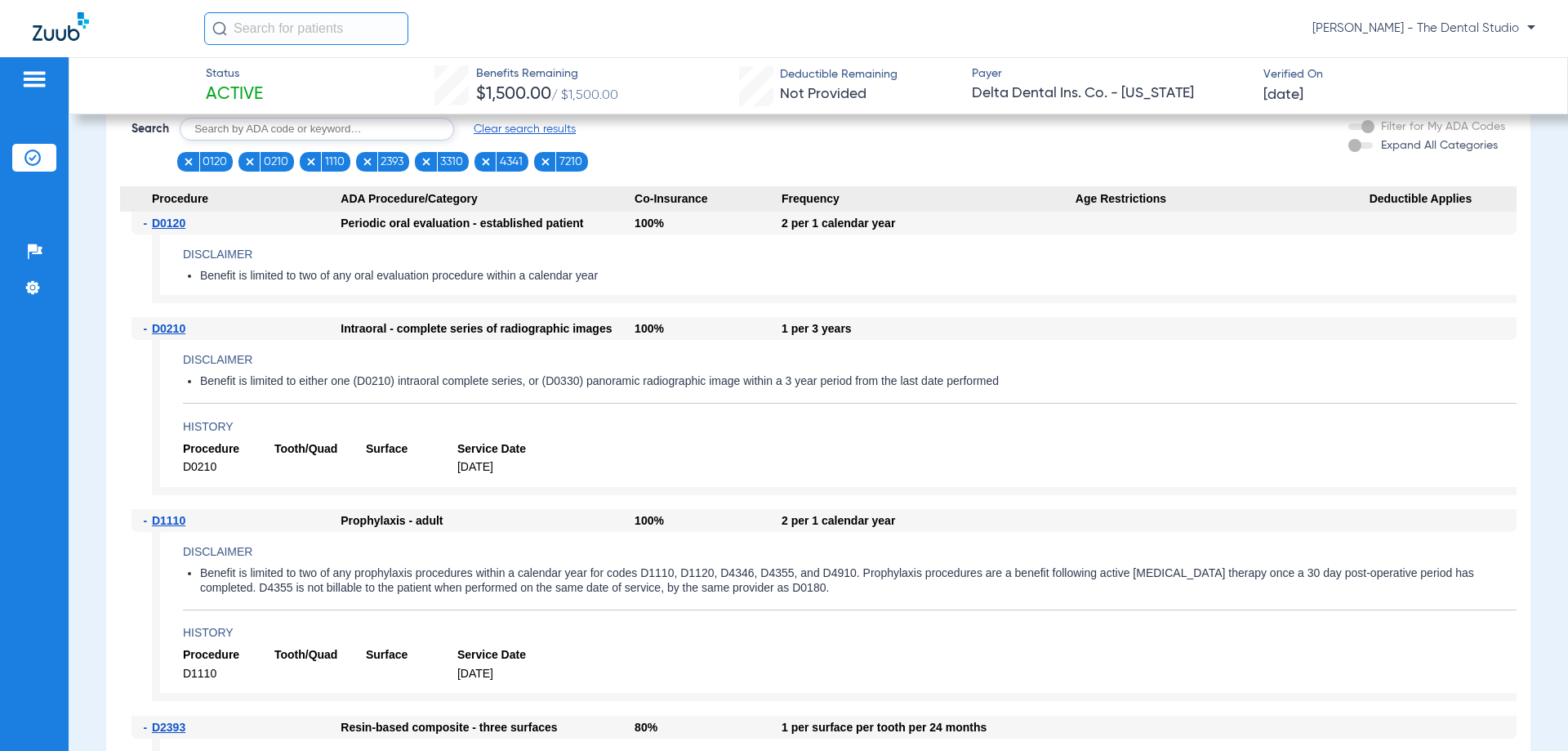
click at [283, 141] on input "text" at bounding box center [317, 129] width 275 height 23
type input "2740"
click button "Search" at bounding box center [515, 129] width 65 height 23
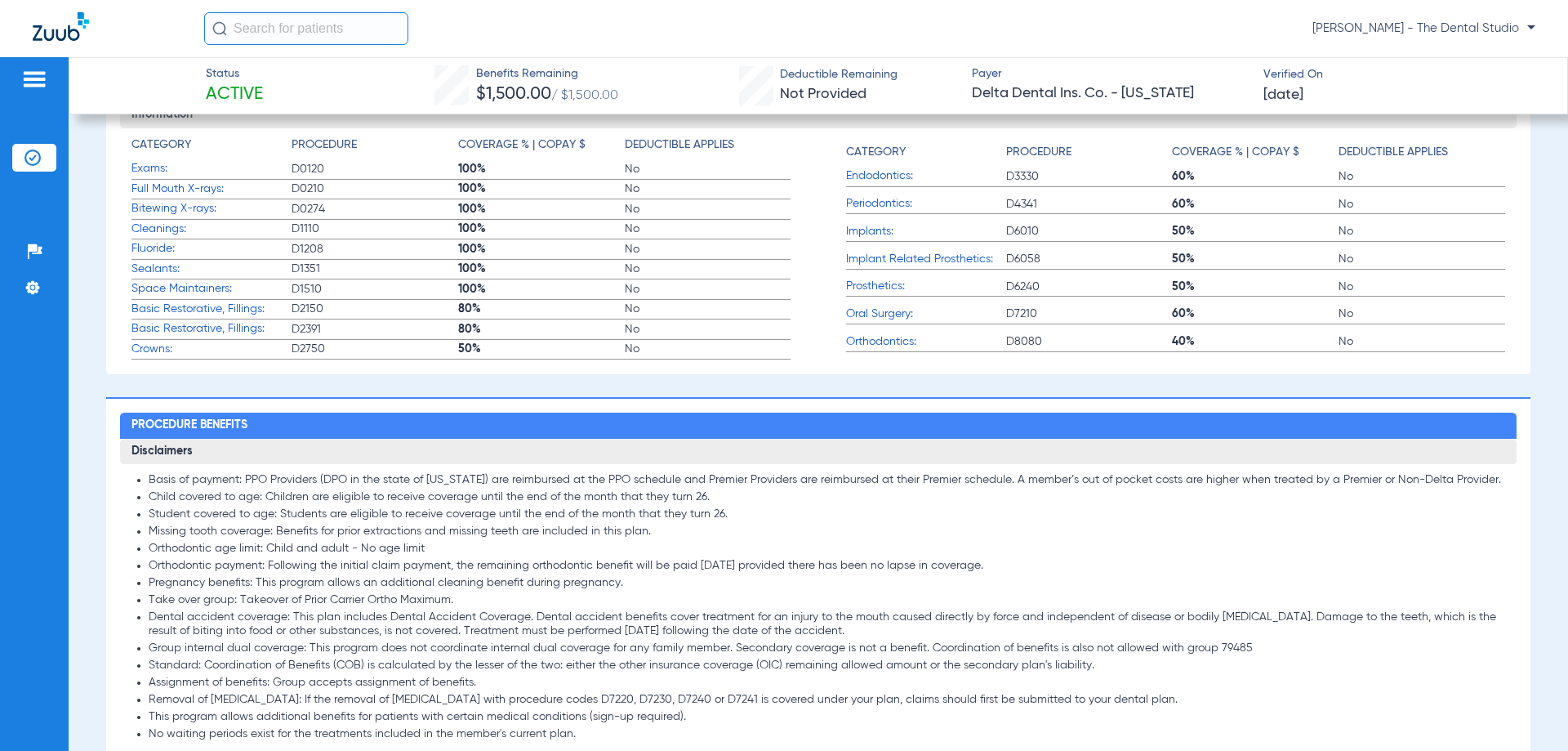
scroll to position [1436, 0]
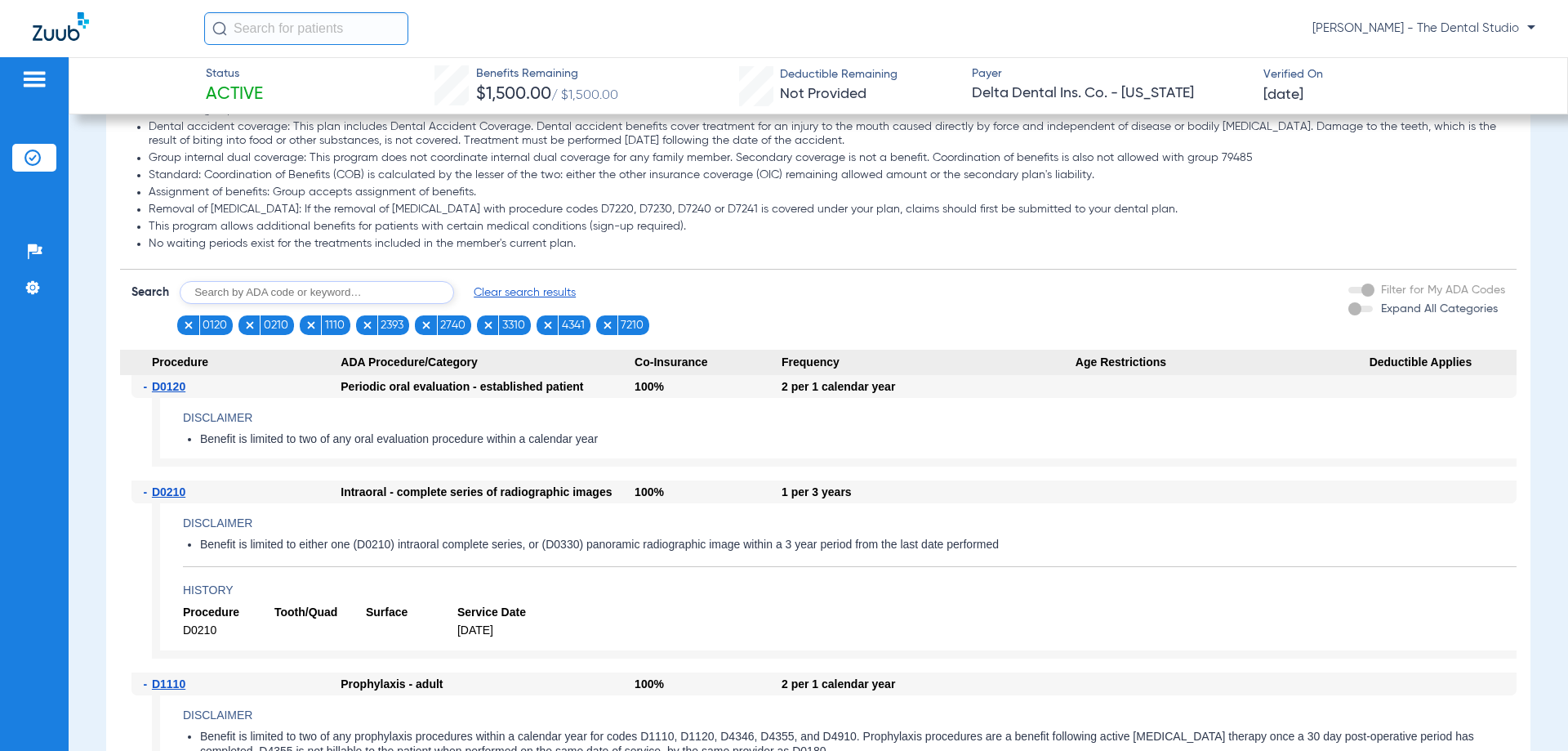
click at [377, 304] on input "text" at bounding box center [317, 292] width 275 height 23
type input "5110"
click button "Search" at bounding box center [515, 292] width 65 height 23
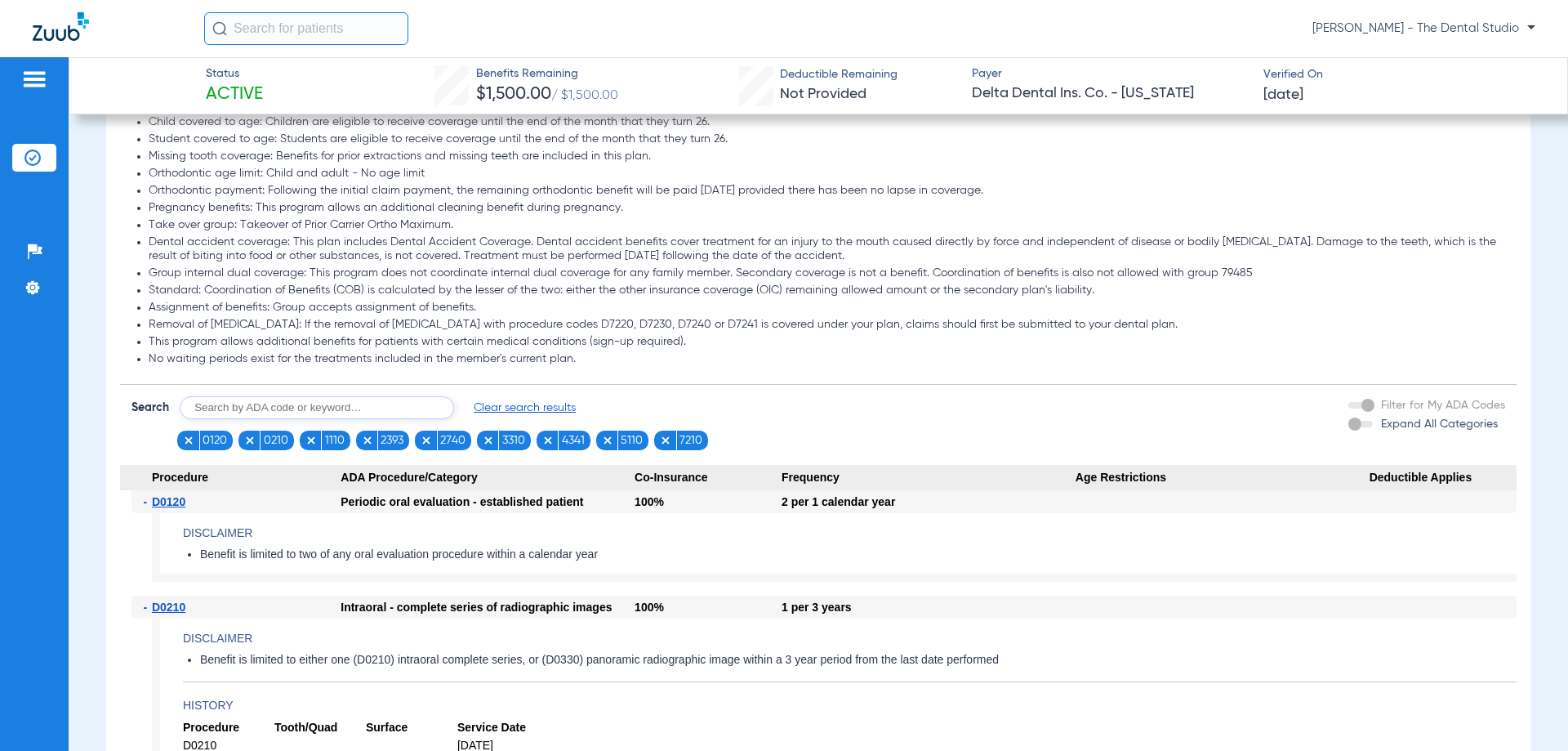
scroll to position [1471, 0]
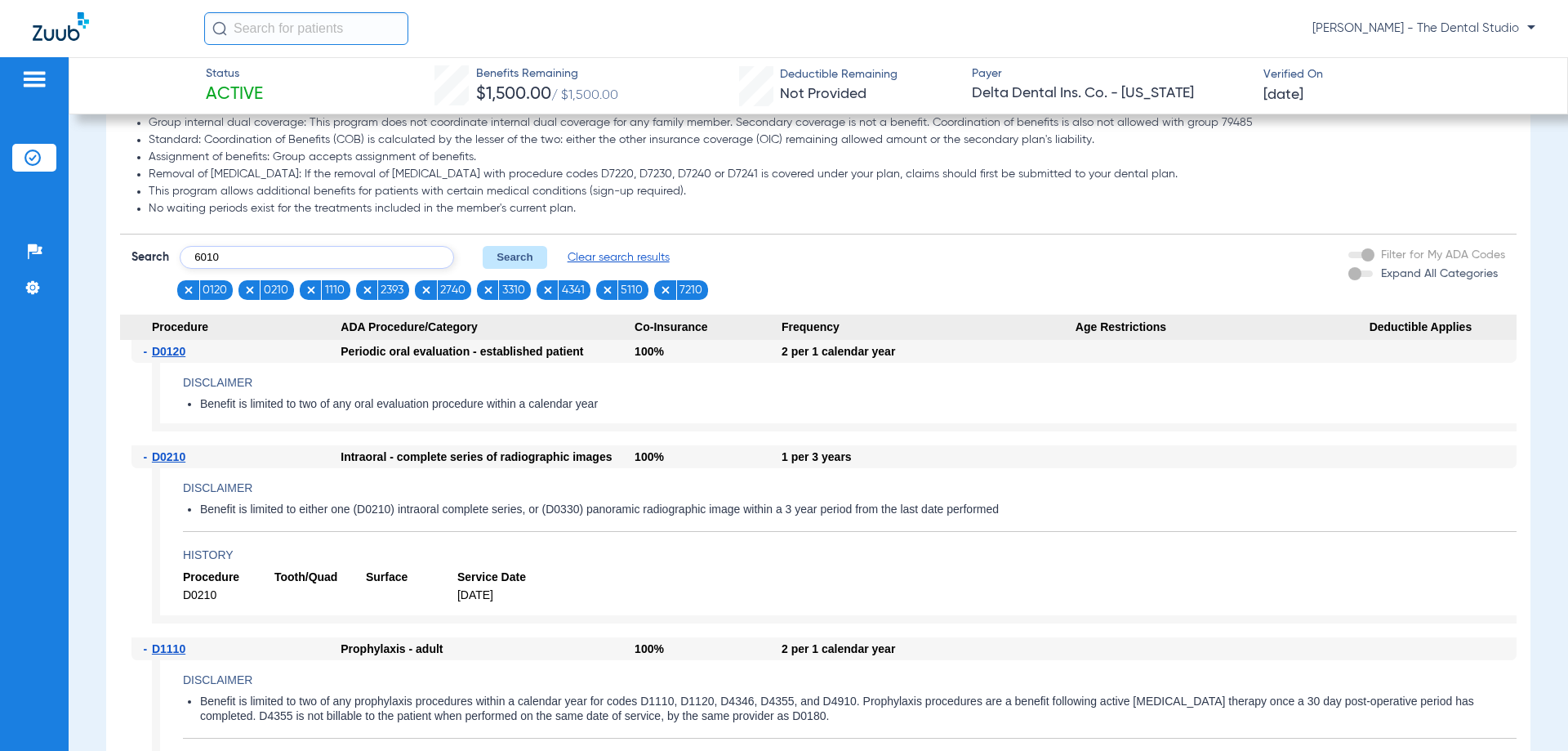
type input "6010"
click button "Search" at bounding box center [515, 257] width 65 height 23
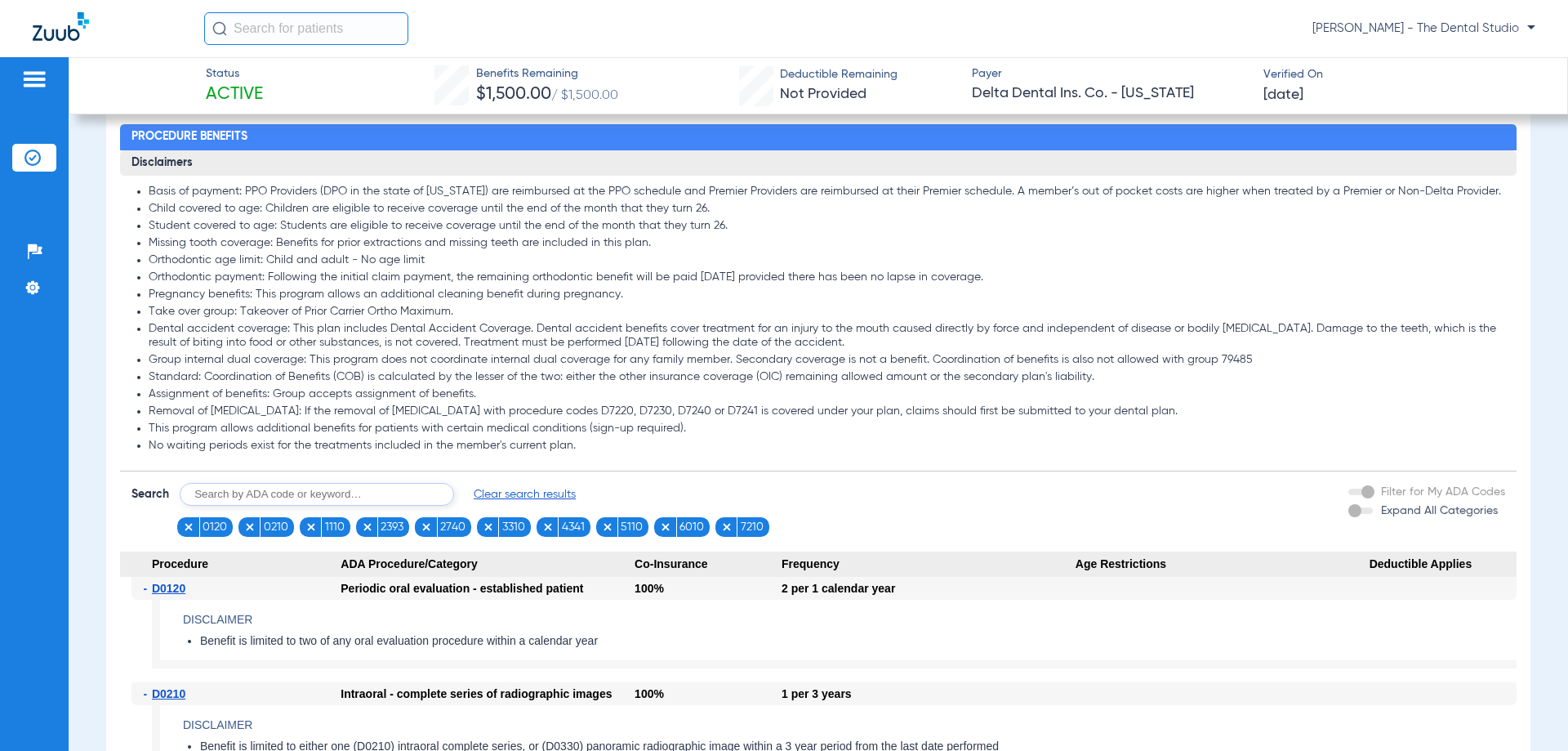
scroll to position [1214, 0]
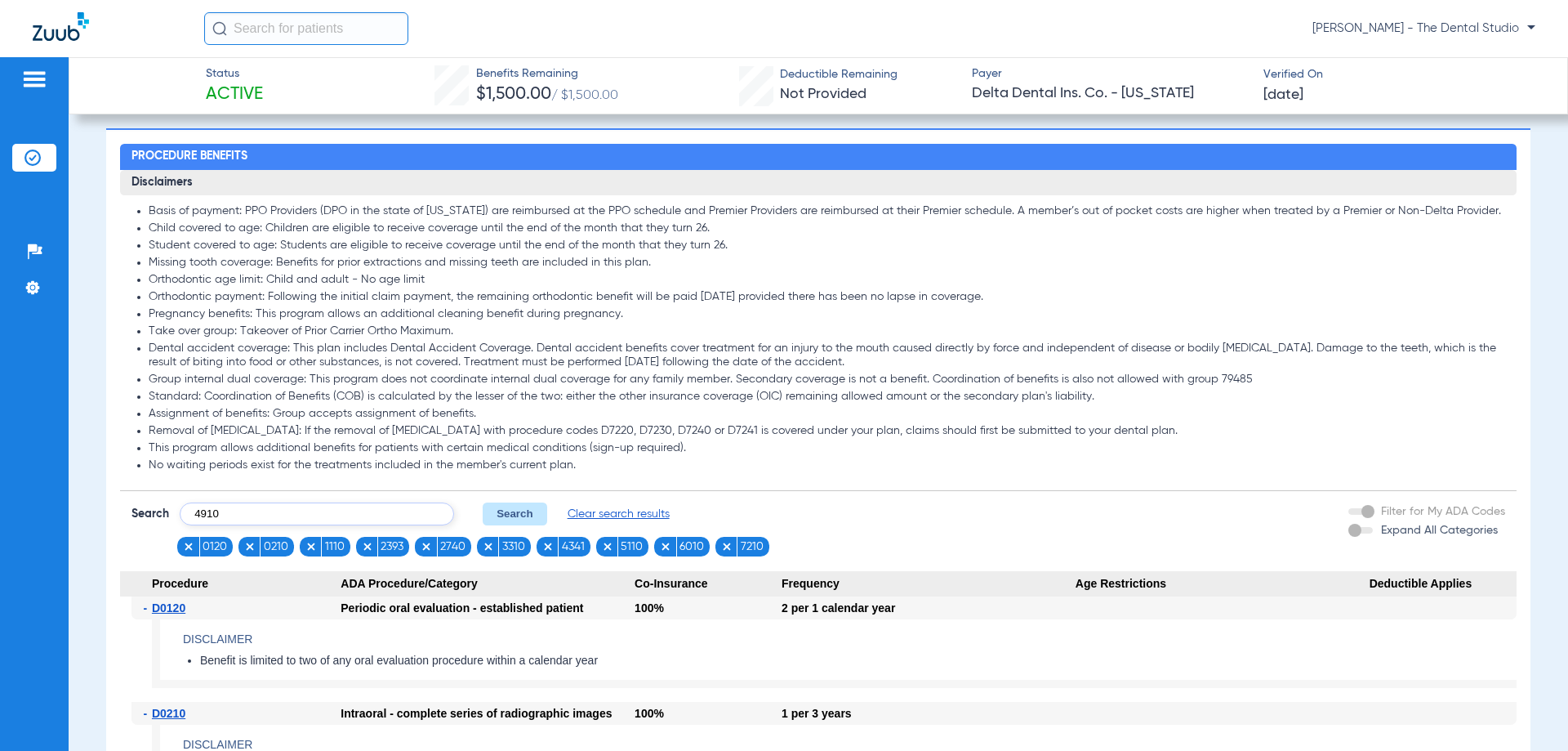
type input "4910"
click button "Search" at bounding box center [515, 513] width 65 height 23
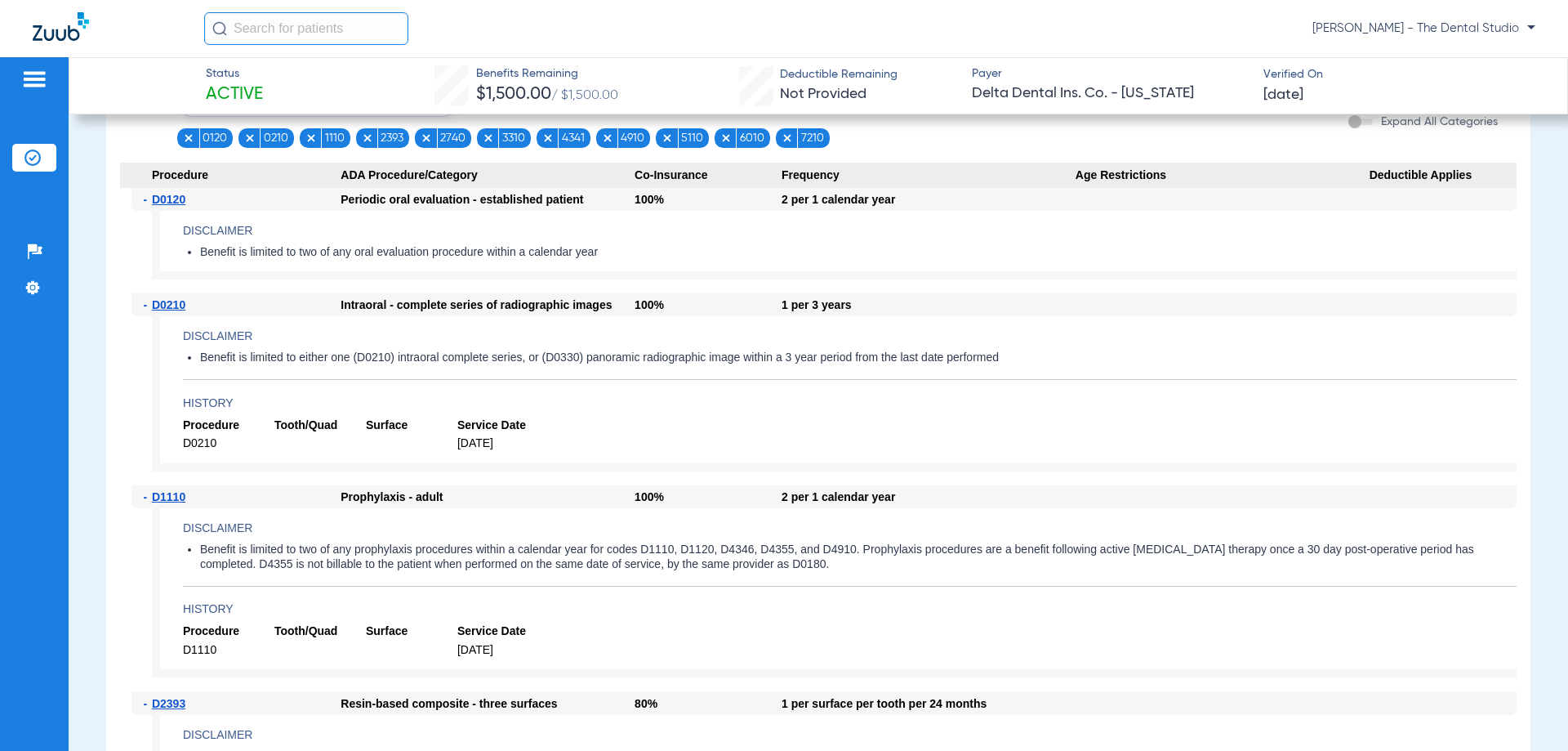
scroll to position [1296, 0]
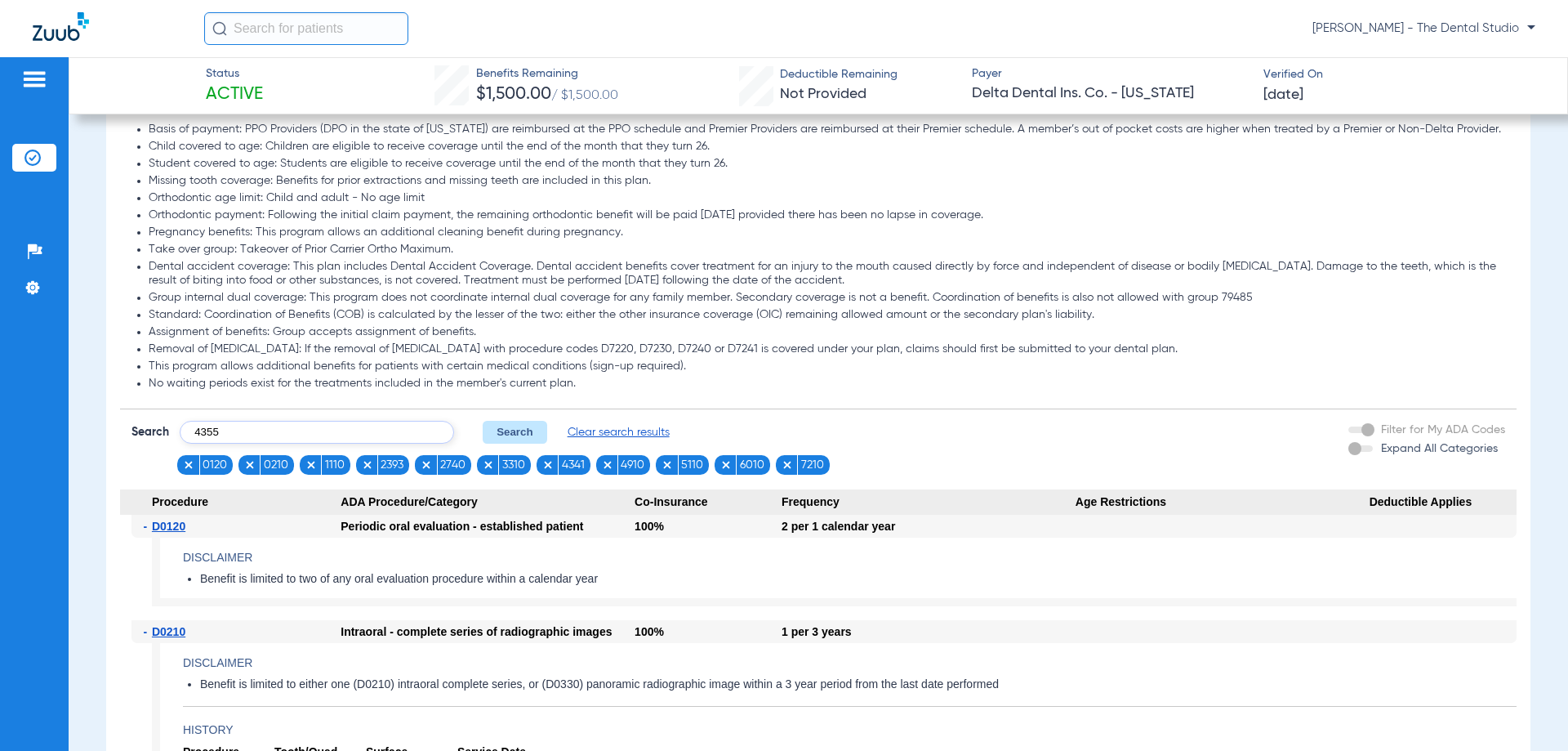
type input "4355"
click button "Search" at bounding box center [515, 432] width 65 height 23
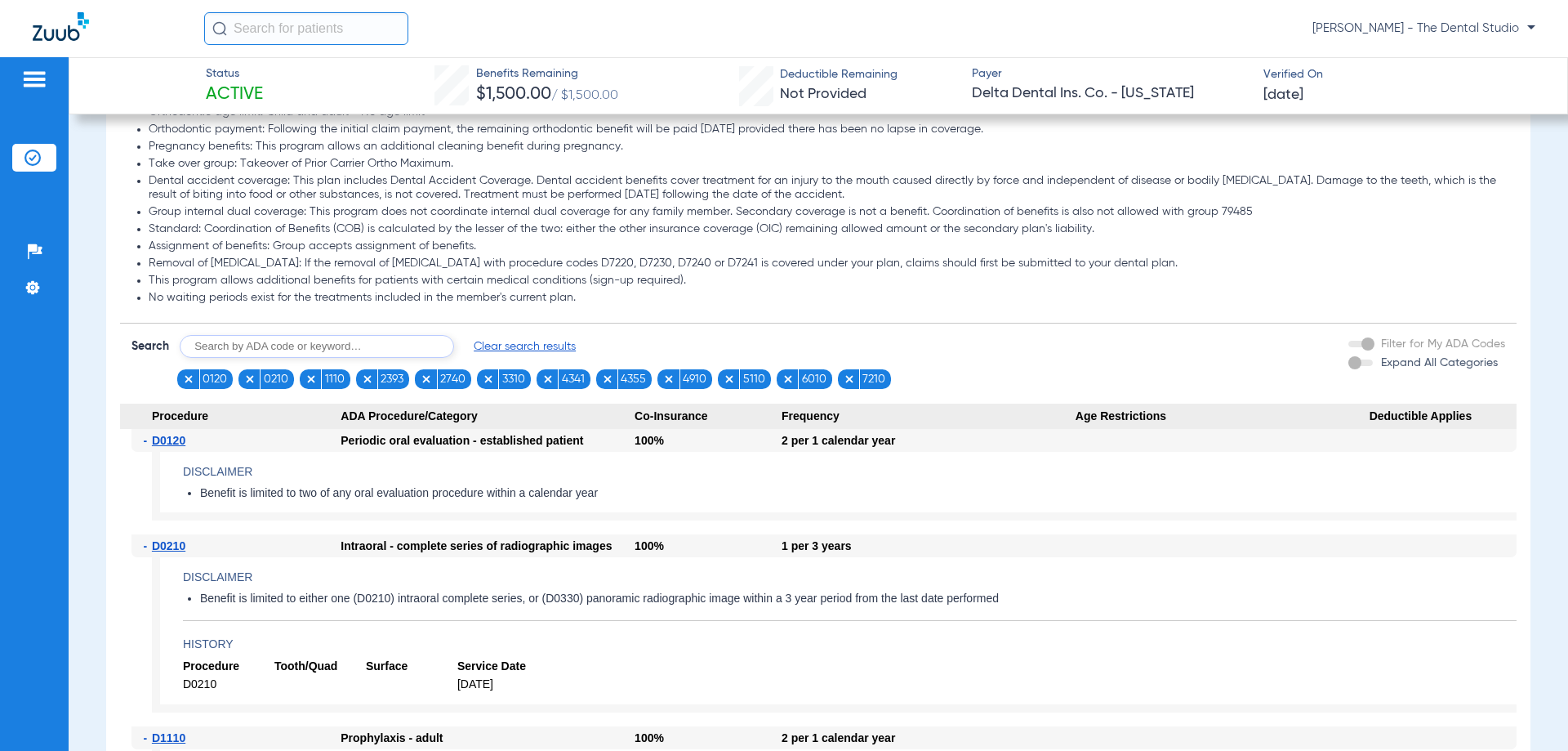
scroll to position [1214, 0]
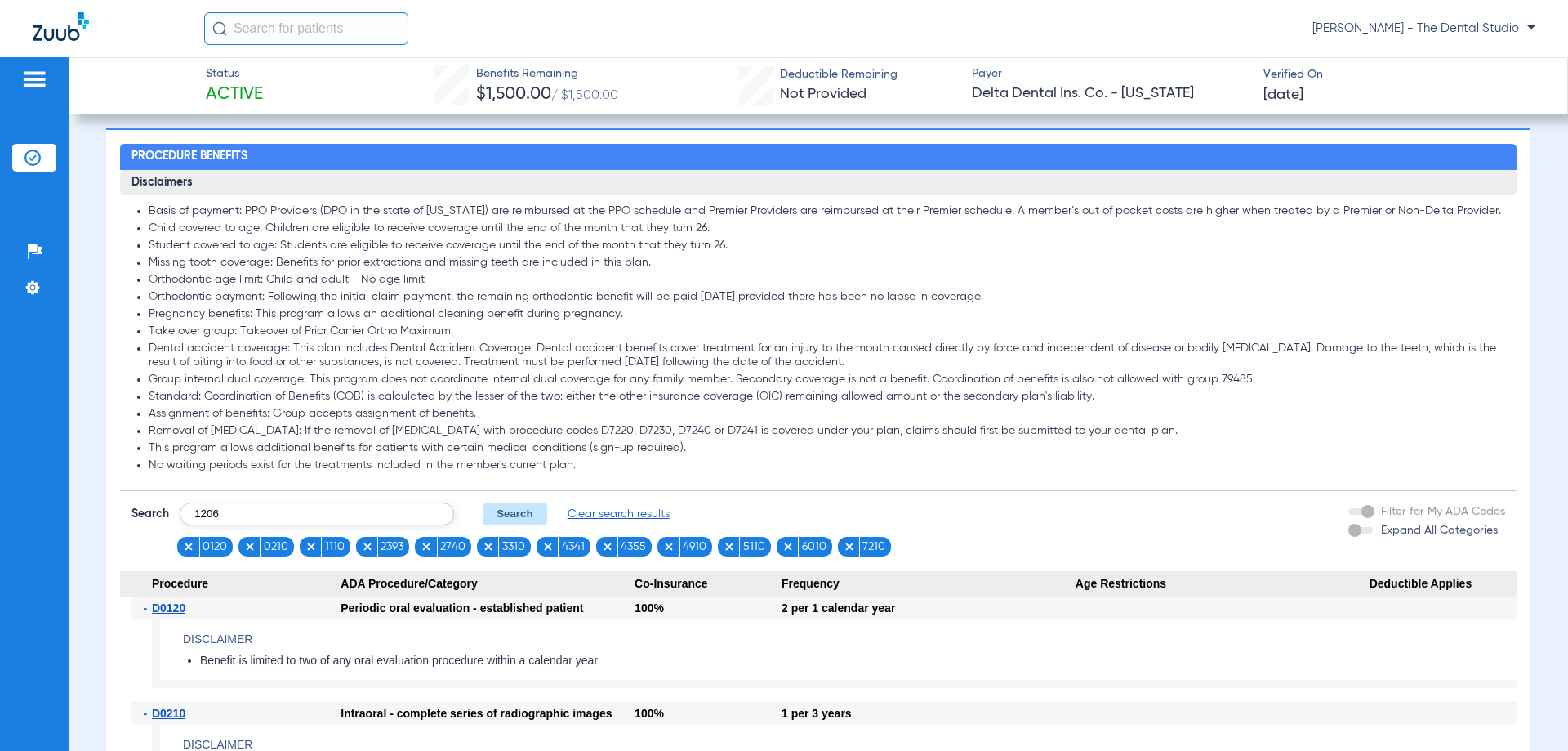
type input "1206"
click button "Search" at bounding box center [515, 513] width 65 height 23
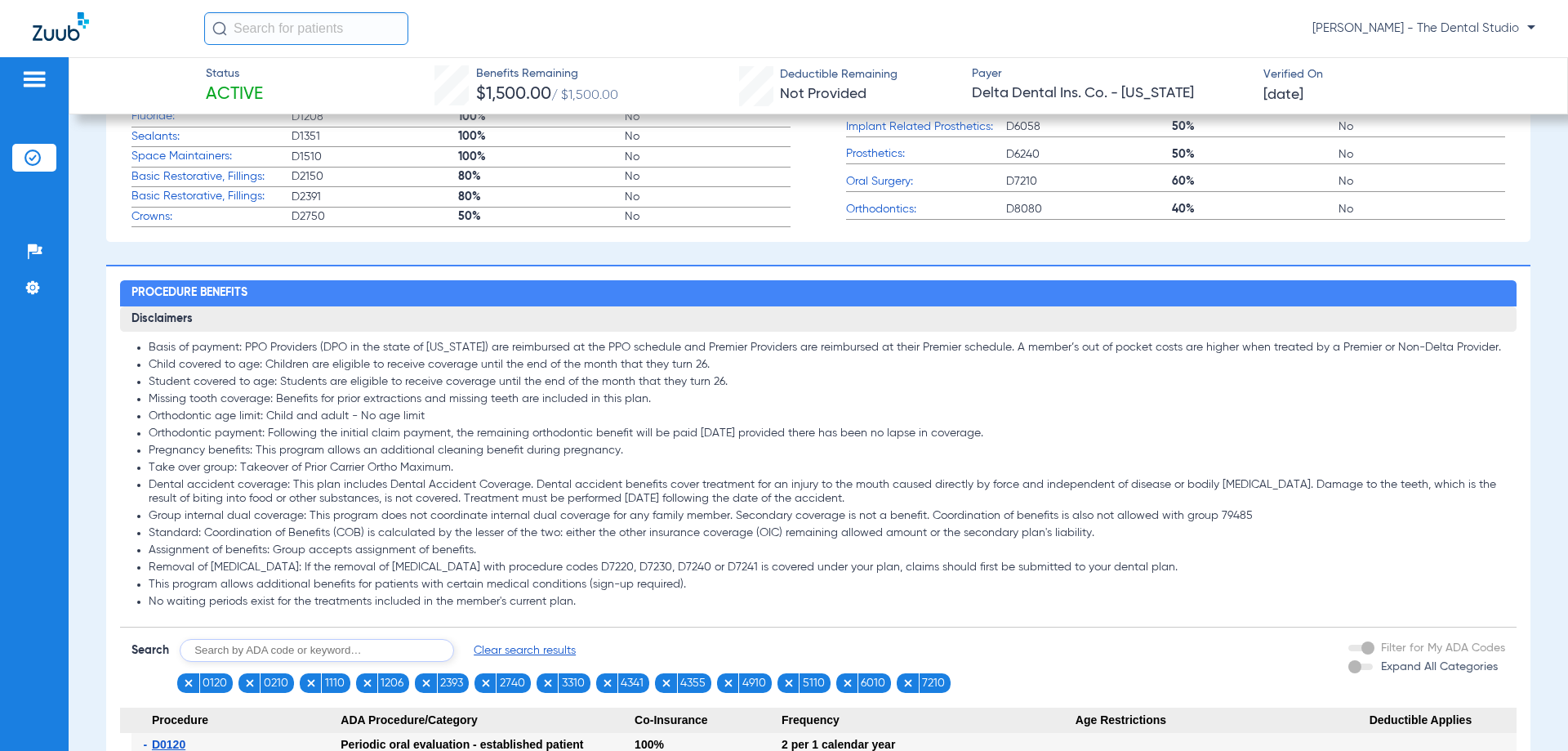
scroll to position [1133, 0]
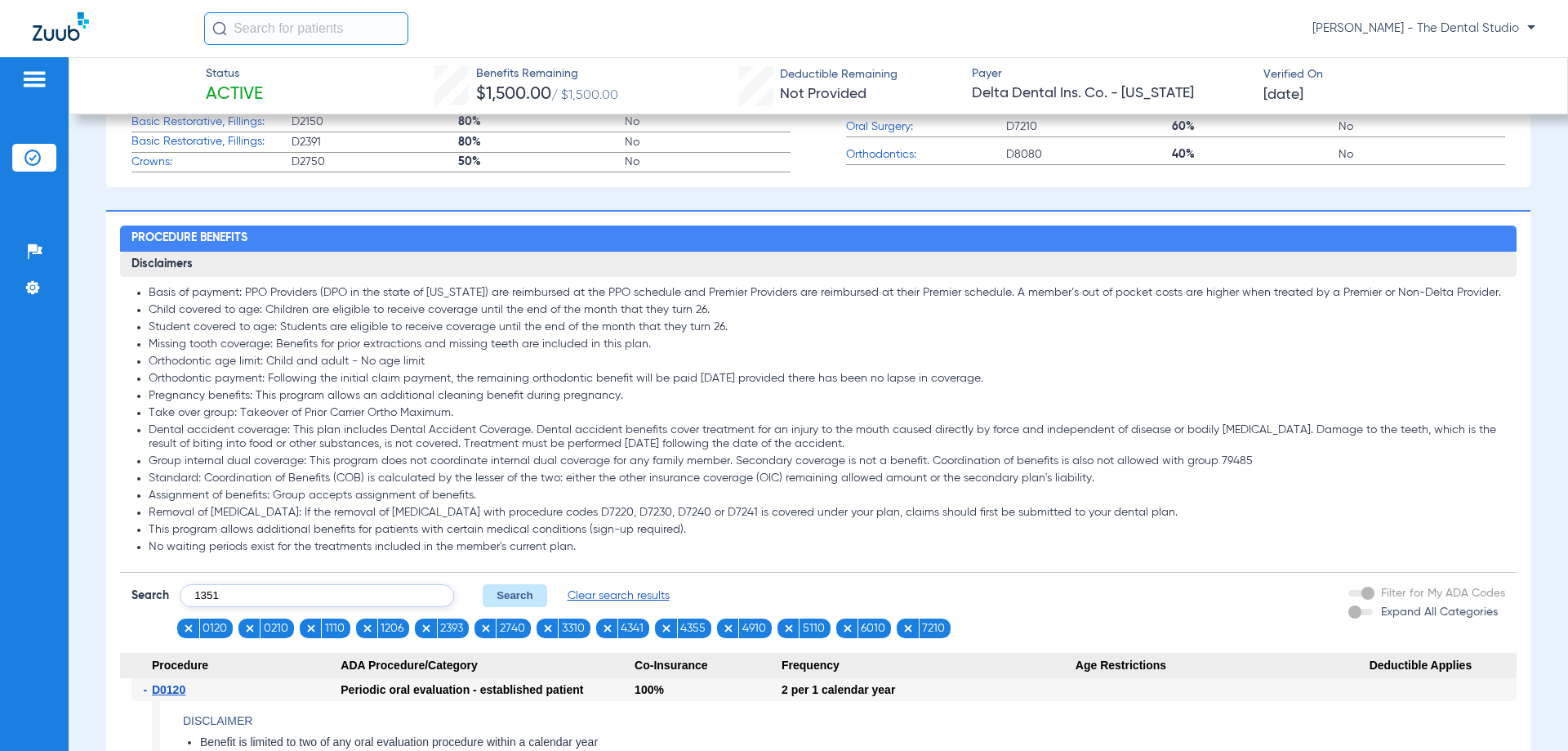
type input "1351"
click button "Search" at bounding box center [515, 596] width 65 height 23
type input "0274"
click button "Search" at bounding box center [515, 596] width 65 height 23
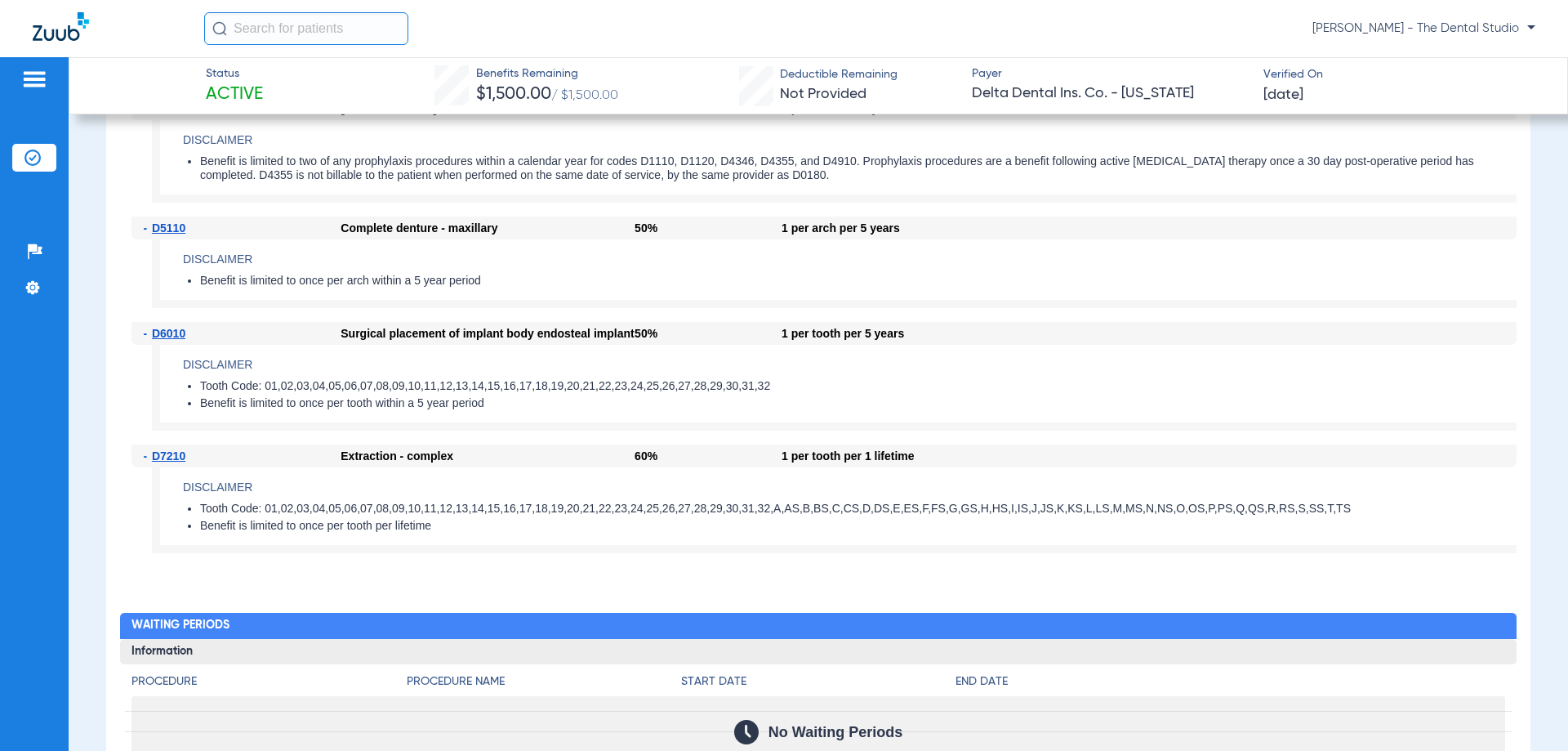
scroll to position [3012, 0]
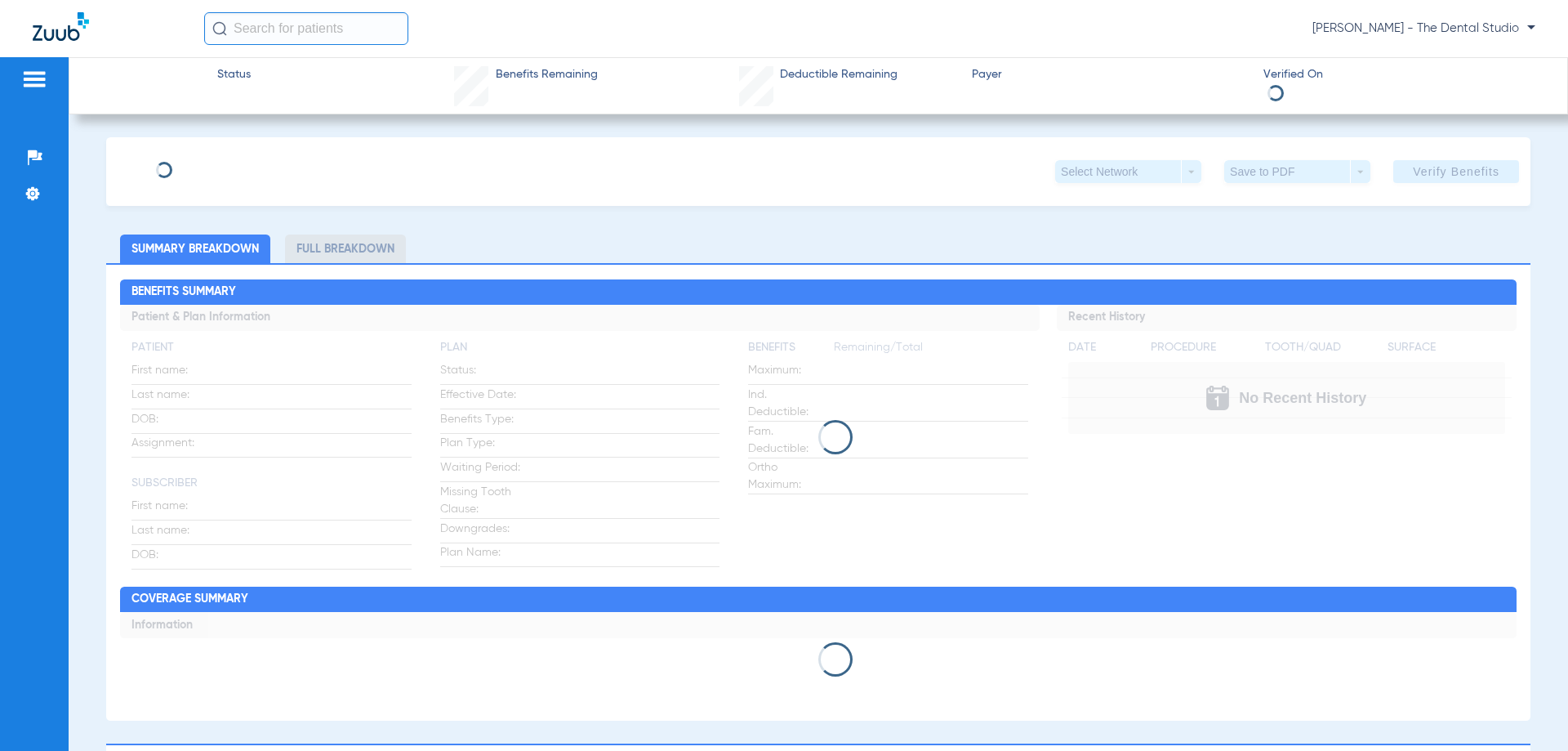
type input "Sofia"
type input "Constans"
type input "[DATE]"
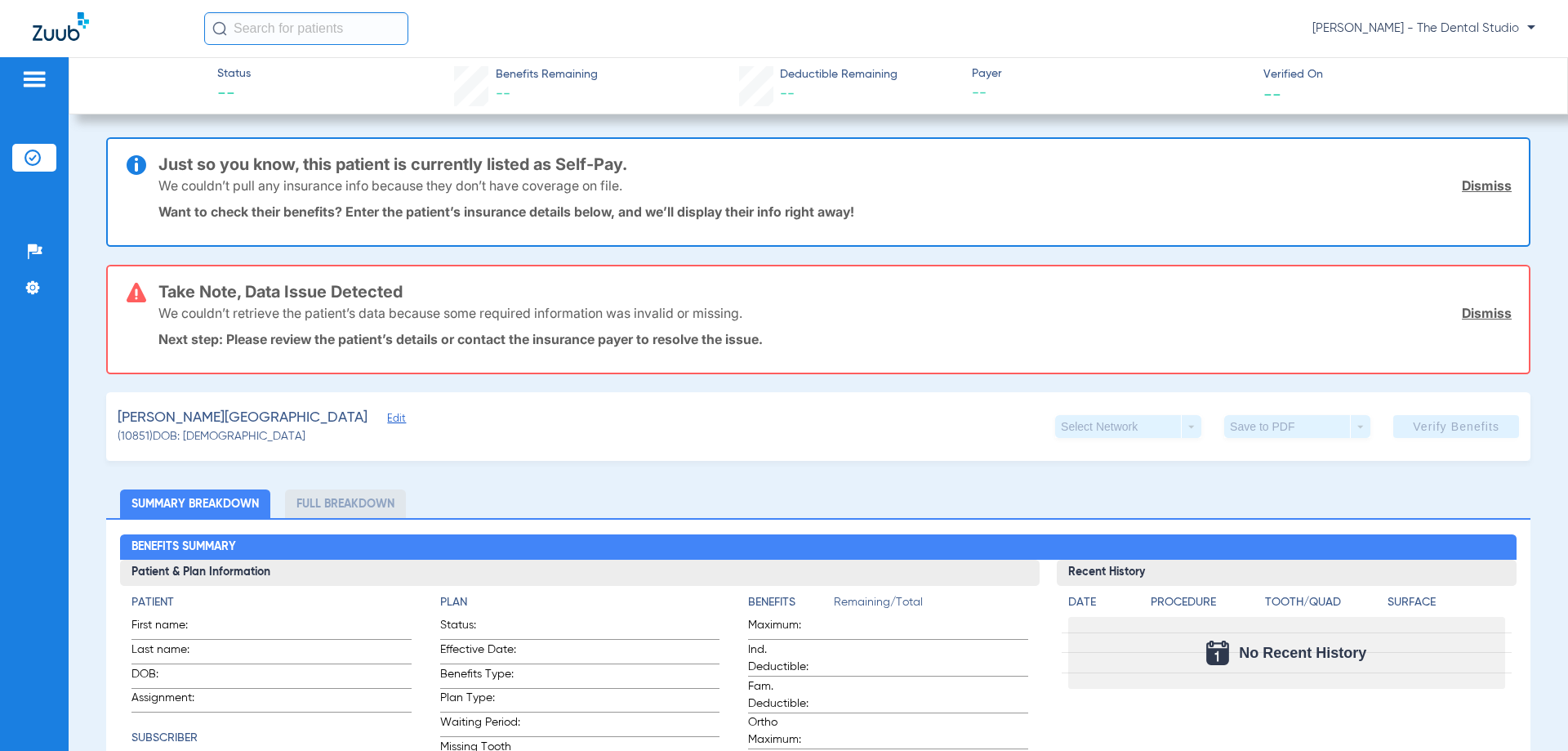
click at [387, 424] on span "Edit" at bounding box center [395, 420] width 15 height 16
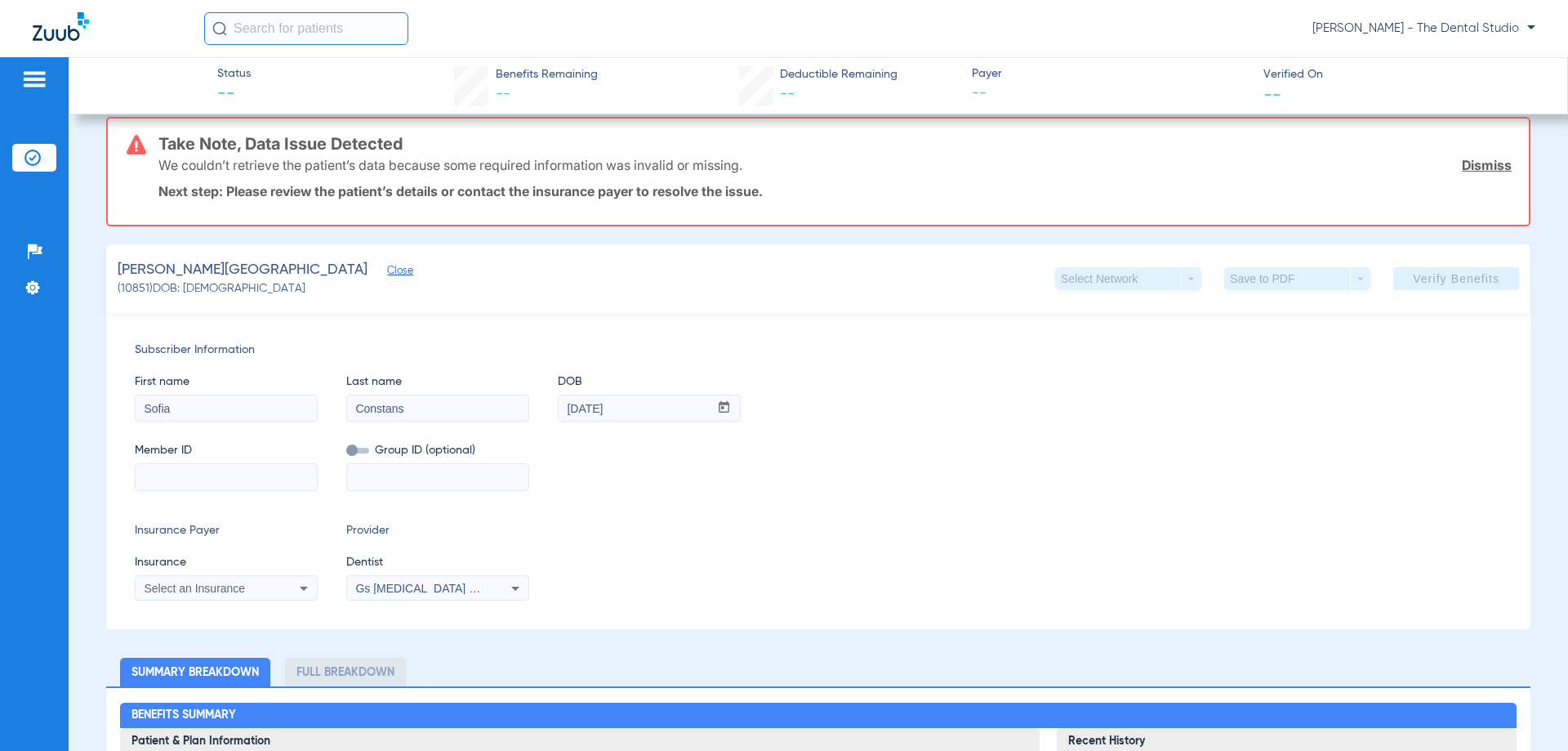
scroll to position [327, 0]
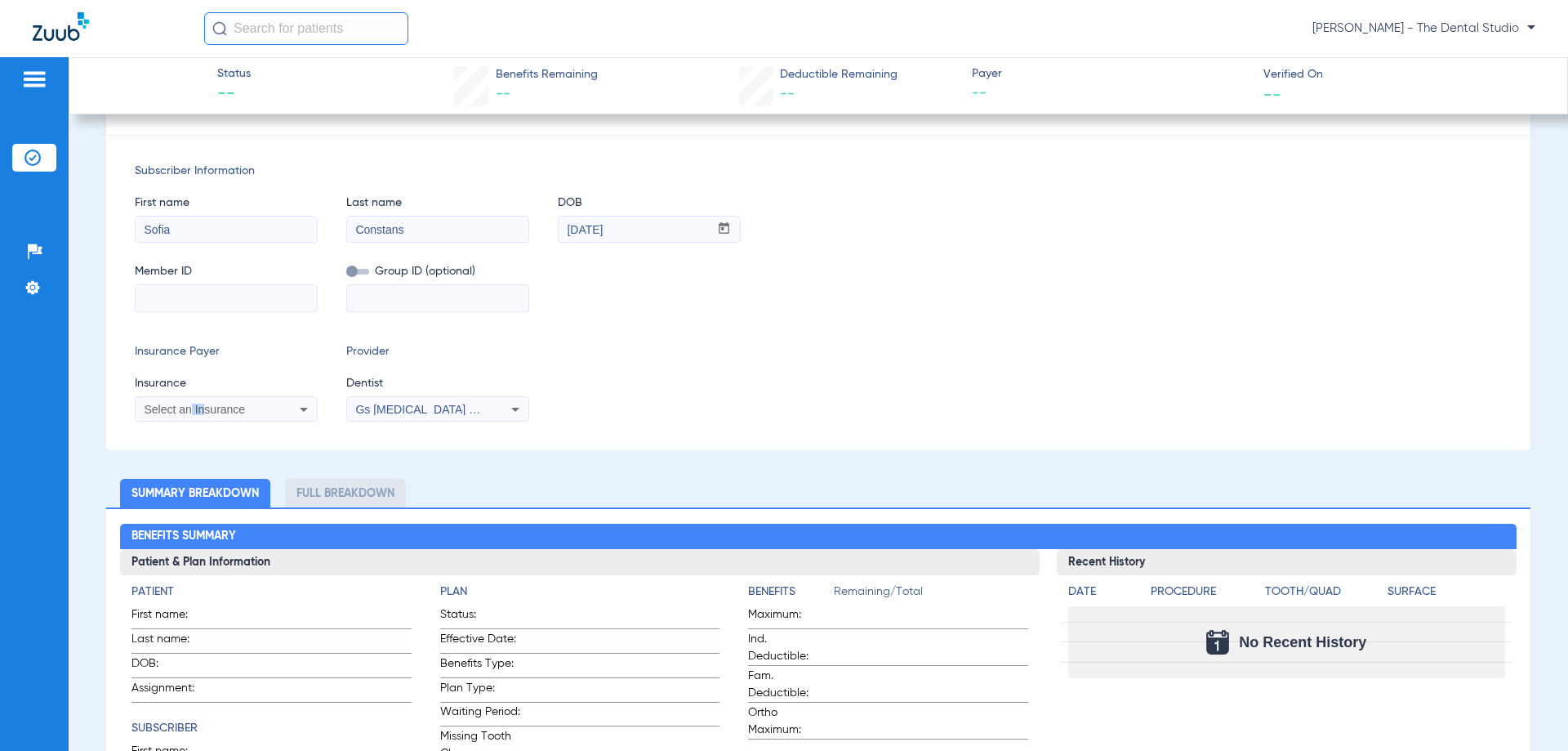
drag, startPoint x: 197, startPoint y: 404, endPoint x: 190, endPoint y: 391, distance: 14.8
click at [190, 397] on mat-select "Select an Insurance" at bounding box center [226, 409] width 183 height 26
click at [187, 415] on span "Select an Insurance" at bounding box center [194, 409] width 101 height 13
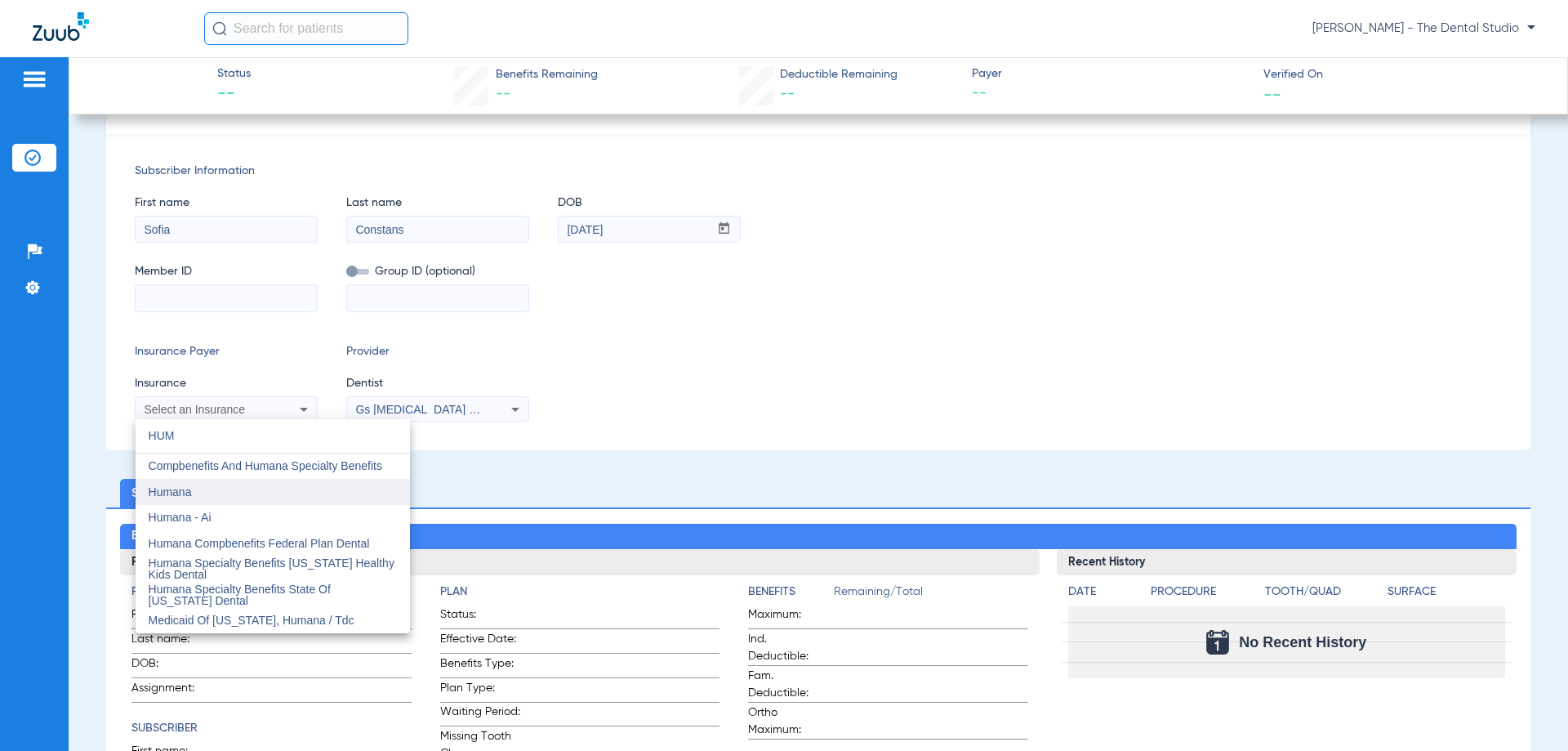
type input "HUM"
click at [198, 481] on mat-option "Humana" at bounding box center [272, 492] width 275 height 26
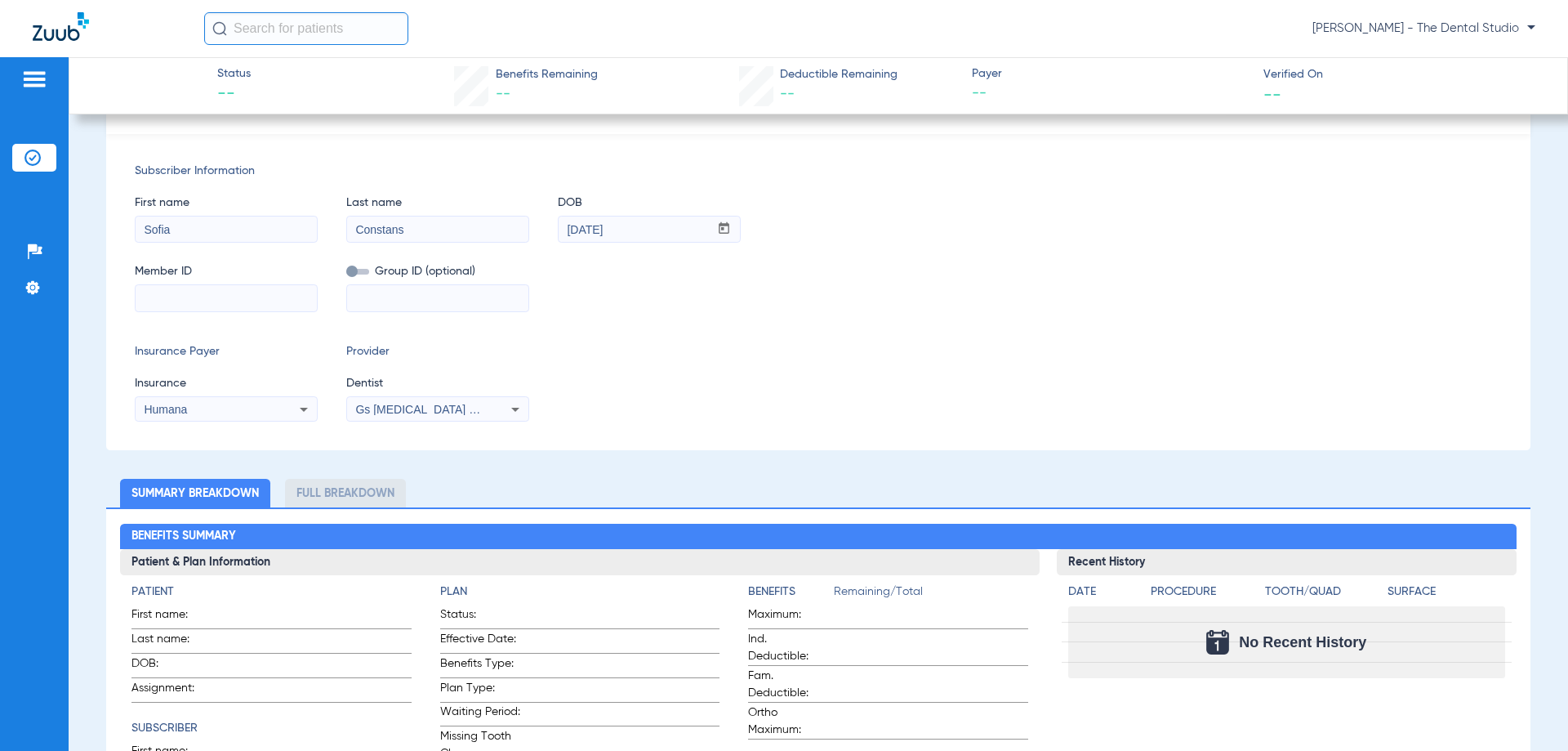
click at [393, 415] on span "Gs [MEDICAL_DATA] Pllc 1972170603" at bounding box center [454, 409] width 198 height 13
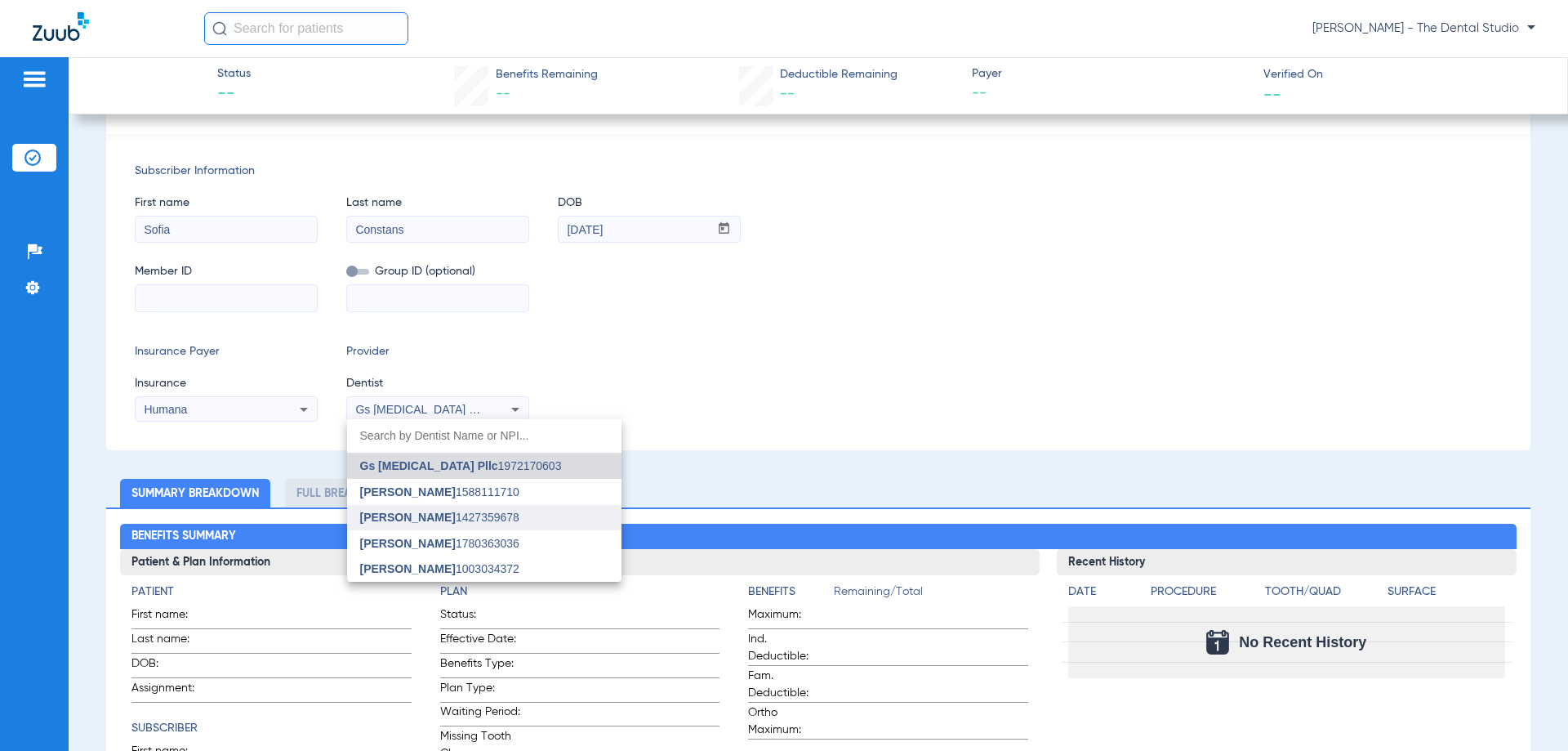
click at [388, 523] on span "[PERSON_NAME]" at bounding box center [407, 517] width 96 height 13
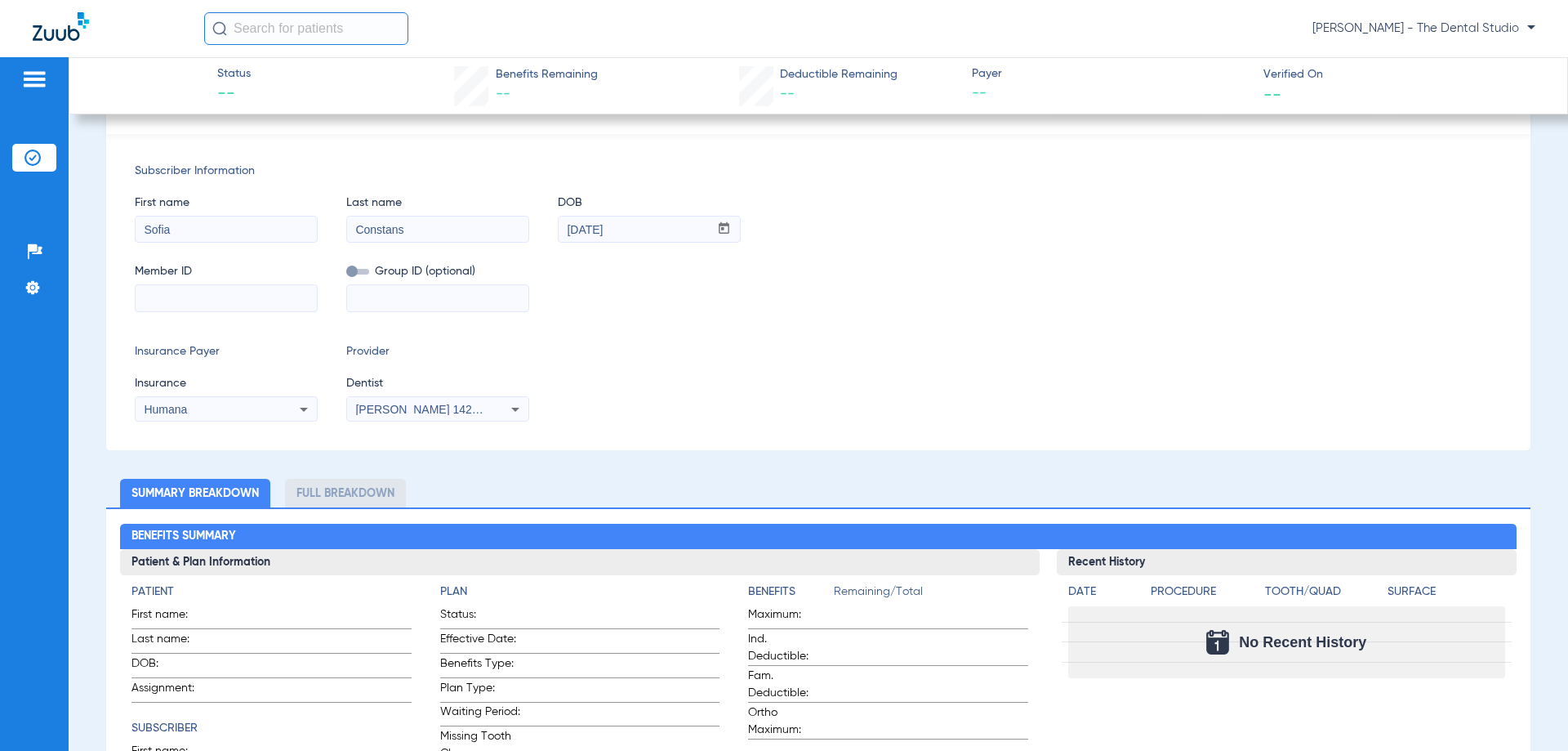
click at [190, 294] on input at bounding box center [226, 298] width 182 height 26
paste input "951271645"
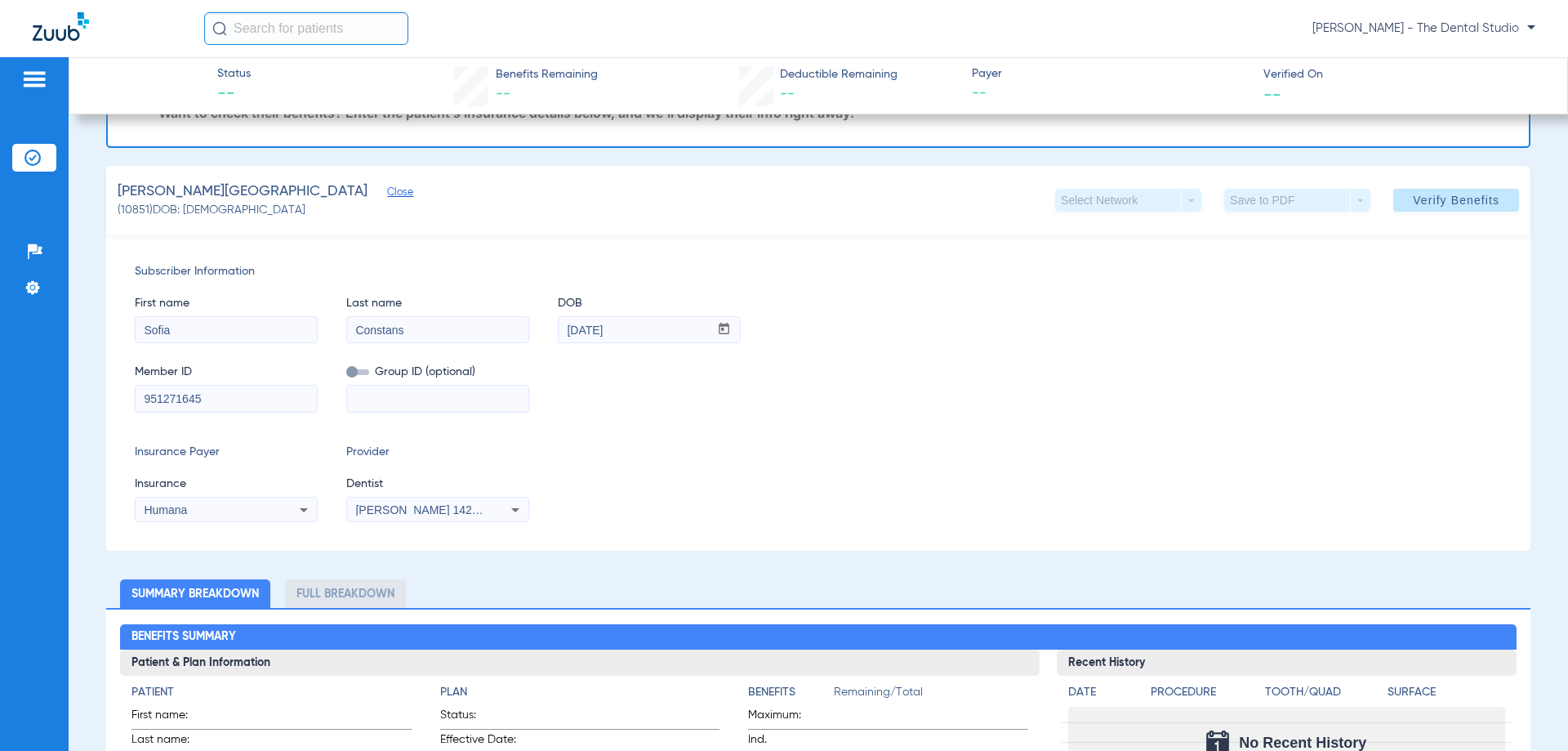
scroll to position [0, 0]
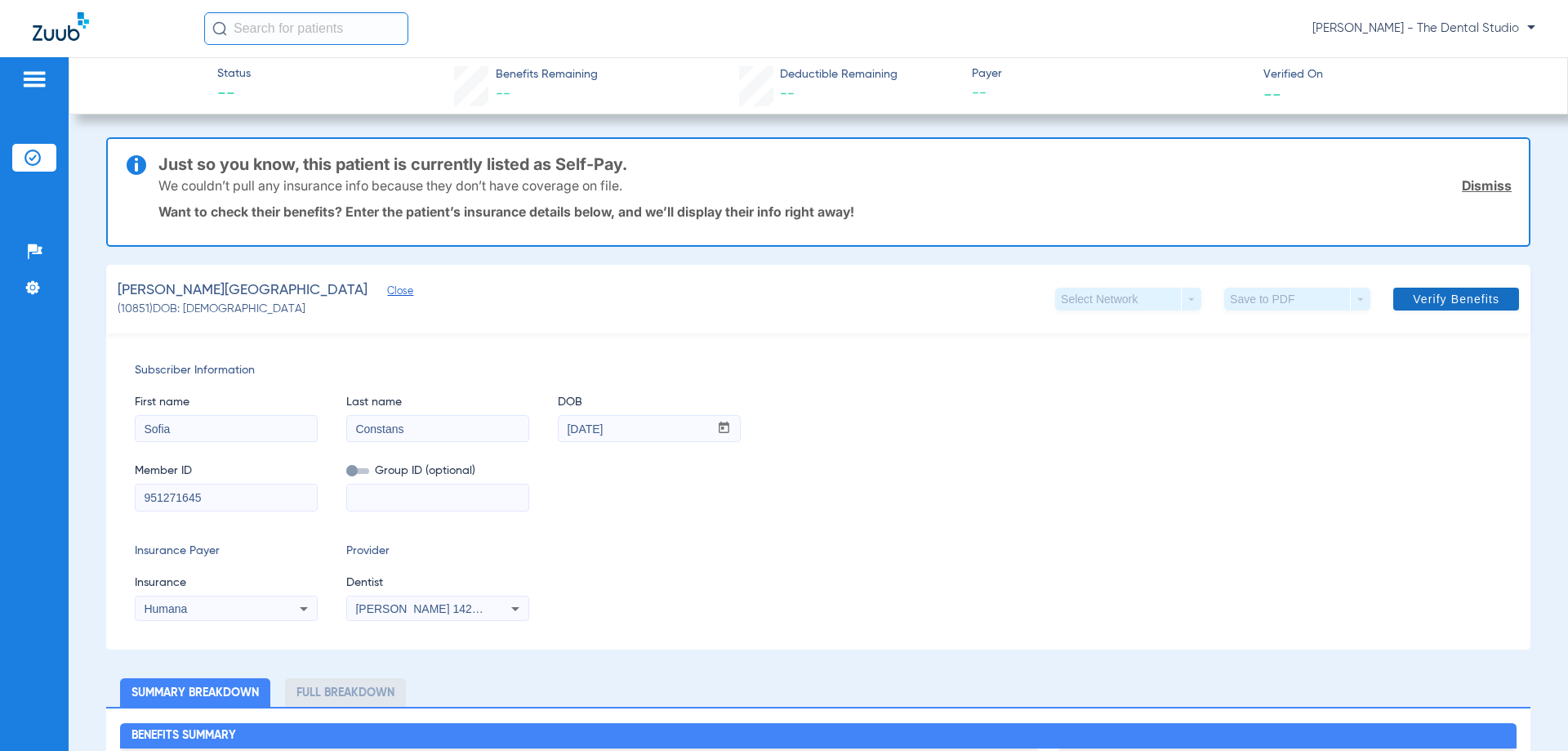
type input "951271645"
click at [1394, 291] on span at bounding box center [1457, 299] width 126 height 39
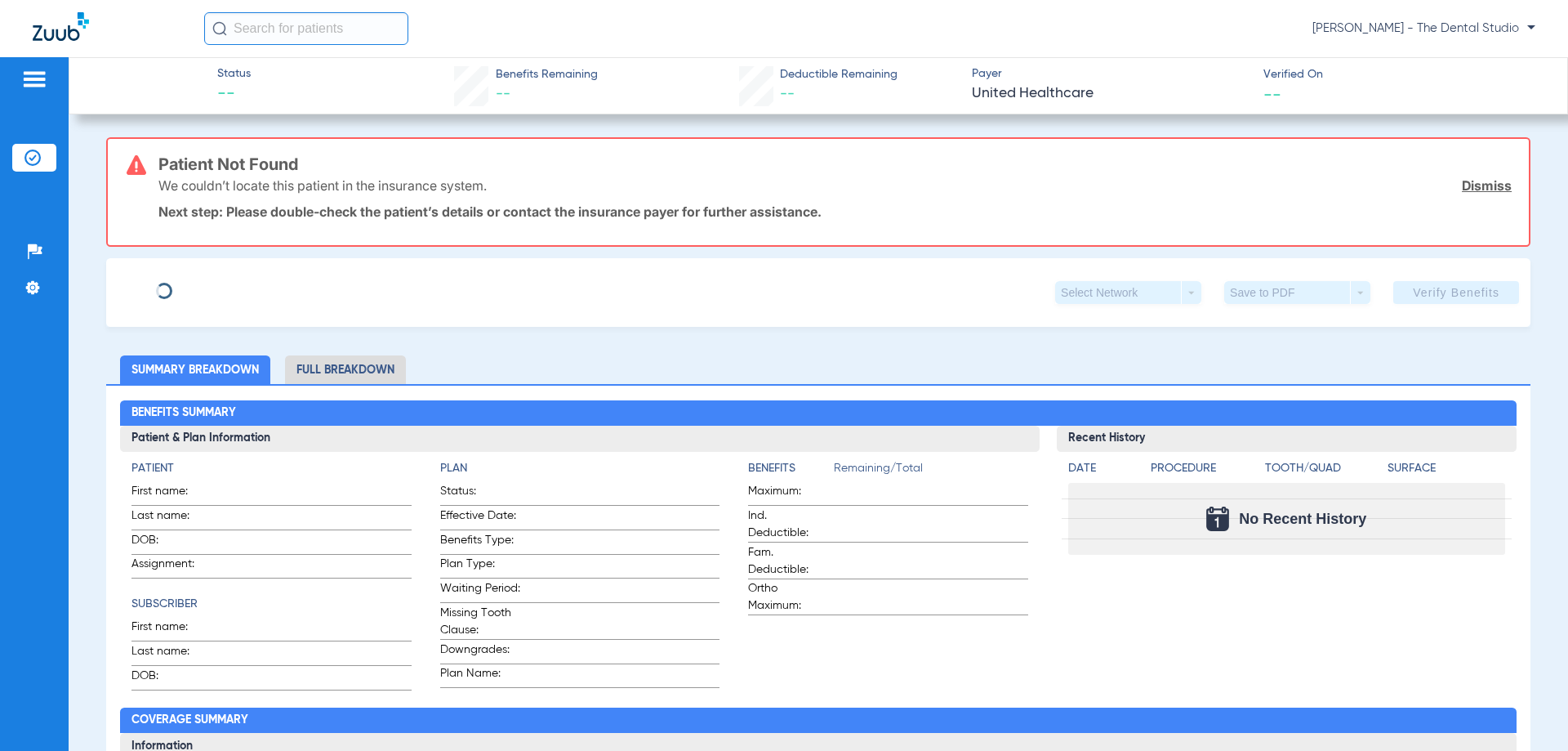
type input "[PERSON_NAME]"
type input "McLen"
type input "[DATE]"
type input "989317048"
click at [244, 291] on span "Edit" at bounding box center [251, 286] width 15 height 16
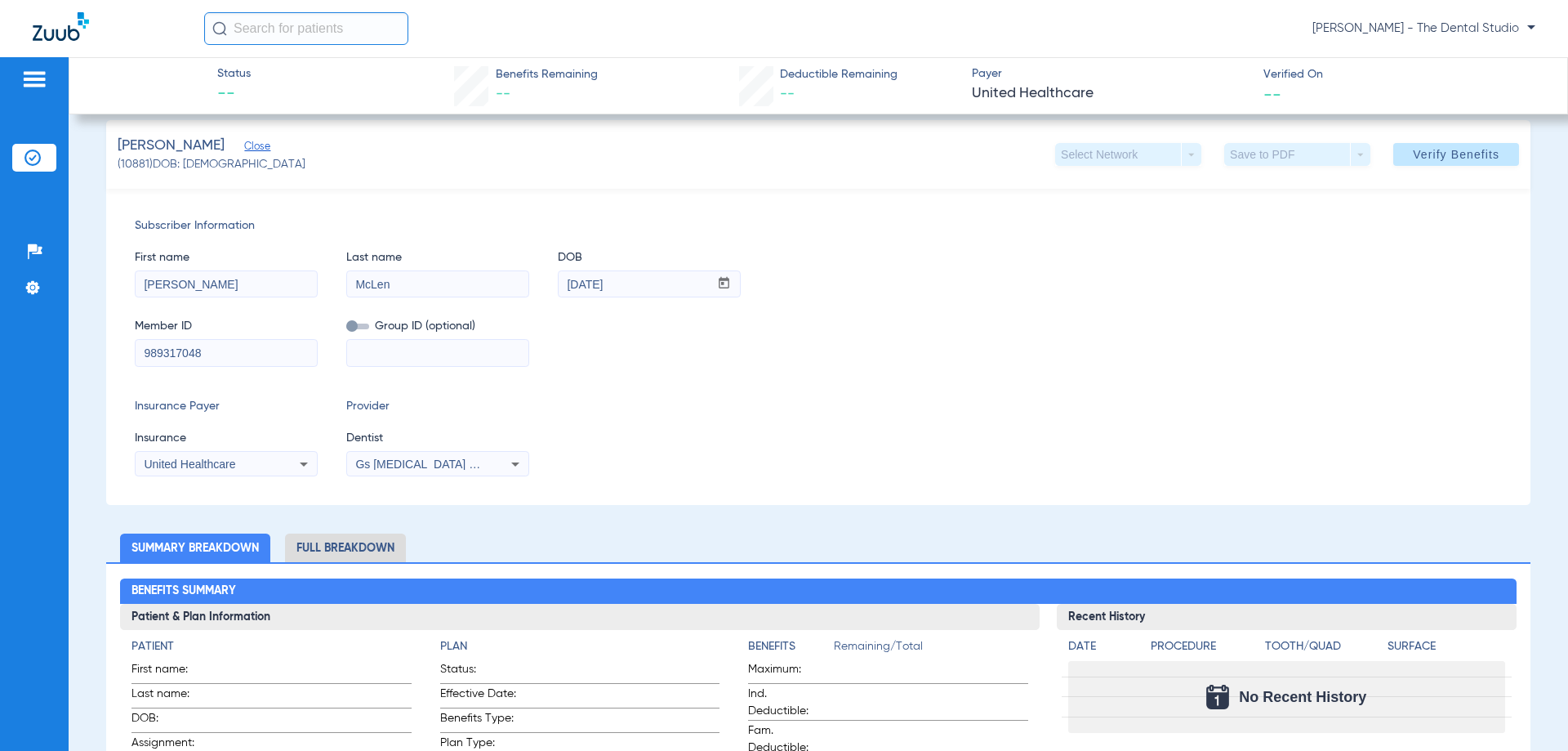
scroll to position [164, 0]
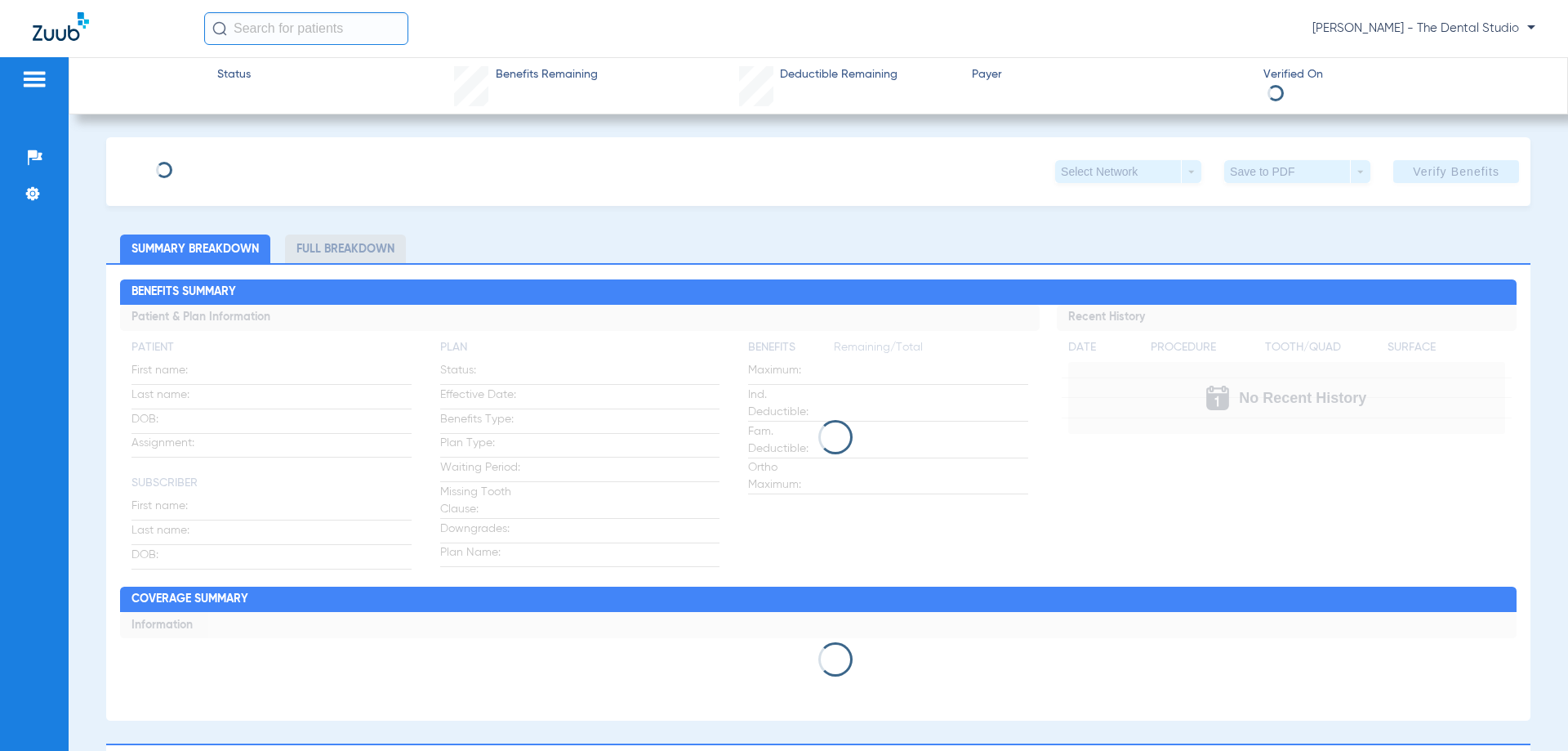
type input "[PERSON_NAME]"
type input "[DATE]"
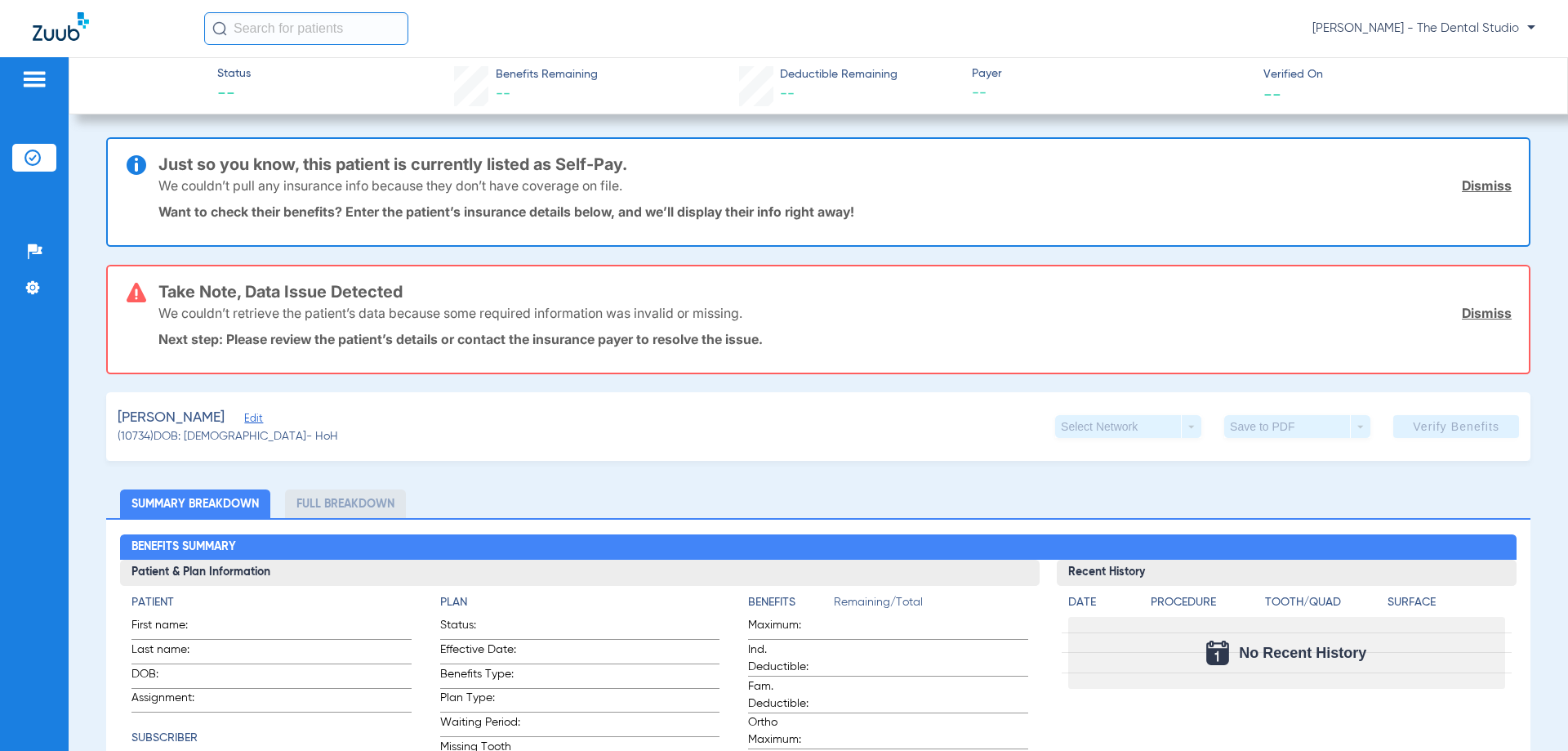
click at [228, 418] on div "[PERSON_NAME]" at bounding box center [228, 418] width 221 height 20
click at [230, 415] on div "[PERSON_NAME]" at bounding box center [228, 418] width 221 height 20
click at [244, 418] on span "Edit" at bounding box center [251, 420] width 15 height 16
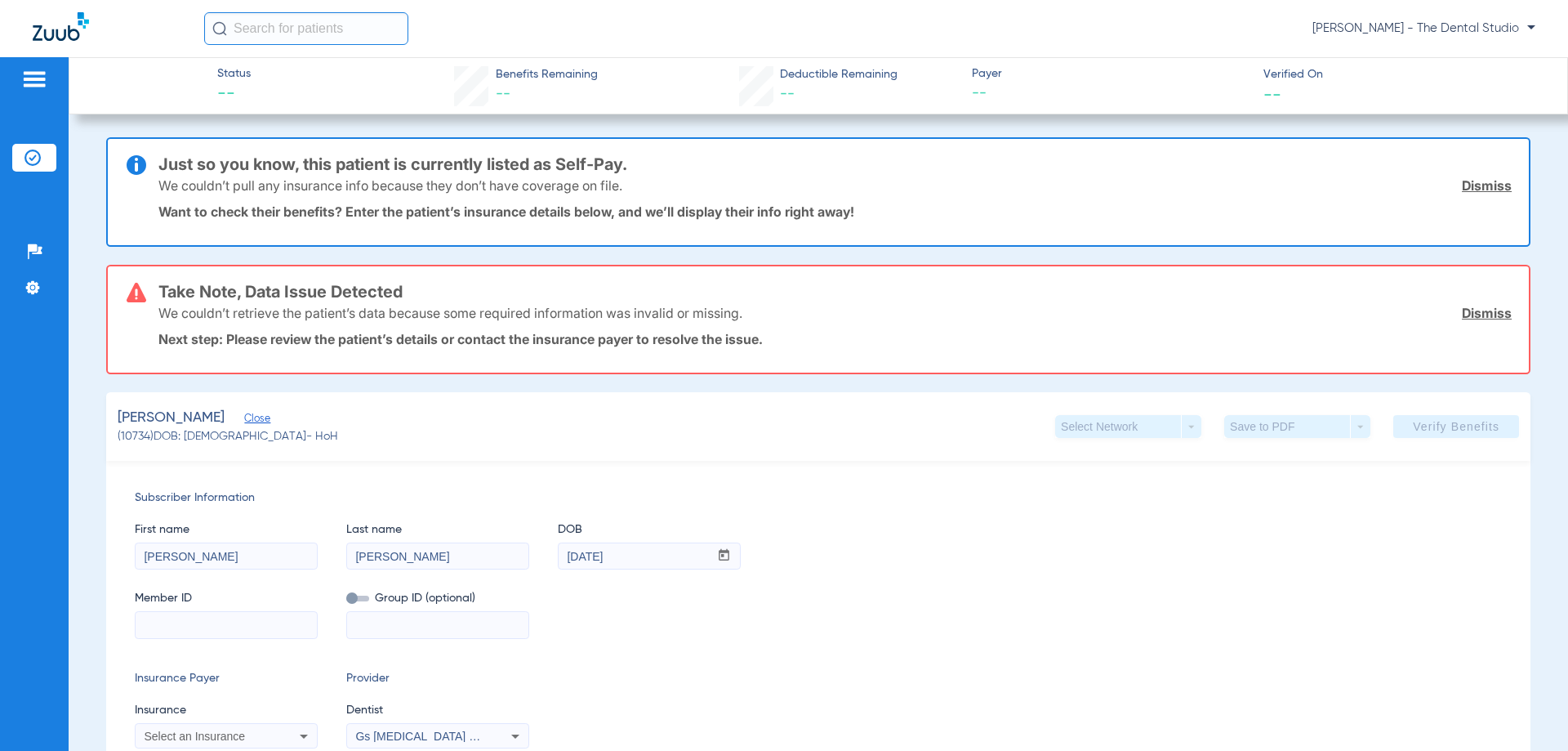
click at [205, 612] on input at bounding box center [226, 625] width 182 height 26
paste input "133589333"
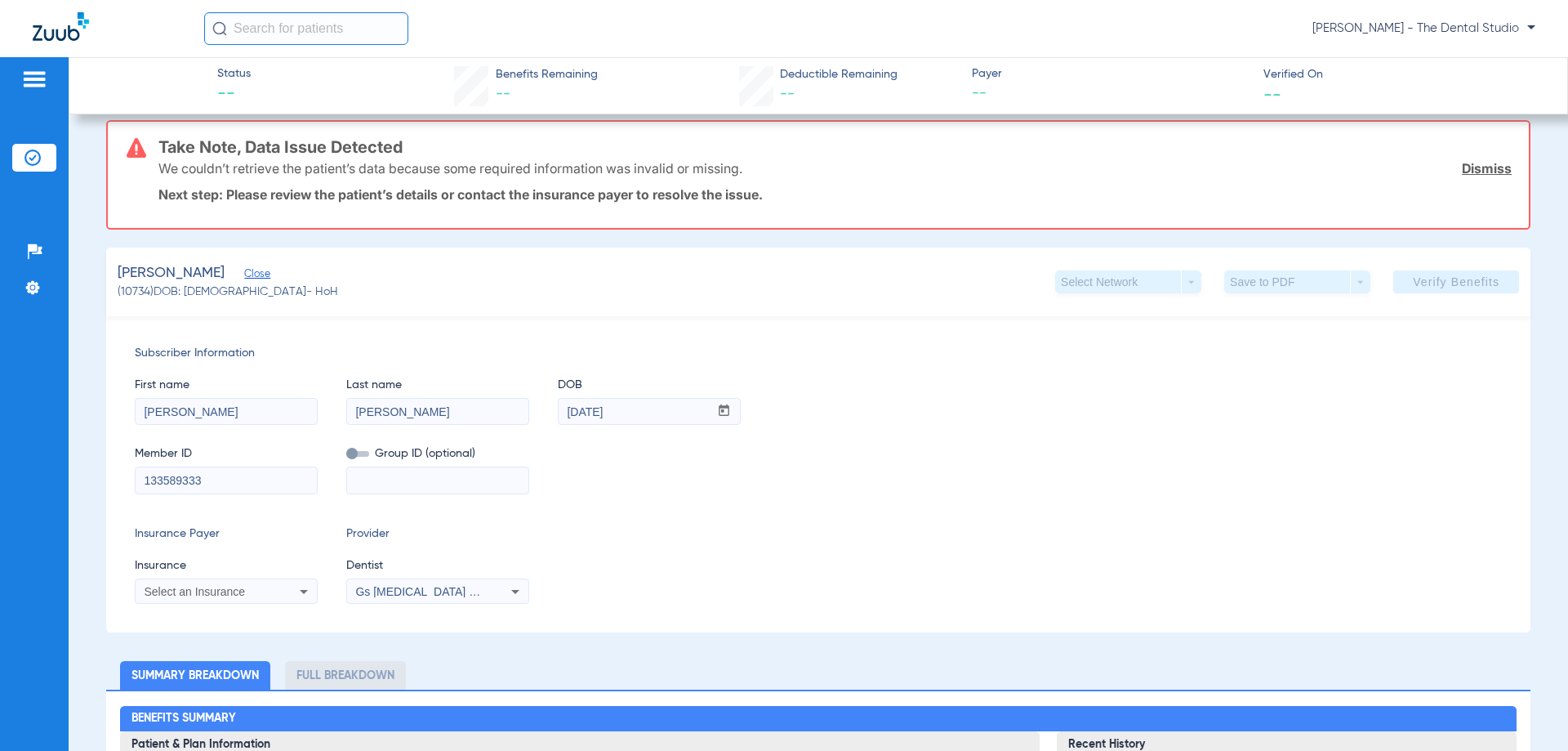
scroll to position [327, 0]
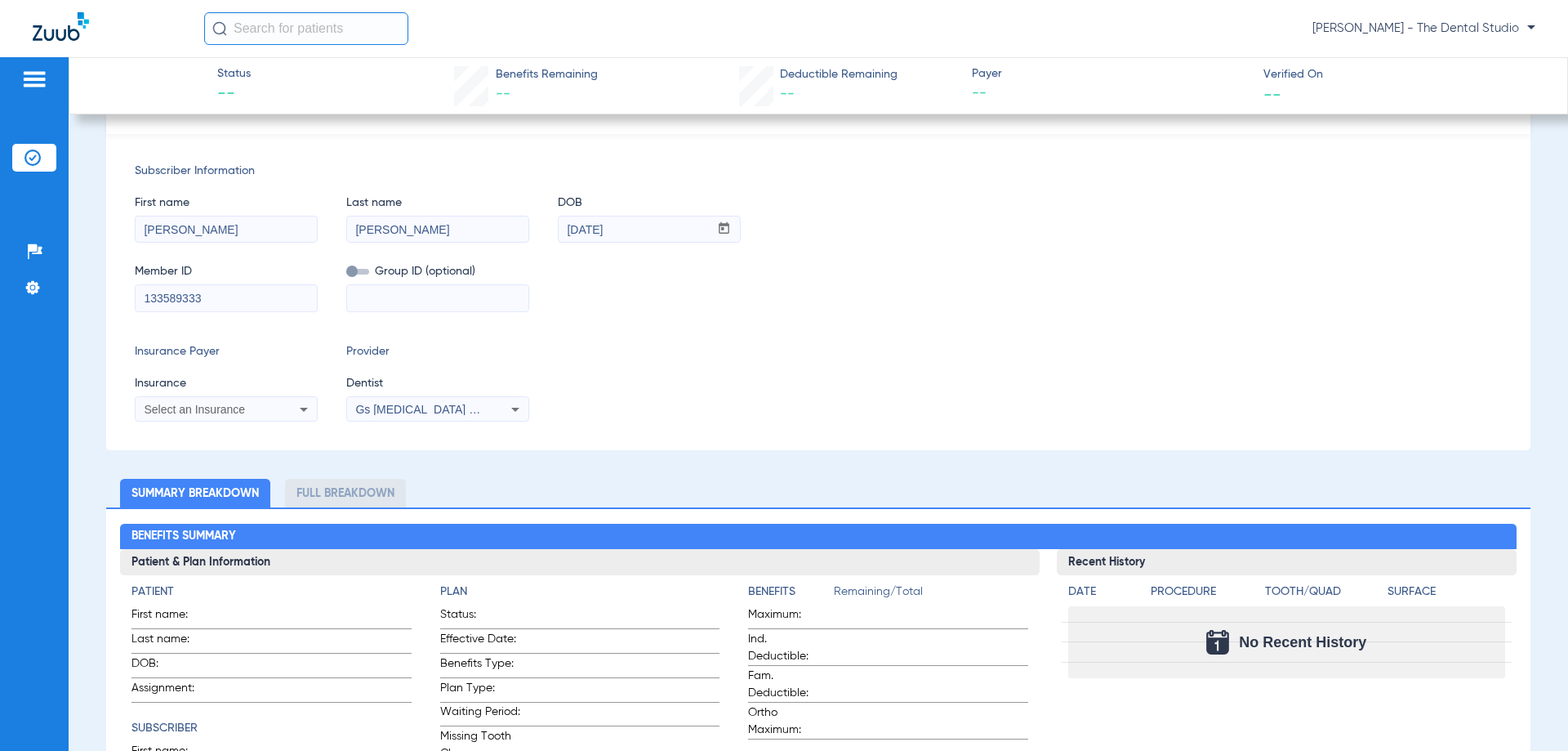
type input "133589333"
click at [244, 409] on span "Select an Insurance" at bounding box center [194, 409] width 101 height 13
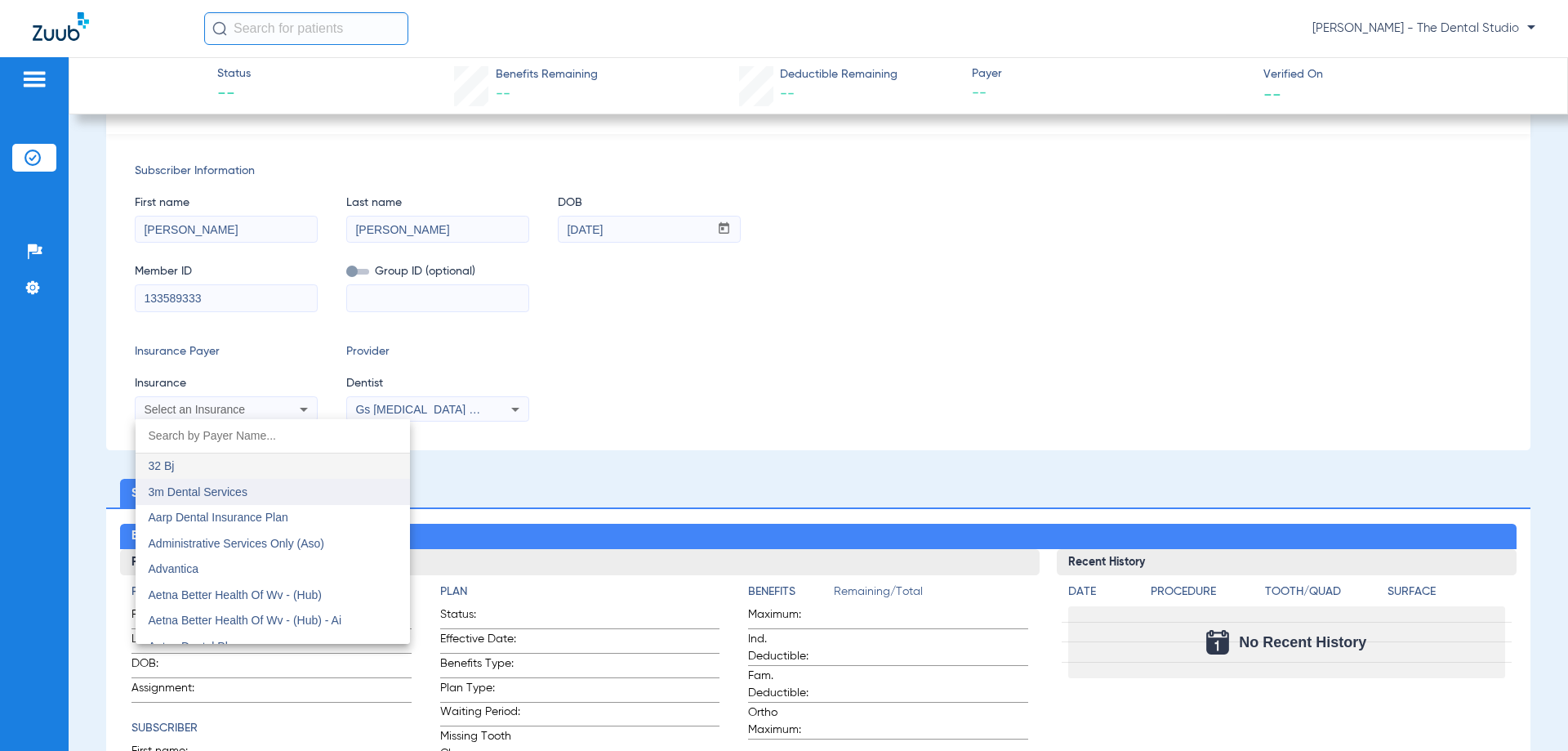
type input "d"
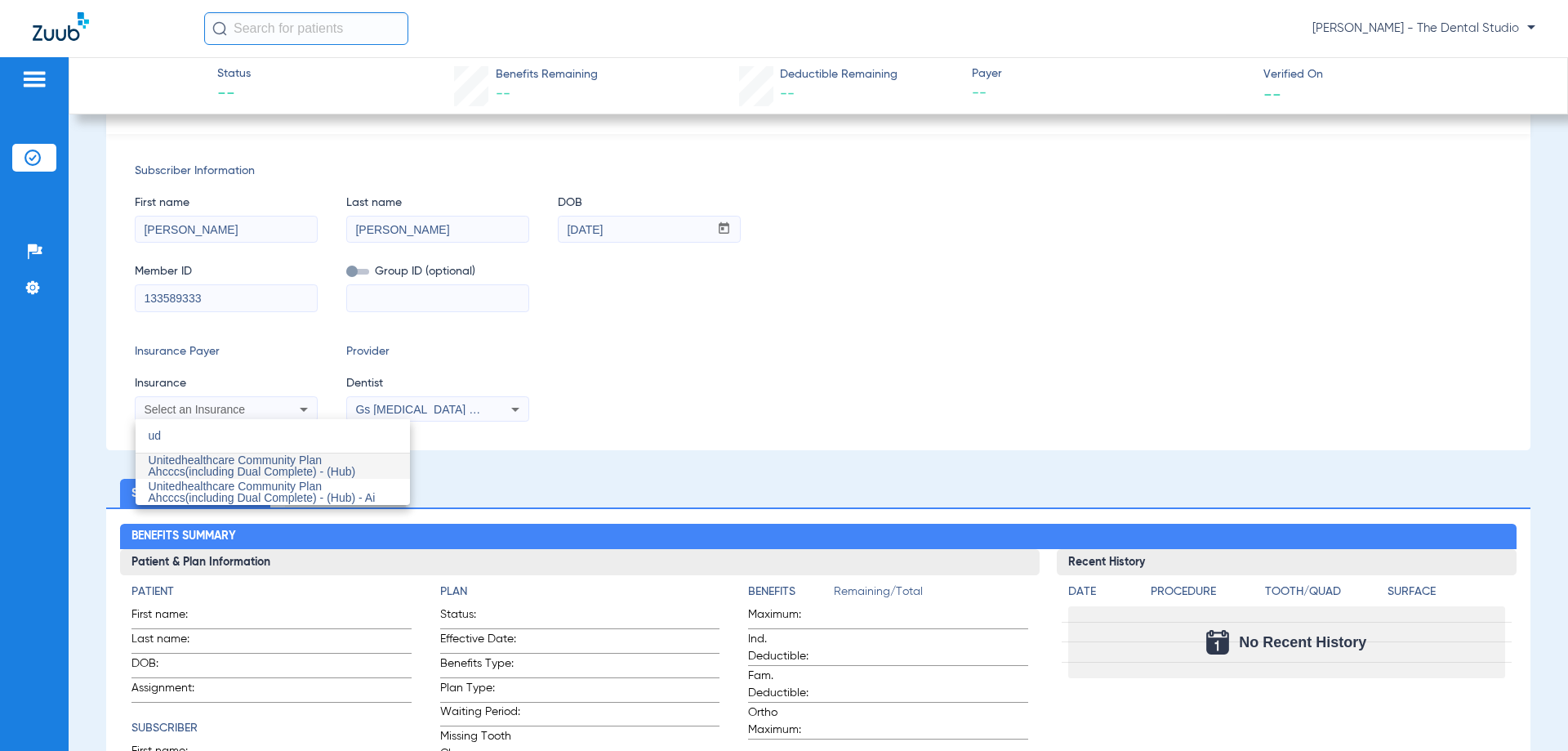
type input "u"
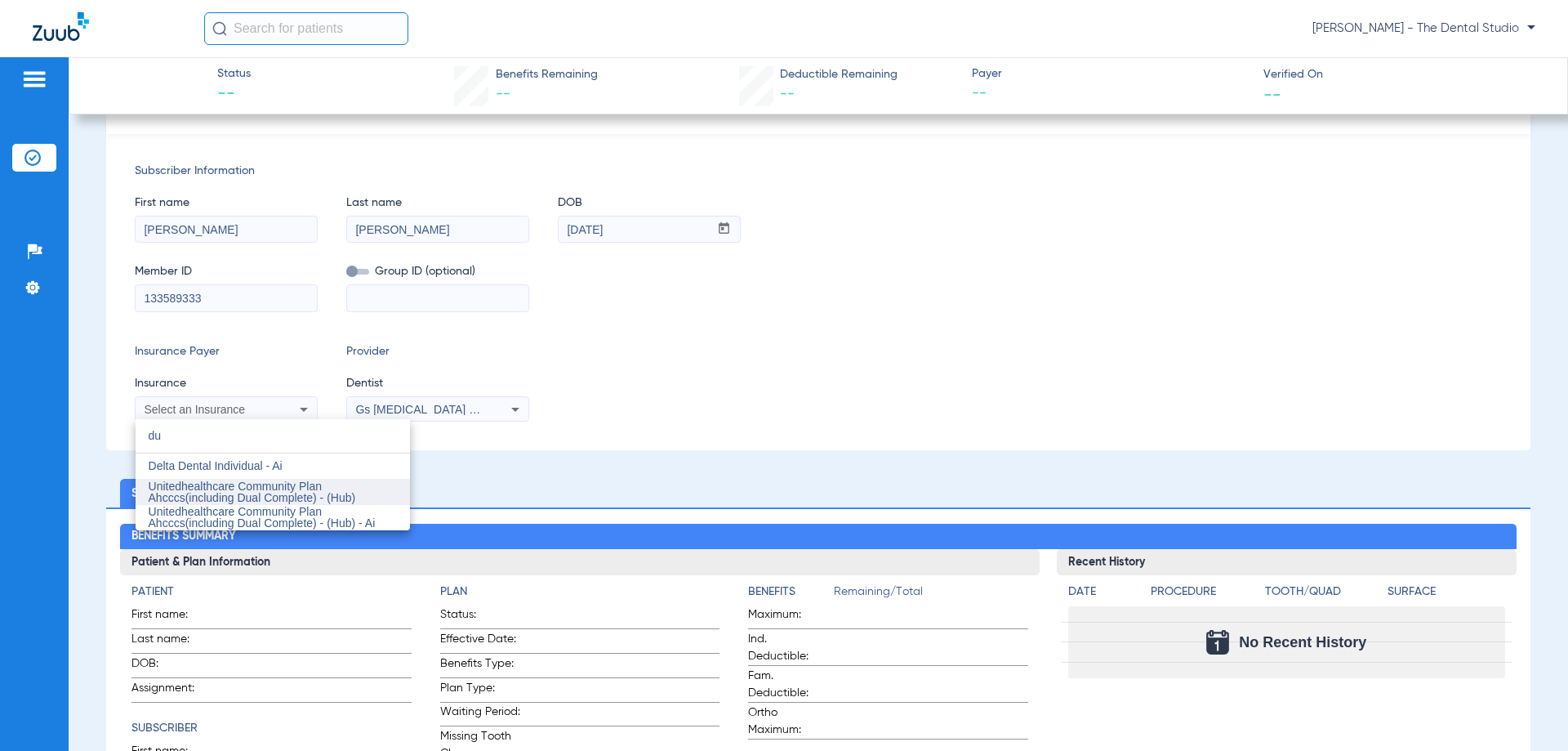
type input "du"
click at [267, 497] on span "Unitedhealthcare Community Plan Ahcccs(including Dual Complete) - (Hub)" at bounding box center [252, 492] width 207 height 25
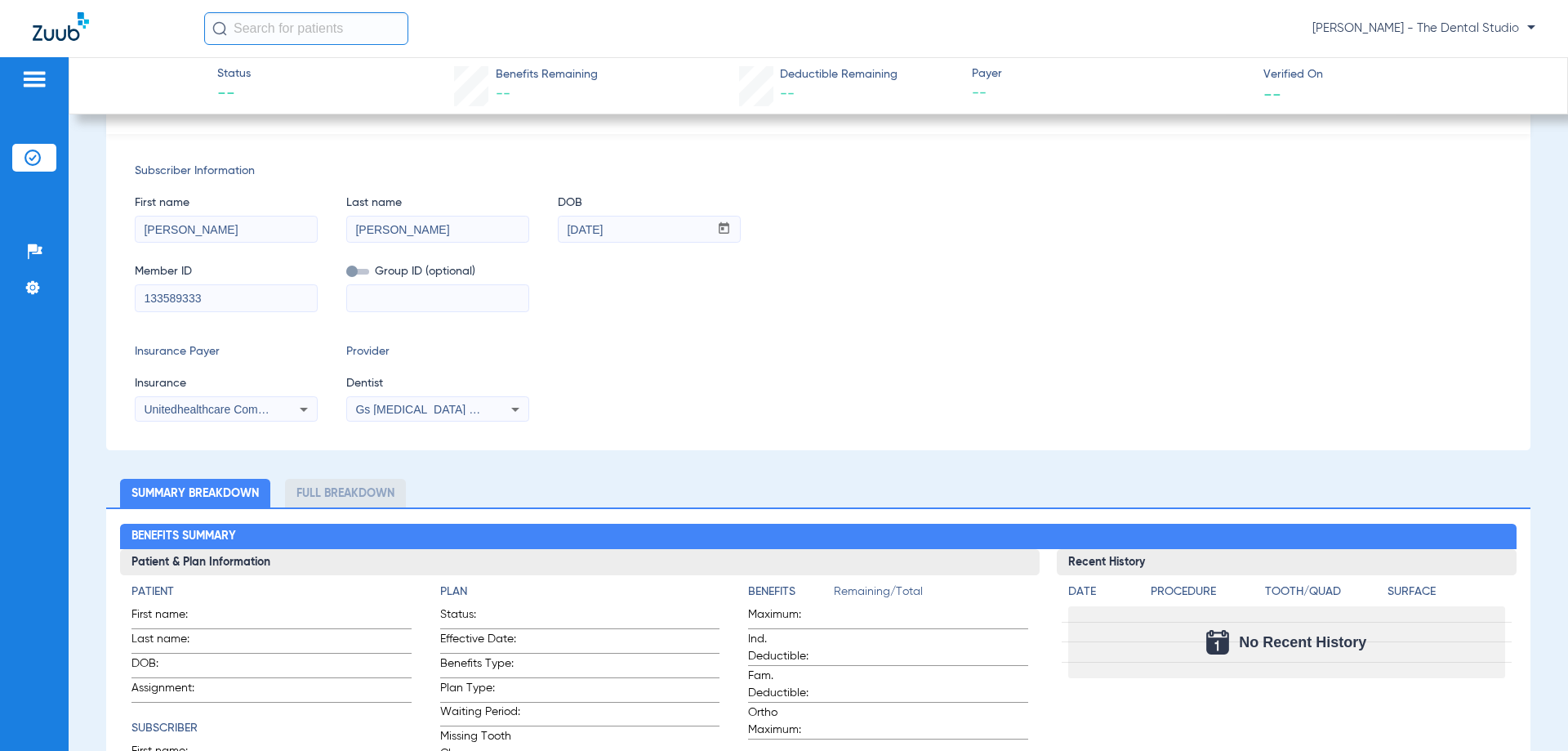
click at [406, 406] on span "Gs [MEDICAL_DATA] Pllc 1972170603" at bounding box center [454, 409] width 198 height 13
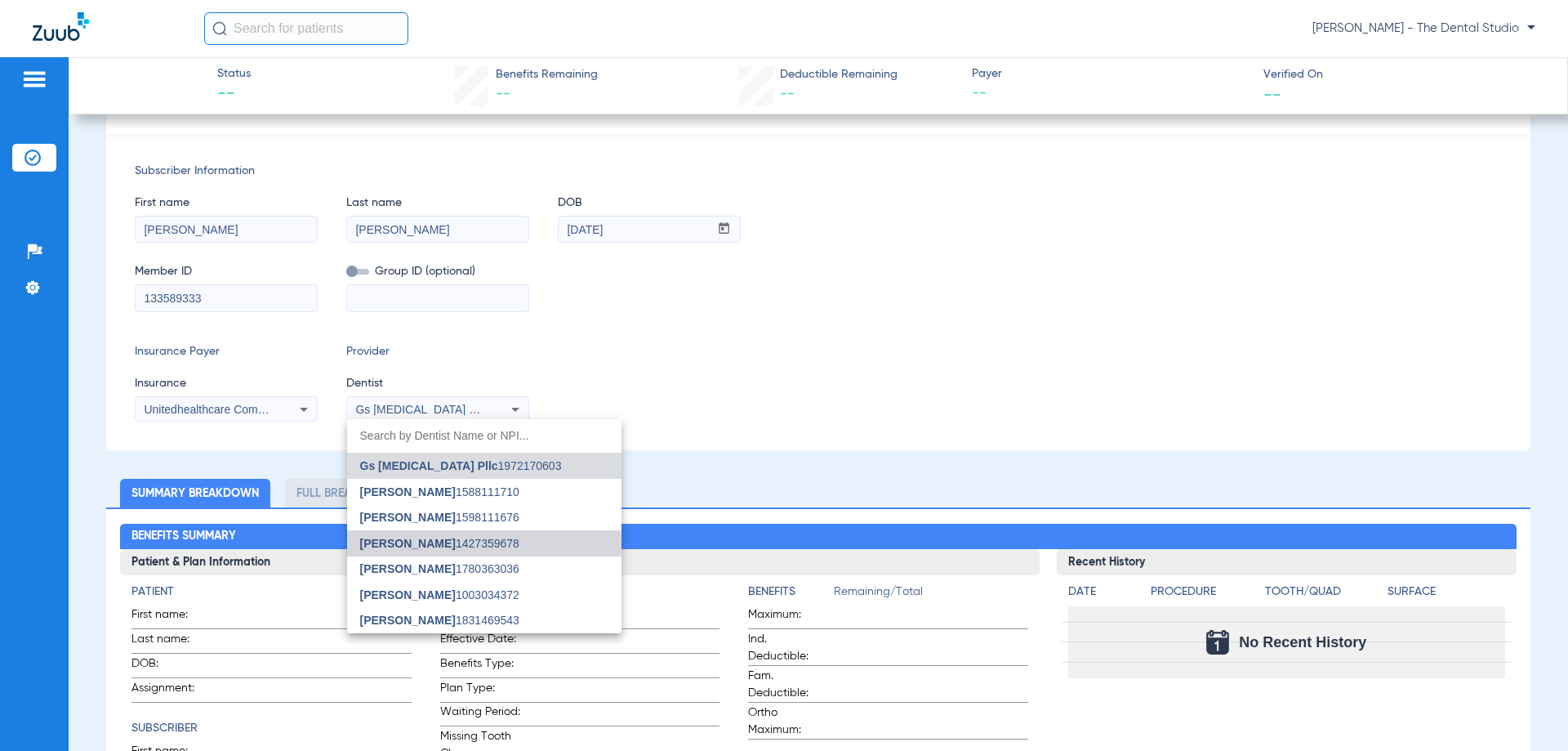
click at [386, 548] on span "[PERSON_NAME]" at bounding box center [407, 544] width 96 height 13
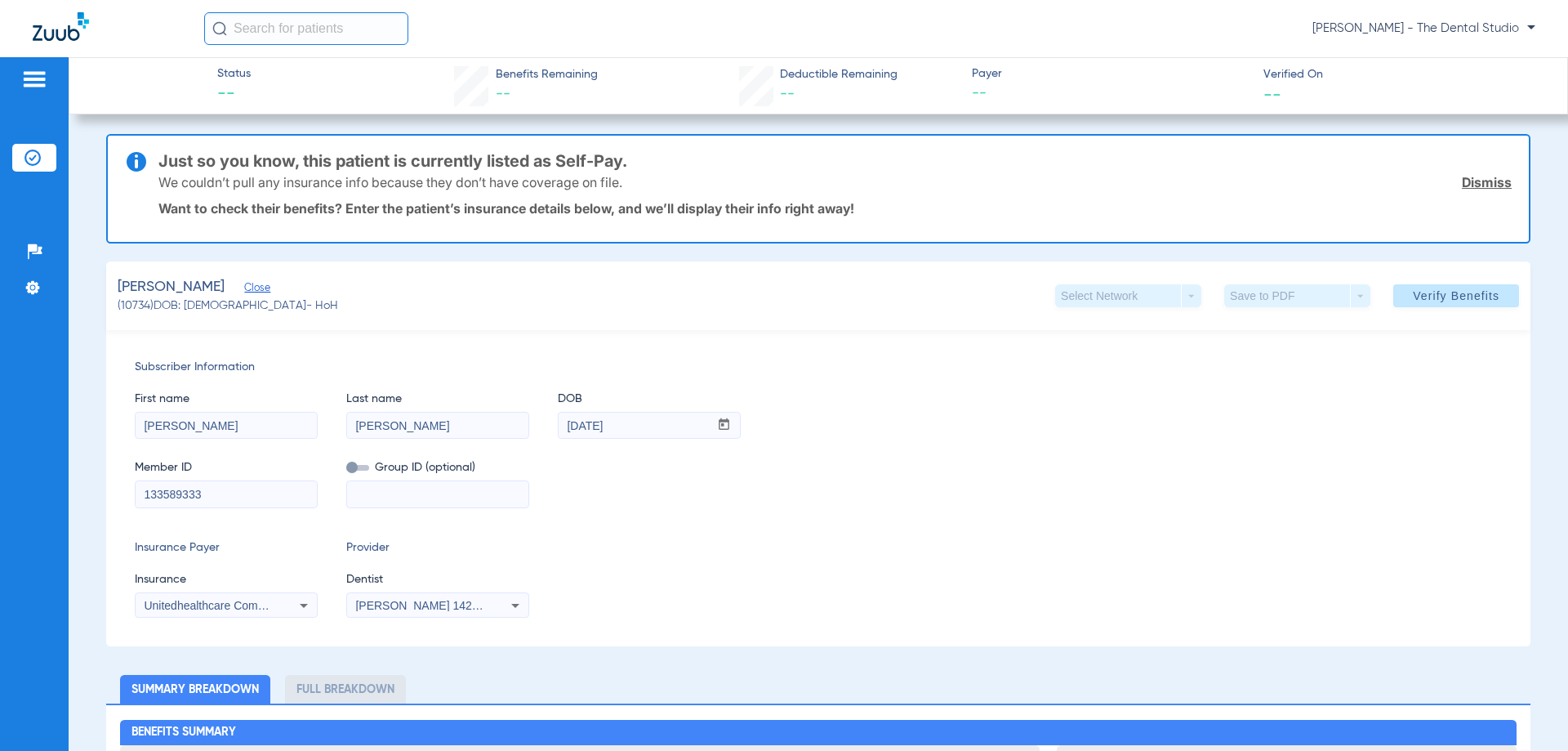
scroll to position [0, 0]
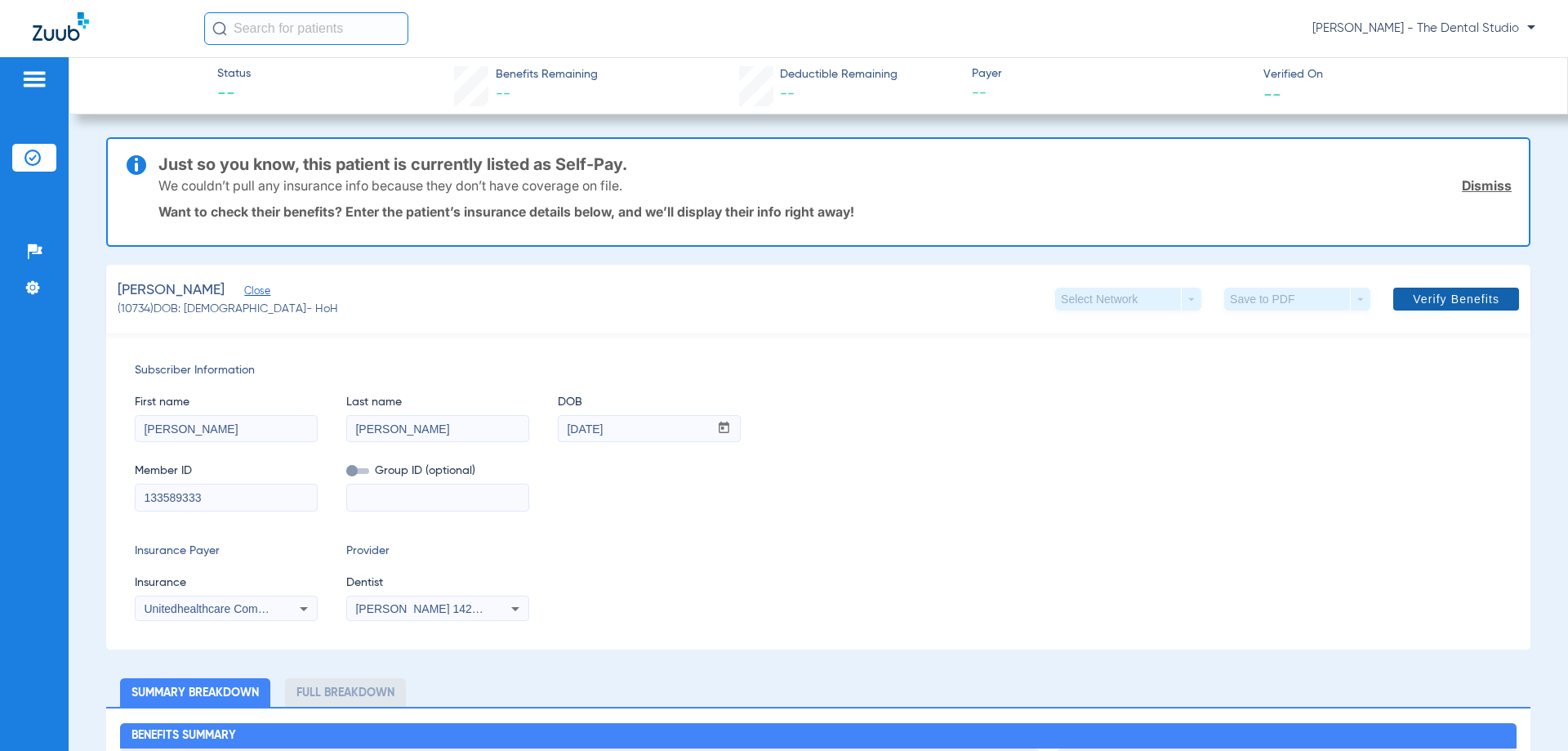
click at [1463, 309] on span at bounding box center [1457, 299] width 126 height 39
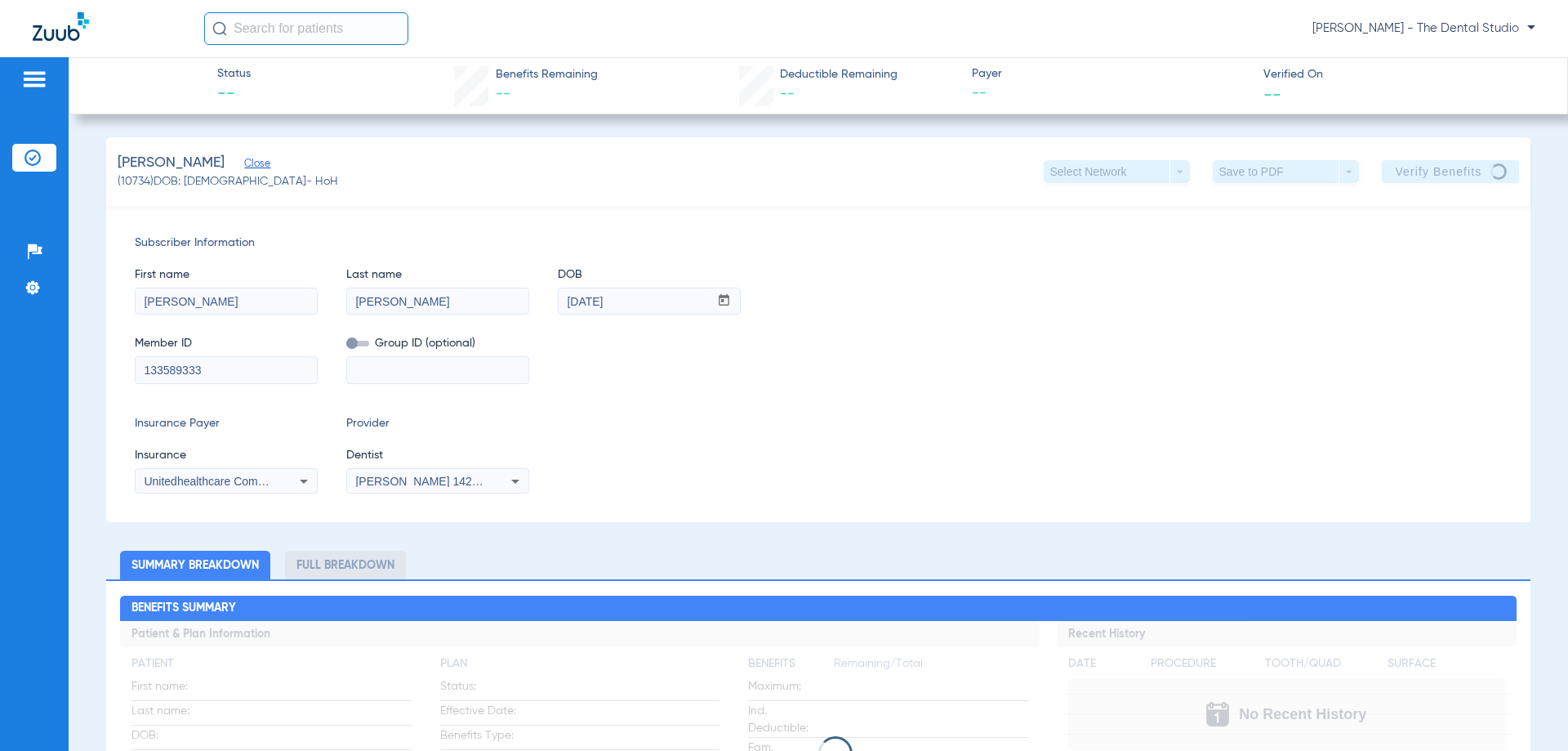
click at [522, 488] on icon at bounding box center [515, 481] width 19 height 19
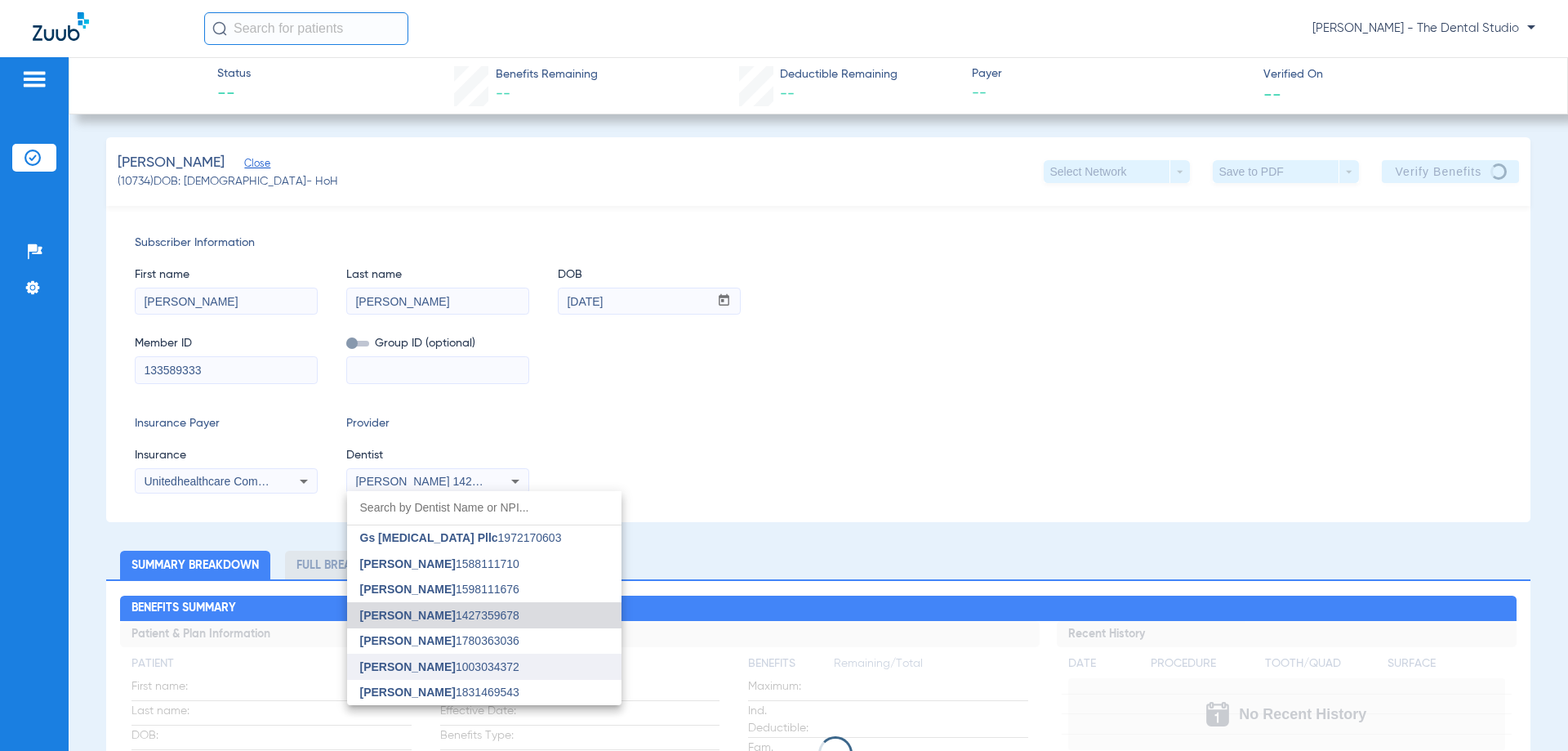
click at [408, 665] on span "[PERSON_NAME]" at bounding box center [407, 667] width 96 height 13
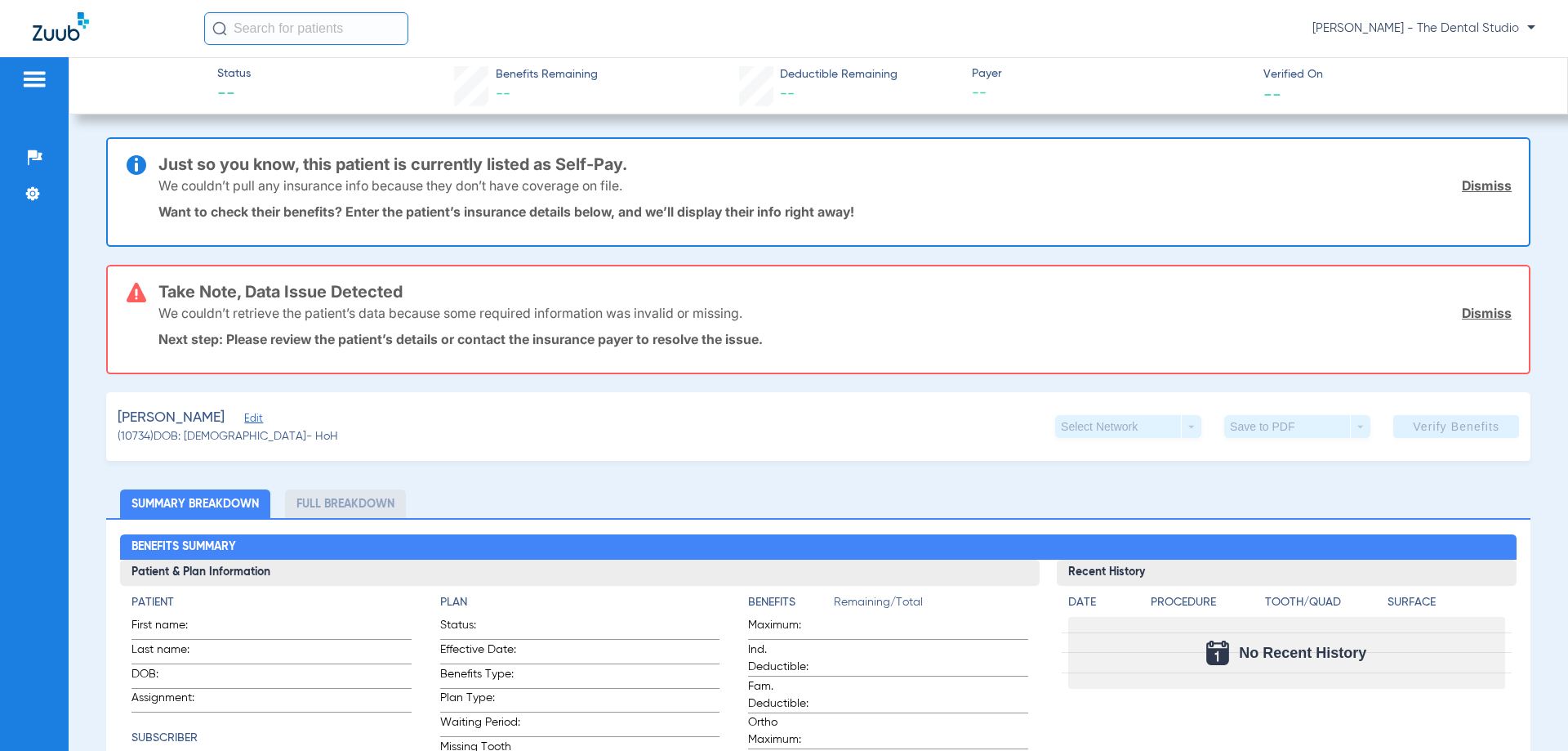
type input "[PERSON_NAME]"
type input "[DATE]"
click at [244, 415] on span "Edit" at bounding box center [251, 420] width 15 height 16
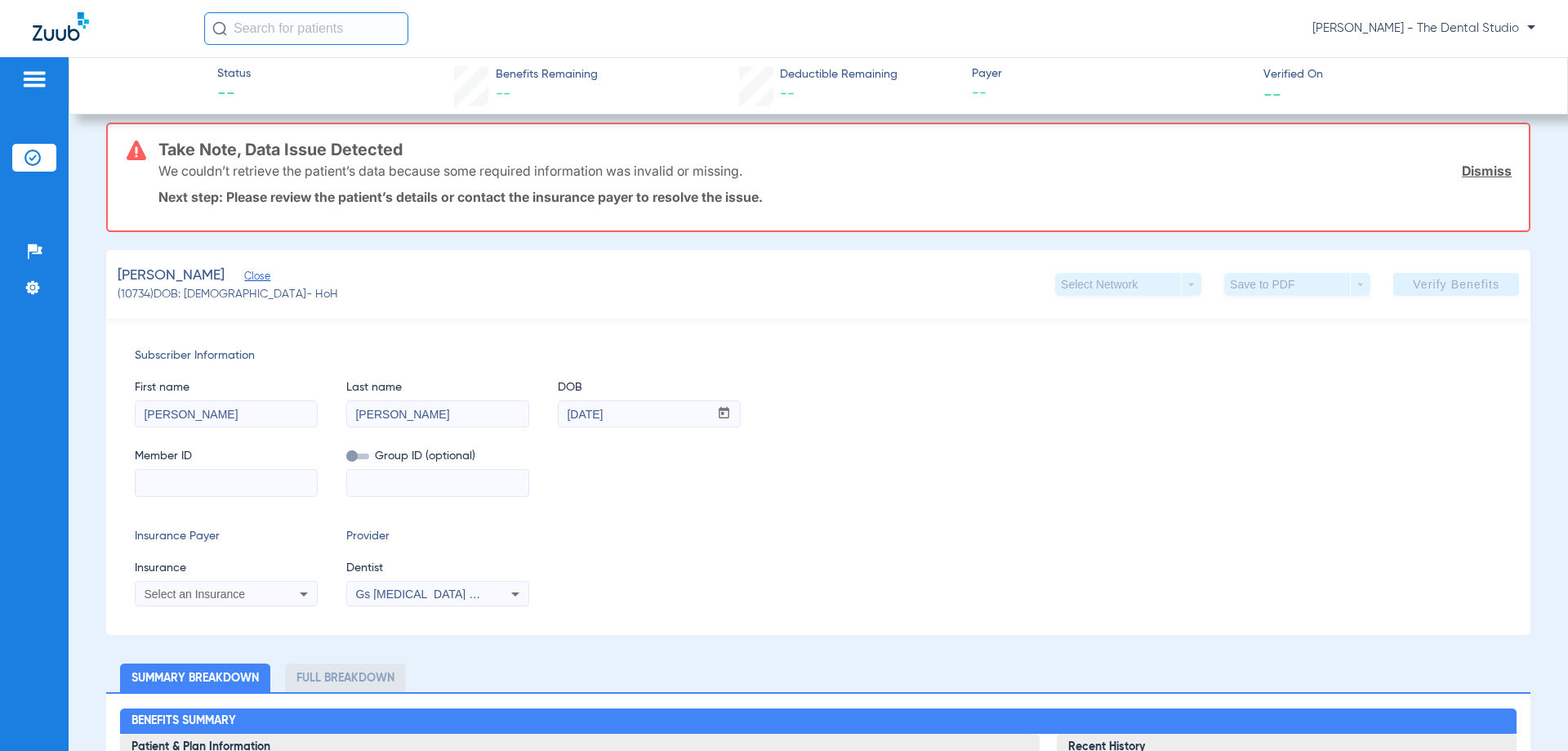
scroll to position [164, 0]
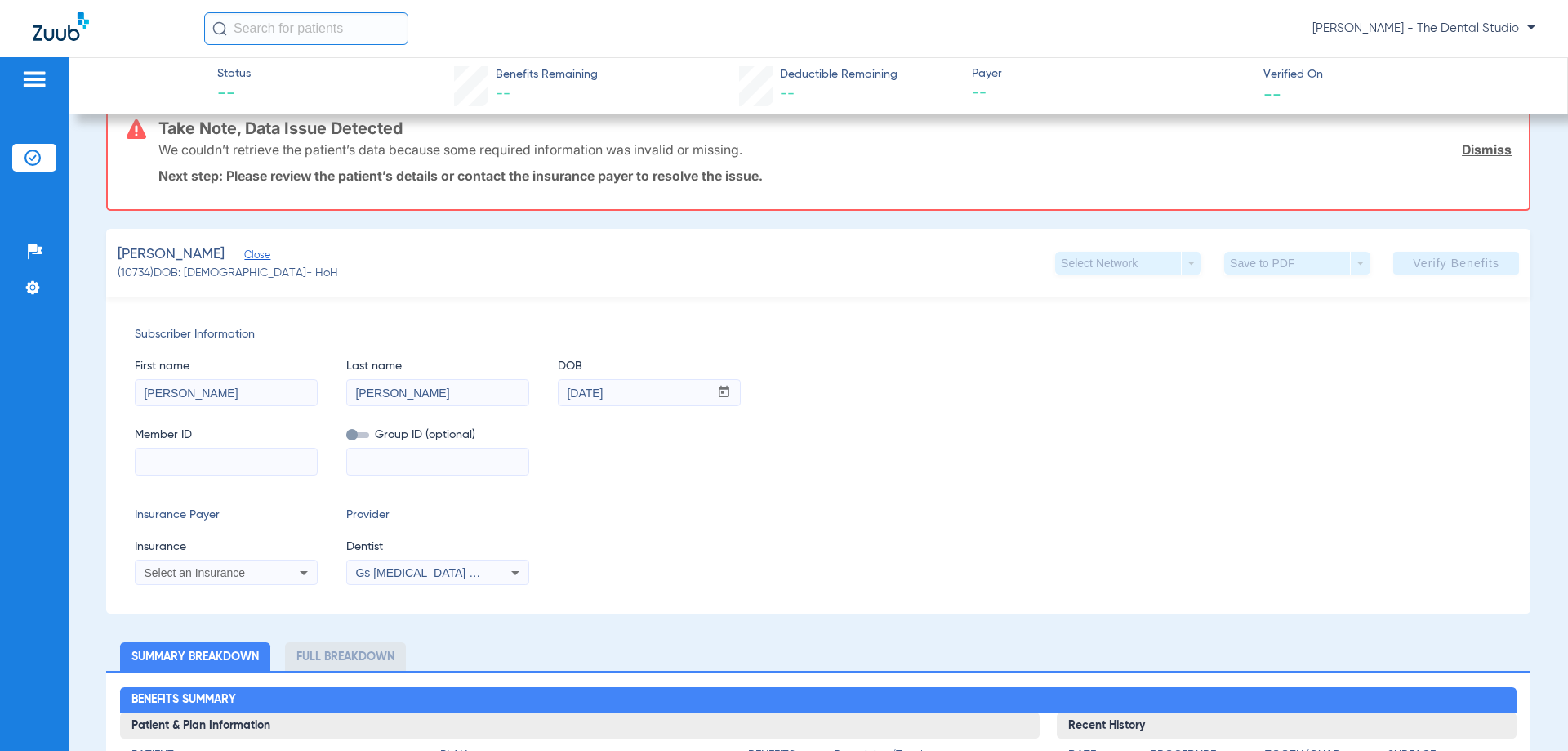
click at [190, 450] on input at bounding box center [226, 461] width 182 height 26
click at [190, 460] on input at bounding box center [226, 461] width 182 height 26
paste input "133589333"
type input "133589333"
click at [213, 571] on span "Select an Insurance" at bounding box center [194, 573] width 101 height 13
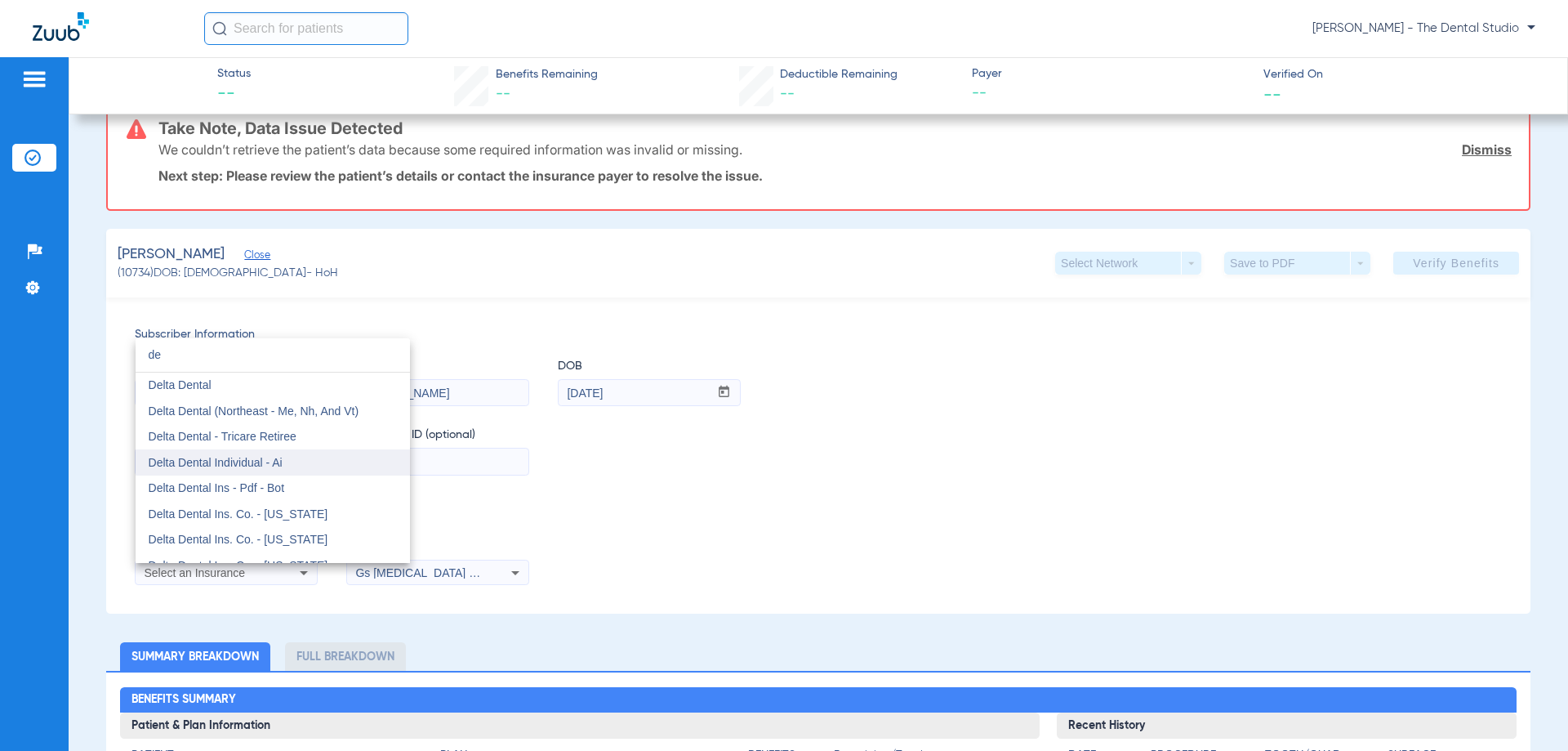
type input "d"
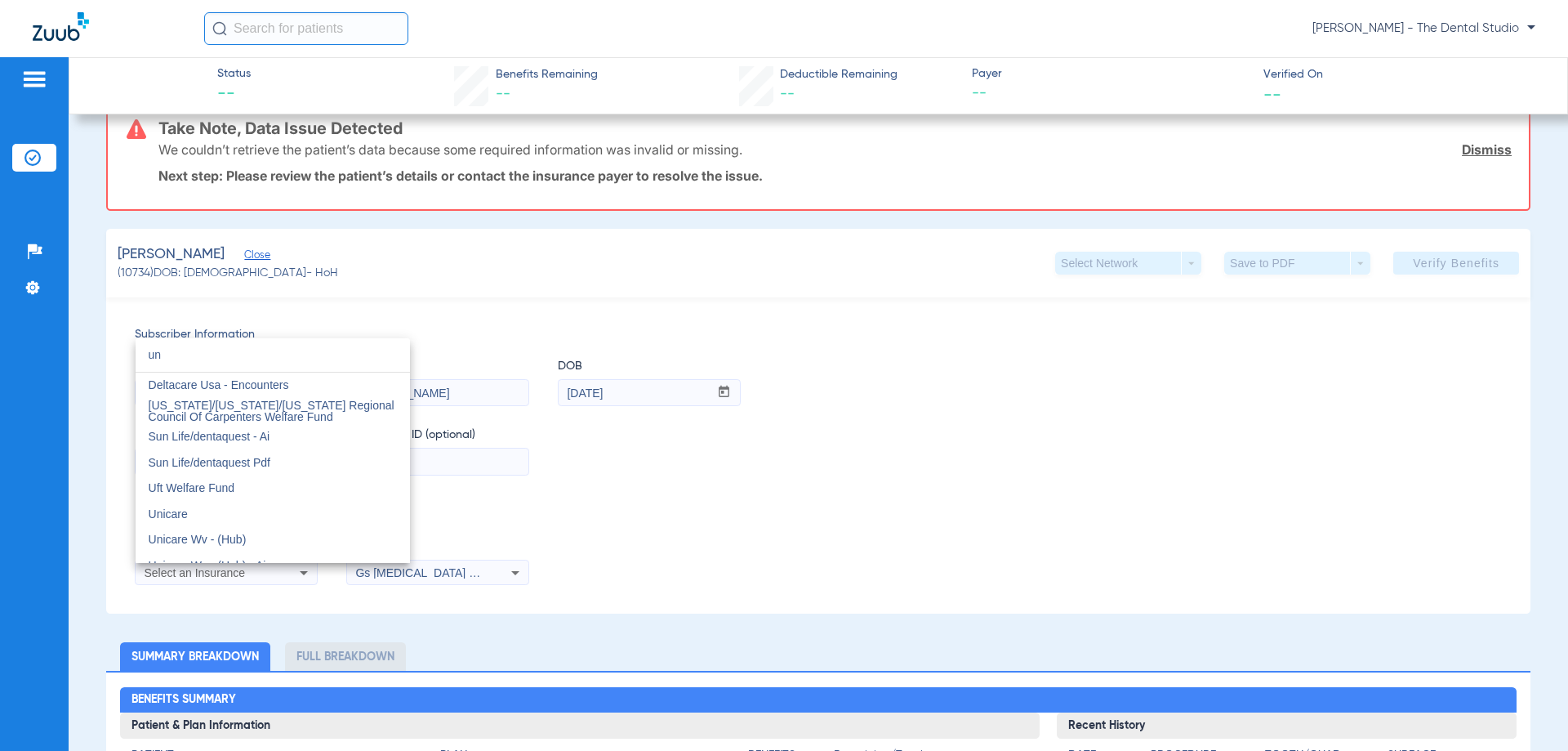
type input "u"
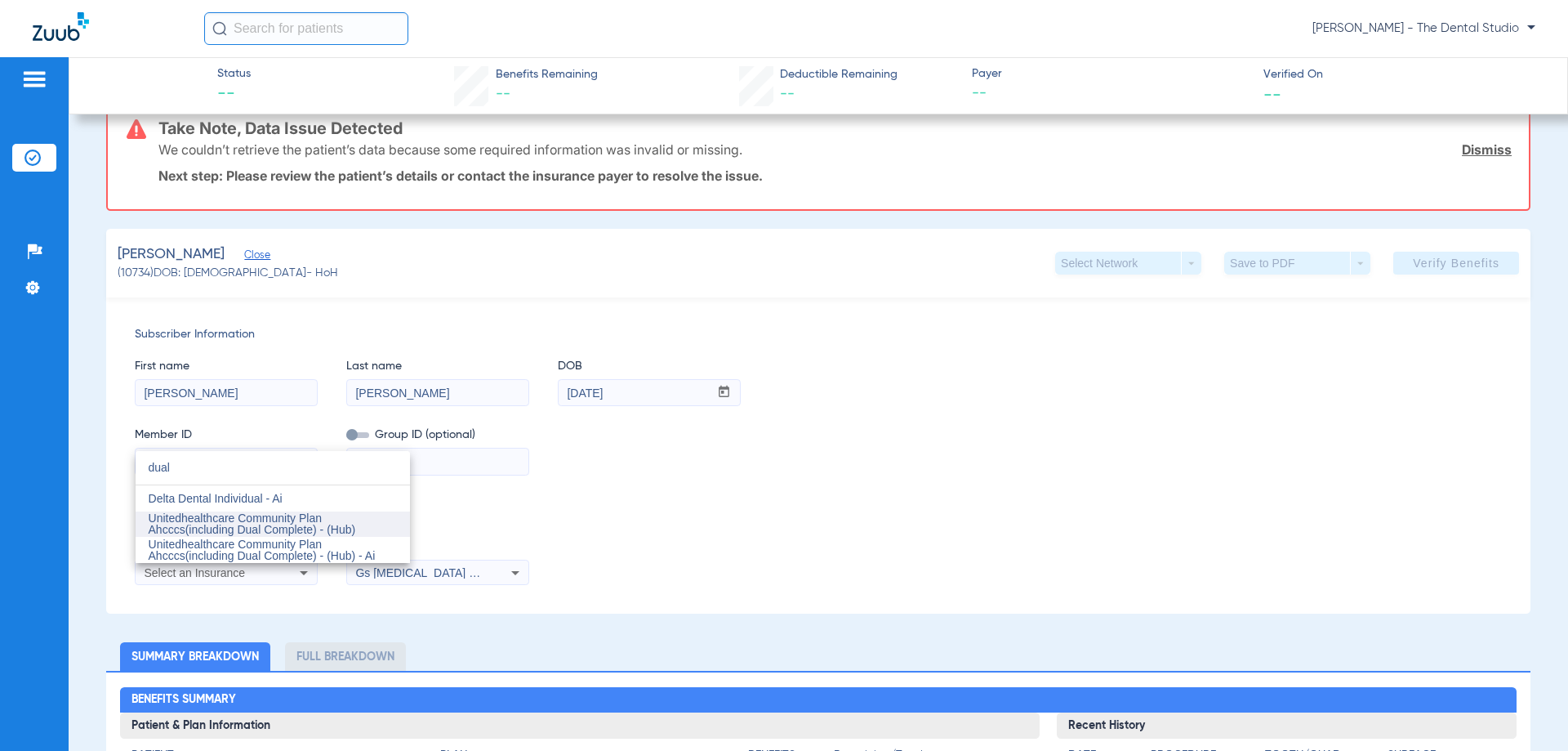
type input "dual"
click at [287, 534] on span "Unitedhealthcare Community Plan Ahcccs(including Dual Complete) - (Hub)" at bounding box center [252, 524] width 207 height 25
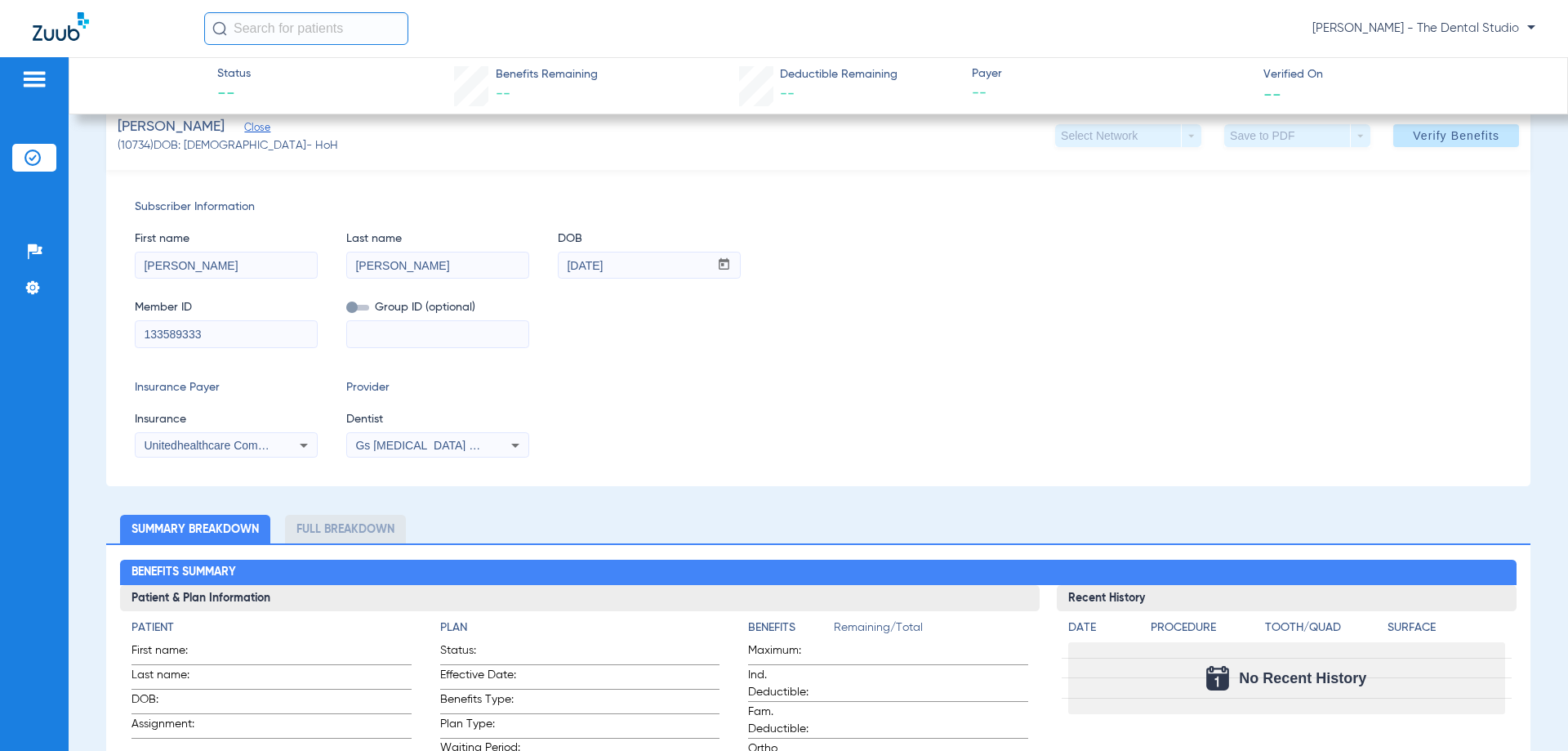
click at [445, 446] on span "Gs [MEDICAL_DATA] Pllc 1972170603" at bounding box center [454, 445] width 198 height 13
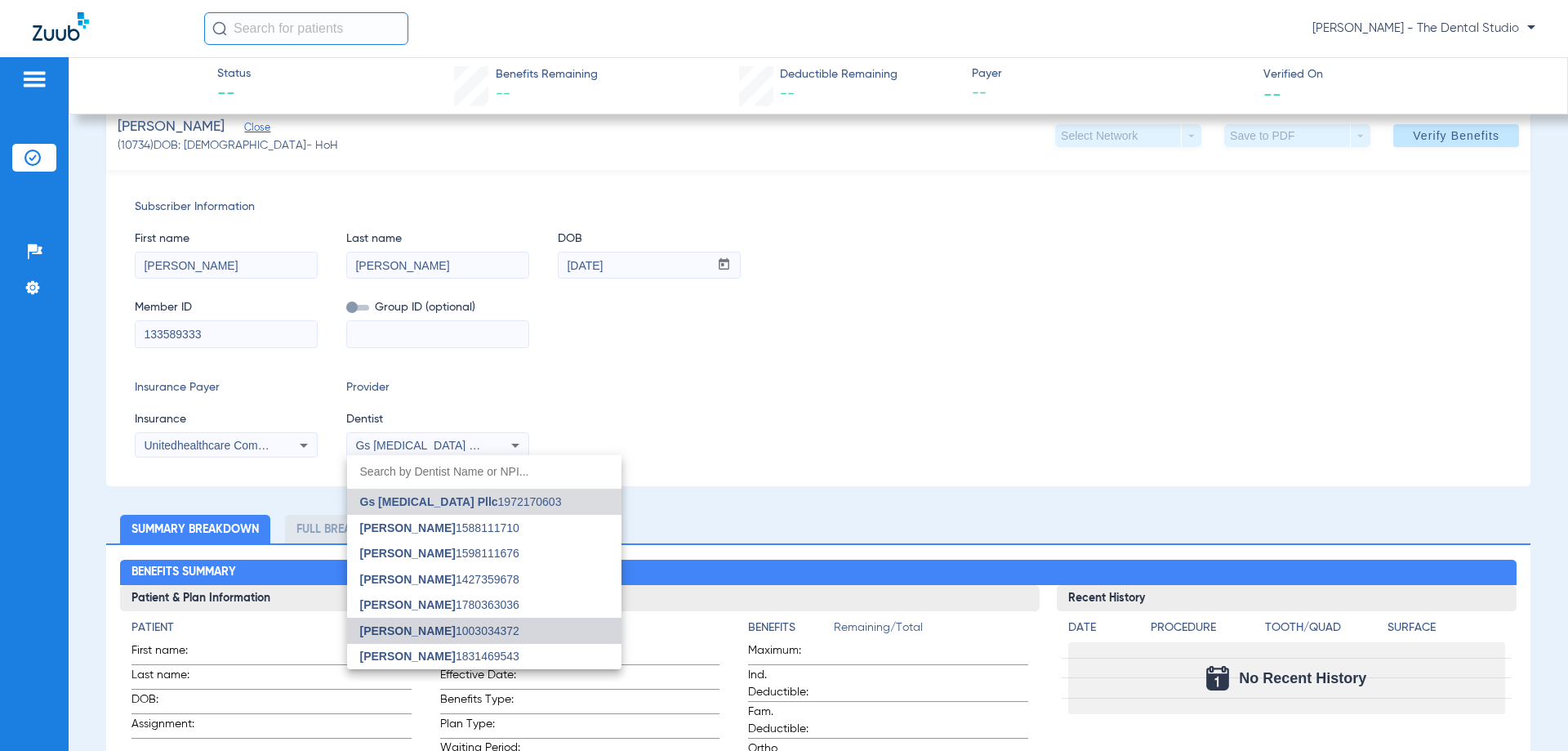
click at [509, 629] on mat-option "Jessica Baez 1003034372" at bounding box center [484, 630] width 275 height 26
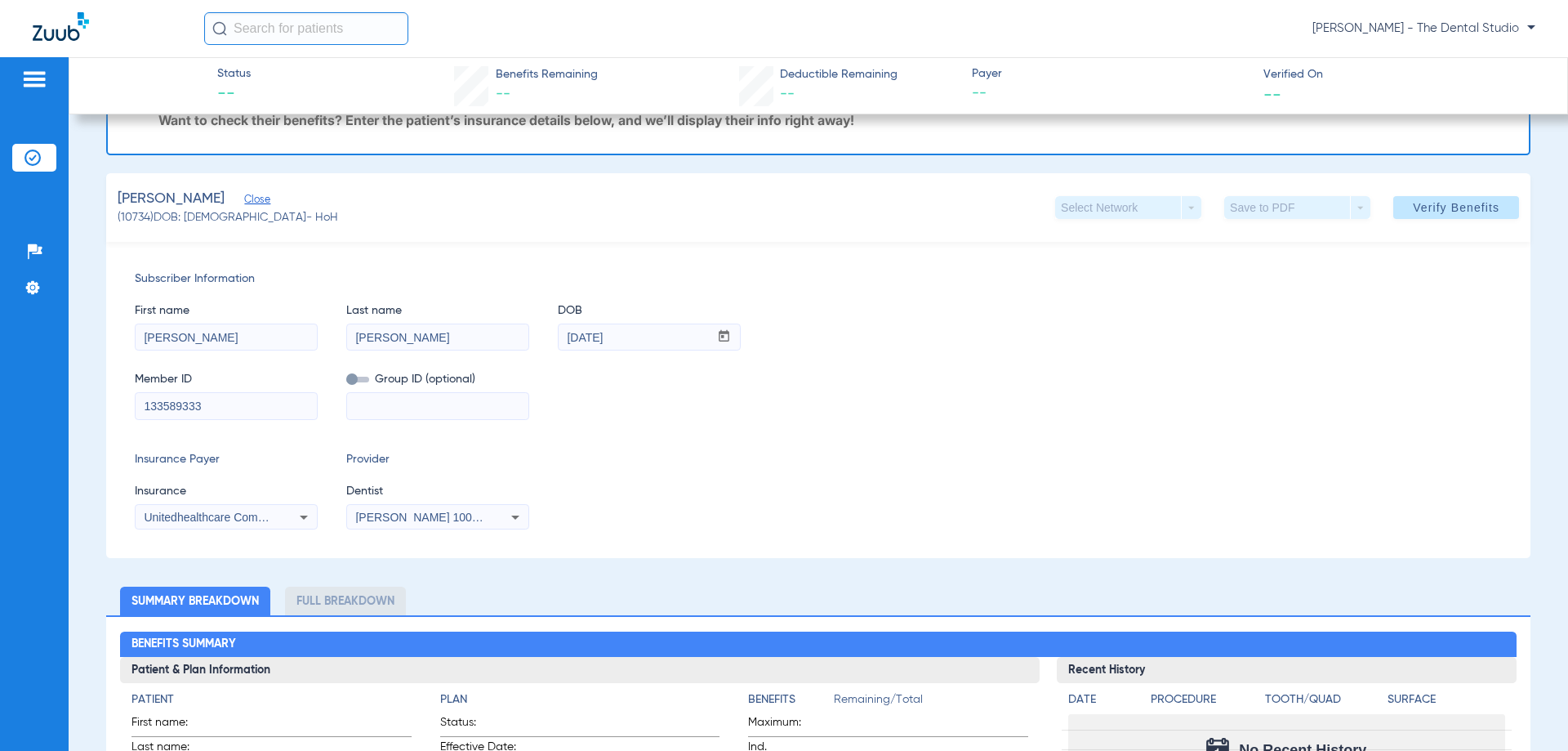
scroll to position [0, 0]
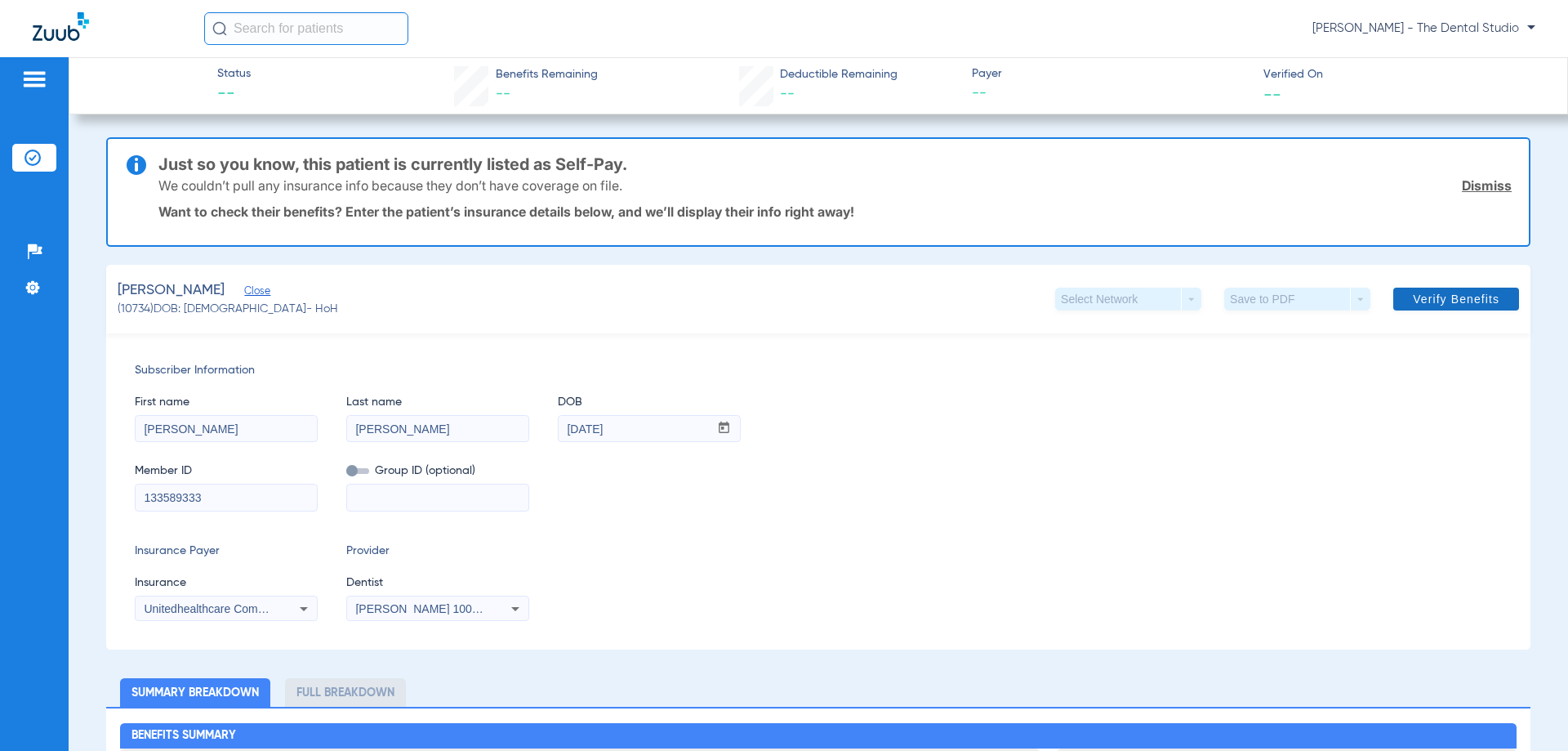
click at [1462, 301] on span "Verify Benefits" at bounding box center [1456, 299] width 87 height 13
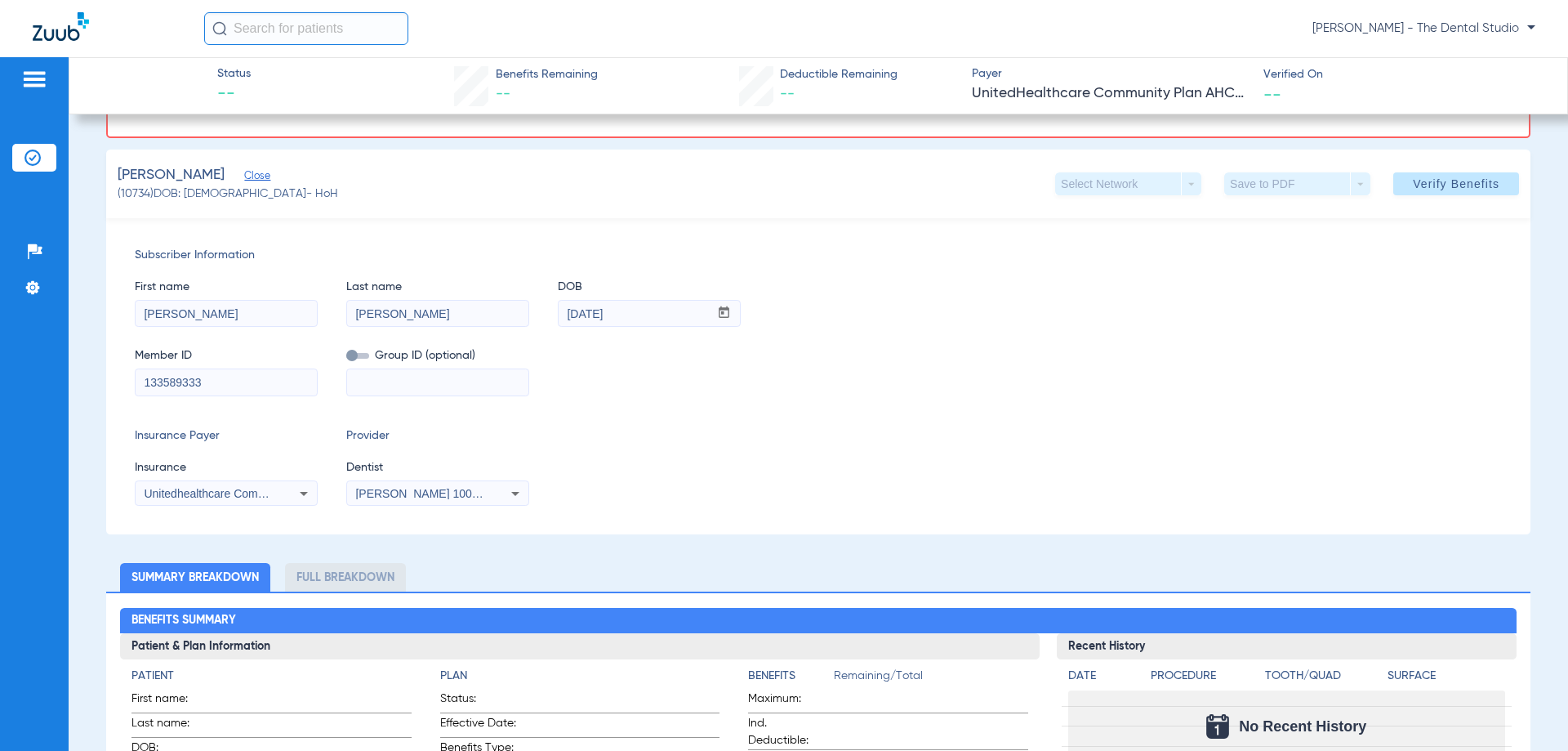
scroll to position [245, 0]
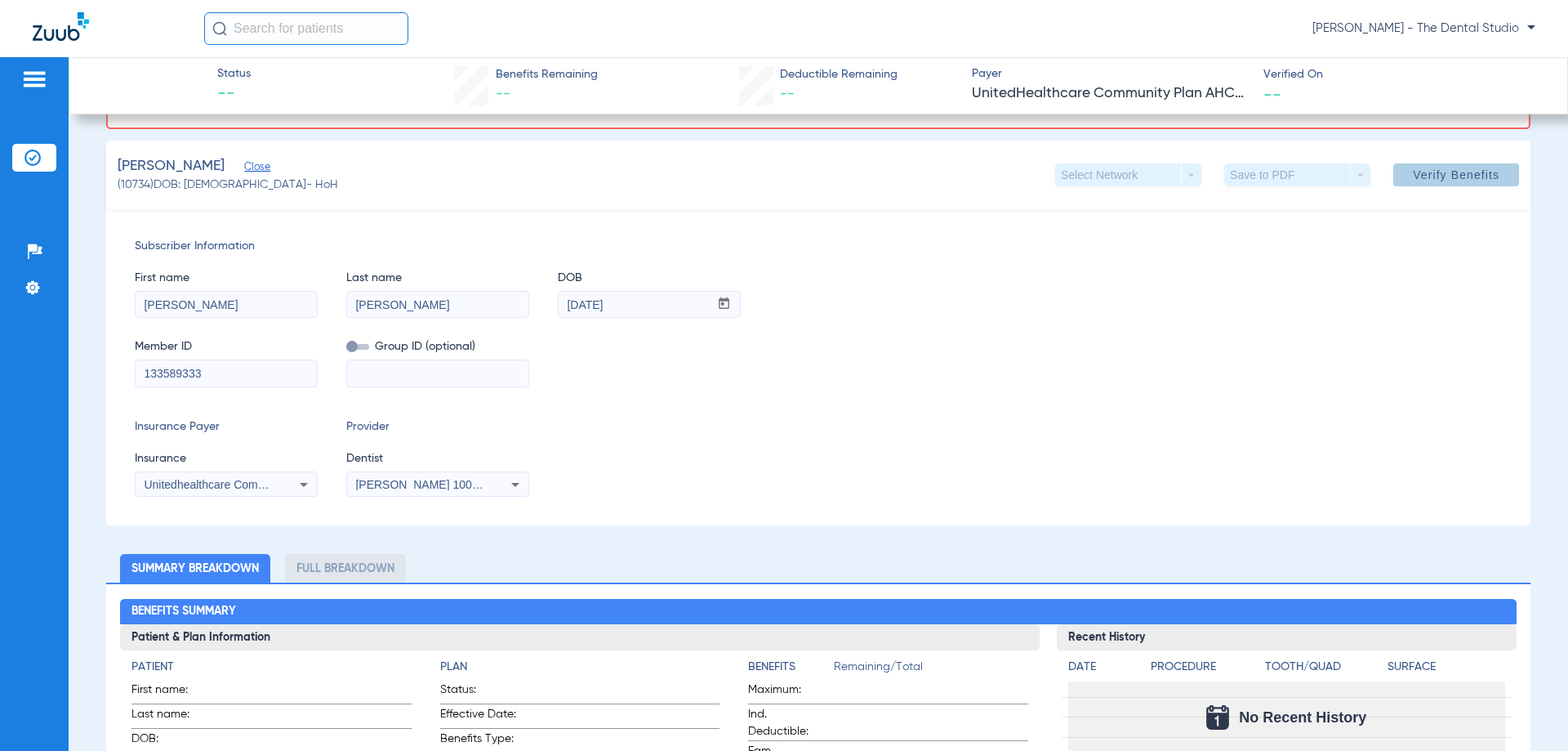
click at [1426, 178] on span "Verify Benefits" at bounding box center [1456, 175] width 87 height 13
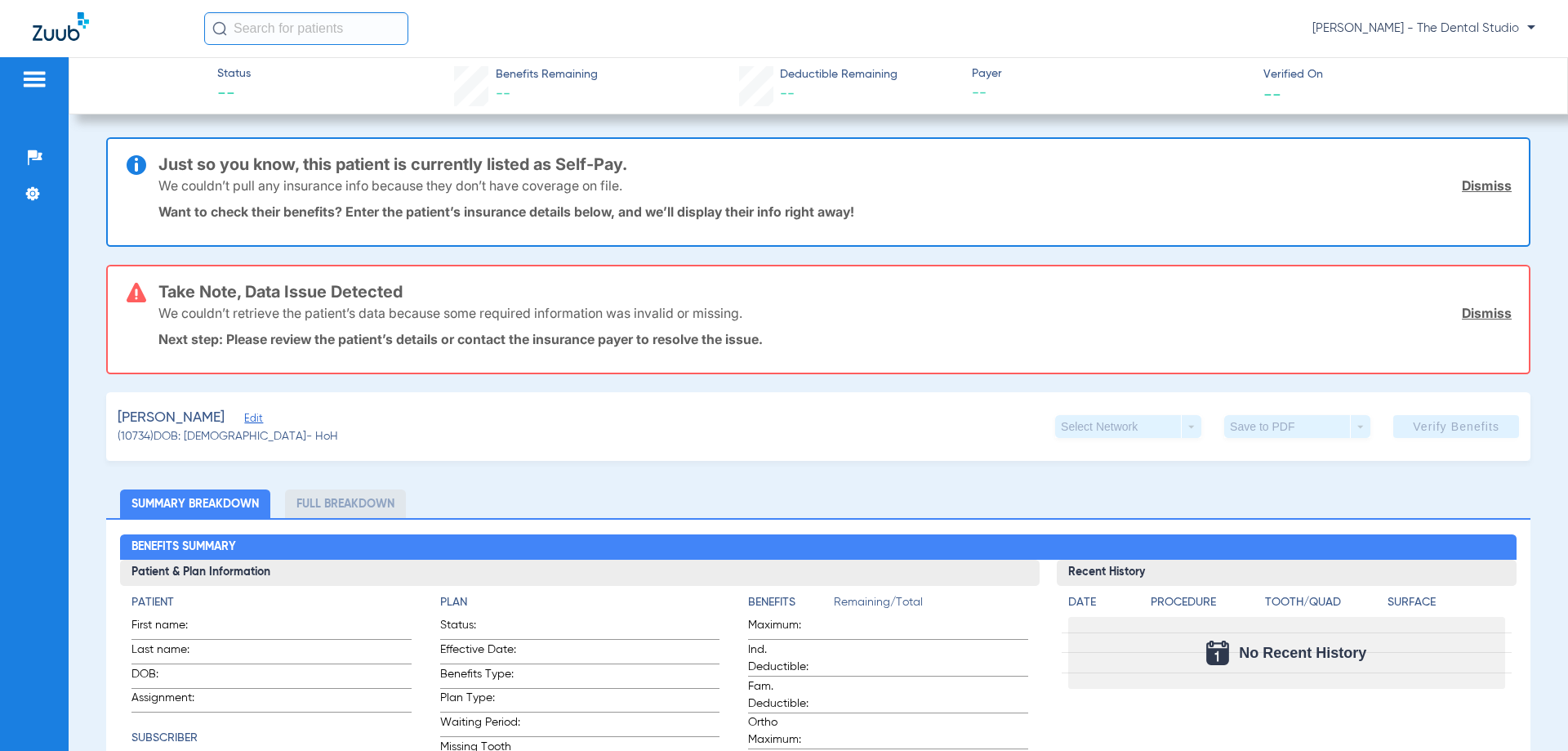
type input "[PERSON_NAME]"
type input "[DATE]"
click at [244, 416] on span "Edit" at bounding box center [251, 420] width 15 height 16
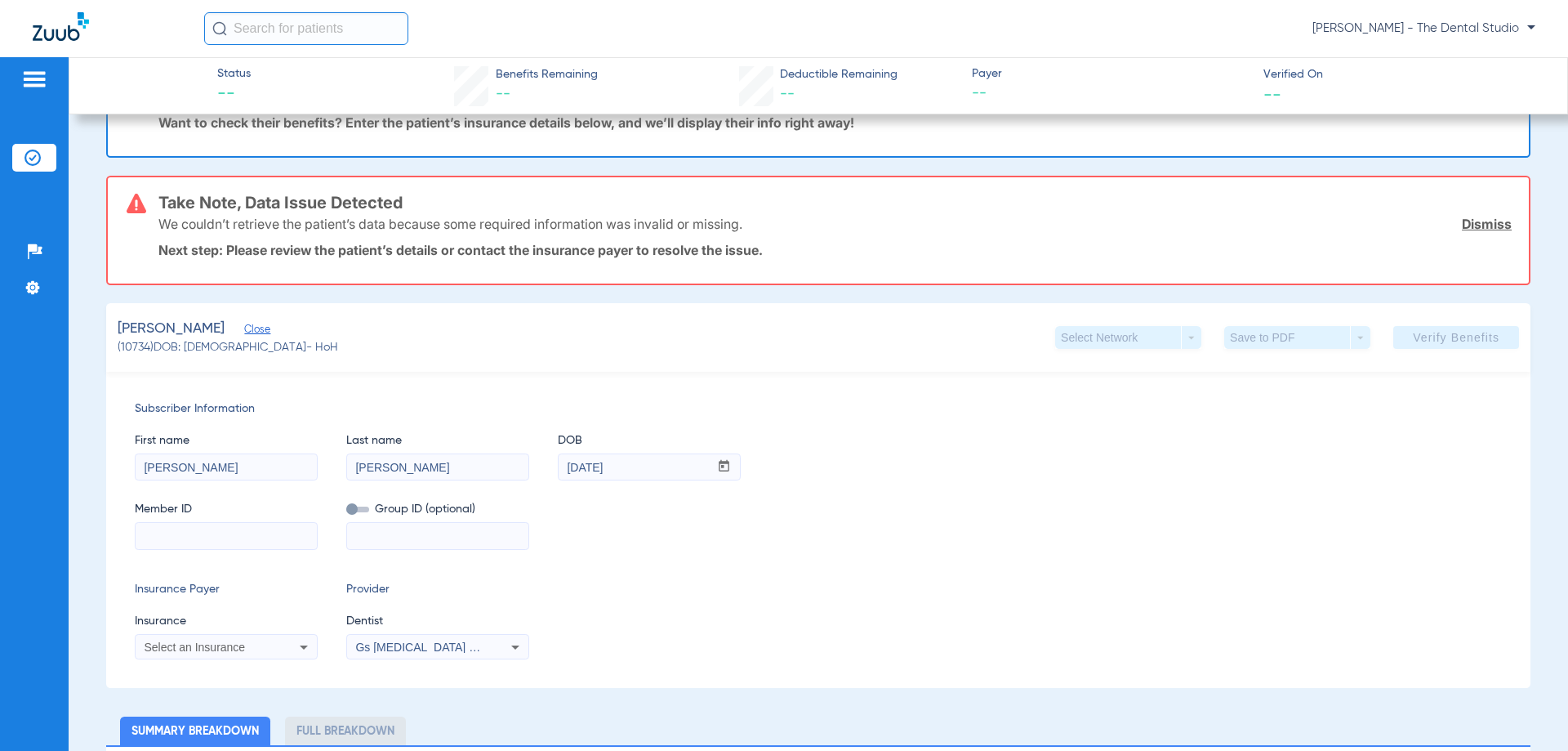
scroll to position [245, 0]
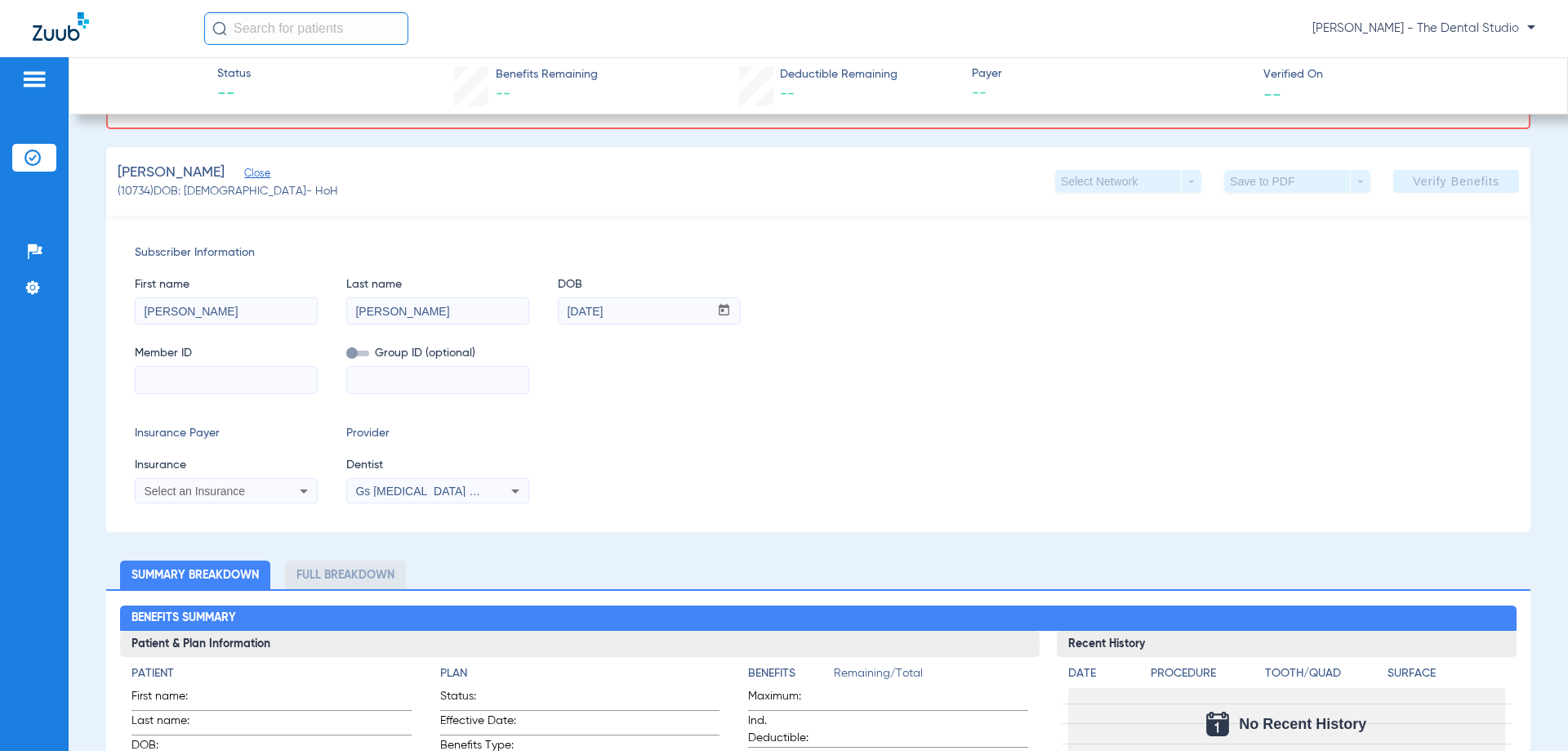
click at [225, 485] on span "Select an Insurance" at bounding box center [194, 491] width 101 height 13
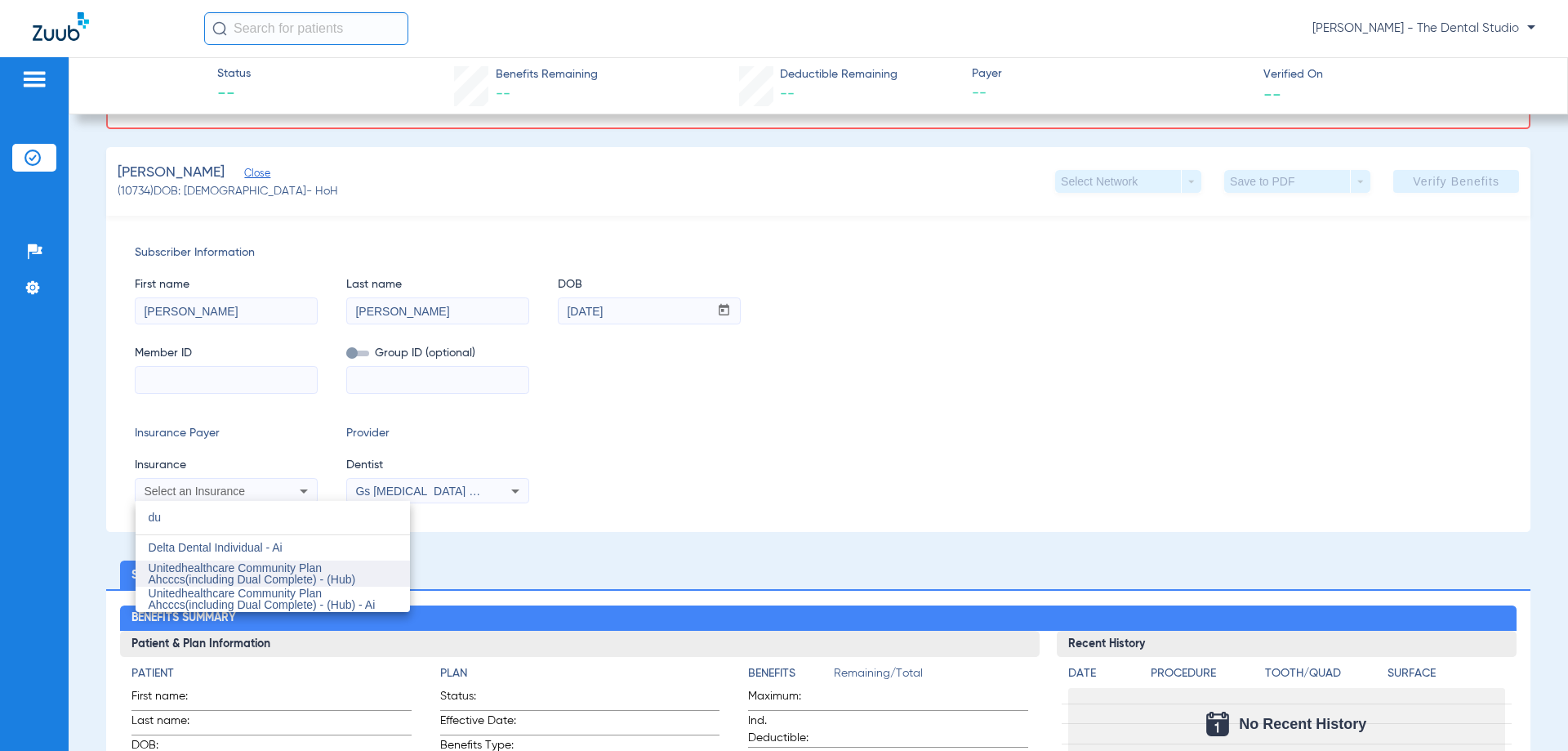
type input "du"
click at [211, 576] on span "Unitedhealthcare Community Plan Ahcccs(including Dual Complete) - (Hub)" at bounding box center [252, 574] width 207 height 25
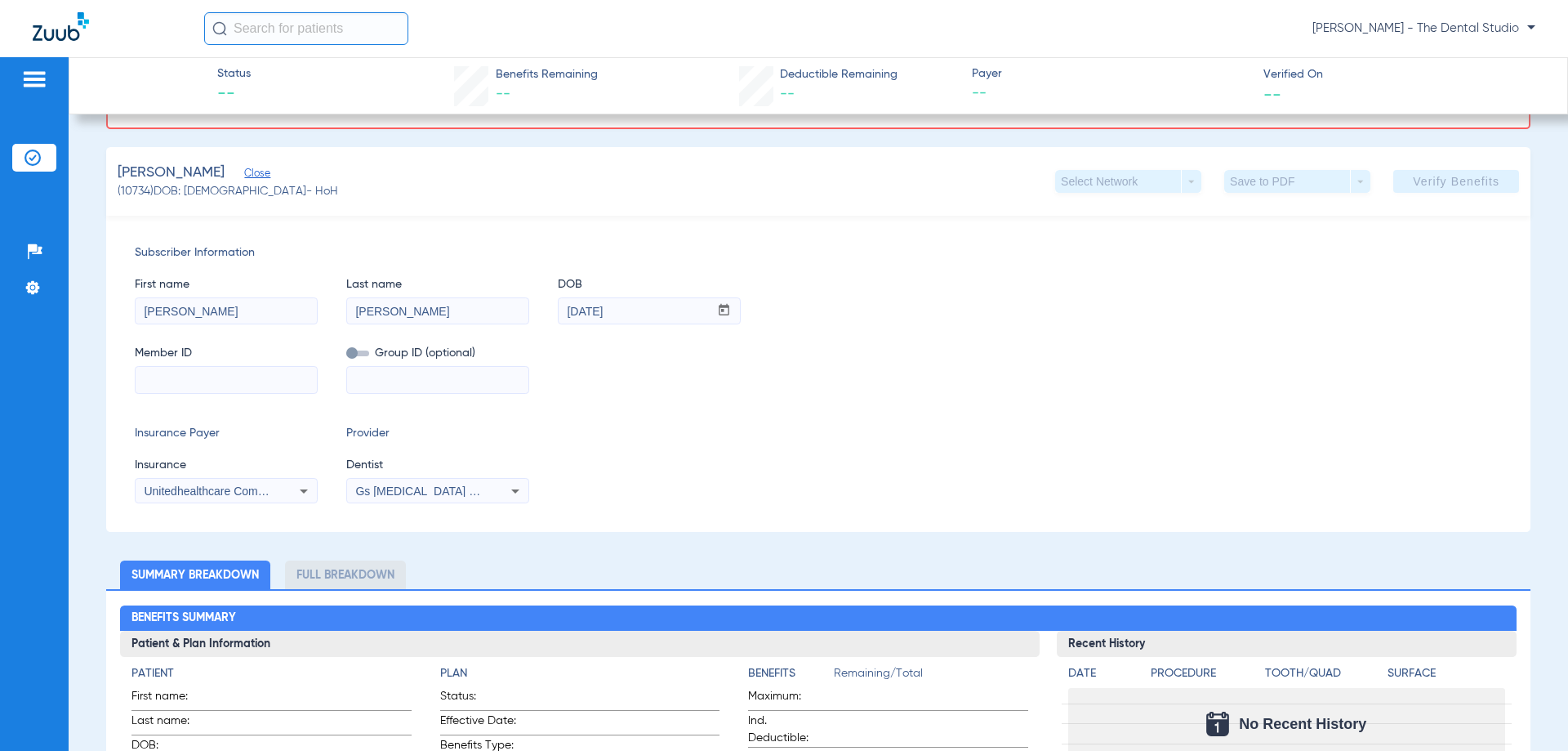
click at [377, 502] on mat-select "Gs Prosthodontics Pllc 1972170603" at bounding box center [437, 491] width 183 height 26
click at [384, 484] on span "Gs Prosthodontics Pllc 1972170603" at bounding box center [454, 491] width 198 height 13
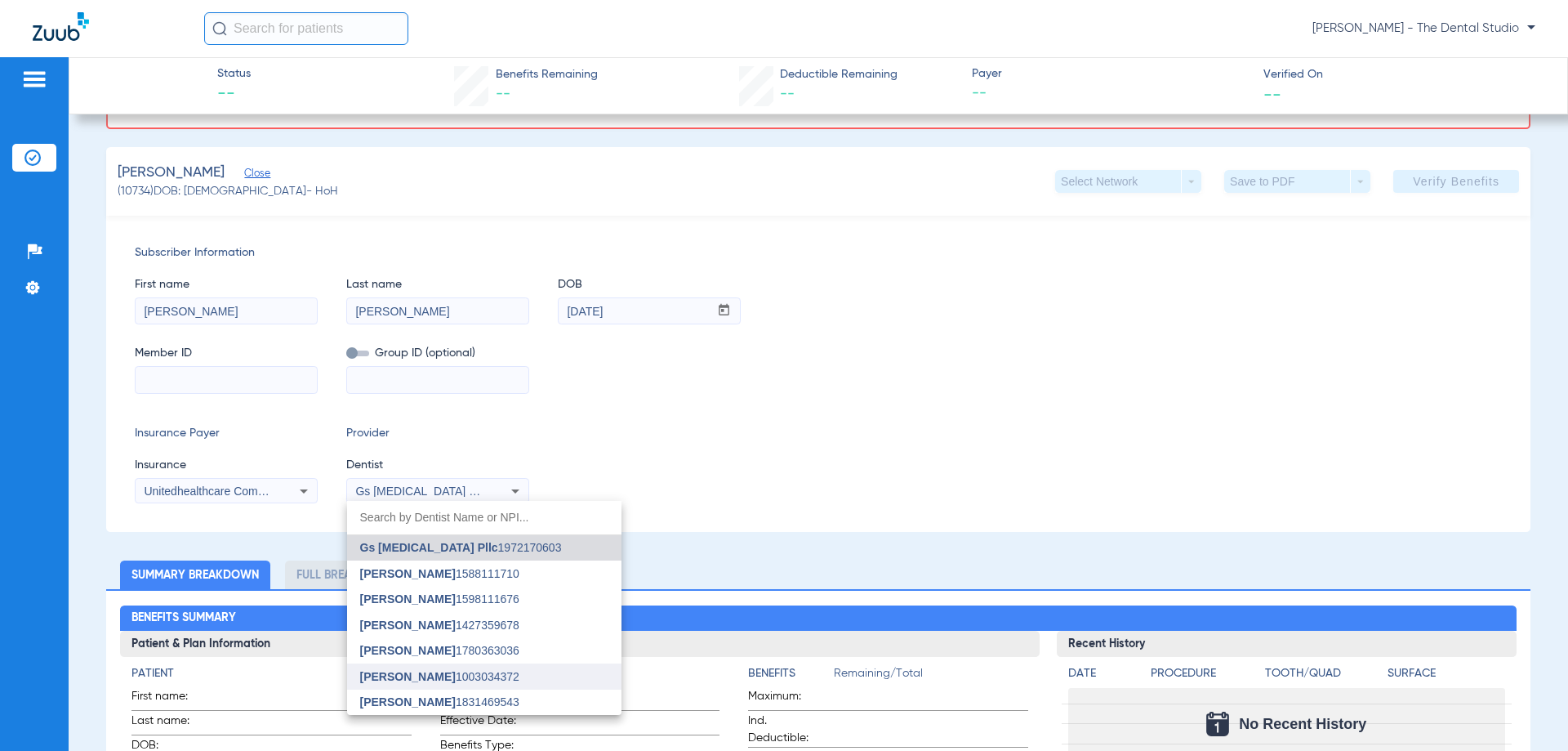
click at [417, 670] on span "Jessica Baez" at bounding box center [407, 676] width 96 height 13
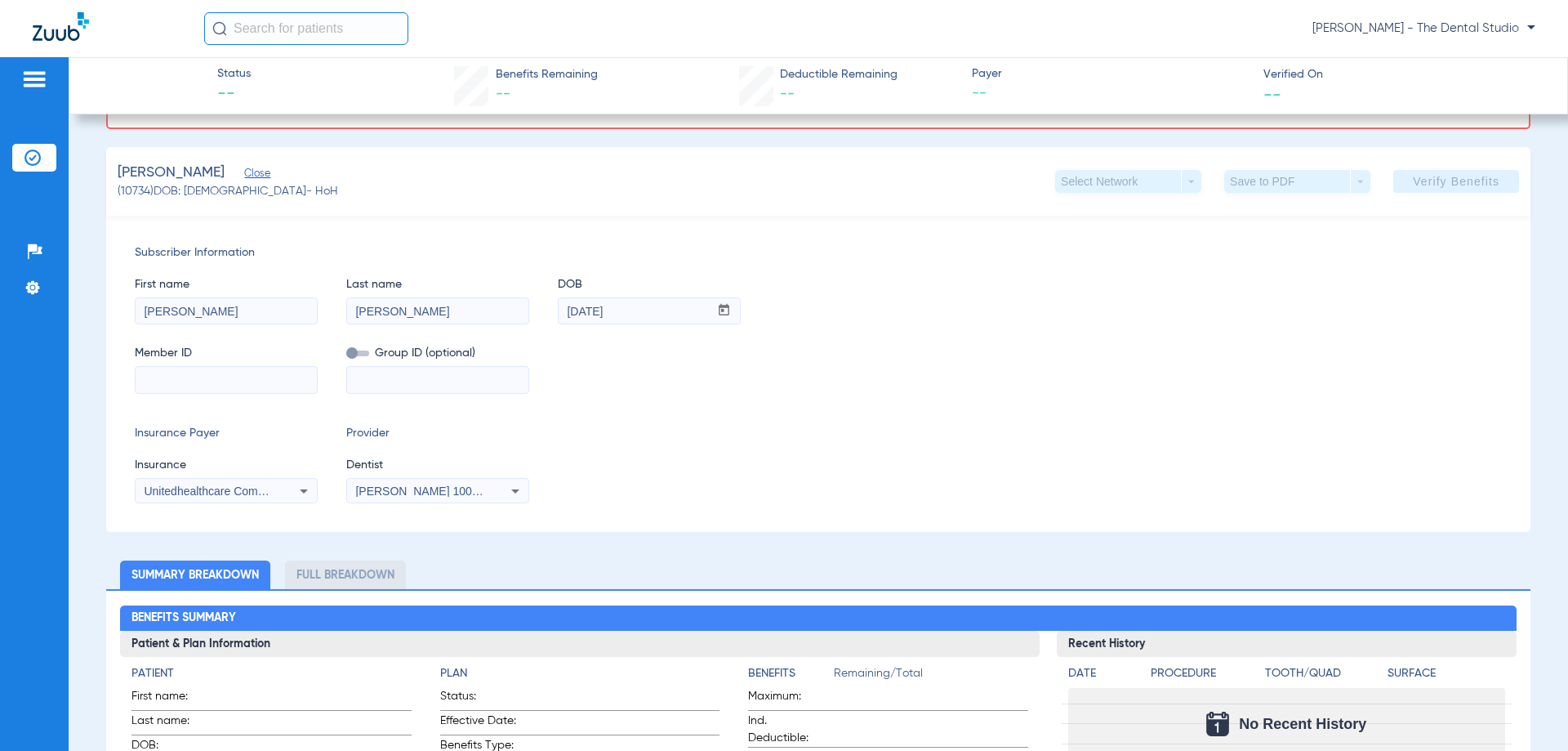
click at [274, 372] on input at bounding box center [226, 380] width 182 height 26
paste input "W292098957"
type input "W292098957"
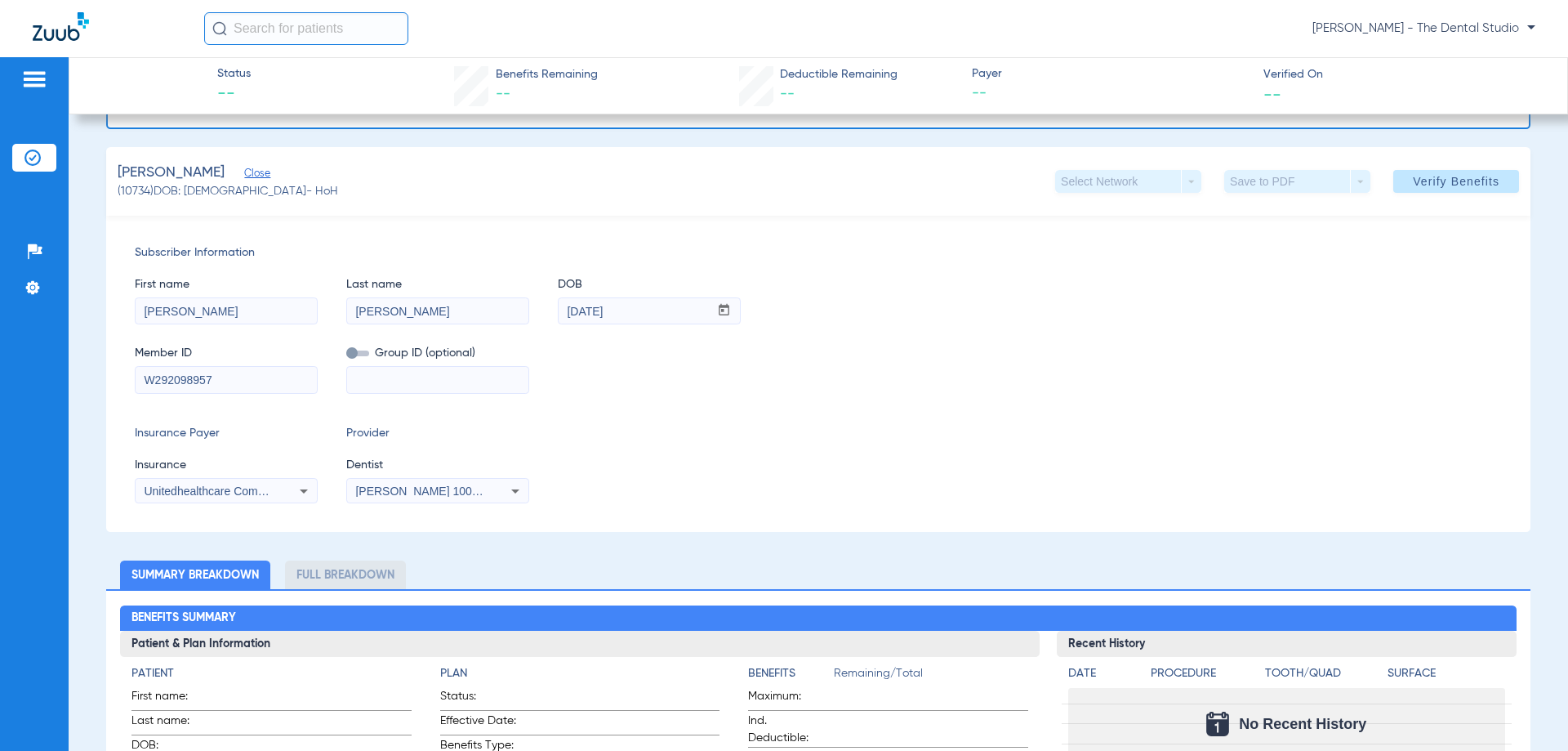
click at [0, 395] on div "Patients Insurance Verification Setup Help Center Settings Status -- Benefits R…" at bounding box center [784, 433] width 1568 height 751
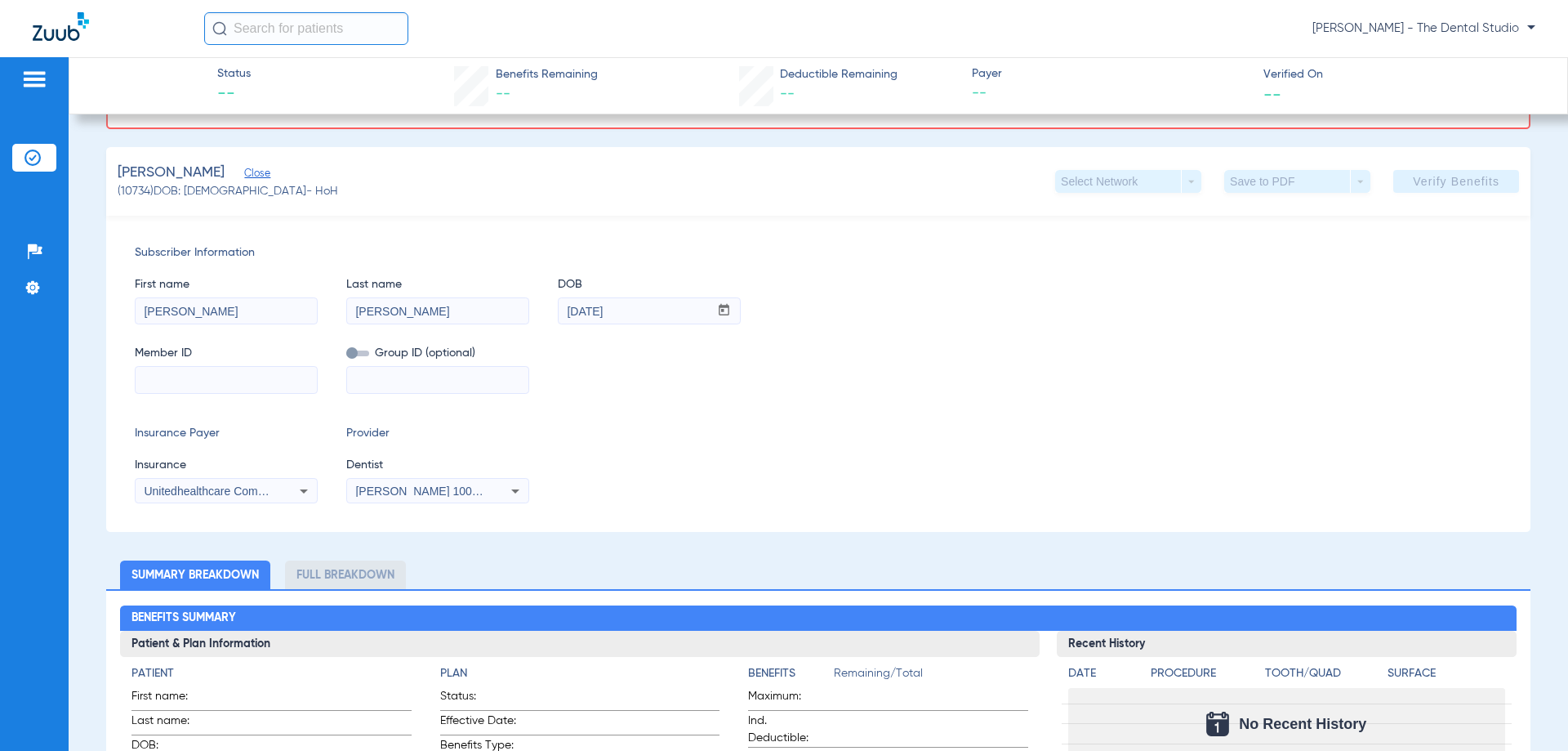
click at [259, 380] on input at bounding box center [226, 380] width 182 height 26
paste input "133589333"
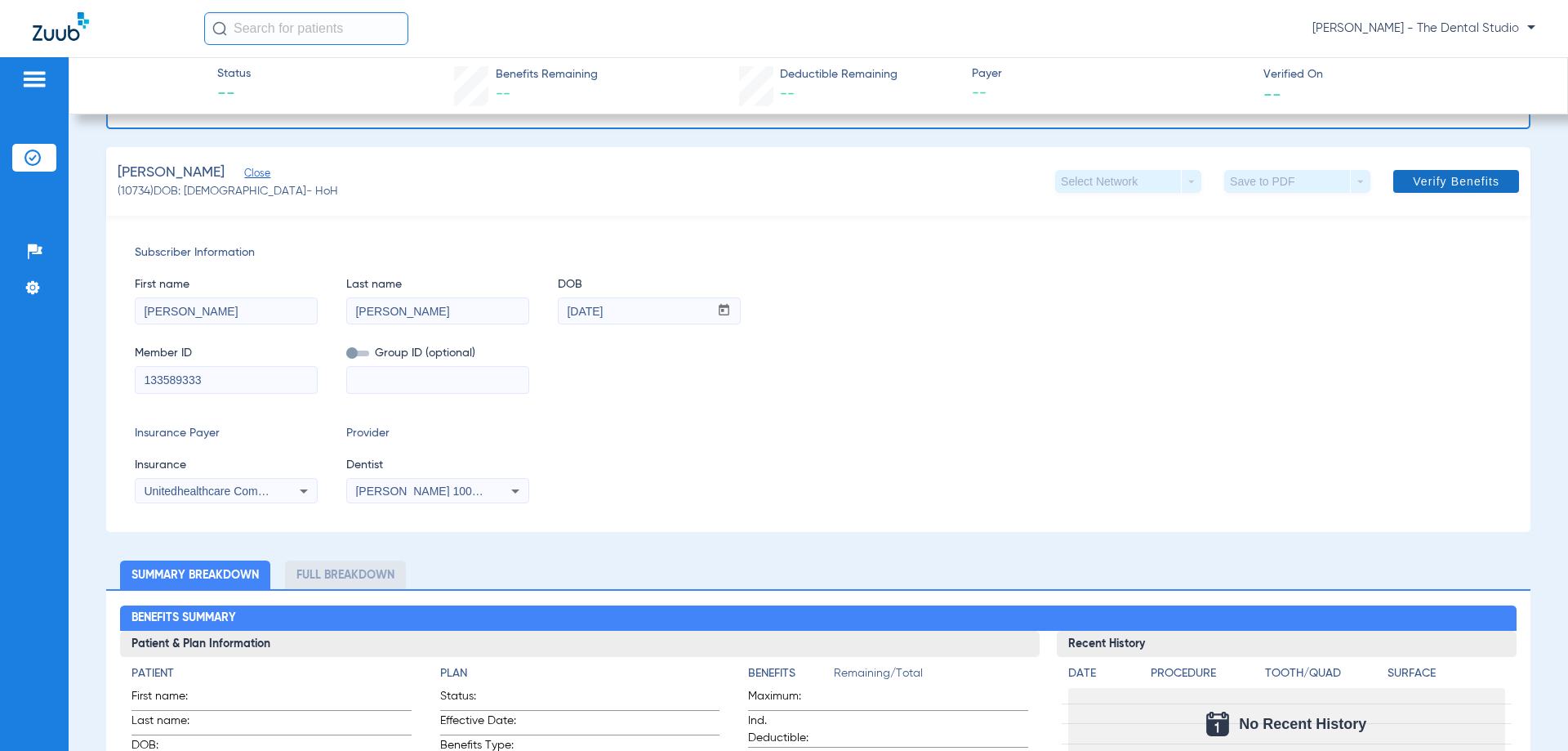
type input "133589333"
click at [1435, 194] on span at bounding box center [1457, 181] width 126 height 39
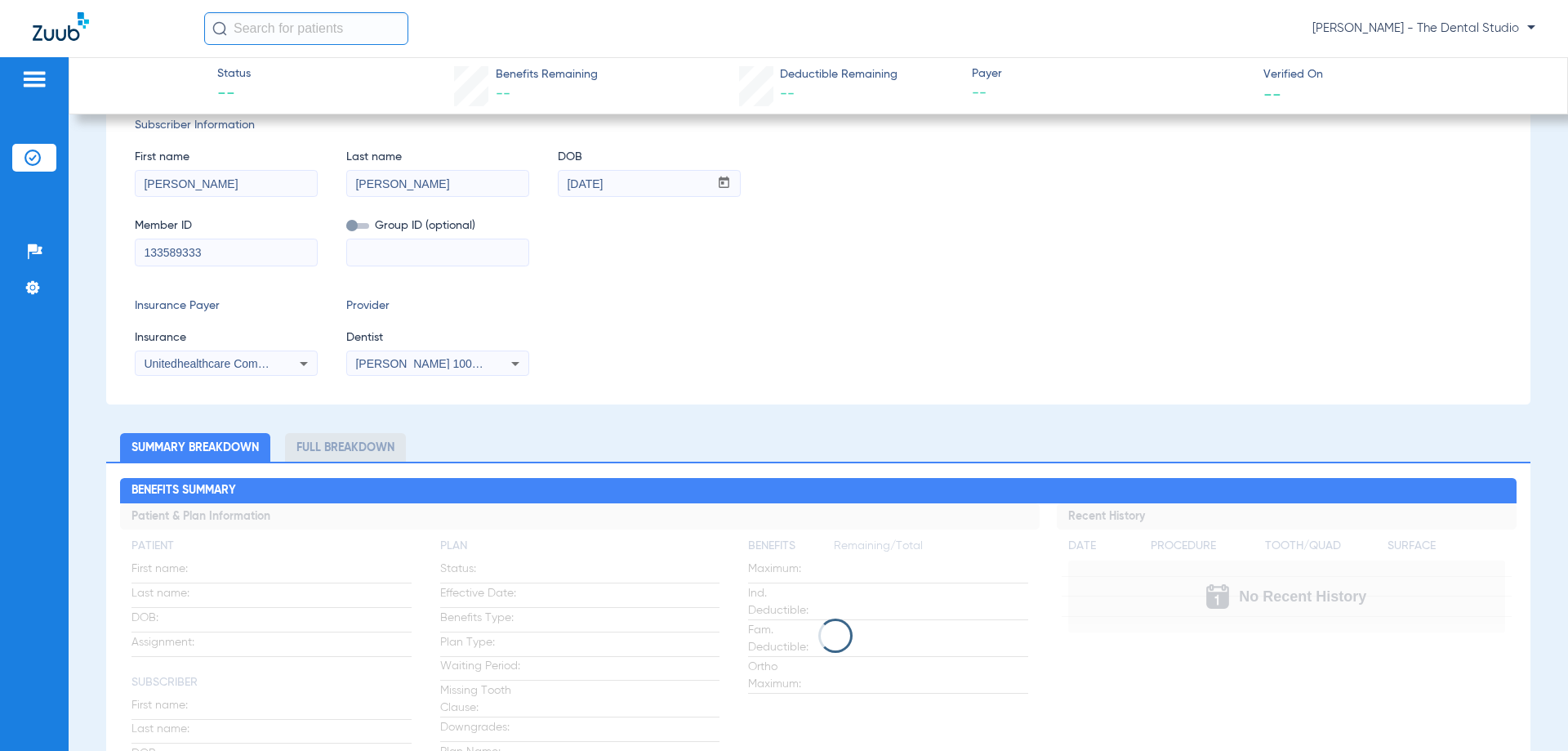
scroll to position [0, 0]
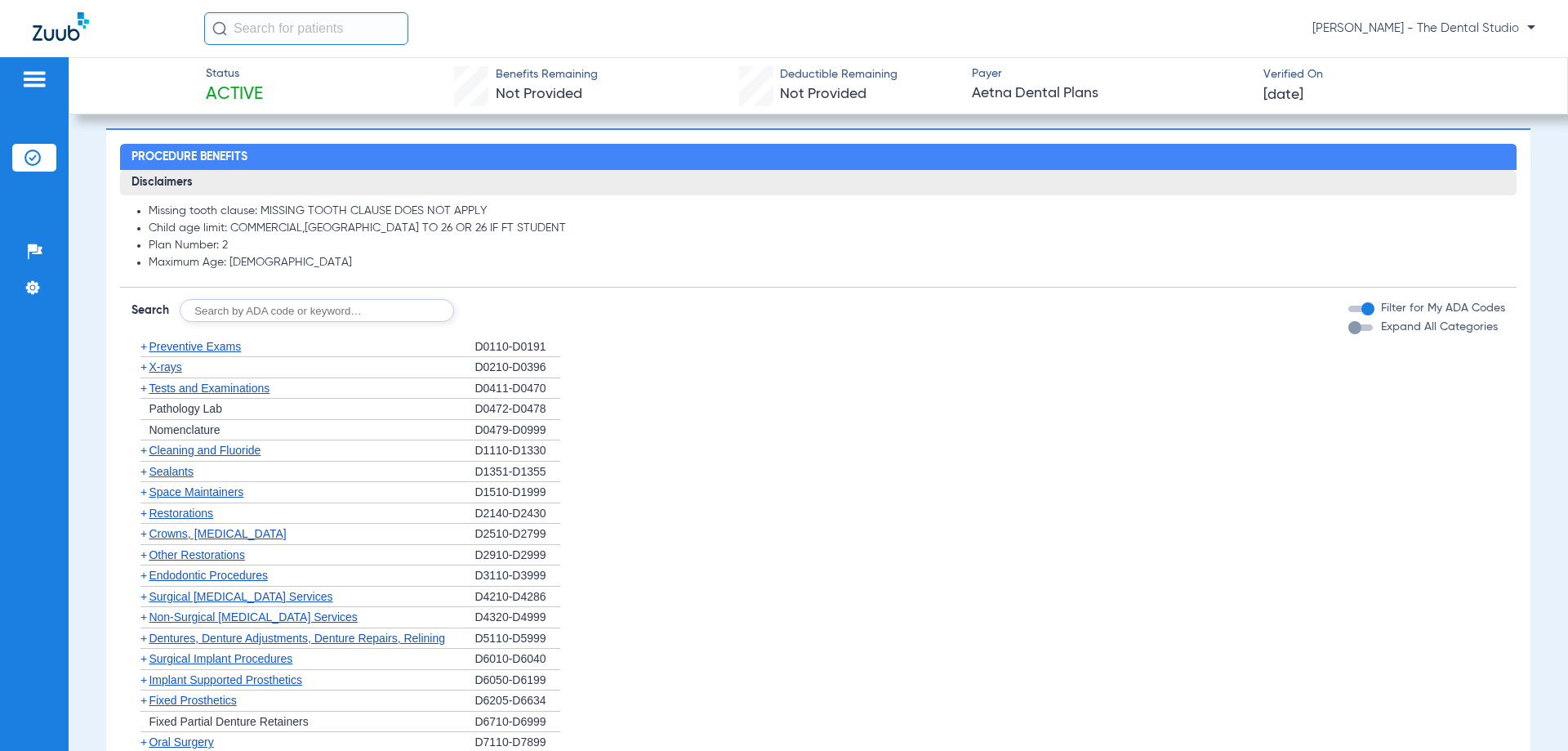
scroll to position [817, 0]
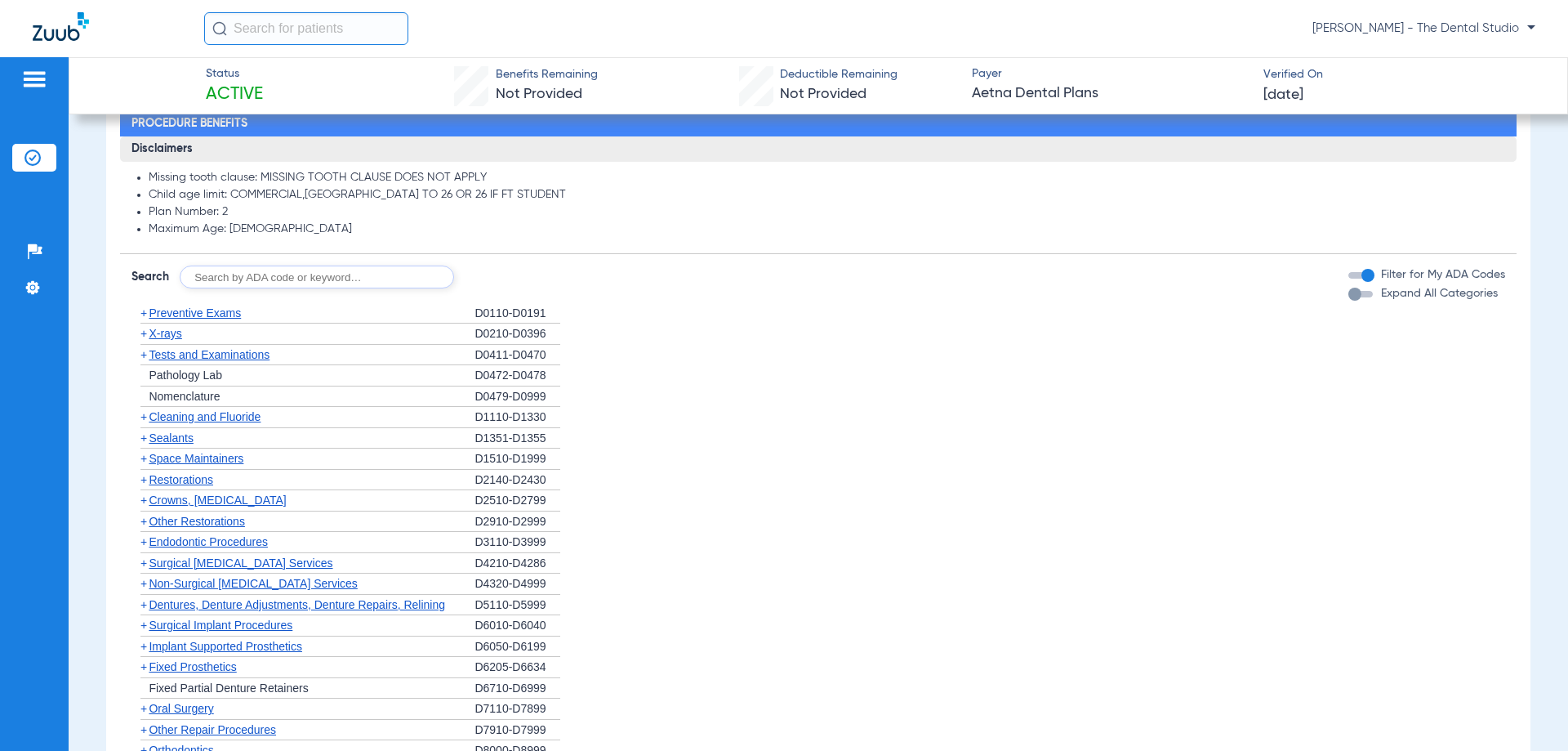
drag, startPoint x: 329, startPoint y: 275, endPoint x: 320, endPoint y: 257, distance: 20.1
click at [328, 275] on input "text" at bounding box center [317, 277] width 275 height 23
type input "0120"
click button "Search" at bounding box center [515, 277] width 65 height 23
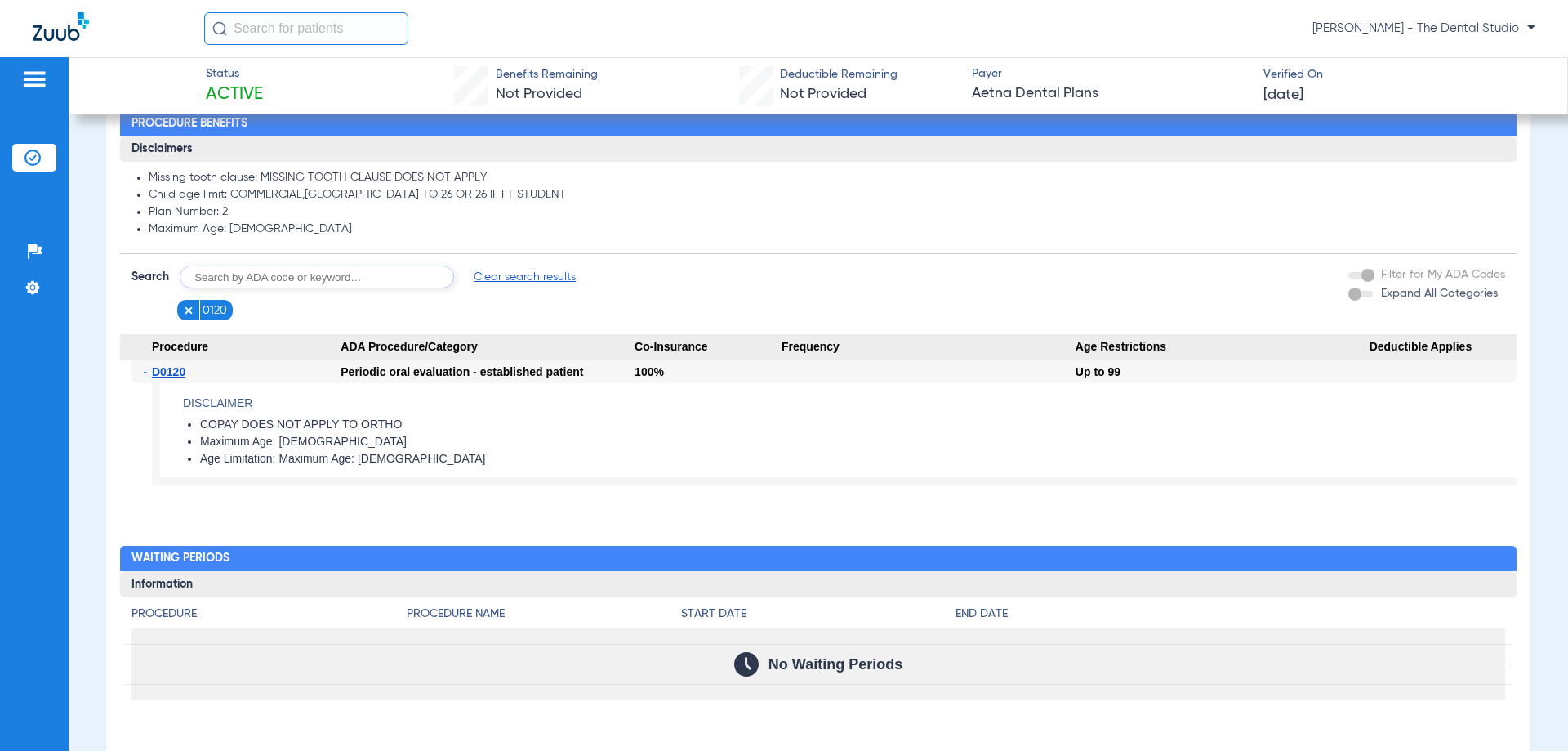
click at [282, 282] on input "text" at bounding box center [317, 277] width 275 height 23
type input "0210"
click button "Search" at bounding box center [515, 277] width 65 height 23
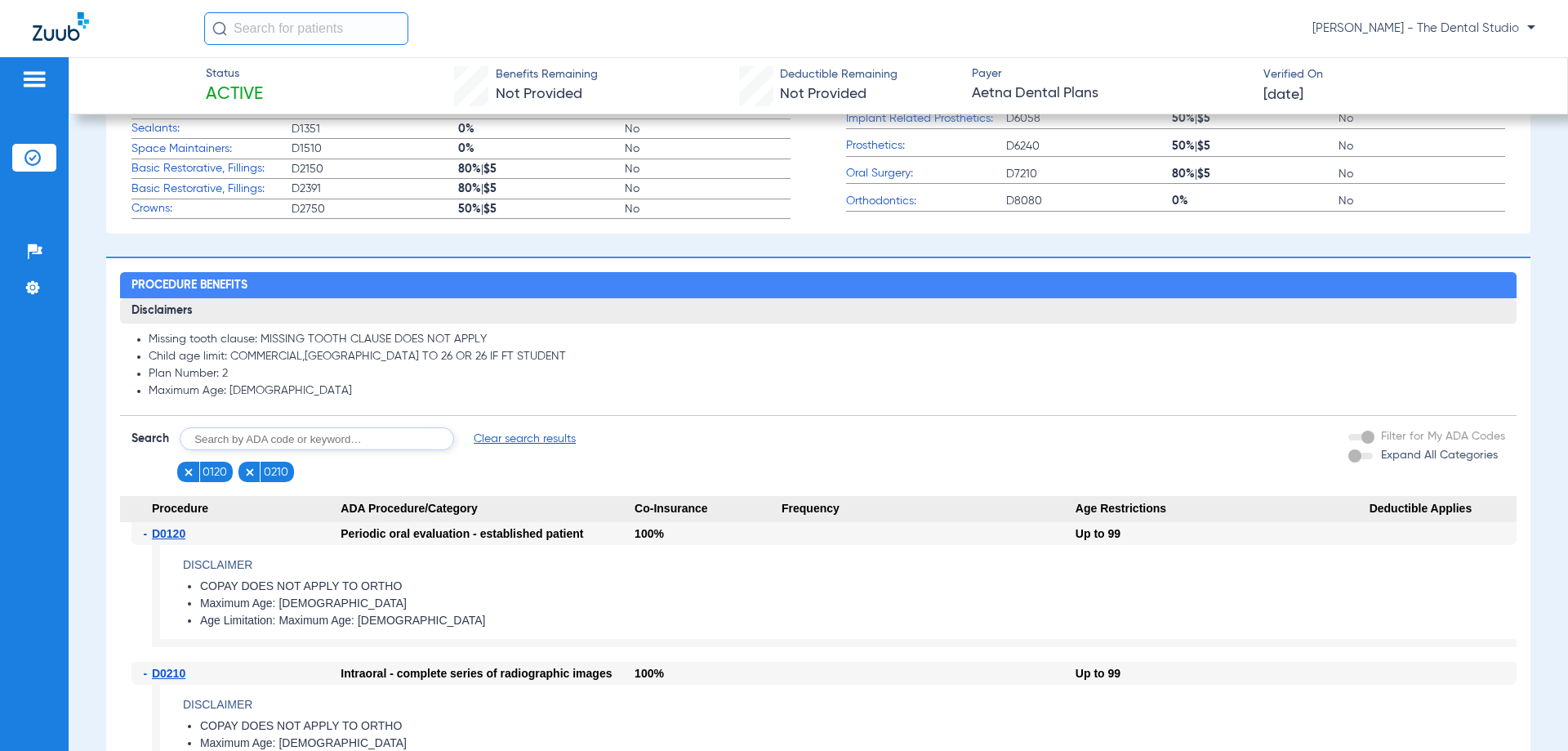
scroll to position [654, 0]
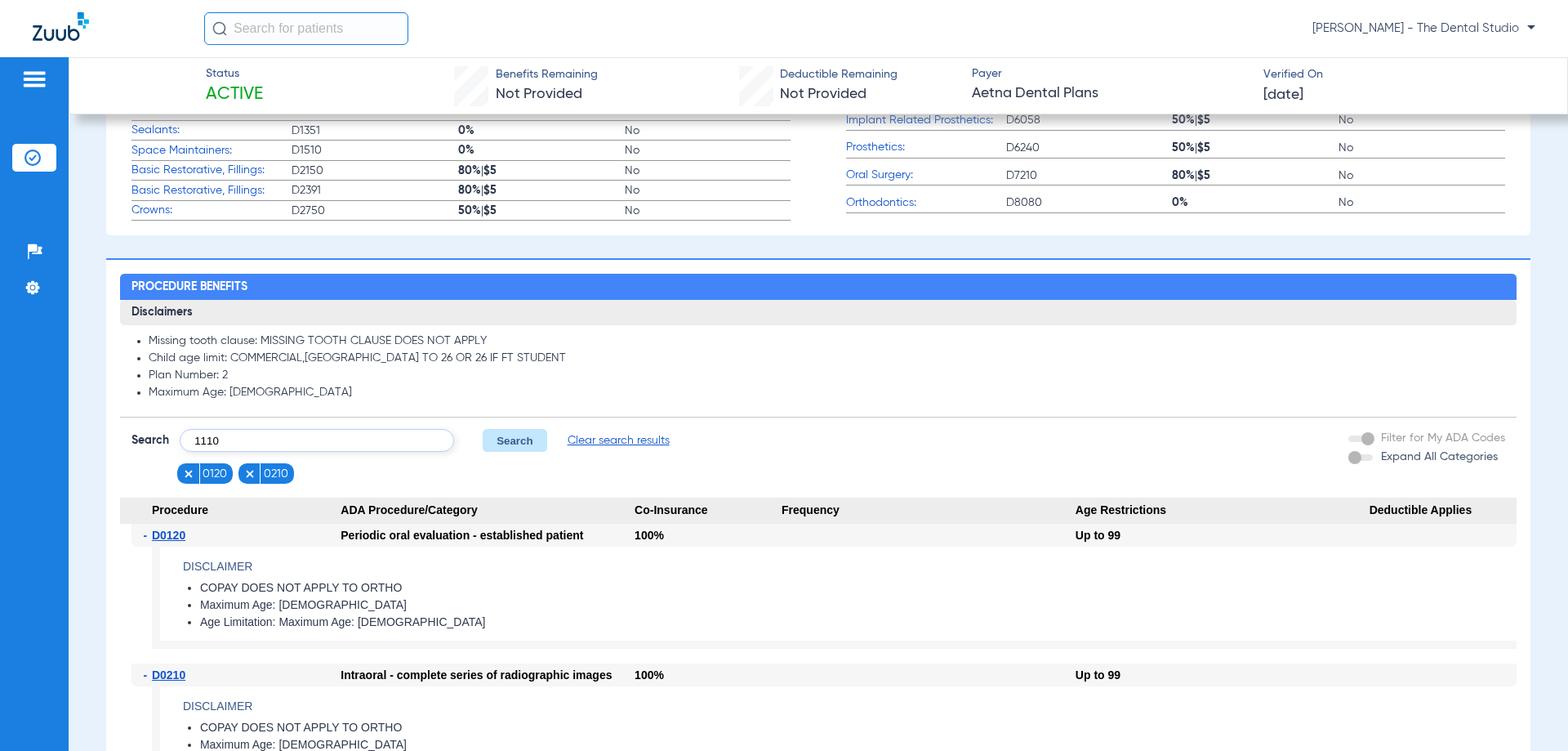
type input "1110"
click button "Search" at bounding box center [515, 440] width 65 height 23
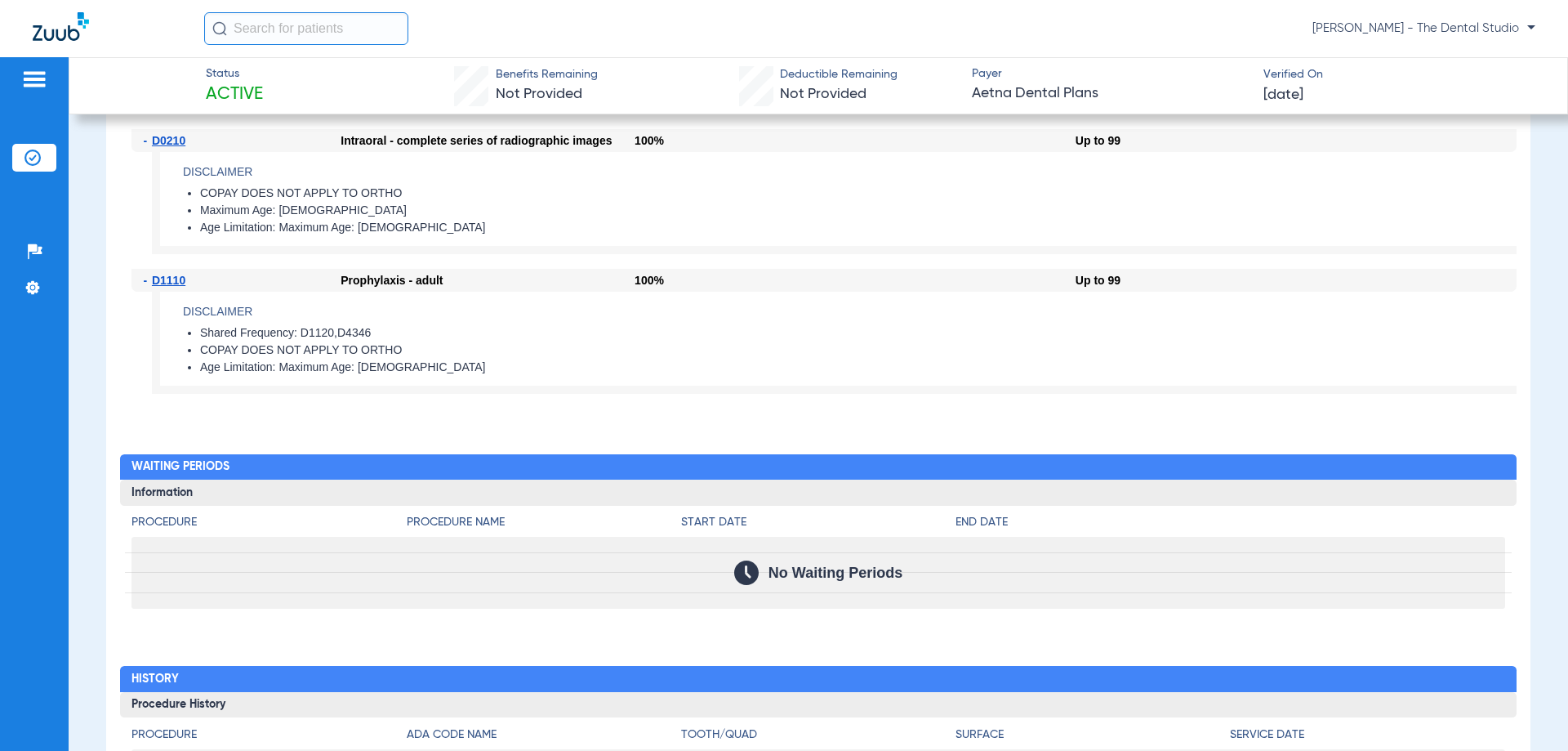
scroll to position [980, 0]
